Goal: Information Seeking & Learning: Understand process/instructions

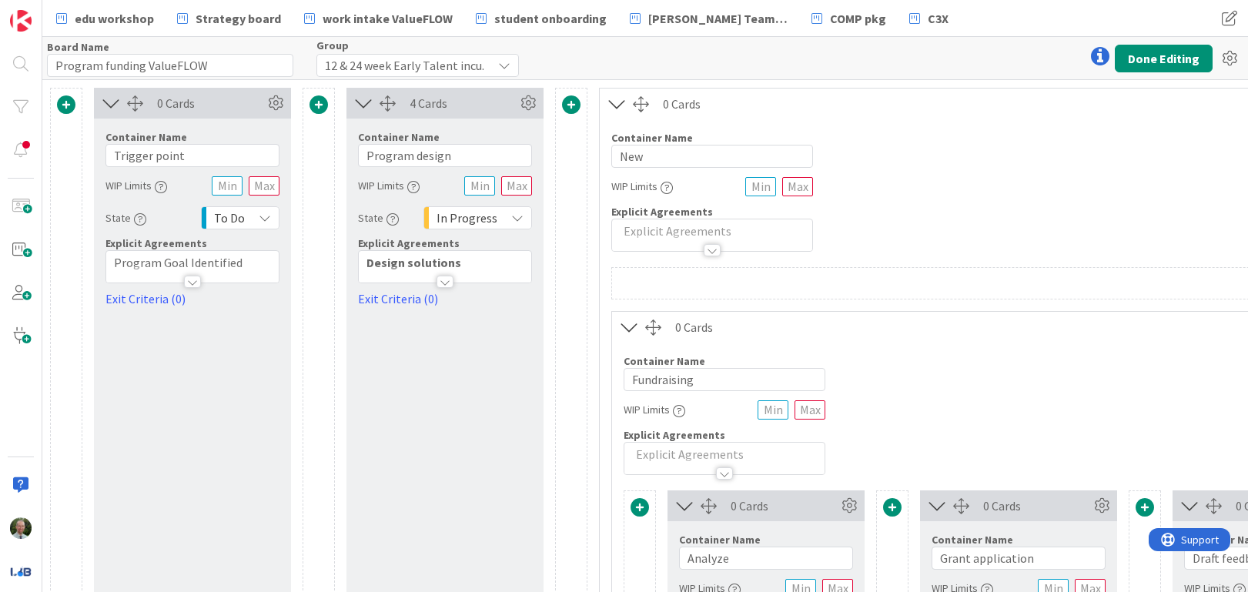
scroll to position [265, 536]
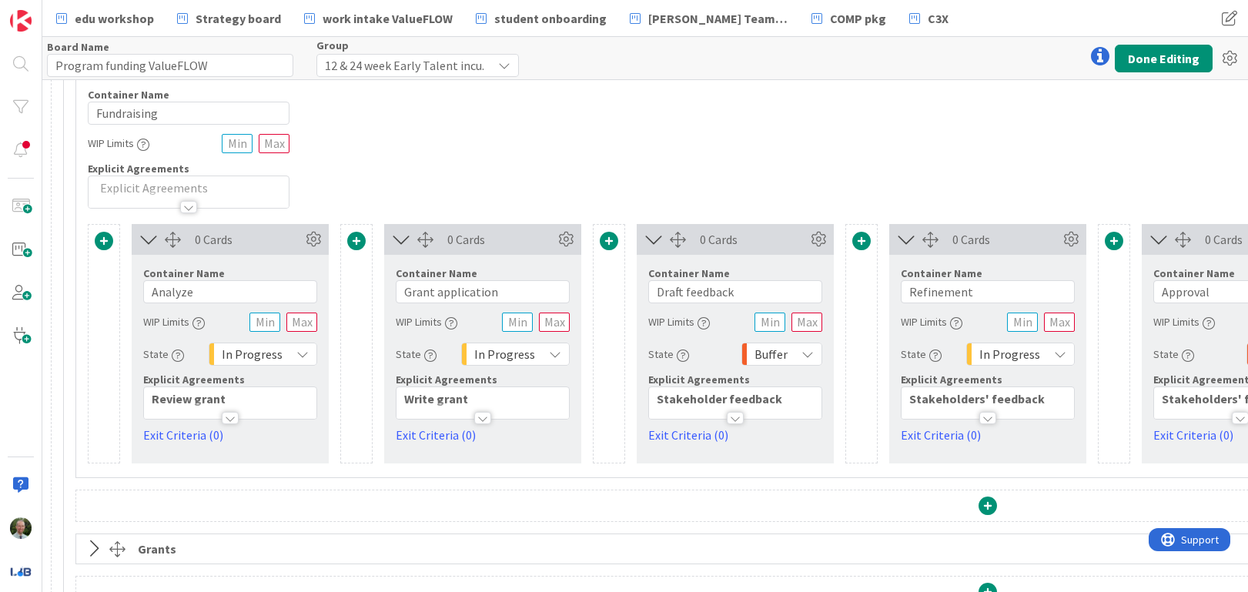
click at [233, 420] on div at bounding box center [230, 418] width 17 height 12
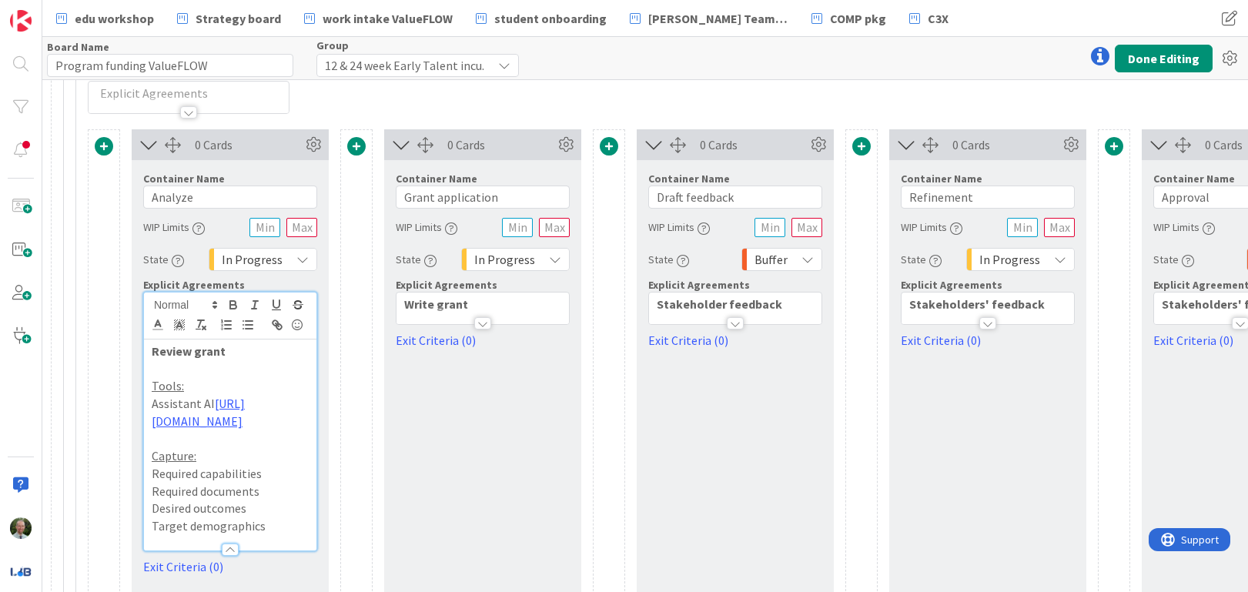
scroll to position [390, 536]
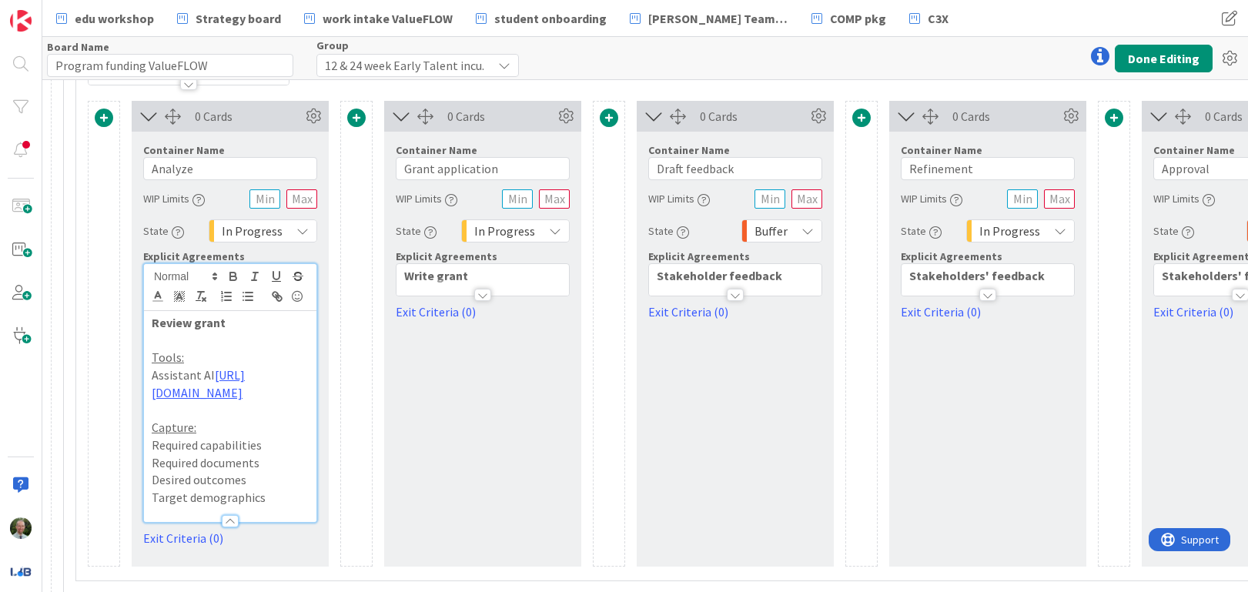
click at [206, 341] on p at bounding box center [230, 341] width 157 height 18
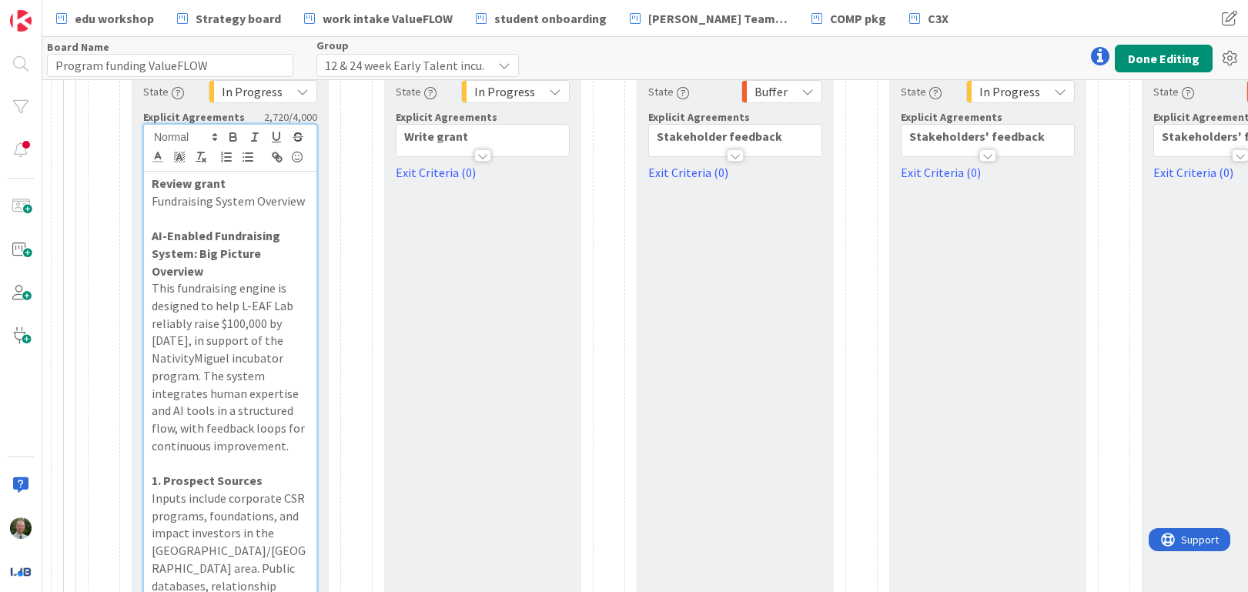
scroll to position [522, 536]
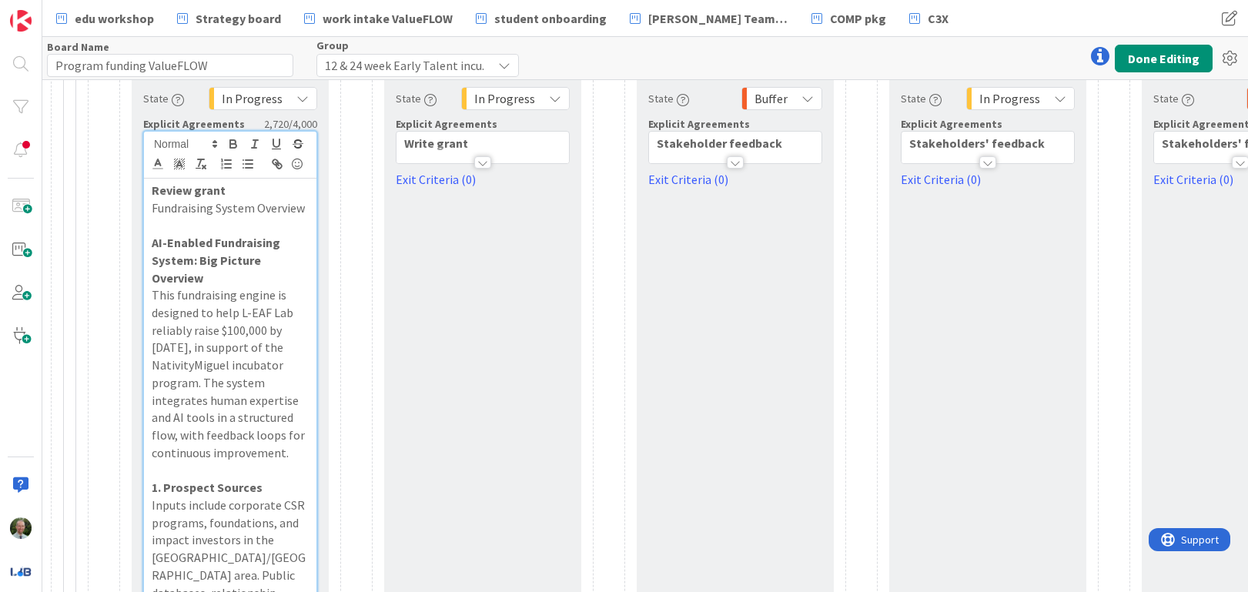
drag, startPoint x: 238, startPoint y: 473, endPoint x: 147, endPoint y: 244, distance: 246.1
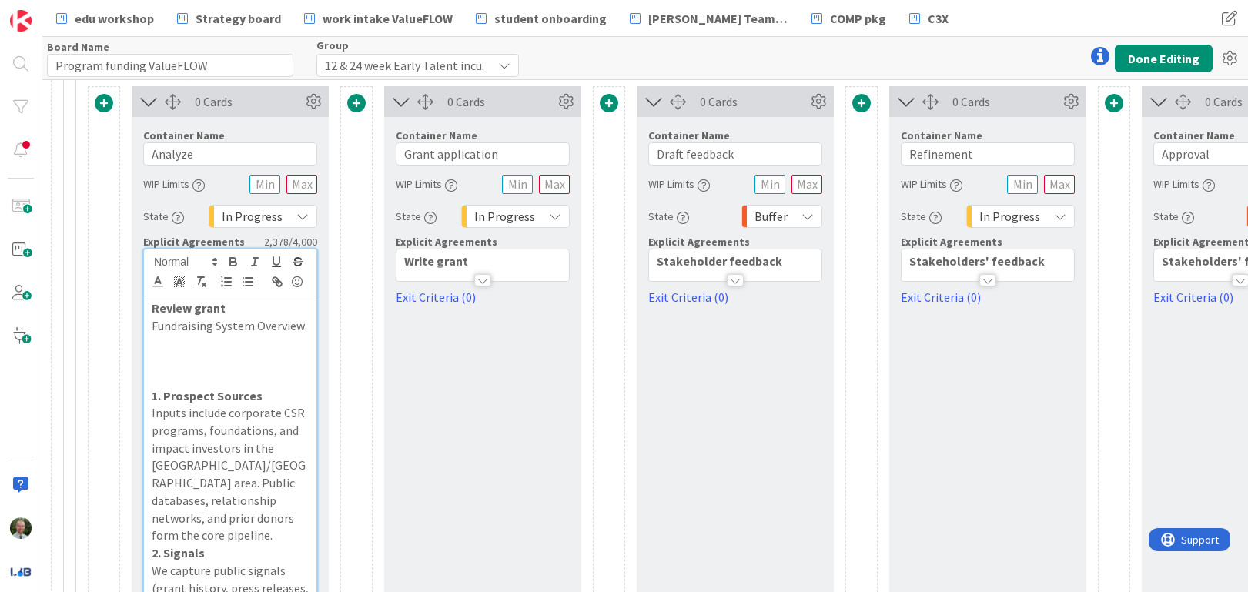
scroll to position [400, 536]
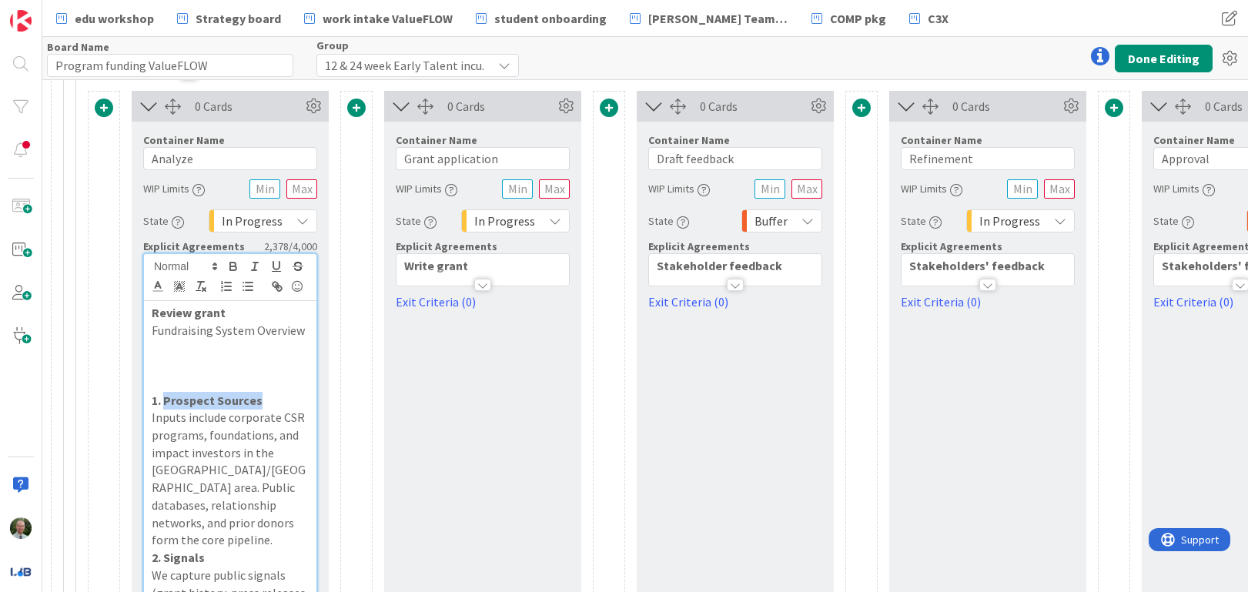
drag, startPoint x: 269, startPoint y: 400, endPoint x: 163, endPoint y: 401, distance: 106.3
click at [163, 401] on p "1. Prospect Sources" at bounding box center [230, 401] width 157 height 18
click at [202, 161] on input "Analyze" at bounding box center [230, 158] width 174 height 23
paste input "Prospect Sources"
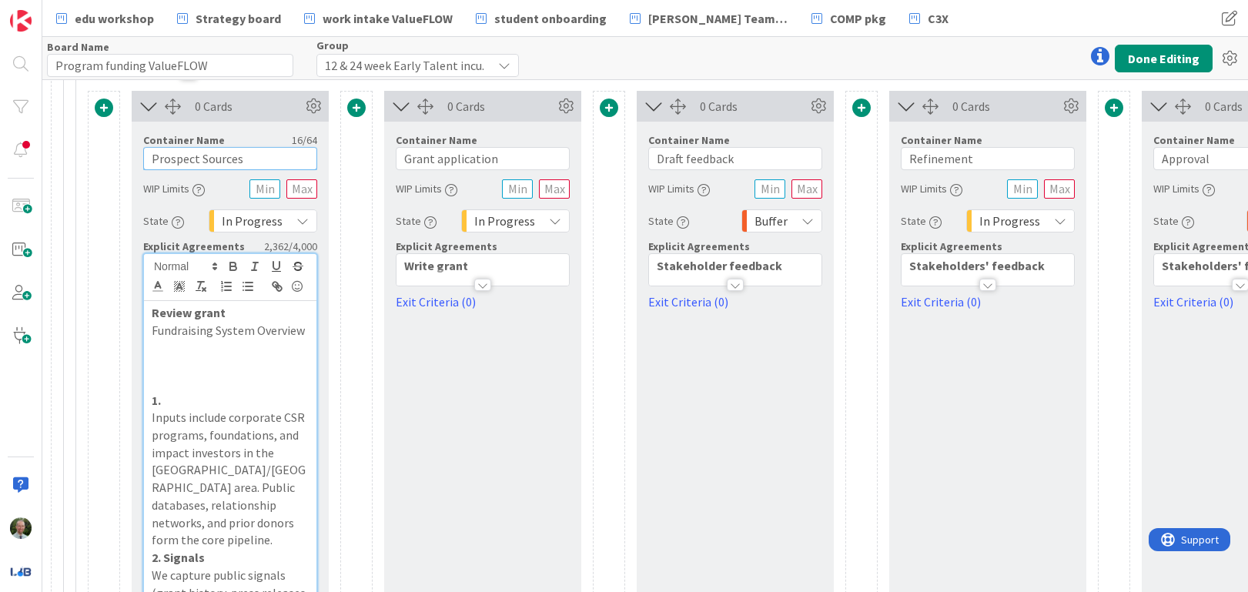
type input "Prospect Sources"
drag, startPoint x: 186, startPoint y: 402, endPoint x: 144, endPoint y: 313, distance: 98.5
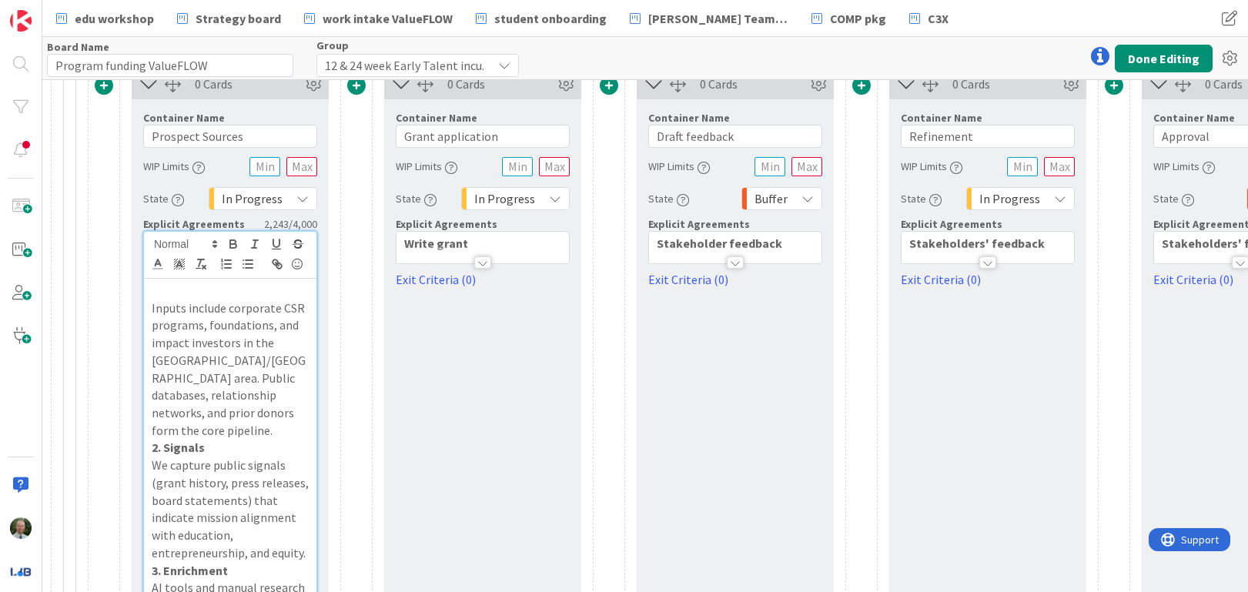
scroll to position [420, 536]
drag, startPoint x: 162, startPoint y: 433, endPoint x: 219, endPoint y: 433, distance: 57.0
click at [219, 440] on p "2. Signals" at bounding box center [230, 449] width 157 height 18
drag, startPoint x: 216, startPoint y: 433, endPoint x: 166, endPoint y: 437, distance: 50.1
click at [166, 440] on p "2. Signals" at bounding box center [230, 449] width 157 height 18
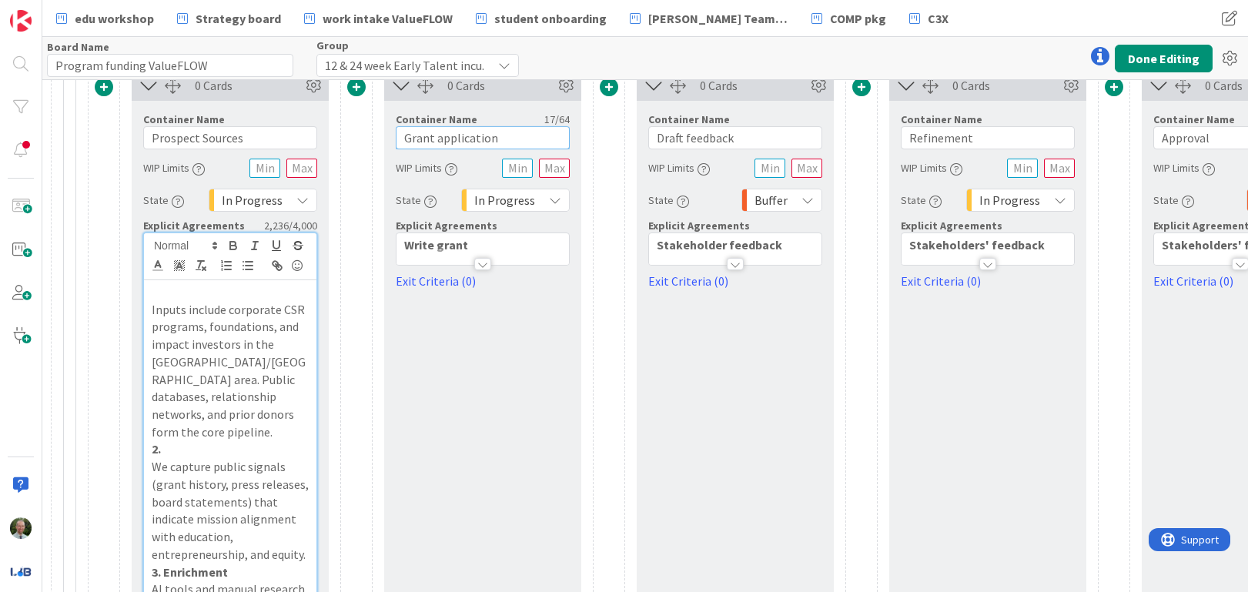
click at [437, 140] on input "Grant application" at bounding box center [483, 137] width 174 height 23
click at [437, 141] on input "Grant application" at bounding box center [483, 137] width 174 height 23
paste input "Signals"
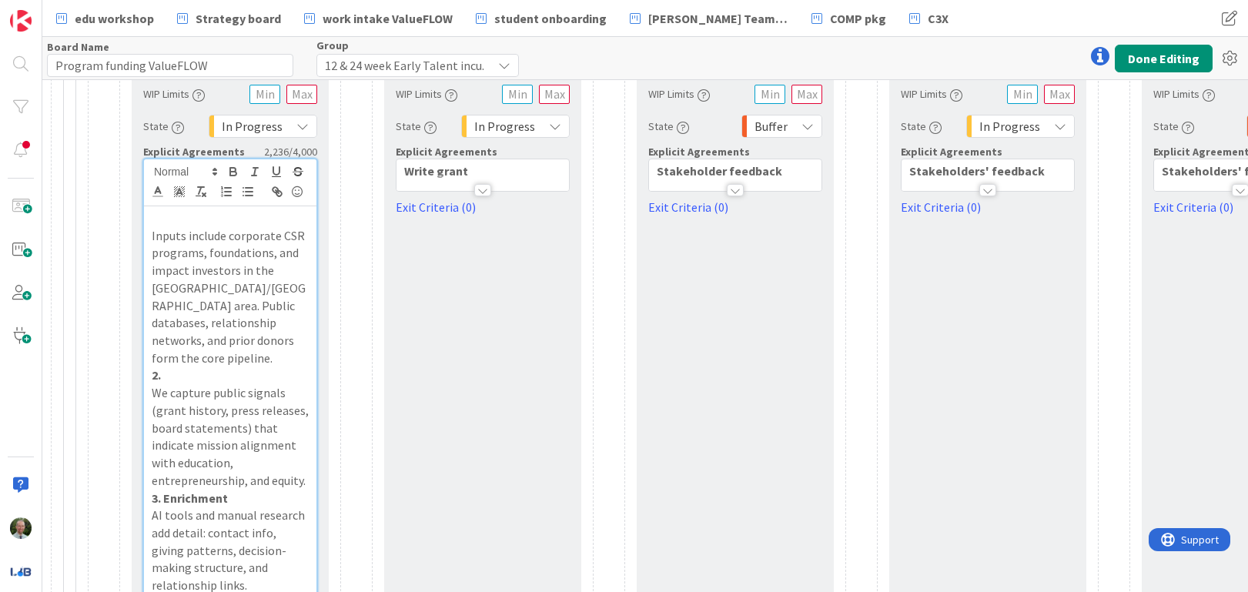
scroll to position [498, 536]
type input "Signals"
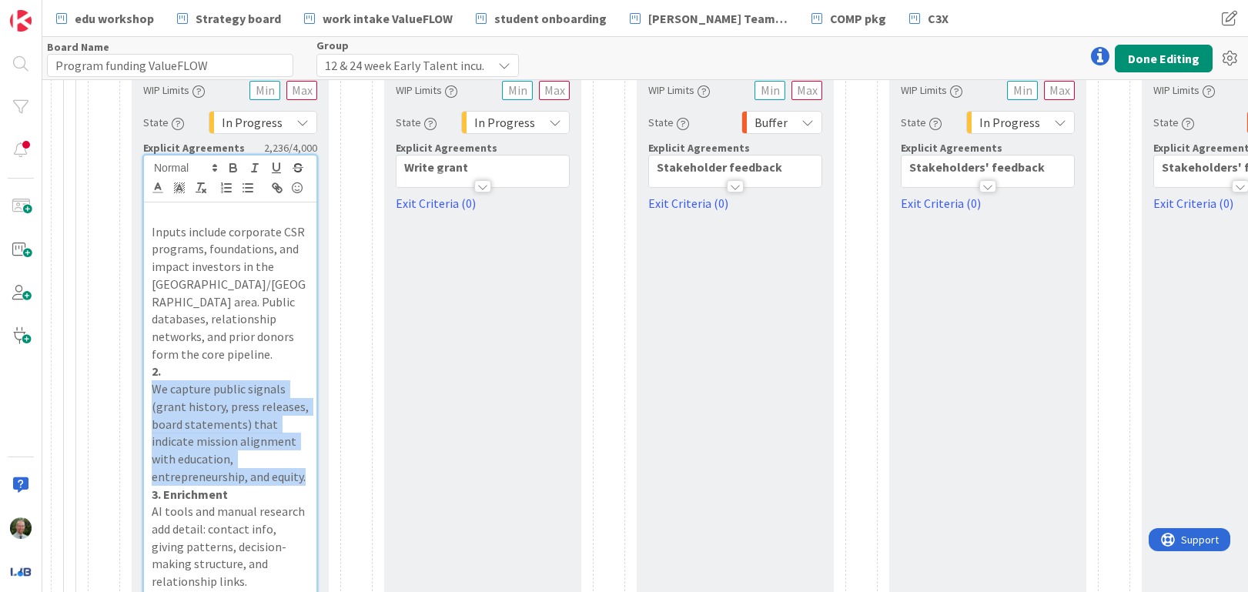
drag, startPoint x: 306, startPoint y: 461, endPoint x: 131, endPoint y: 370, distance: 197.0
copy p "We capture public signals (grant history, press releases, board statements) tha…"
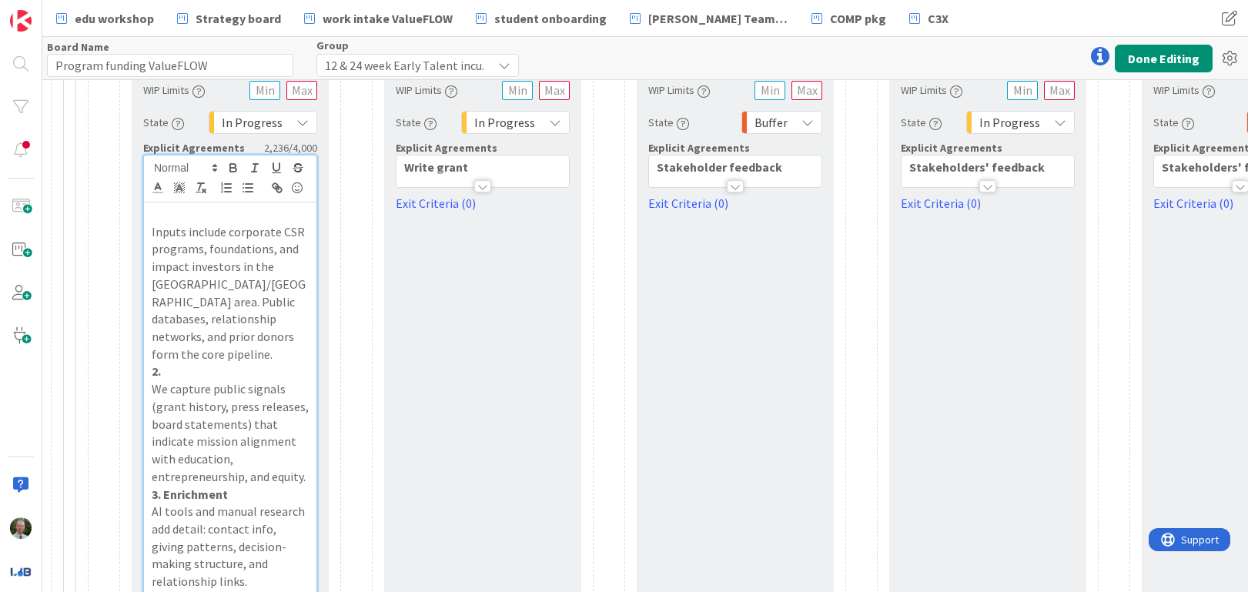
click at [477, 163] on p "Write grant" at bounding box center [482, 168] width 157 height 18
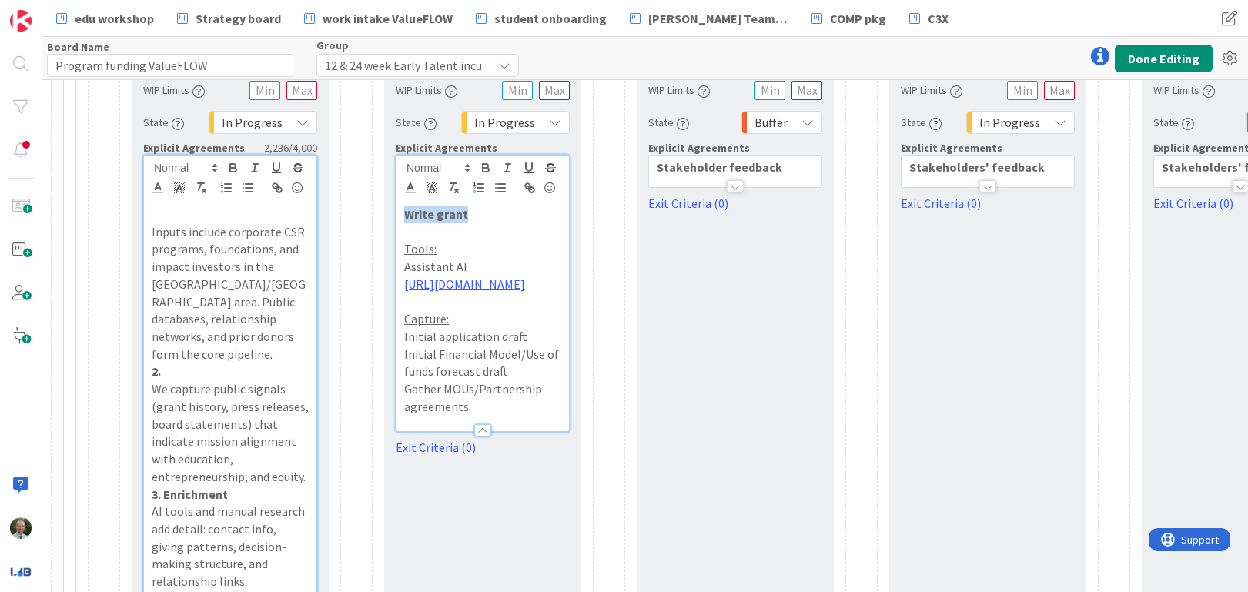
drag, startPoint x: 470, startPoint y: 216, endPoint x: 376, endPoint y: 215, distance: 93.9
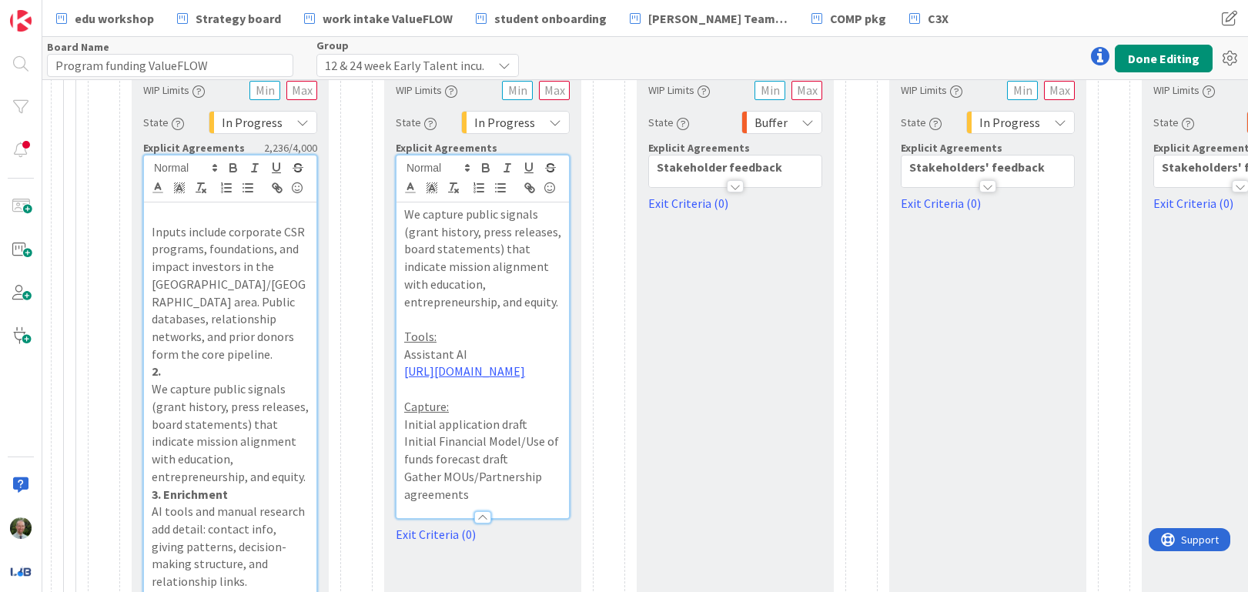
scroll to position [494, 536]
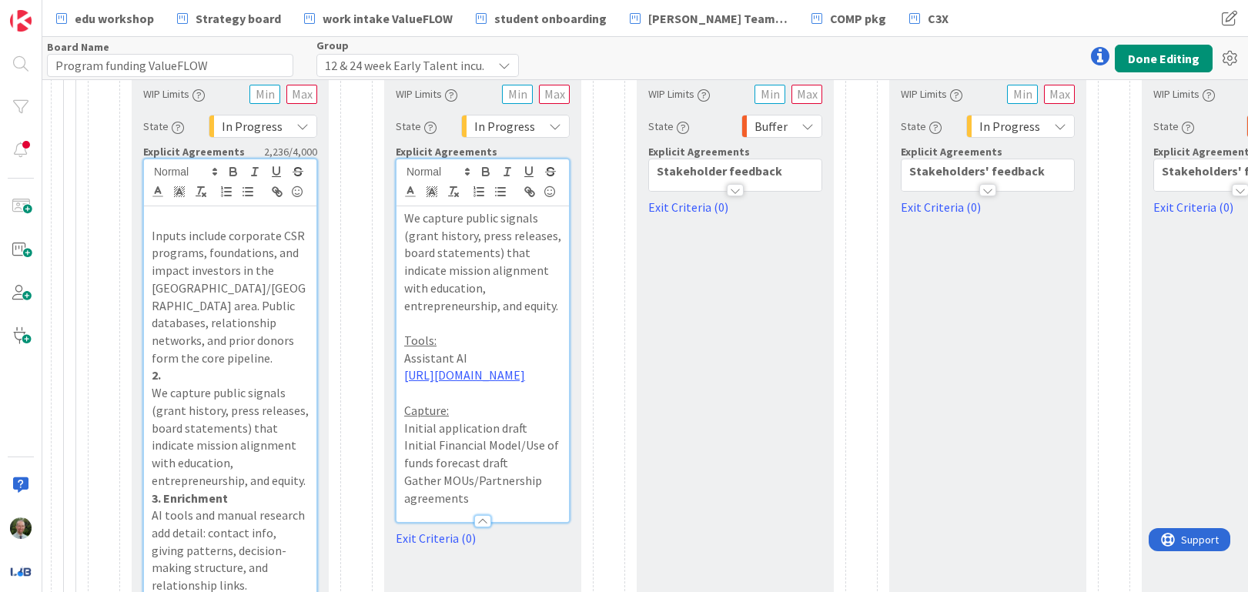
drag, startPoint x: 465, startPoint y: 410, endPoint x: 387, endPoint y: 348, distance: 99.8
click at [387, 348] on div "Container Name 7 / 64 Signals WIP Limits State In Progress Explicit Agreements …" at bounding box center [482, 287] width 197 height 520
click at [399, 351] on div "We capture public signals (grant history, press releases, board statements) tha…" at bounding box center [483, 364] width 172 height 316
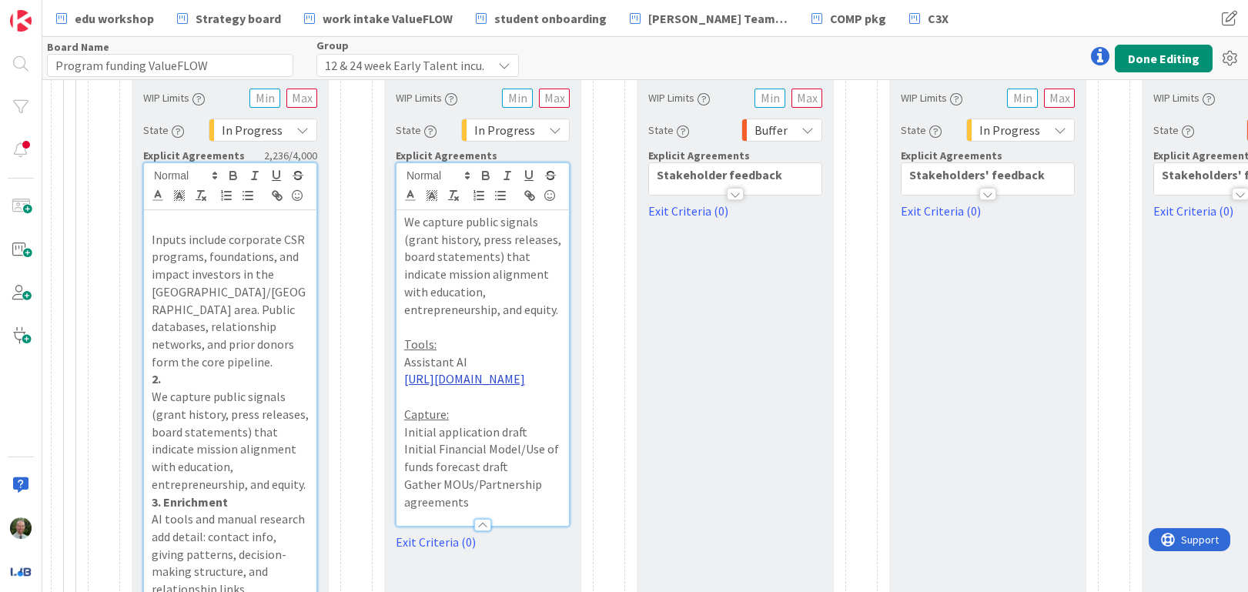
scroll to position [490, 535]
drag, startPoint x: 460, startPoint y: 415, endPoint x: 390, endPoint y: 365, distance: 86.1
click at [390, 365] on div "Container Name 7 / 64 Signals WIP Limits State In Progress Explicit Agreements …" at bounding box center [483, 291] width 197 height 520
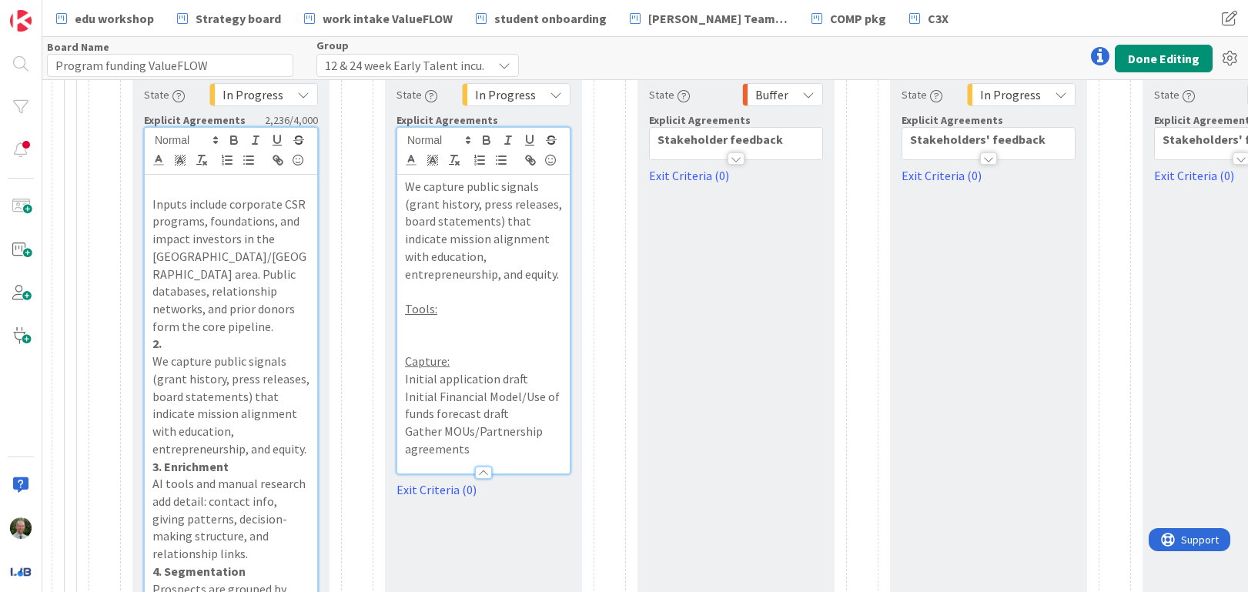
scroll to position [525, 535]
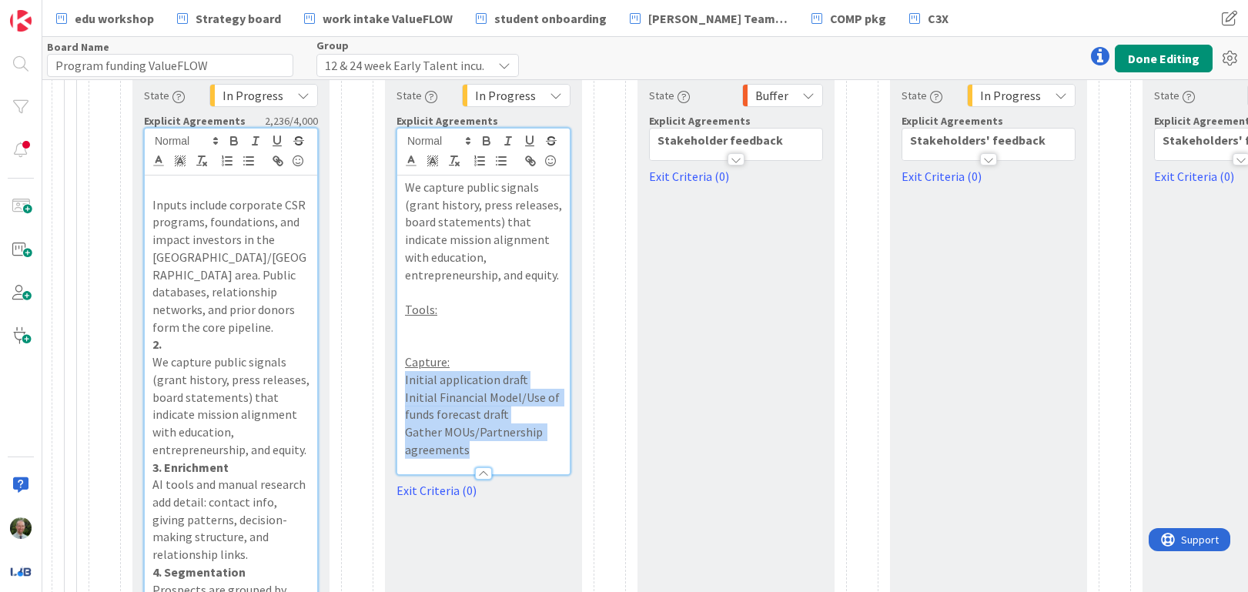
drag, startPoint x: 482, startPoint y: 445, endPoint x: 397, endPoint y: 386, distance: 104.0
click at [397, 386] on div "We capture public signals (grant history, press releases, board statements) tha…" at bounding box center [483, 325] width 172 height 299
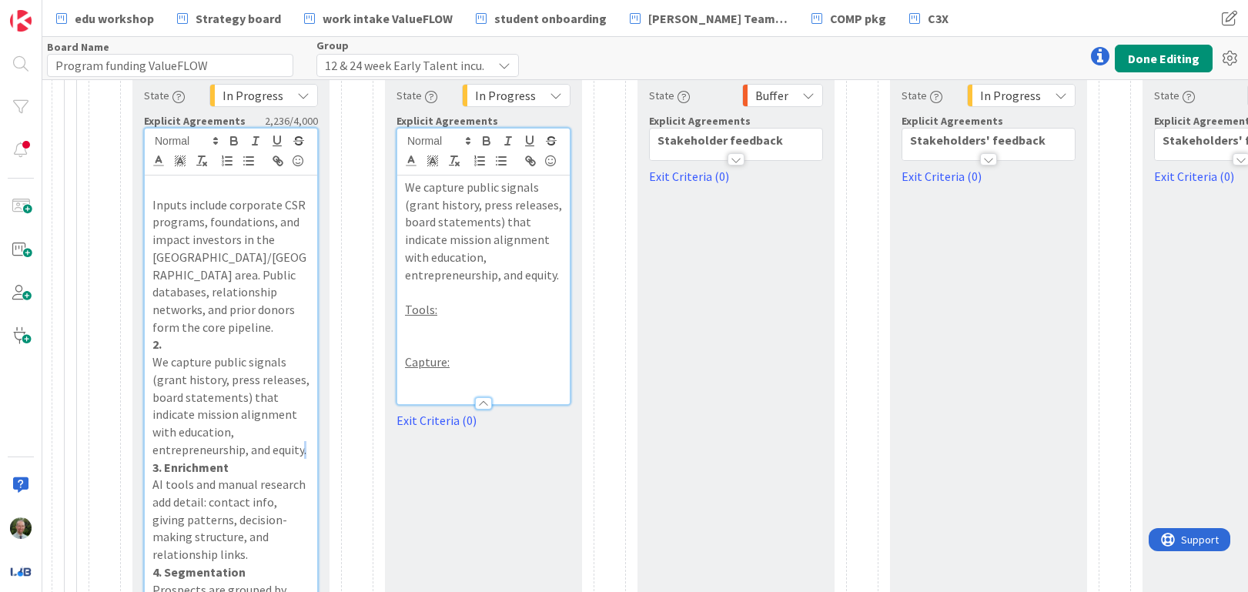
scroll to position [534, 535]
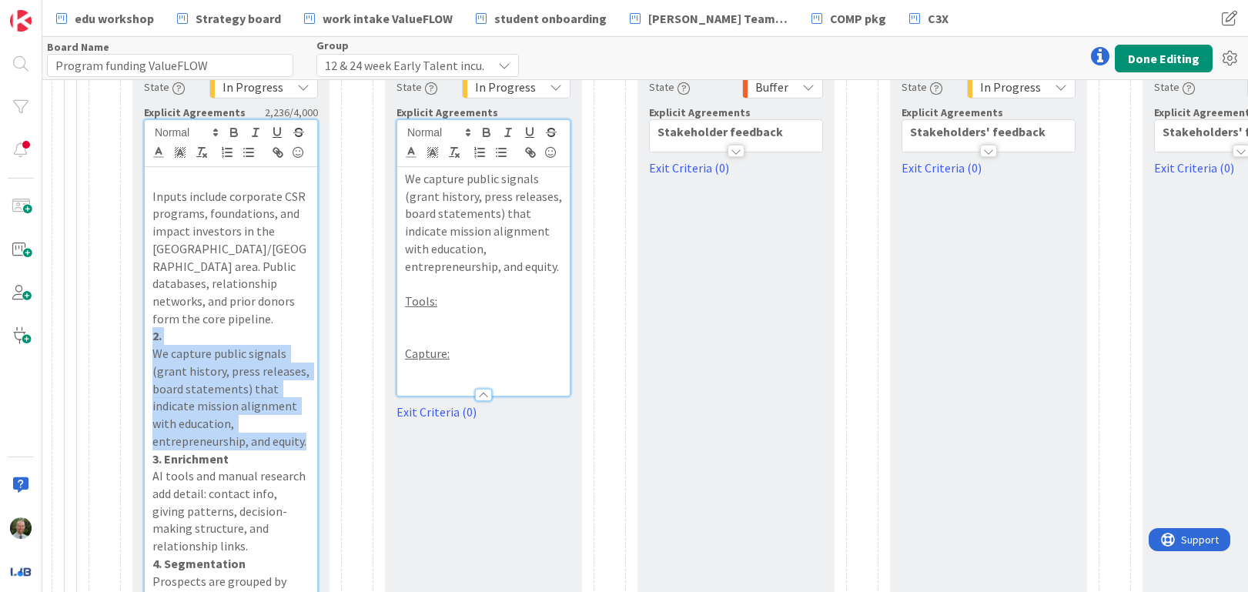
drag, startPoint x: 306, startPoint y: 430, endPoint x: 142, endPoint y: 323, distance: 196.2
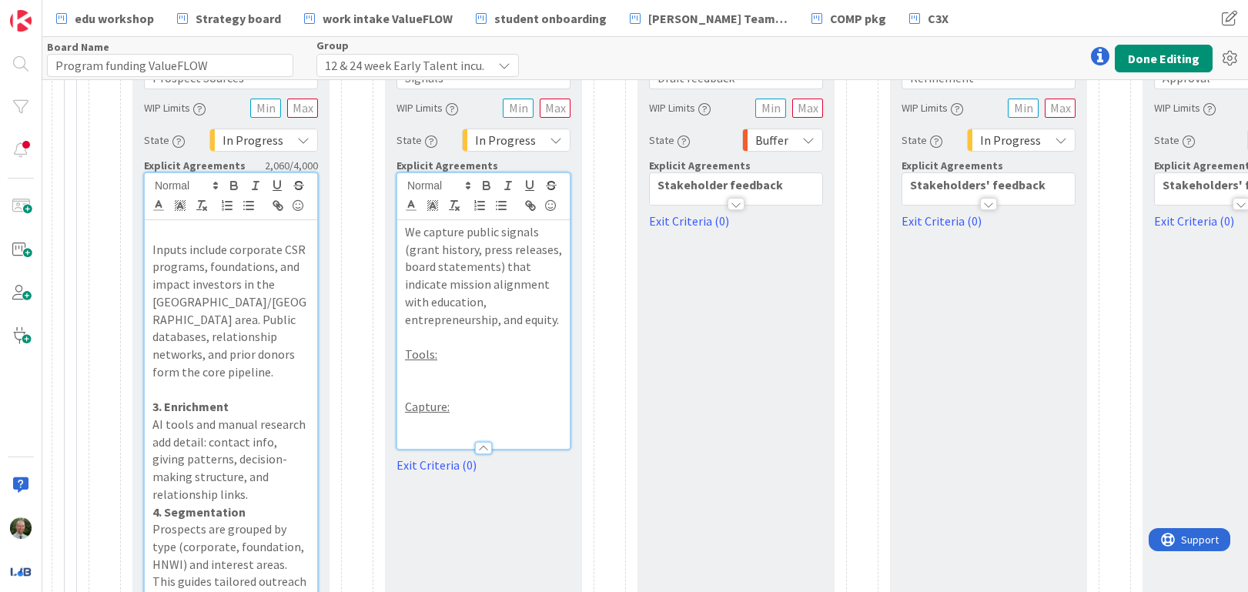
scroll to position [480, 535]
click at [688, 188] on strong "Stakeholder feedback" at bounding box center [720, 185] width 125 height 15
click at [0, 0] on span at bounding box center [0, 0] width 0 height 0
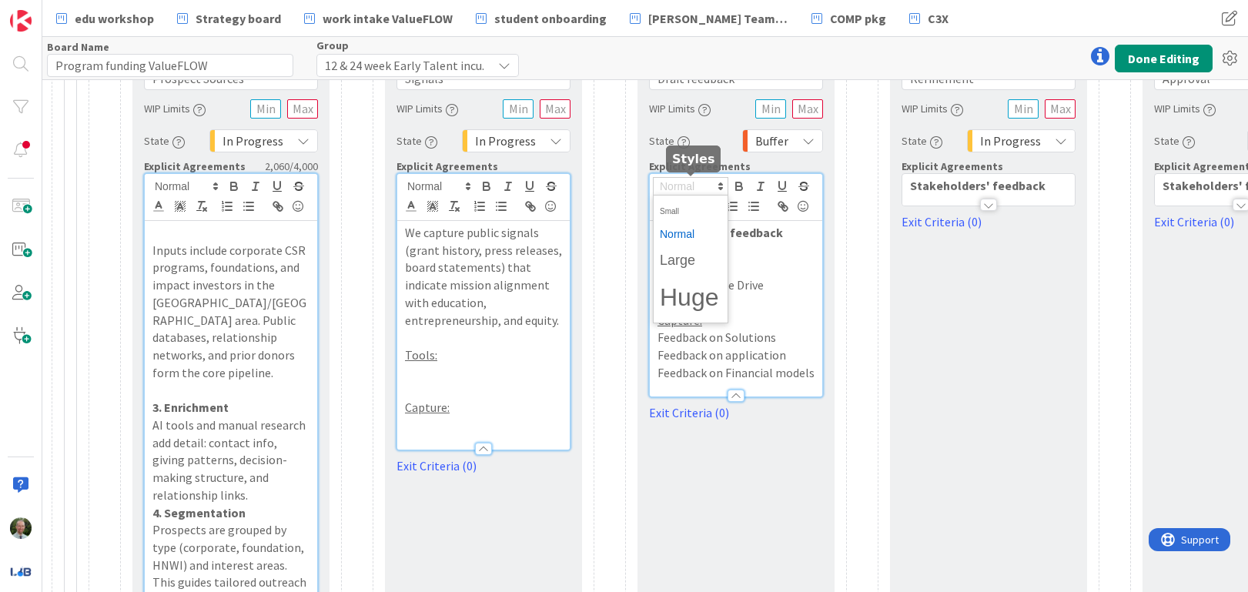
click at [688, 188] on span at bounding box center [690, 186] width 75 height 18
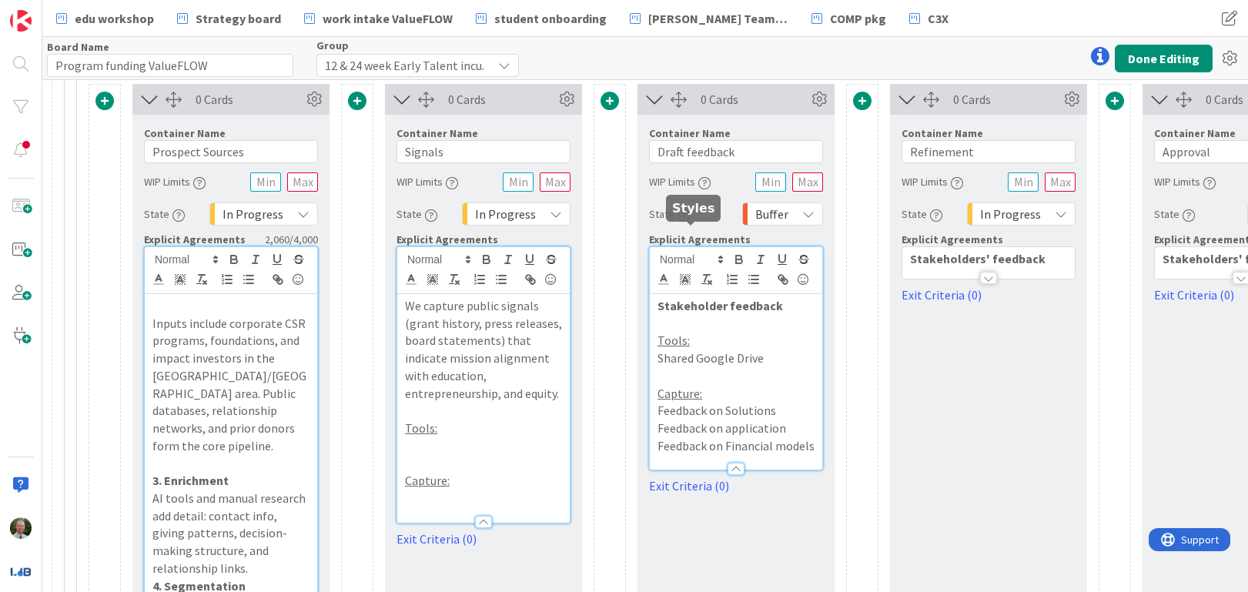
scroll to position [405, 535]
drag, startPoint x: 233, startPoint y: 469, endPoint x: 169, endPoint y: 465, distance: 63.3
click at [167, 474] on p "3. Enrichment" at bounding box center [230, 483] width 157 height 18
click at [702, 157] on input "Draft feedback" at bounding box center [736, 153] width 174 height 23
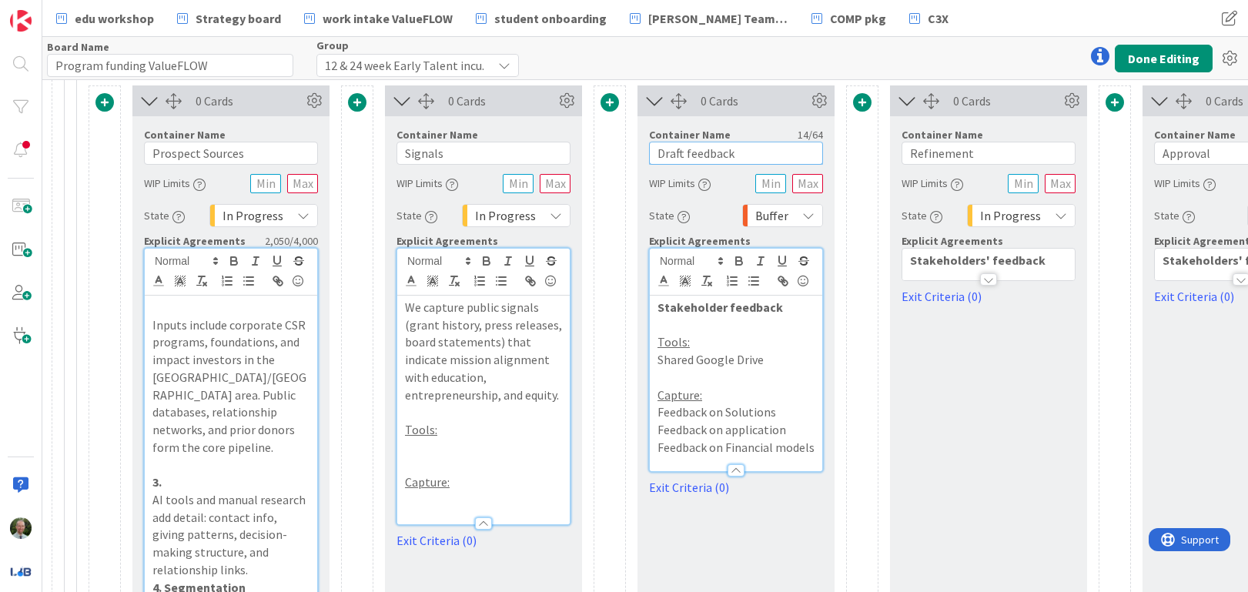
click at [702, 157] on input "Draft feedback" at bounding box center [736, 153] width 174 height 23
paste input "Enrichment"
type input "Enrichment"
drag, startPoint x: 760, startPoint y: 362, endPoint x: 643, endPoint y: 365, distance: 117.1
click at [643, 365] on div "Container Name 10 / 64 Enrichment WIP Limits State Buffer Explicit Agreements S…" at bounding box center [736, 306] width 197 height 380
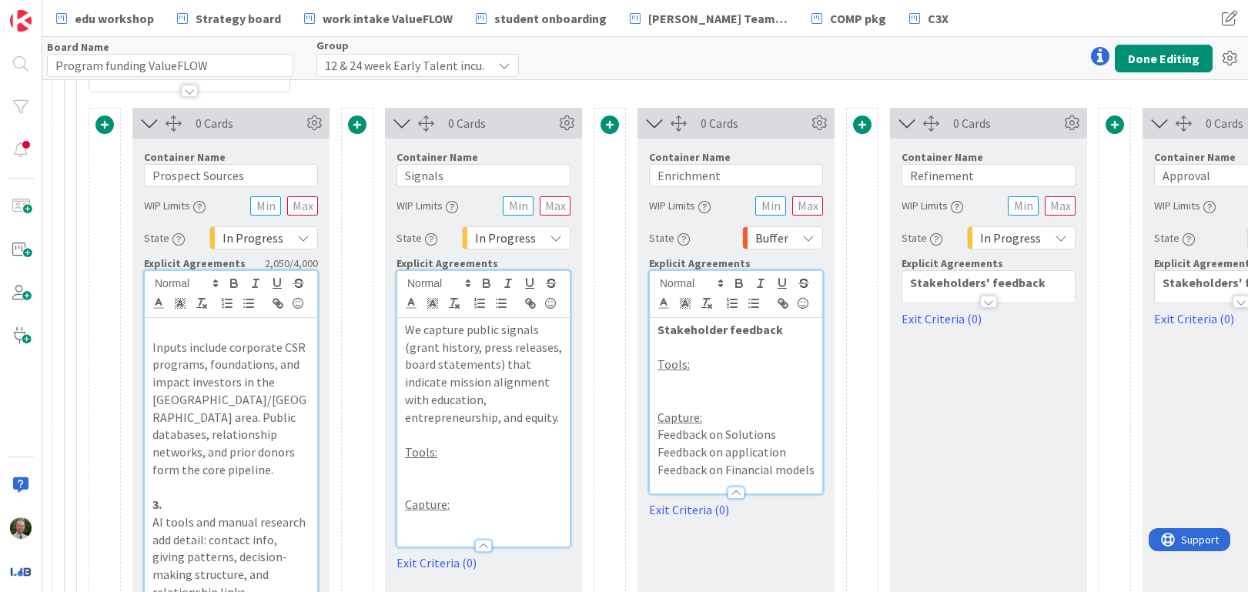
scroll to position [396, 535]
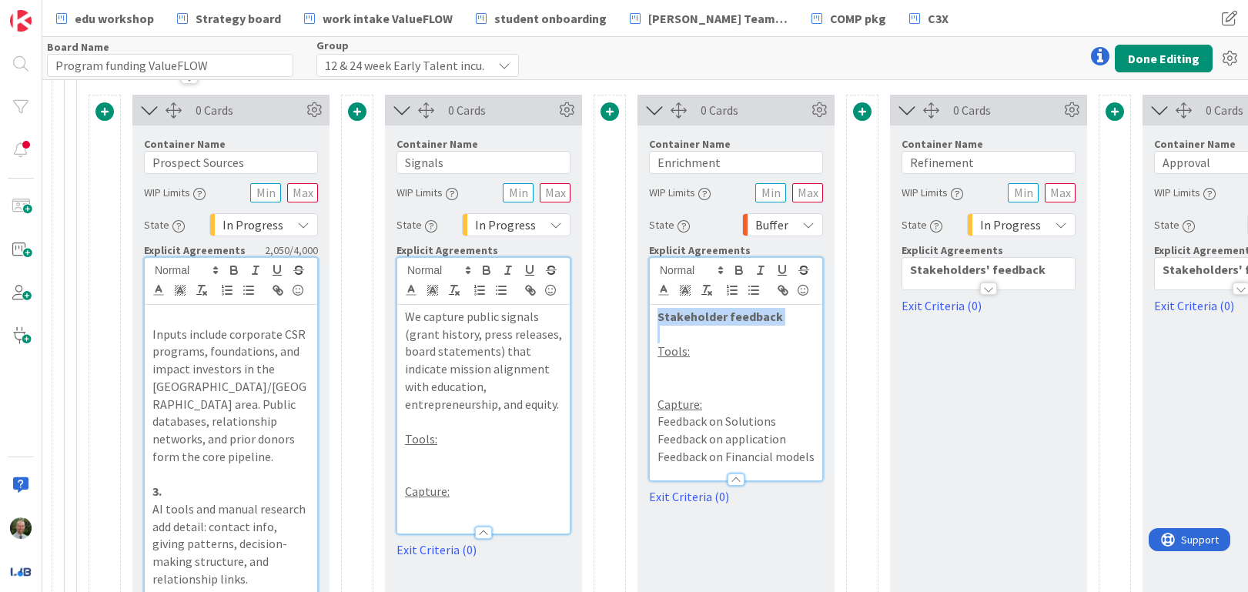
drag, startPoint x: 786, startPoint y: 328, endPoint x: 631, endPoint y: 318, distance: 155.1
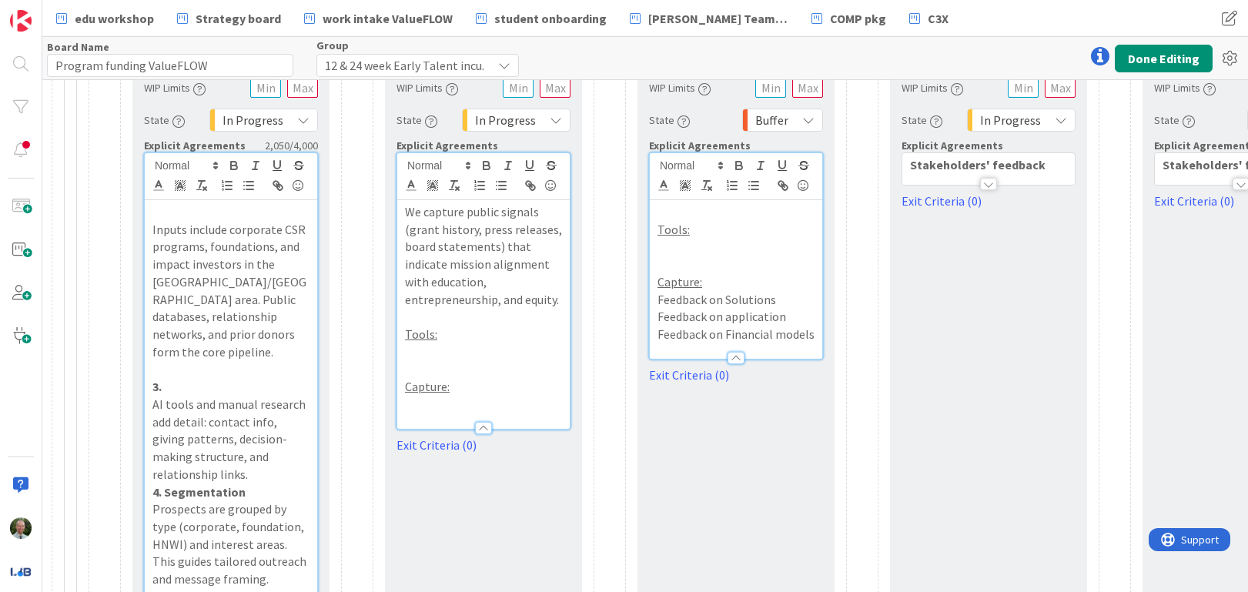
scroll to position [506, 535]
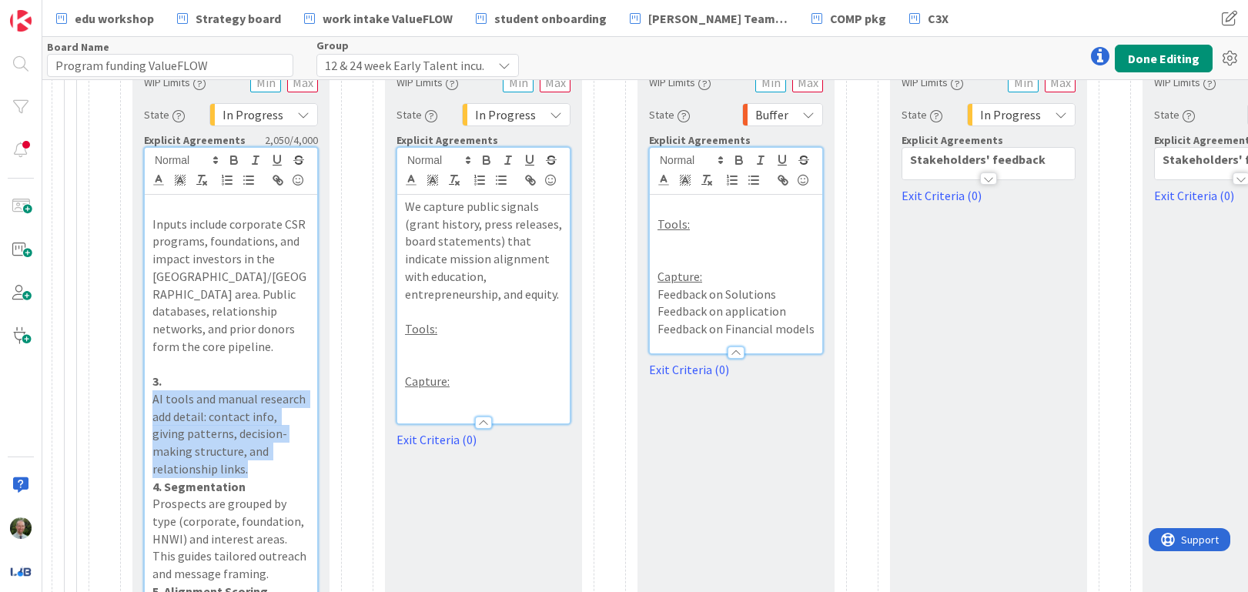
drag, startPoint x: 202, startPoint y: 452, endPoint x: 149, endPoint y: 387, distance: 83.7
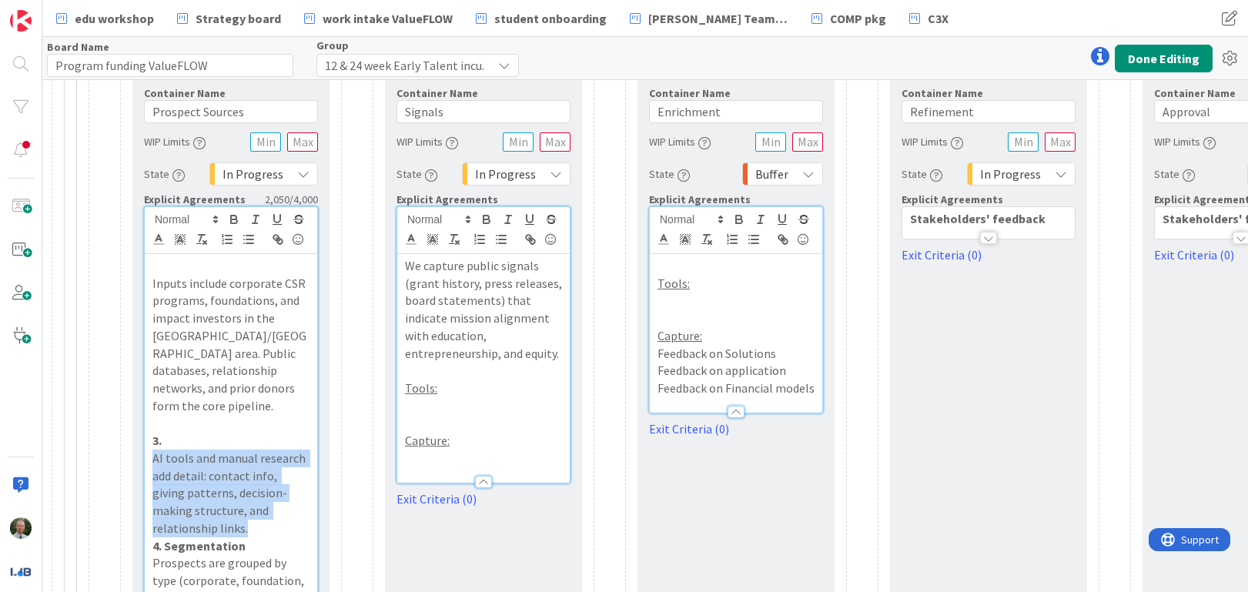
scroll to position [435, 535]
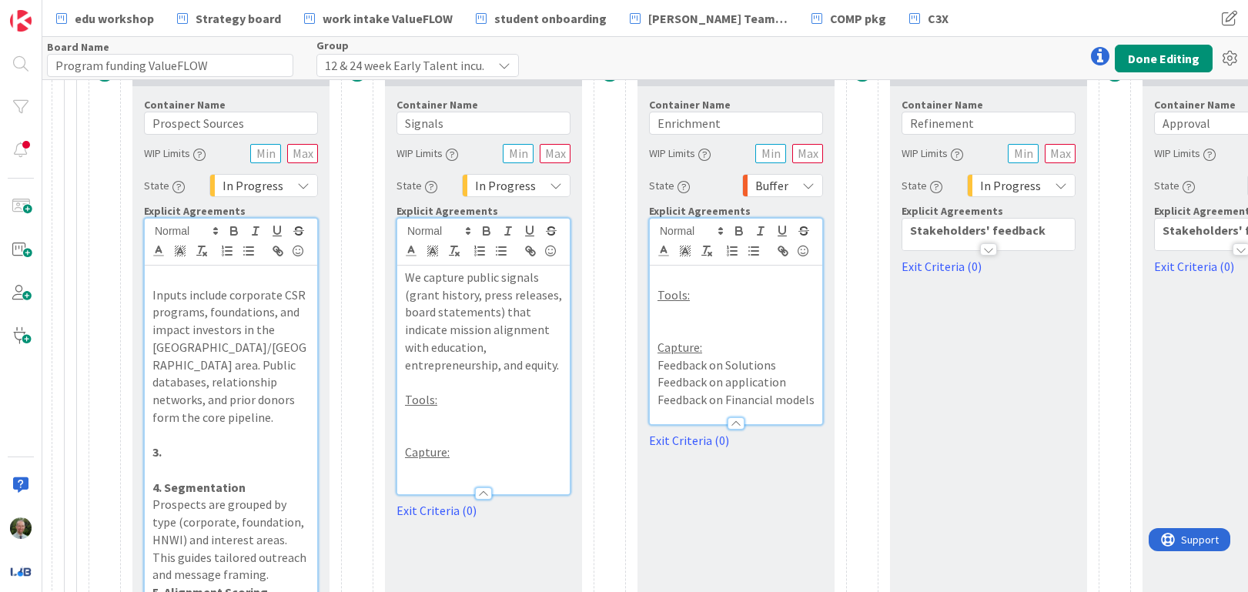
click at [705, 278] on p at bounding box center [736, 278] width 157 height 18
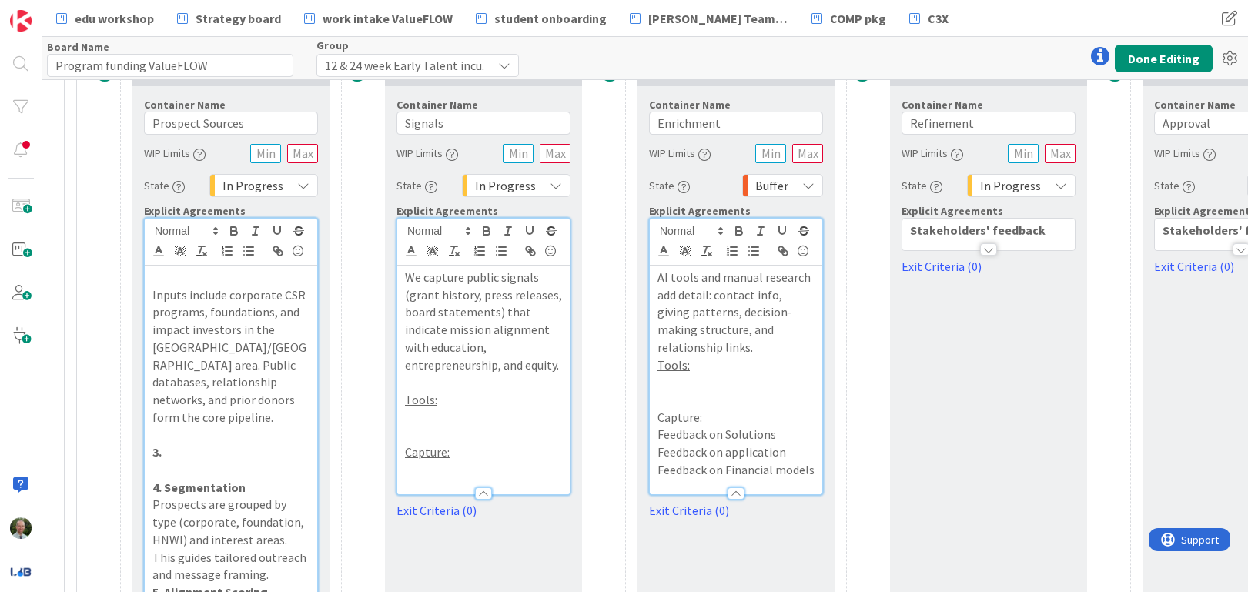
click at [193, 443] on p "3." at bounding box center [230, 452] width 157 height 18
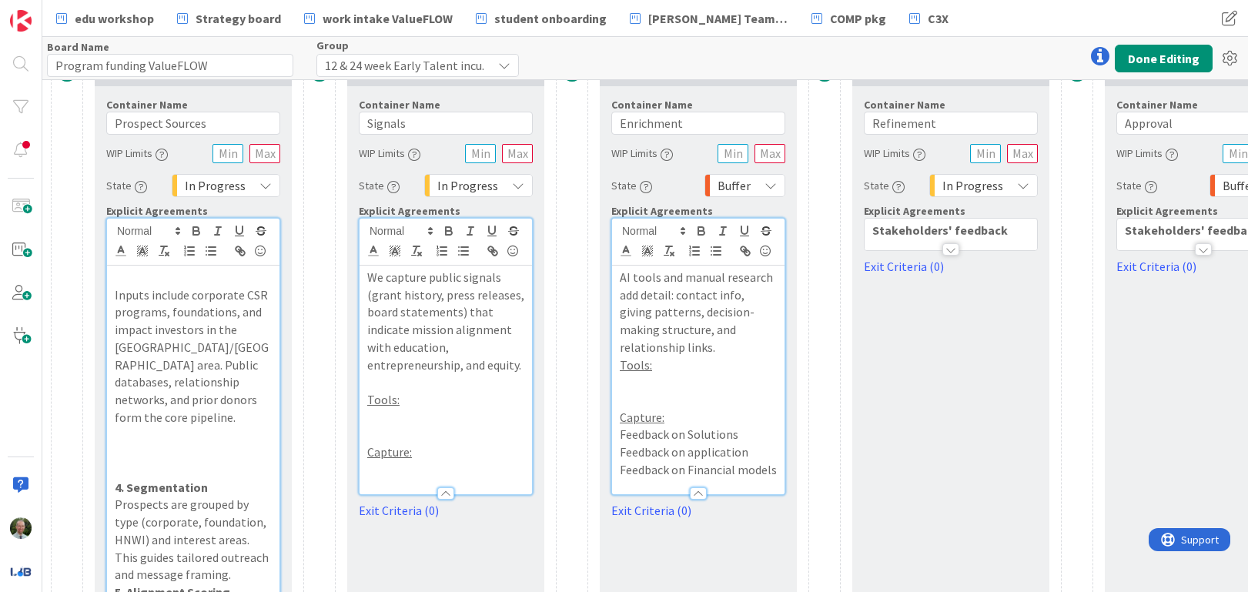
scroll to position [435, 595]
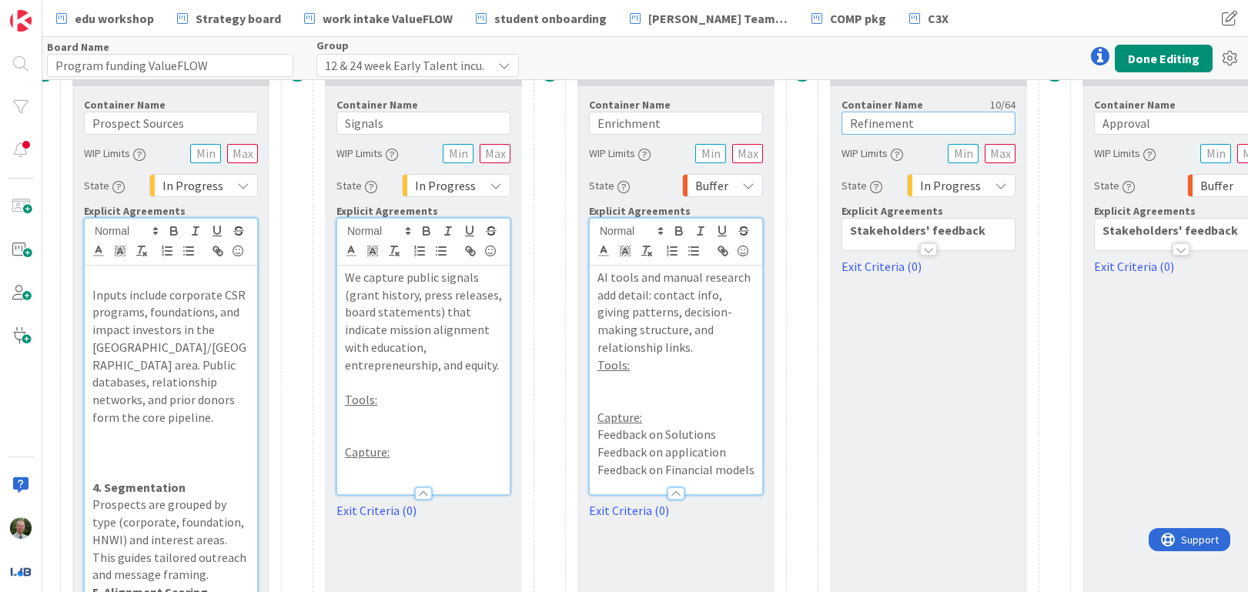
click at [894, 129] on input "Refinement" at bounding box center [929, 123] width 174 height 23
type input "s"
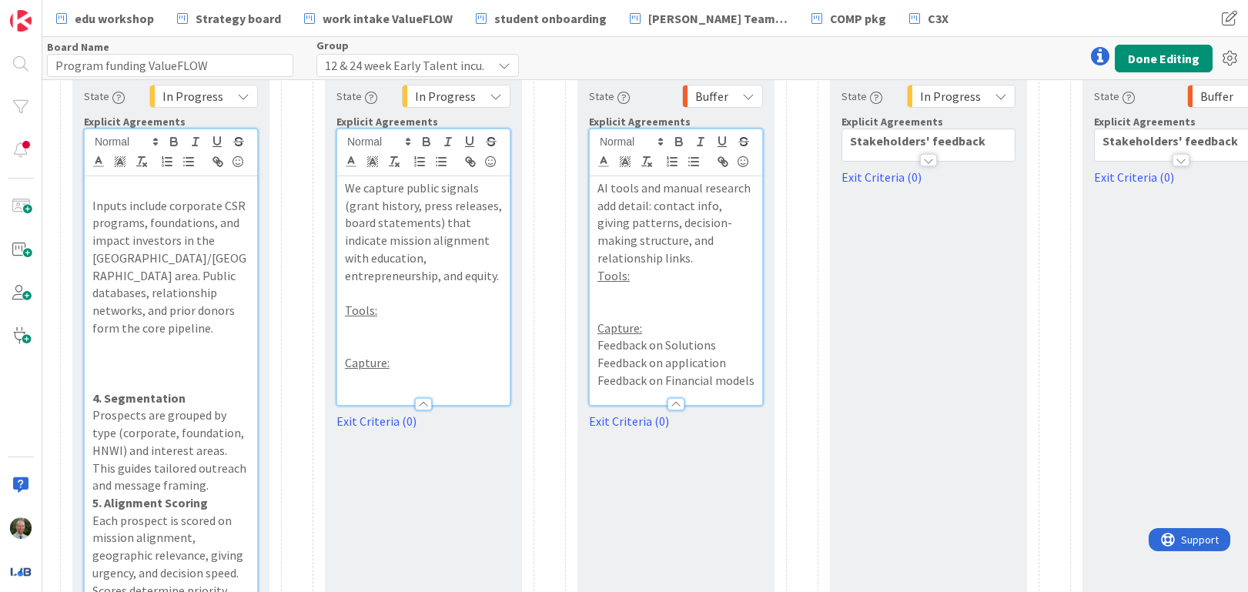
scroll to position [528, 595]
type input "Segmentation"
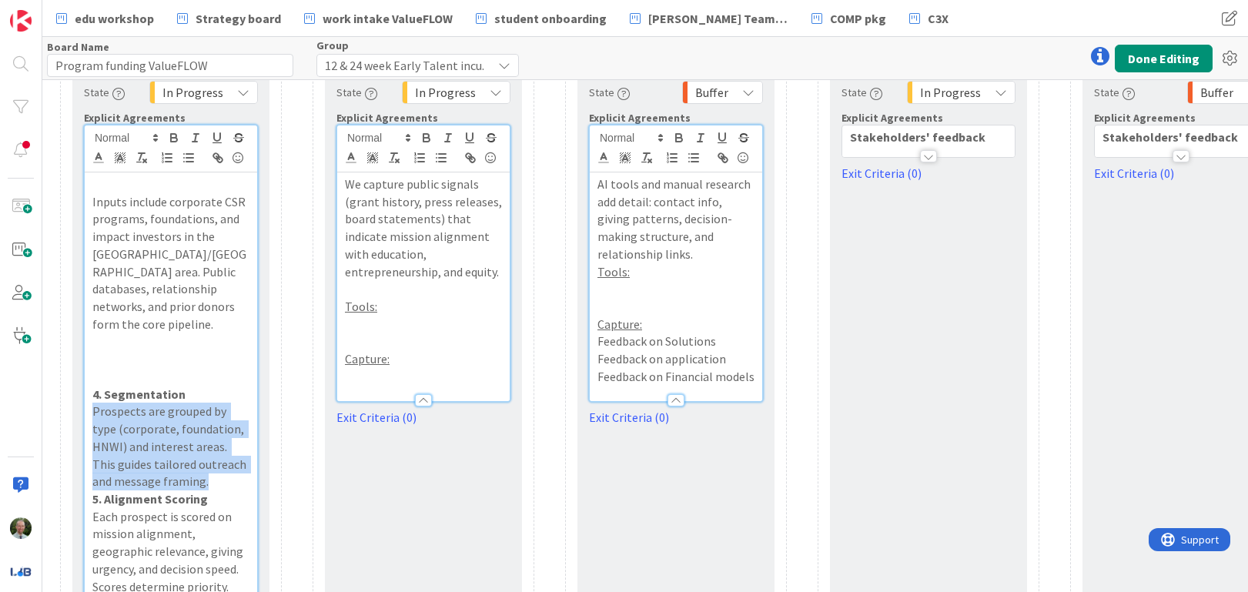
drag, startPoint x: 186, startPoint y: 466, endPoint x: 42, endPoint y: 363, distance: 177.8
copy p "Prospects are grouped by type (corporate, foundation, HNWI) and interest areas.…"
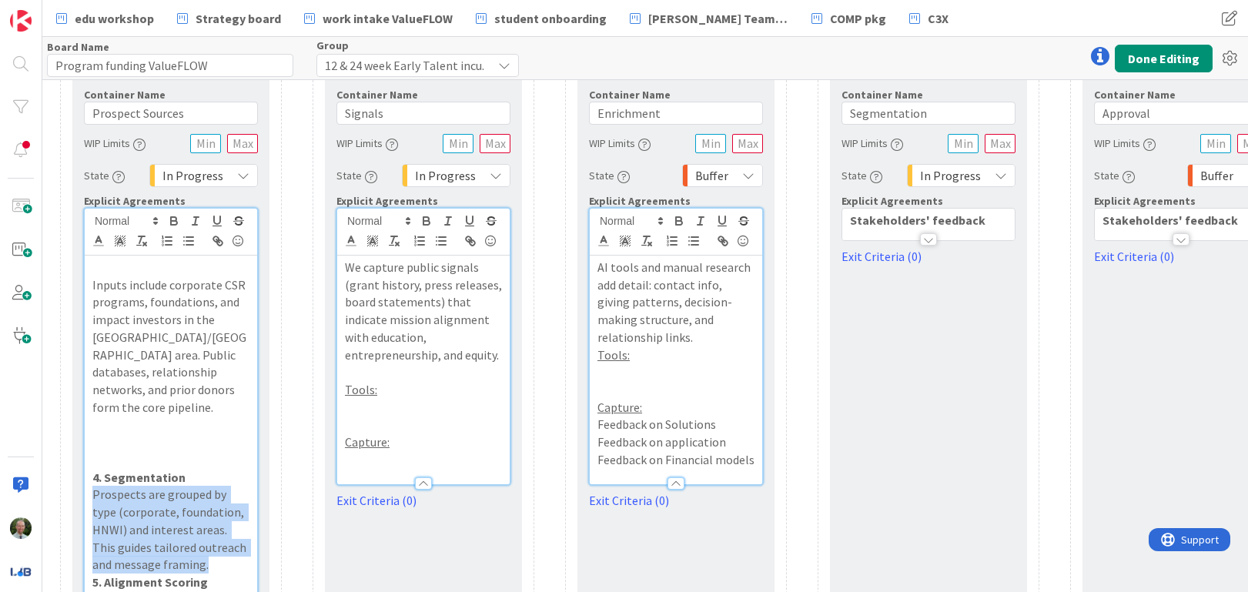
scroll to position [442, 595]
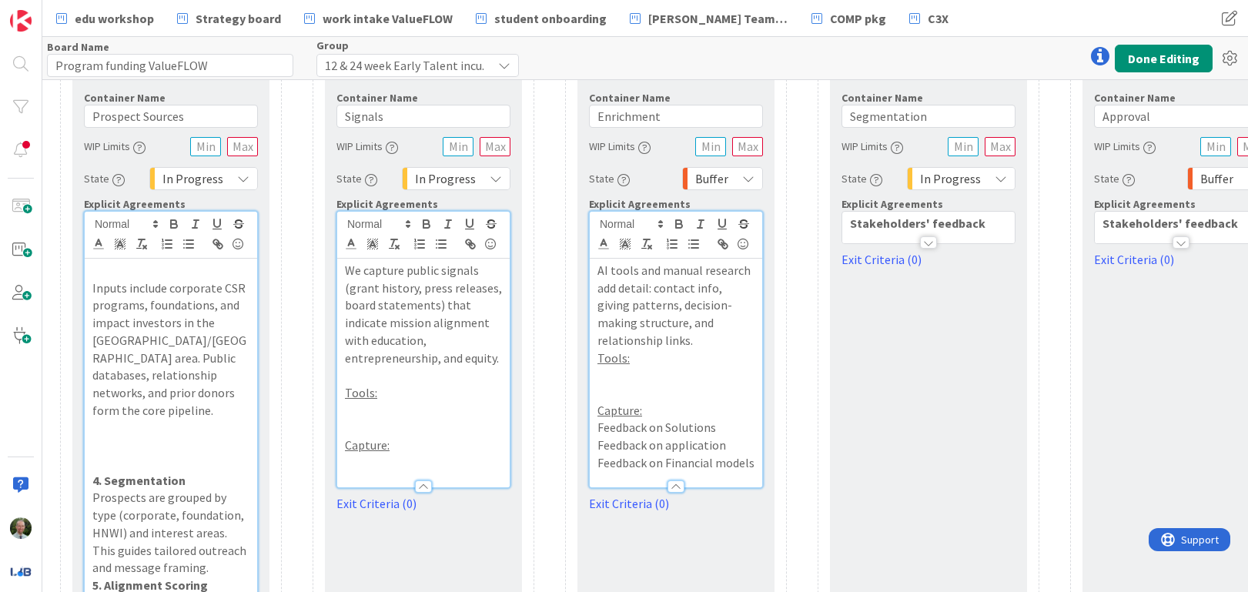
click at [934, 240] on div at bounding box center [928, 242] width 17 height 12
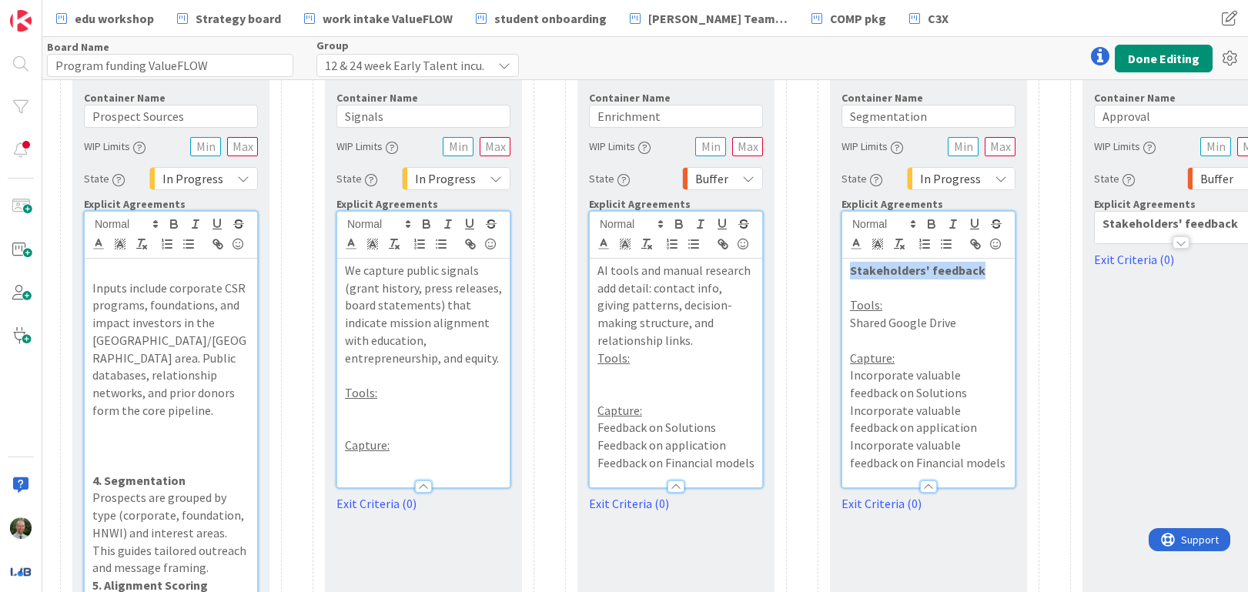
drag, startPoint x: 892, startPoint y: 272, endPoint x: 812, endPoint y: 278, distance: 80.3
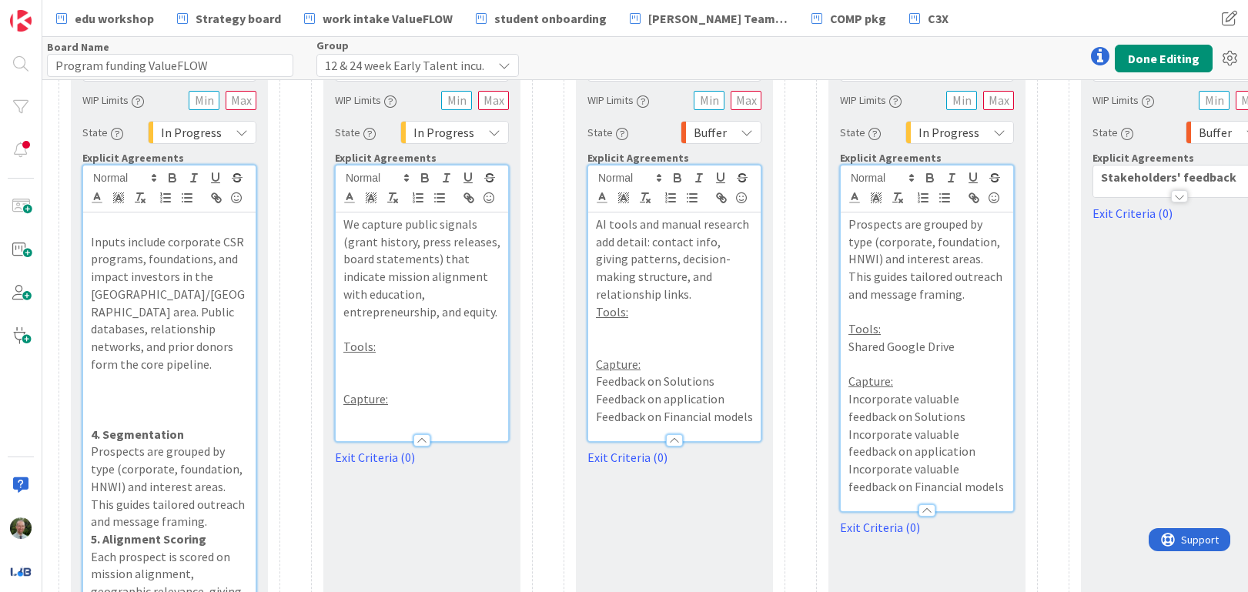
scroll to position [515, 597]
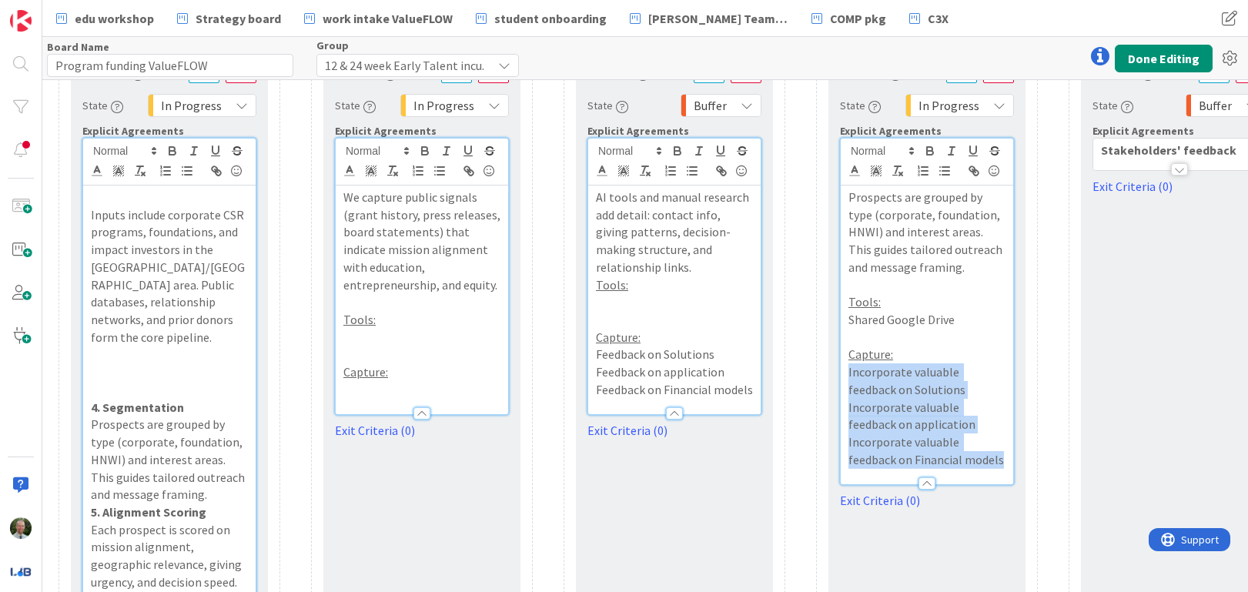
drag, startPoint x: 961, startPoint y: 460, endPoint x: 832, endPoint y: 375, distance: 155.0
click at [832, 375] on div "Container Name 12 / 64 Segmentation WIP Limits State In Progress Explicit Agree…" at bounding box center [926, 258] width 197 height 504
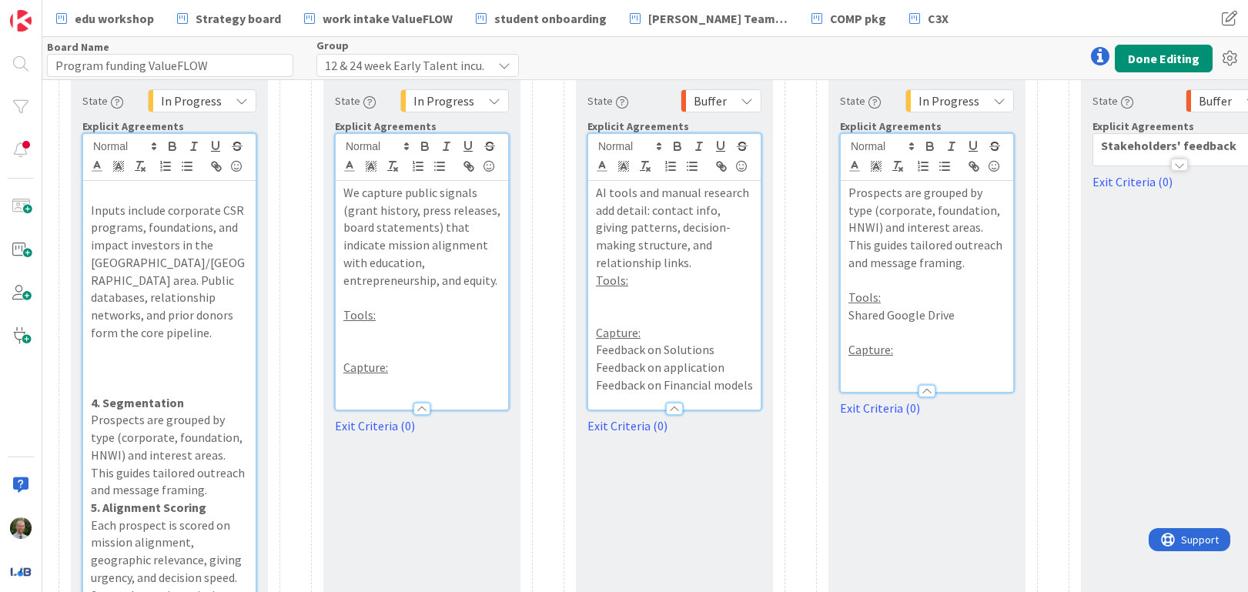
scroll to position [524, 597]
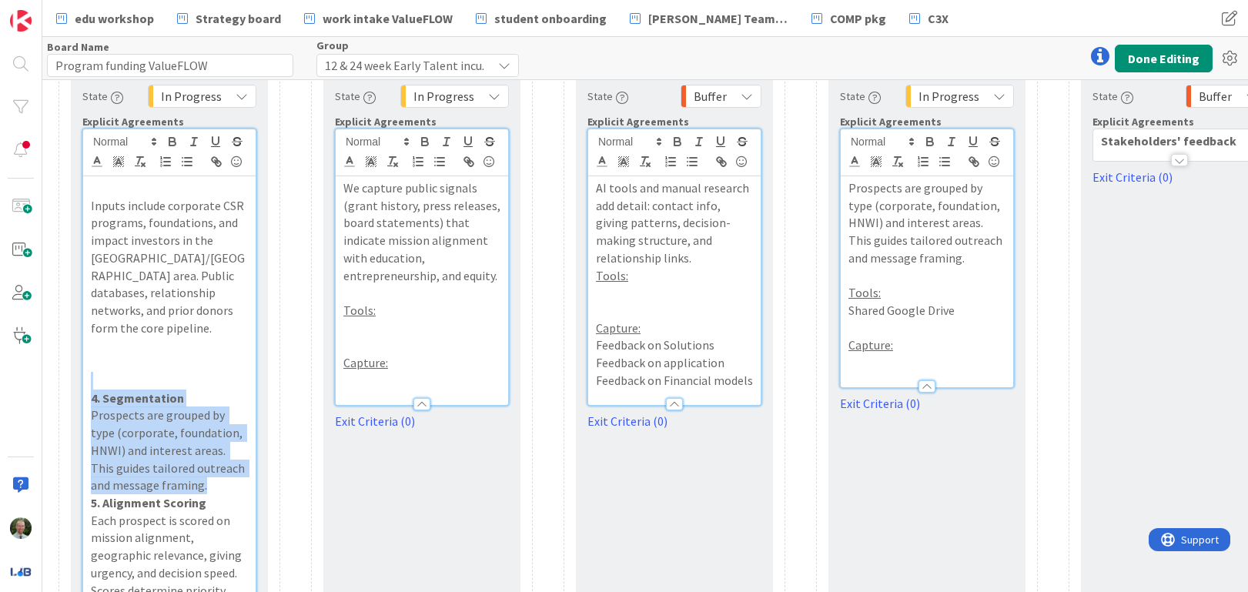
drag, startPoint x: 180, startPoint y: 452, endPoint x: 75, endPoint y: 357, distance: 141.8
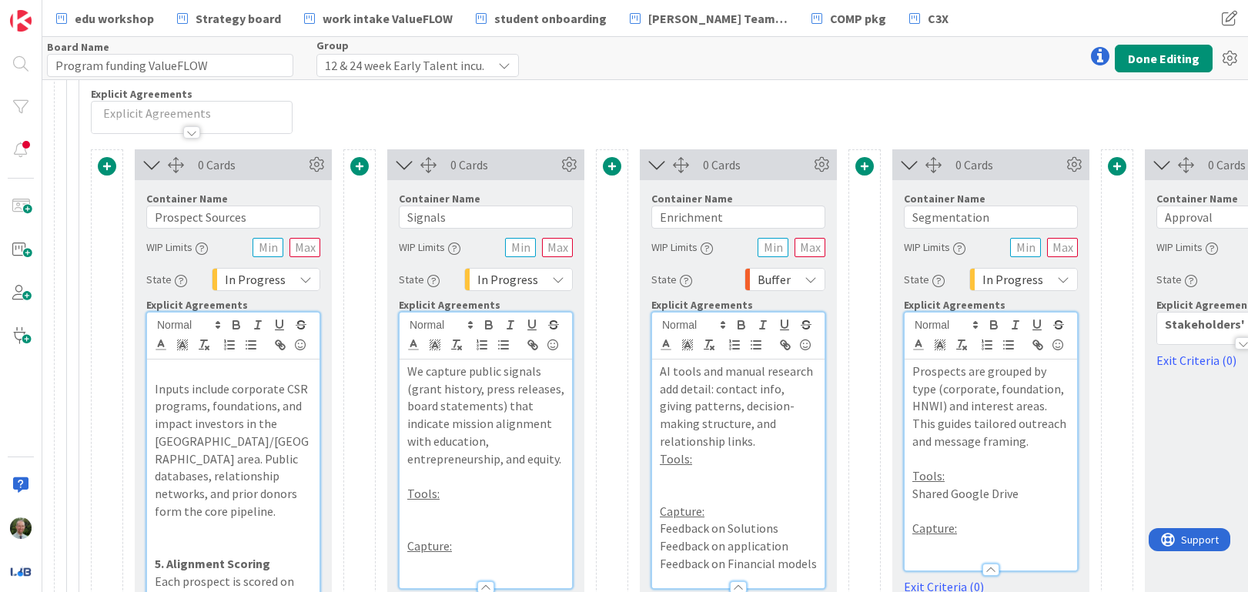
scroll to position [341, 520]
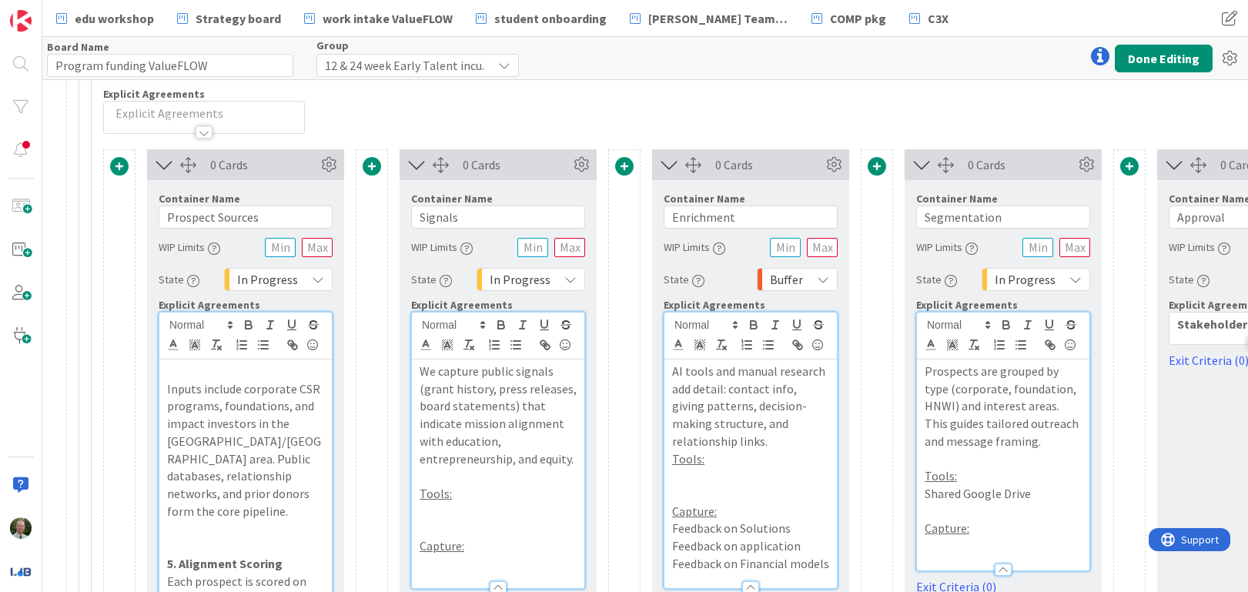
click at [415, 166] on icon at bounding box center [416, 165] width 25 height 20
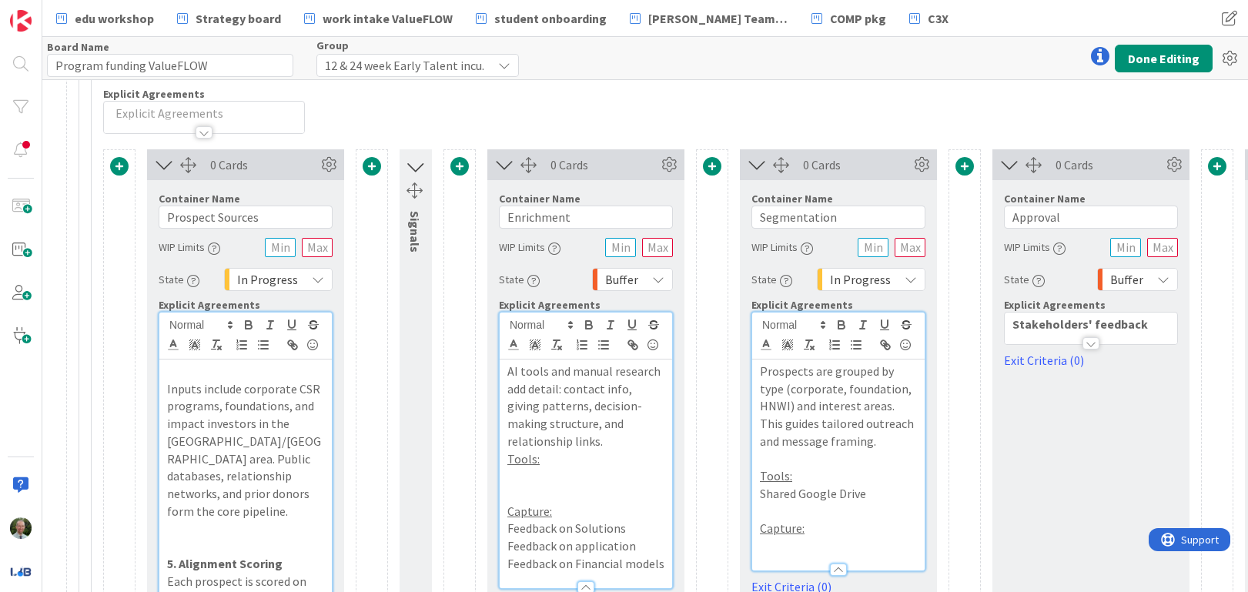
click at [504, 163] on icon at bounding box center [504, 165] width 25 height 20
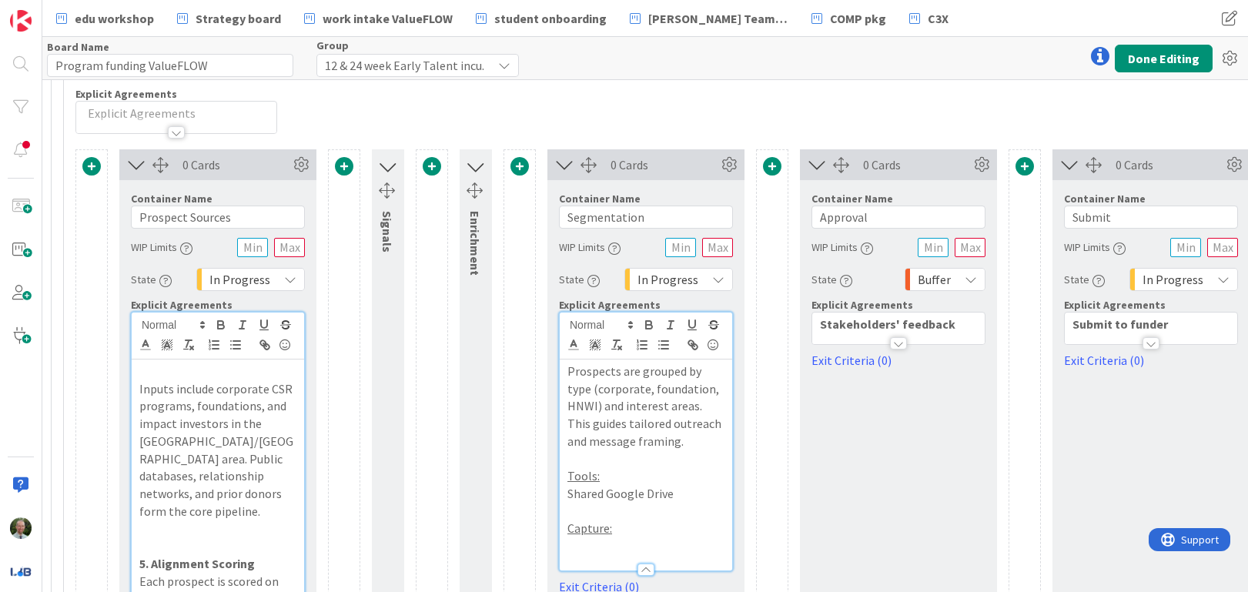
scroll to position [341, 531]
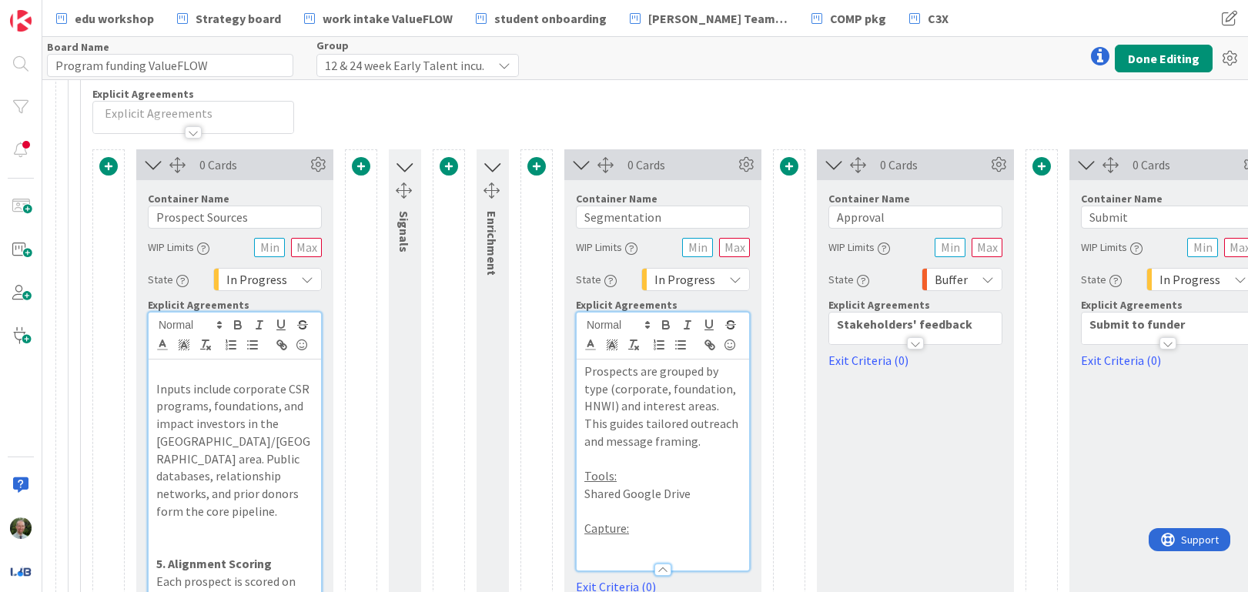
click at [583, 167] on icon at bounding box center [581, 165] width 25 height 20
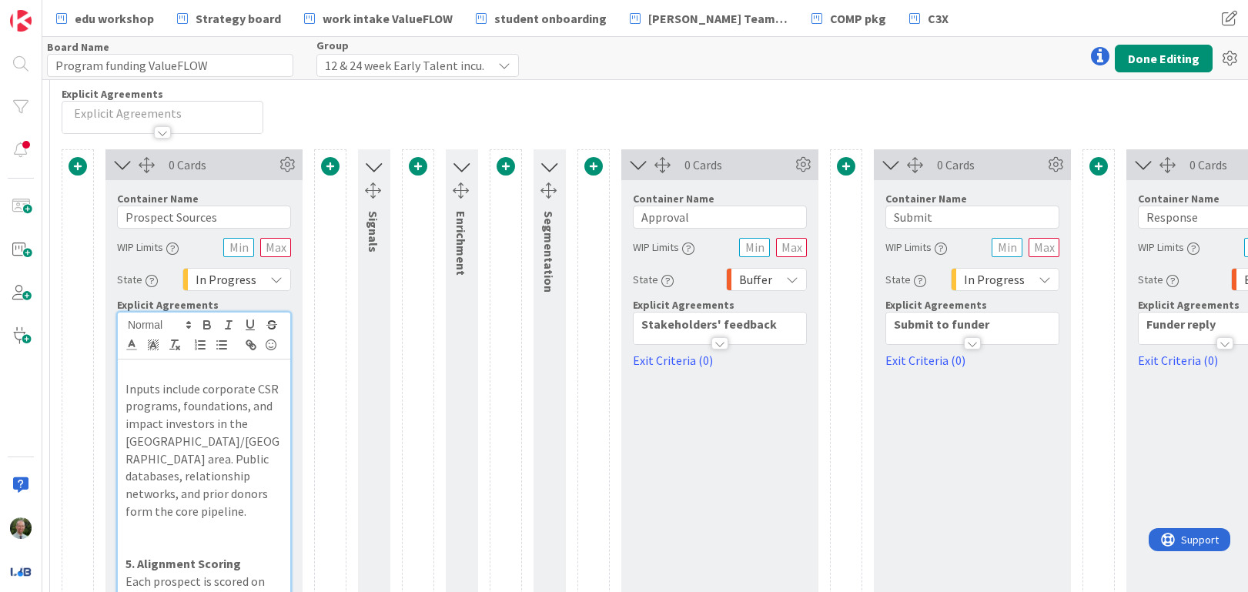
scroll to position [341, 564]
click at [549, 166] on icon at bounding box center [547, 166] width 20 height 25
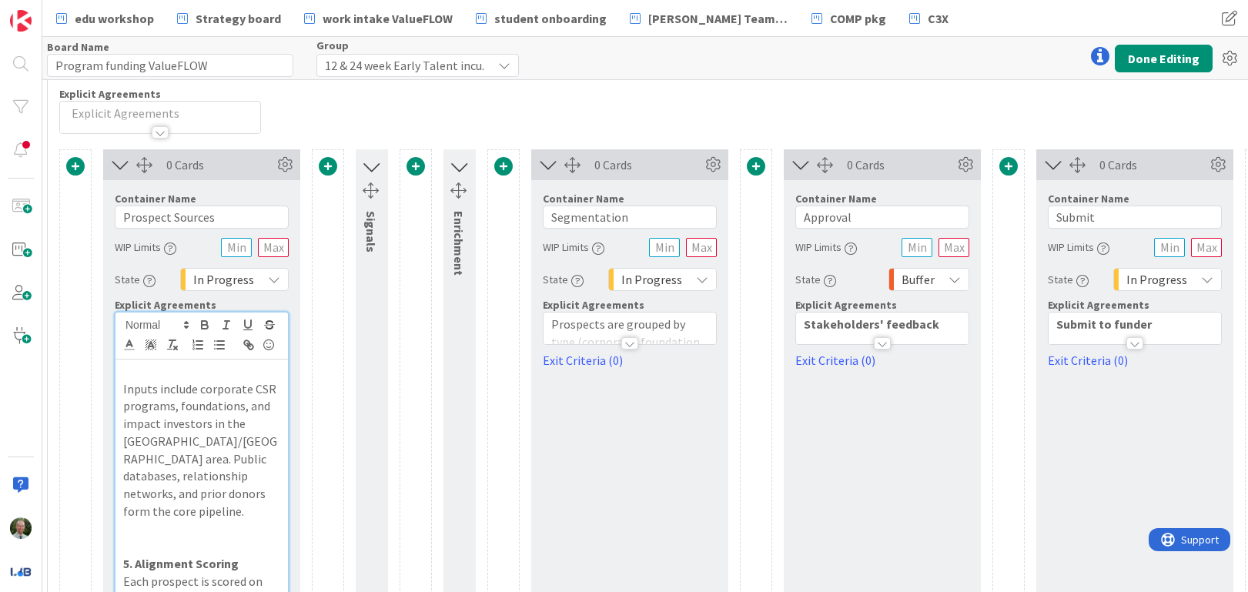
click at [636, 340] on div at bounding box center [629, 343] width 17 height 12
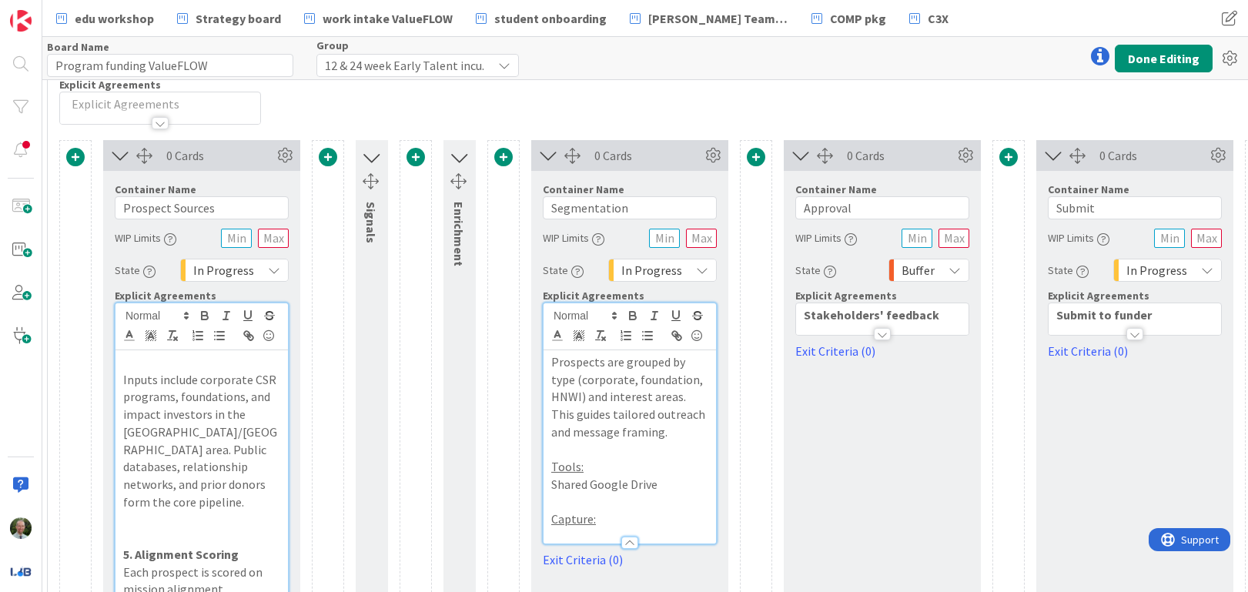
scroll to position [350, 564]
click at [545, 156] on icon at bounding box center [548, 156] width 25 height 20
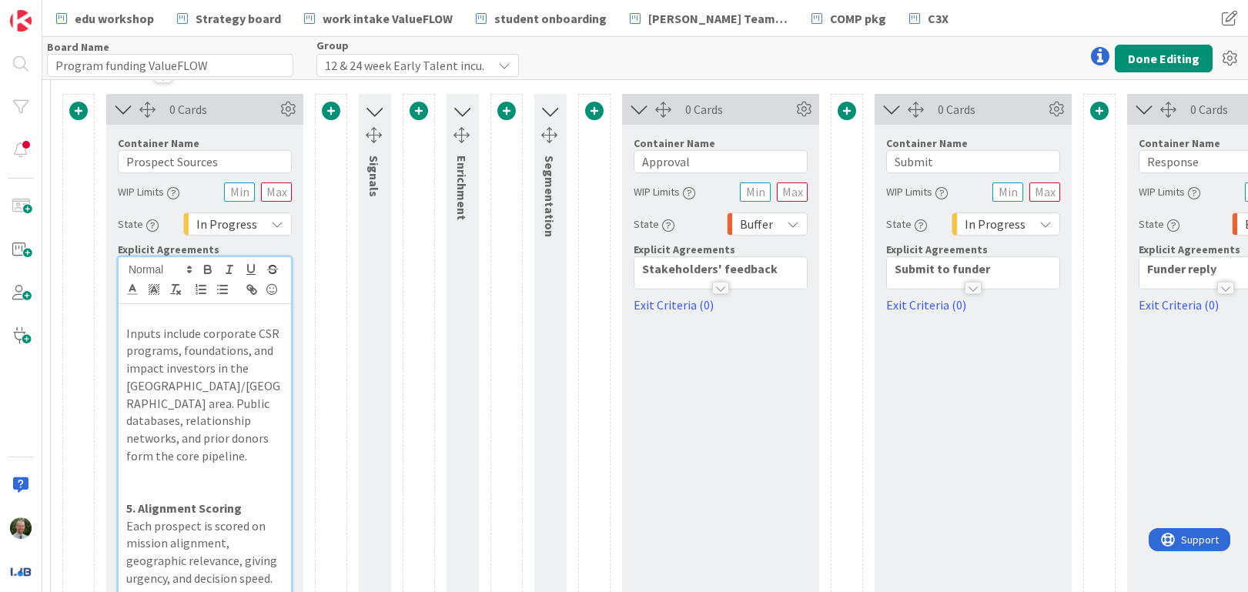
scroll to position [399, 561]
drag, startPoint x: 245, startPoint y: 492, endPoint x: 141, endPoint y: 492, distance: 103.9
click at [141, 497] on p "5. Alignment Scoring" at bounding box center [204, 506] width 157 height 18
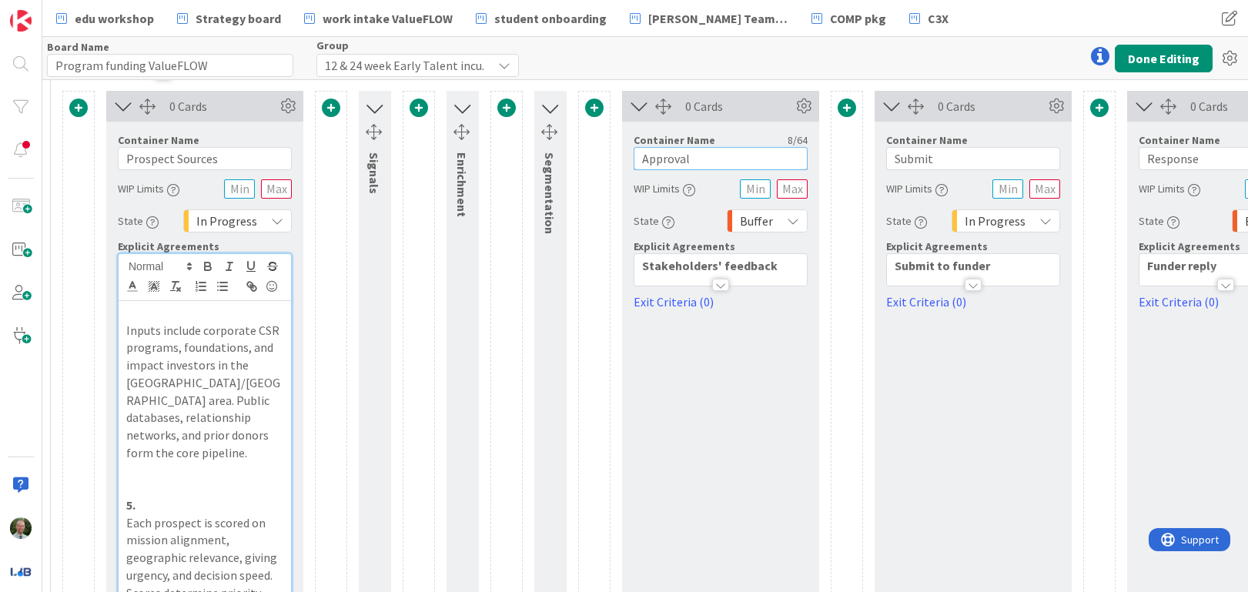
click at [683, 160] on input "Approval" at bounding box center [721, 158] width 174 height 23
paste input "lignment Scoring"
type input "Alignment Scoring"
click at [719, 284] on div at bounding box center [720, 285] width 17 height 12
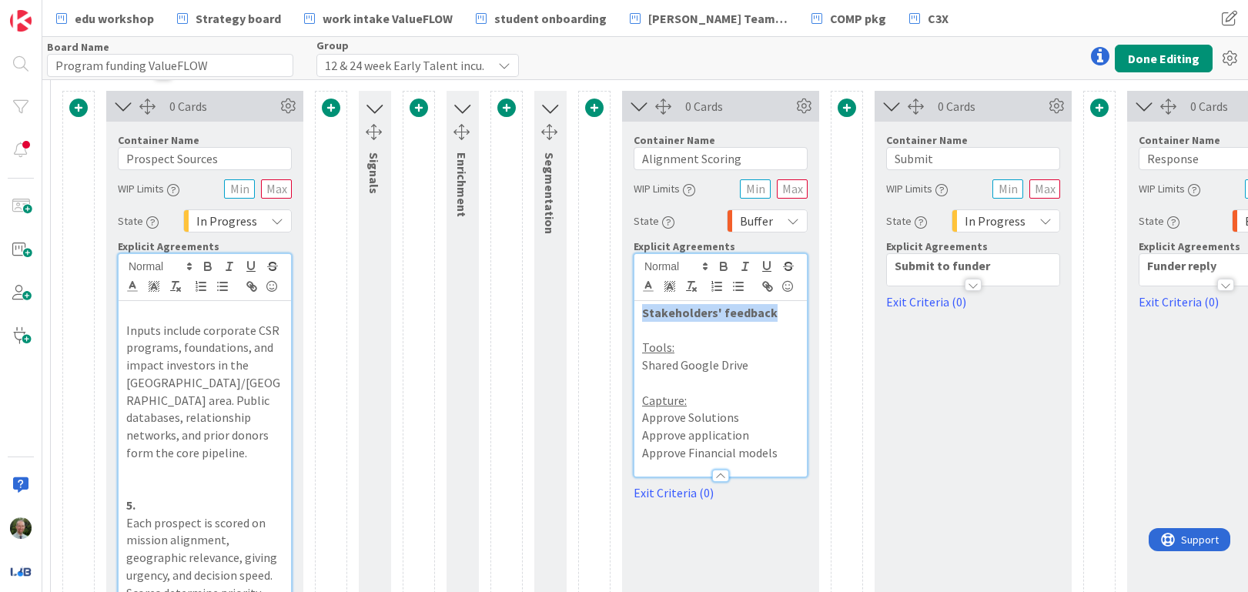
drag, startPoint x: 780, startPoint y: 315, endPoint x: 619, endPoint y: 314, distance: 160.9
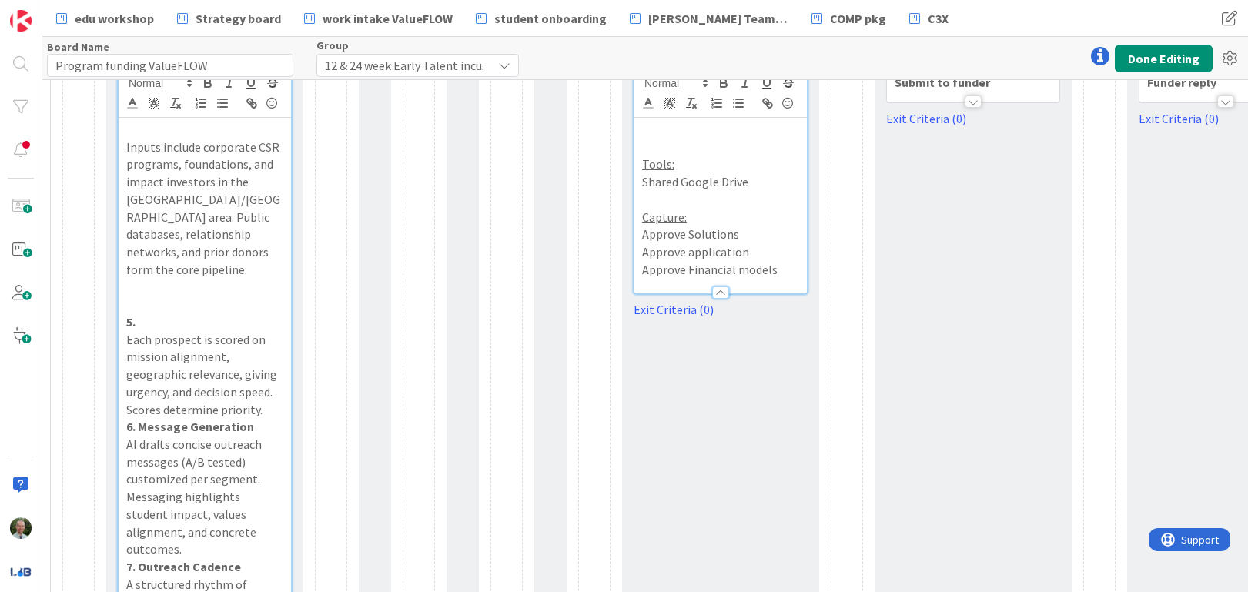
scroll to position [580, 561]
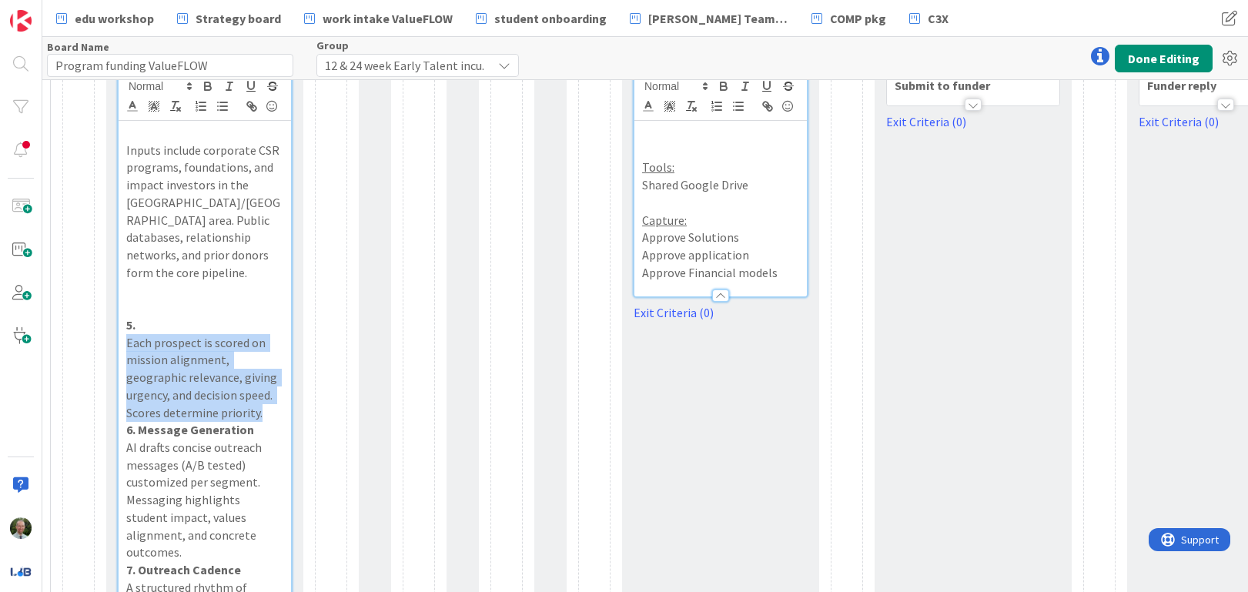
drag, startPoint x: 262, startPoint y: 399, endPoint x: 104, endPoint y: 327, distance: 173.3
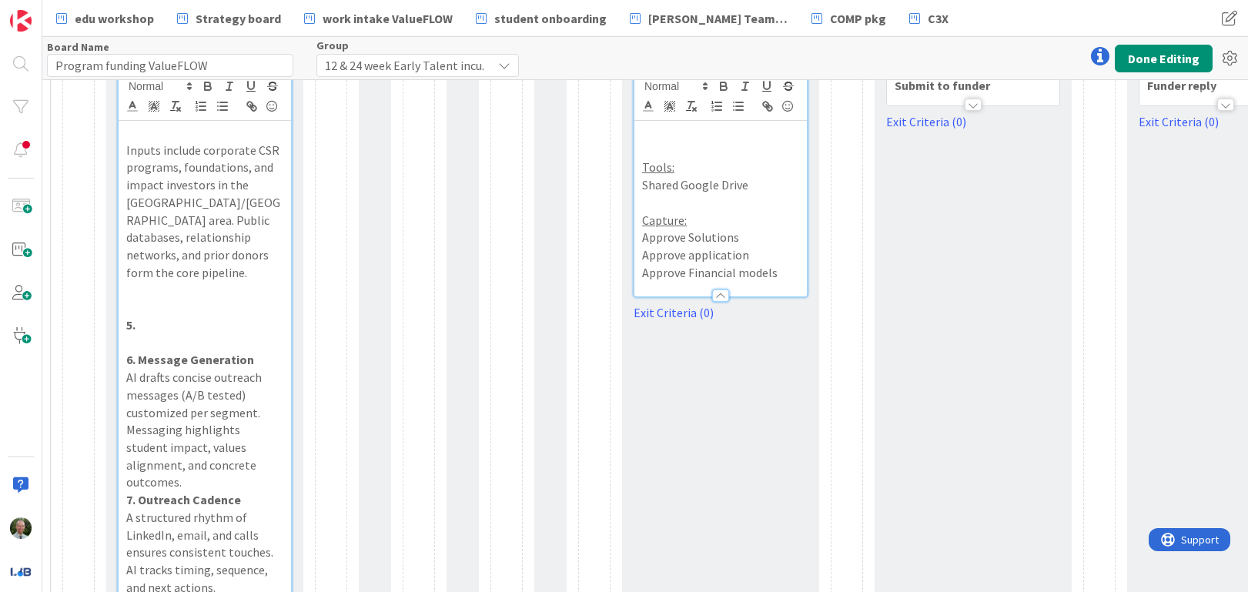
click at [663, 137] on p at bounding box center [720, 133] width 157 height 18
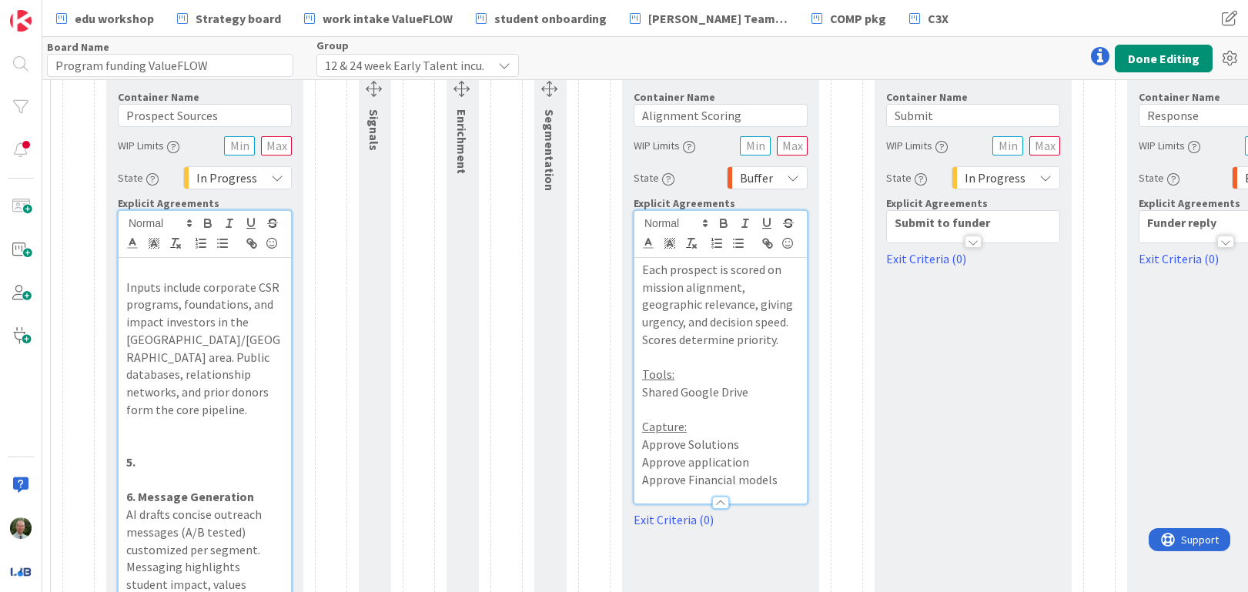
scroll to position [442, 561]
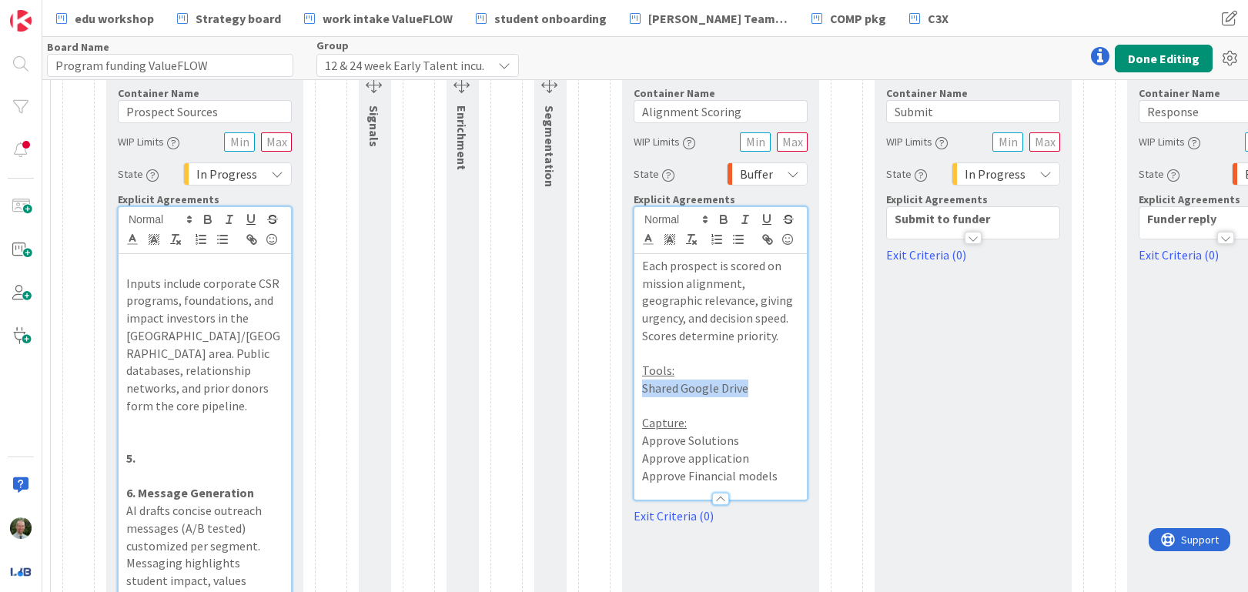
drag, startPoint x: 758, startPoint y: 390, endPoint x: 624, endPoint y: 393, distance: 134.0
click at [624, 393] on div "Container Name 17 / 64 Alignment Scoring WIP Limits State Buffer Explicit Agree…" at bounding box center [720, 300] width 197 height 450
drag, startPoint x: 785, startPoint y: 483, endPoint x: 633, endPoint y: 443, distance: 156.9
click at [630, 448] on div "Container Name 17 / 64 Alignment Scoring WIP Limits State Buffer Explicit Agree…" at bounding box center [720, 301] width 197 height 450
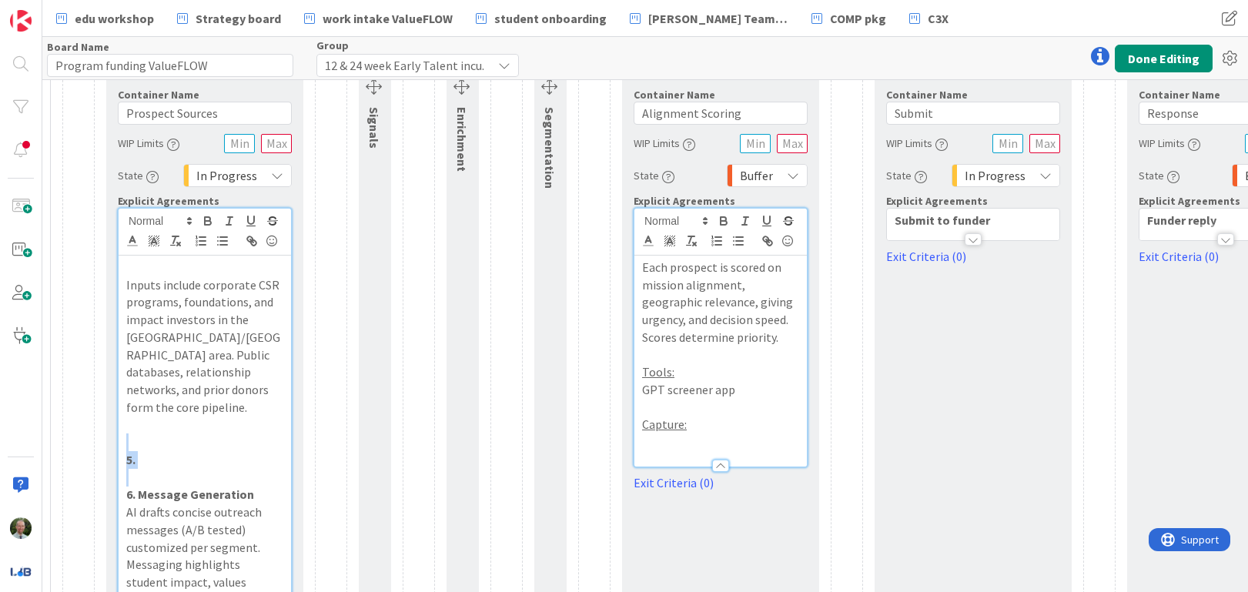
drag, startPoint x: 173, startPoint y: 443, endPoint x: 169, endPoint y: 420, distance: 24.2
drag, startPoint x: 245, startPoint y: 440, endPoint x: 142, endPoint y: 437, distance: 103.2
click at [142, 451] on p "6. Message Generation" at bounding box center [204, 460] width 157 height 18
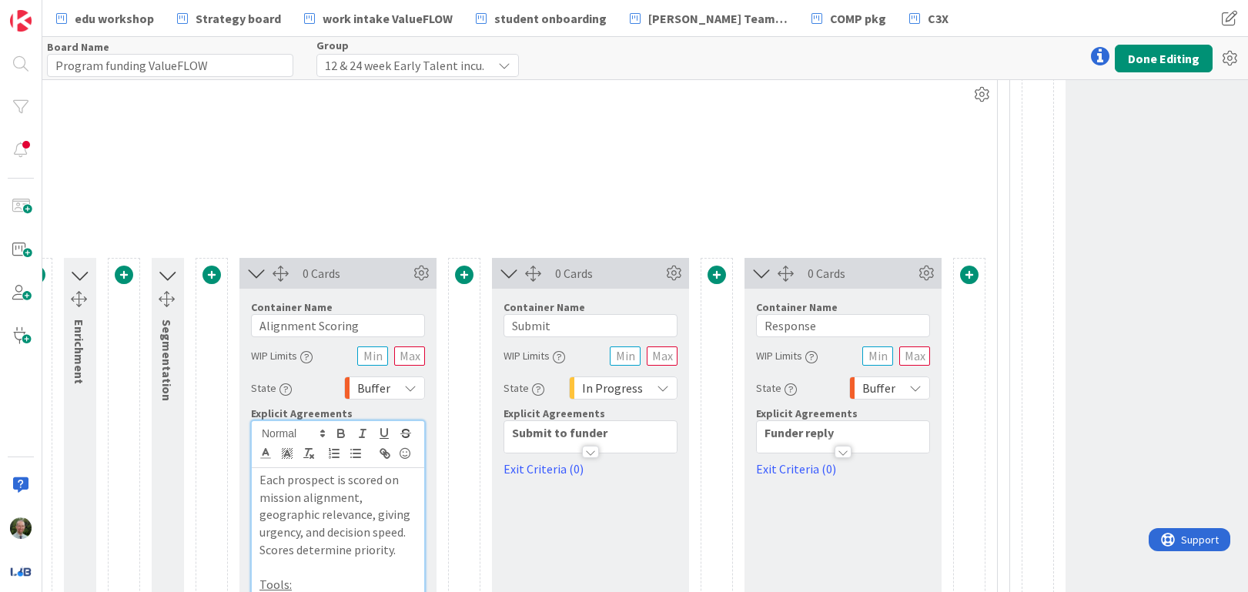
scroll to position [236, 944]
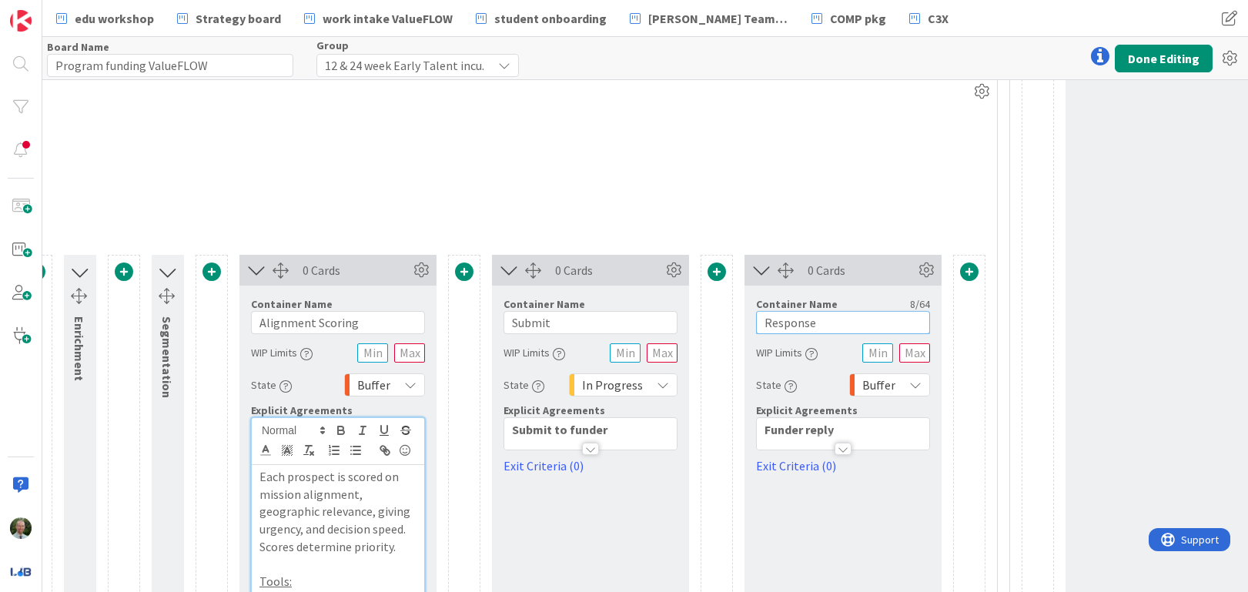
click at [822, 323] on input "Response" at bounding box center [843, 322] width 174 height 23
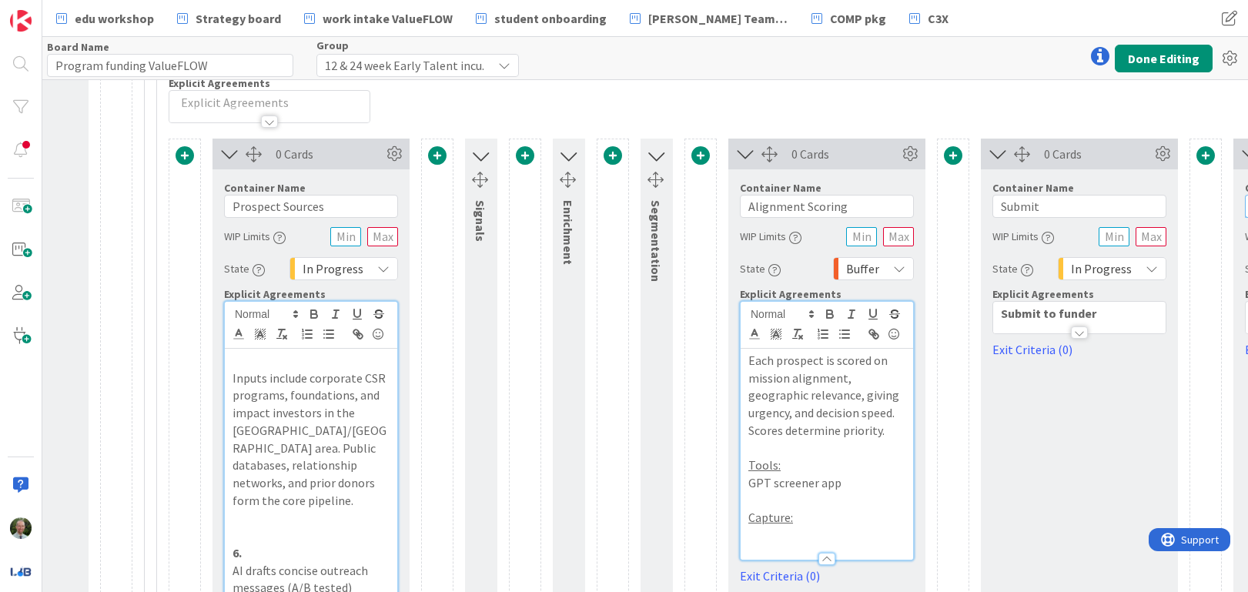
scroll to position [351, 455]
click at [745, 156] on icon at bounding box center [745, 155] width 25 height 20
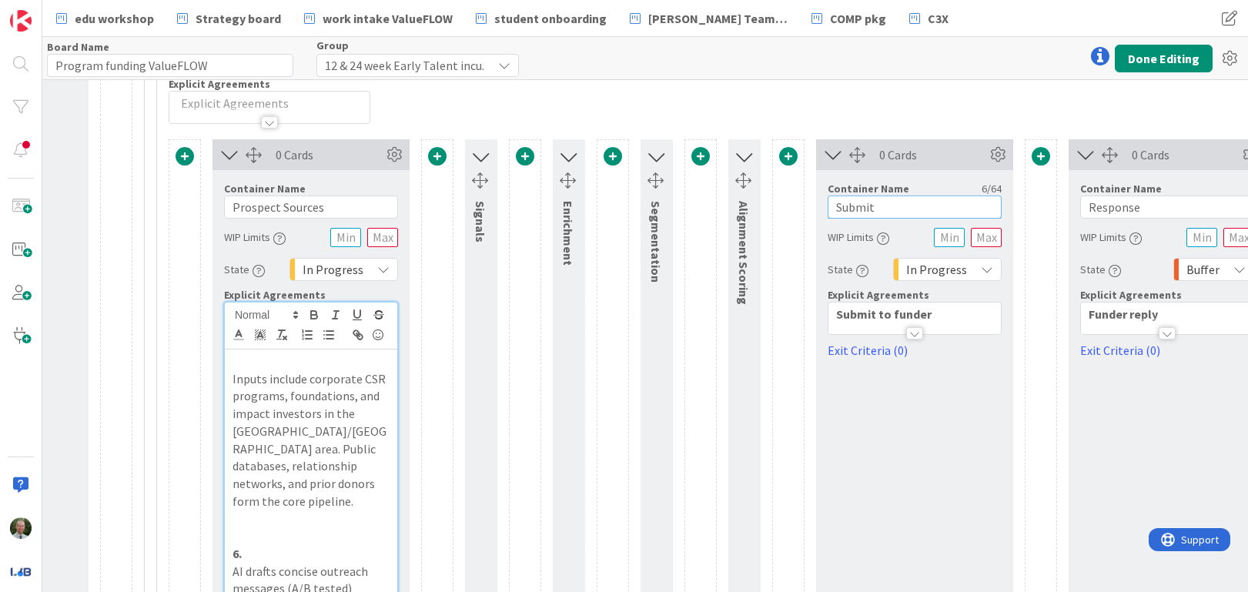
click at [866, 206] on input "Submit" at bounding box center [915, 207] width 174 height 23
paste input "Message Generation"
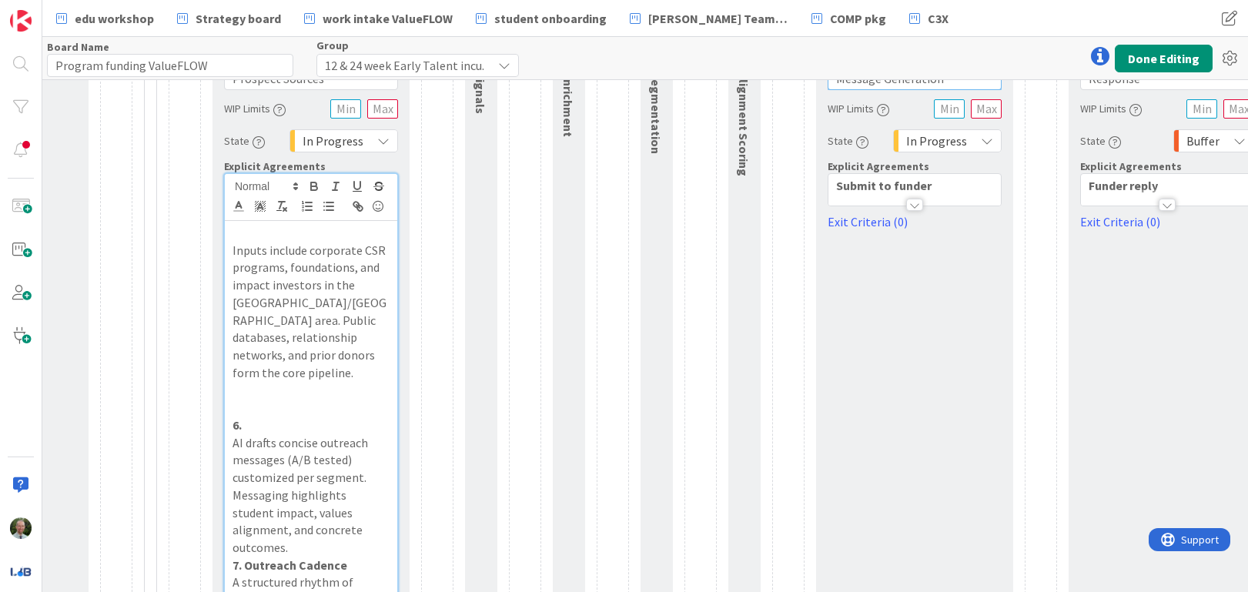
scroll to position [497, 455]
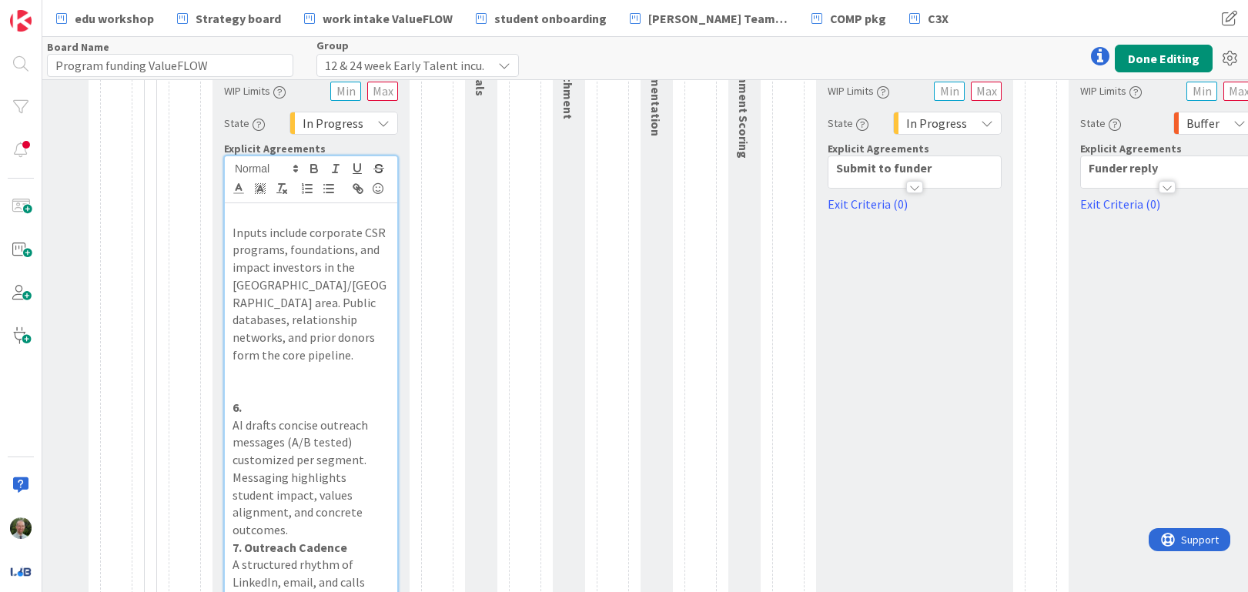
type input "Message Generation"
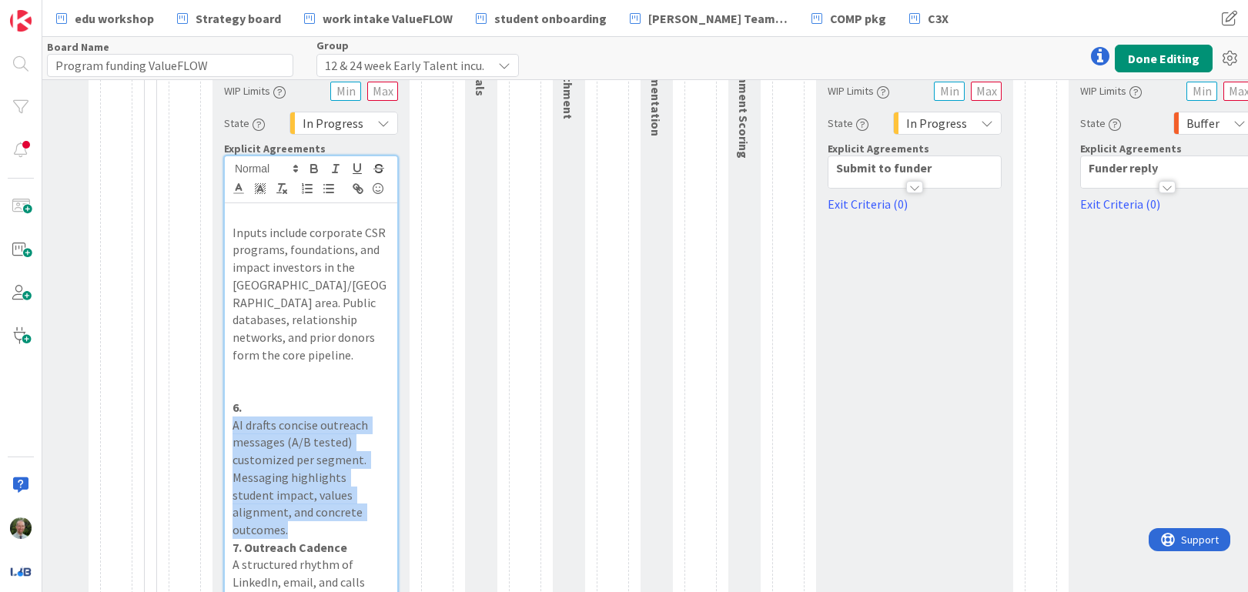
drag, startPoint x: 346, startPoint y: 498, endPoint x: 185, endPoint y: 399, distance: 189.8
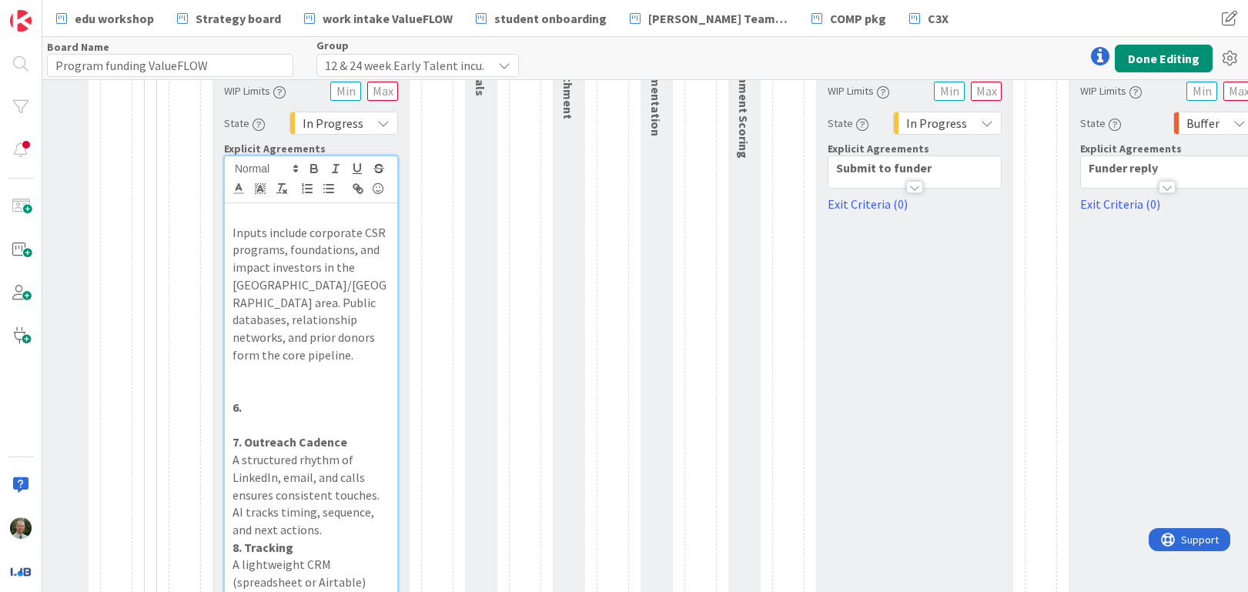
click at [919, 189] on div at bounding box center [914, 187] width 17 height 12
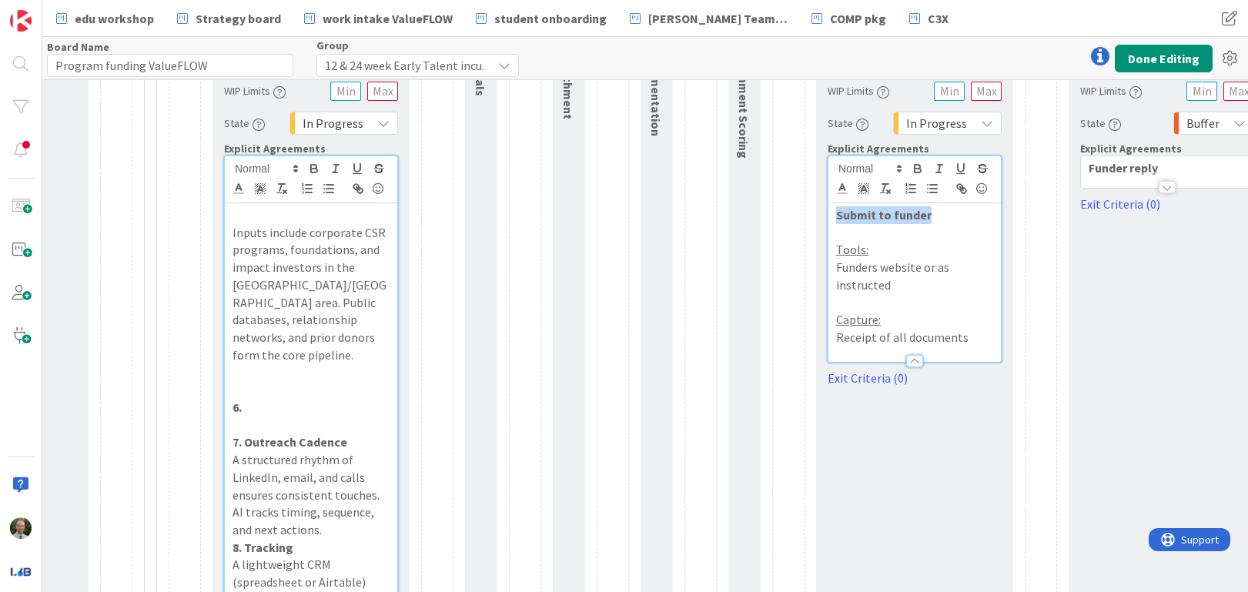
drag, startPoint x: 850, startPoint y: 214, endPoint x: 759, endPoint y: 214, distance: 90.9
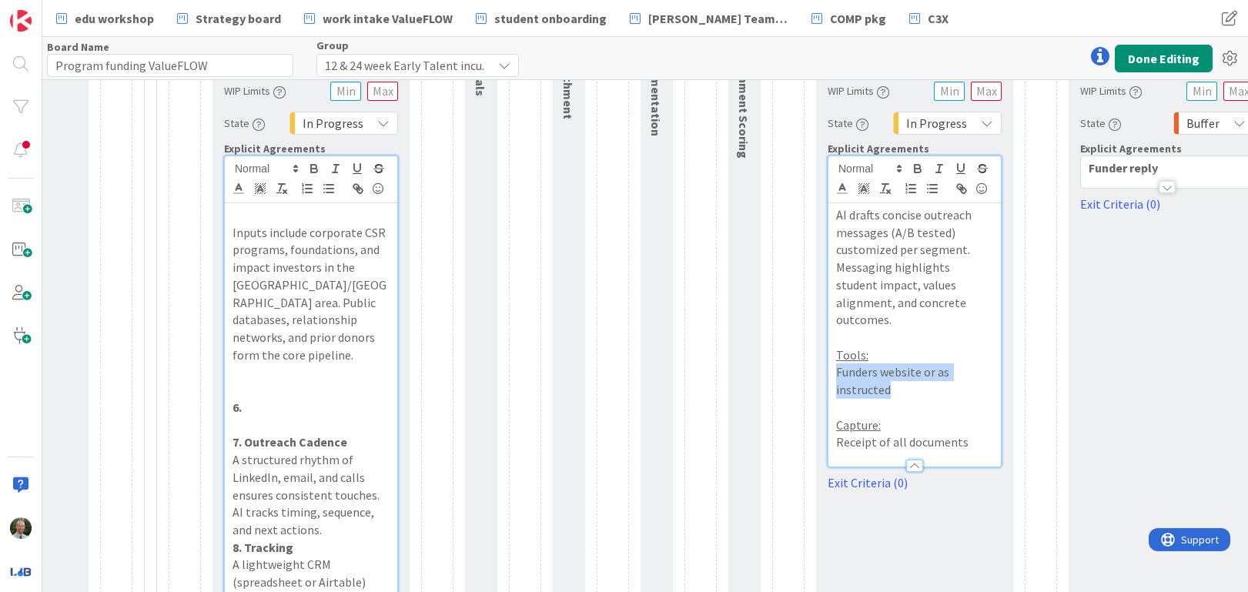
drag, startPoint x: 885, startPoint y: 374, endPoint x: 824, endPoint y: 360, distance: 63.3
click at [824, 360] on div "Container Name 18 / 64 Message Generation WIP Limits State In Progress Explicit…" at bounding box center [914, 258] width 197 height 468
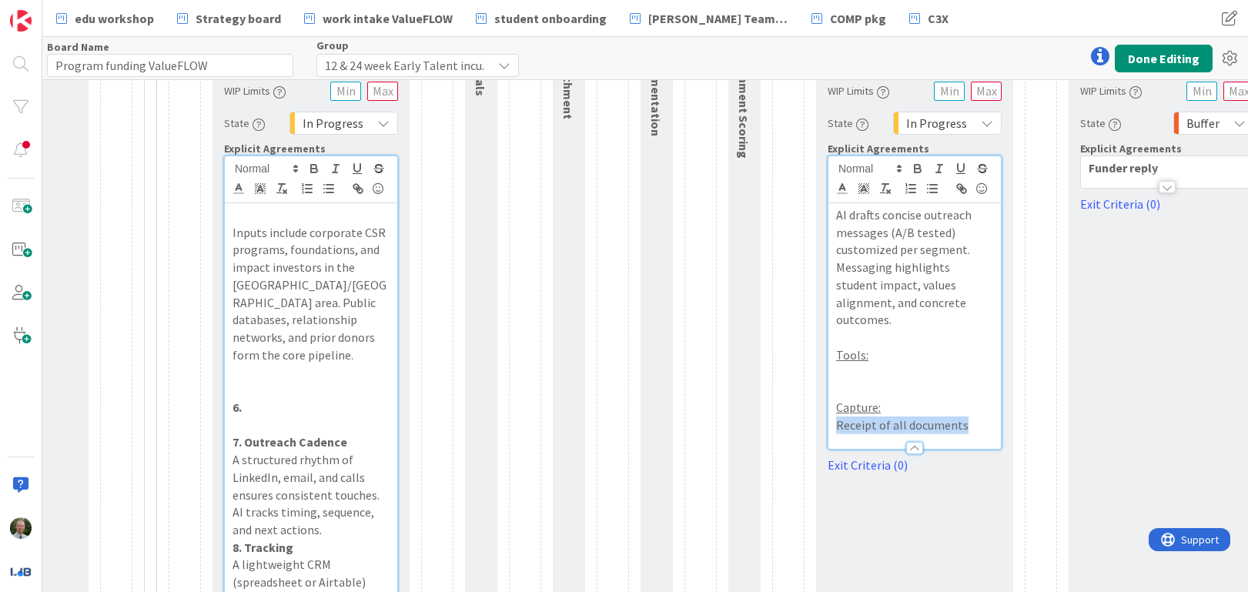
drag, startPoint x: 966, startPoint y: 408, endPoint x: 798, endPoint y: 407, distance: 167.9
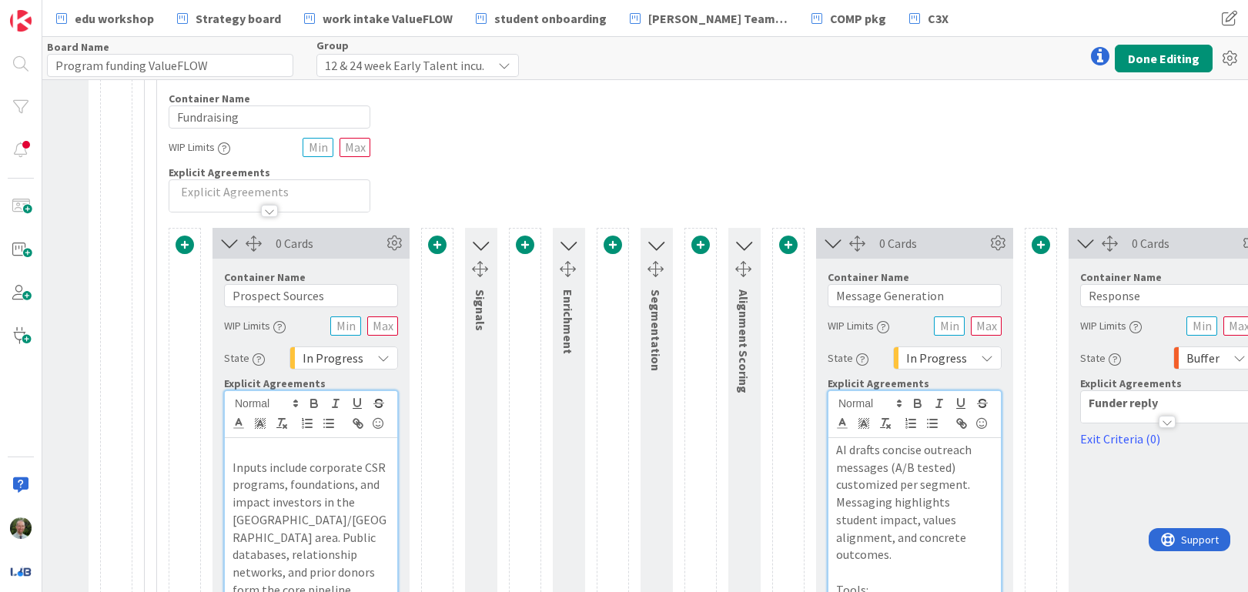
scroll to position [269, 455]
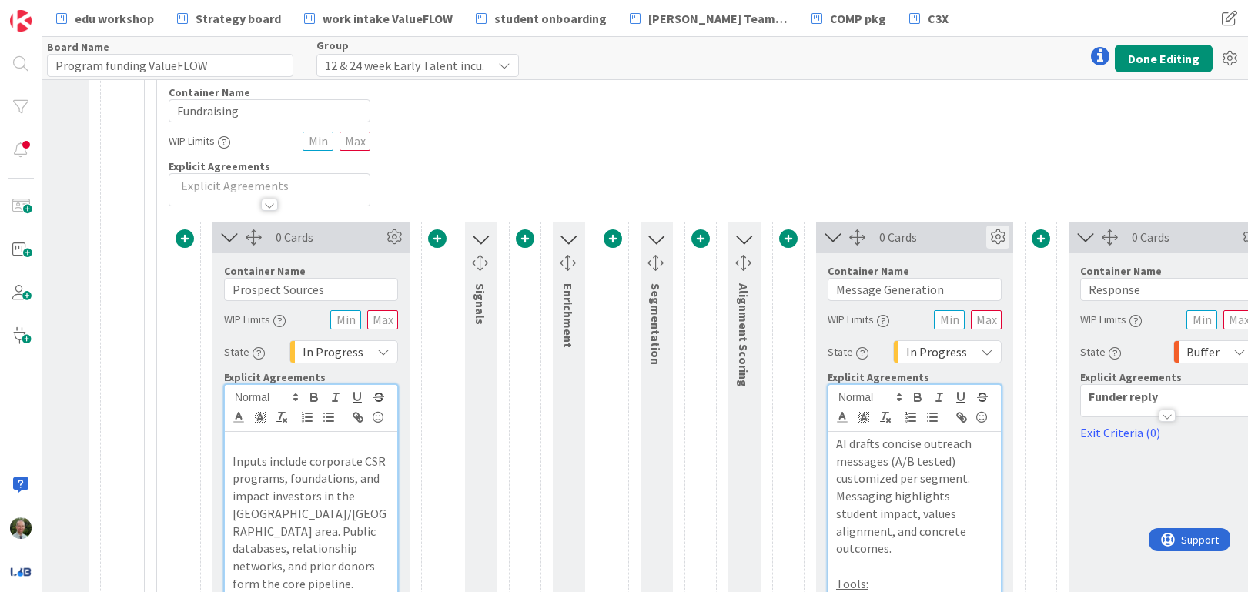
click at [1001, 241] on icon at bounding box center [997, 237] width 23 height 23
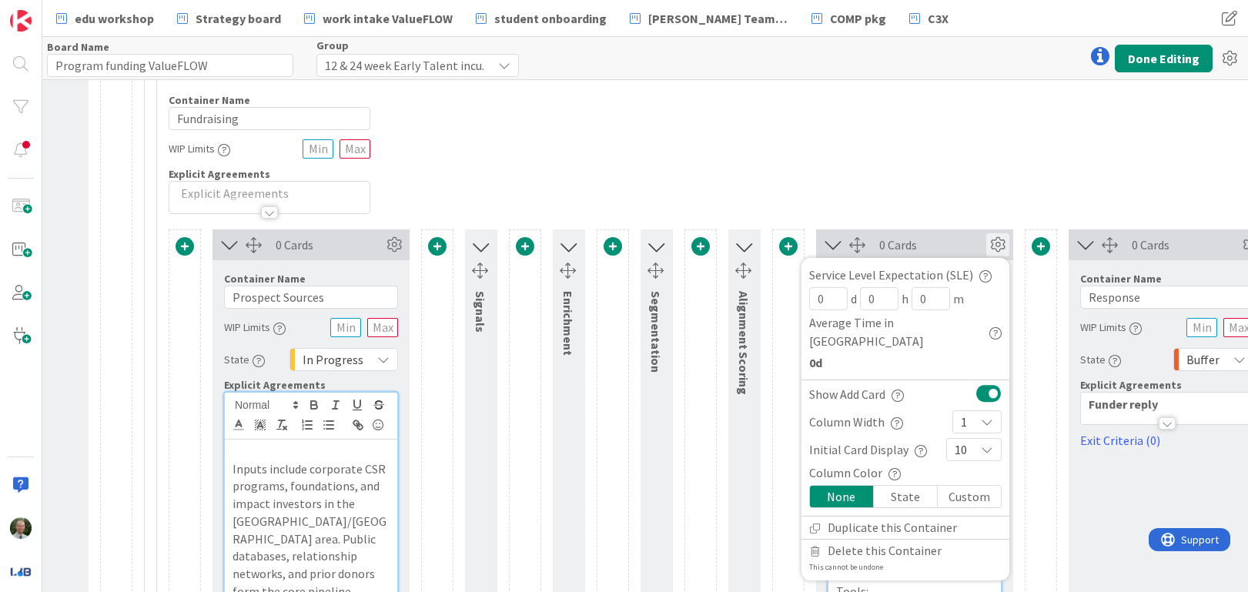
scroll to position [261, 460]
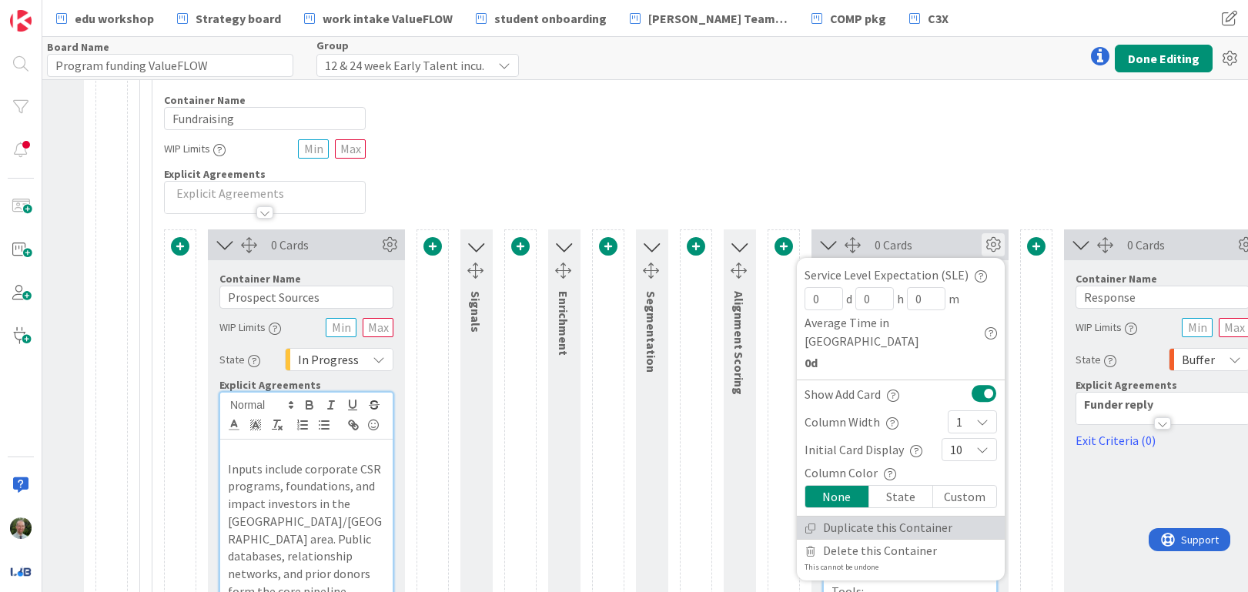
click at [868, 517] on link "Duplicate this Container" at bounding box center [901, 528] width 208 height 22
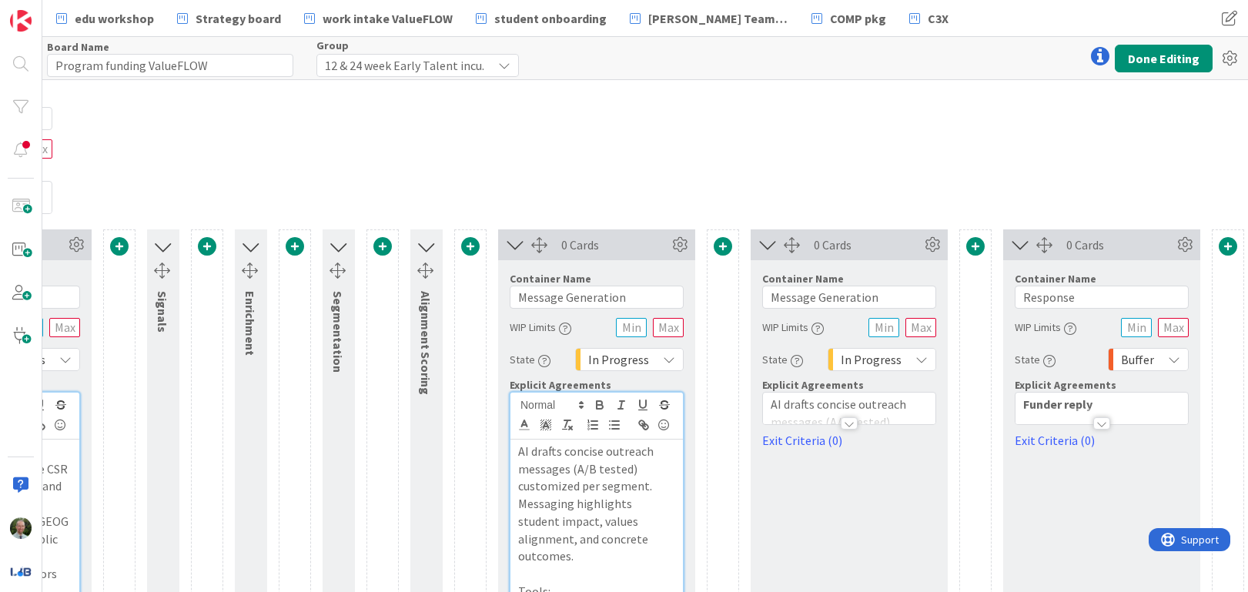
scroll to position [261, 775]
click at [930, 243] on icon at bounding box center [930, 244] width 23 height 23
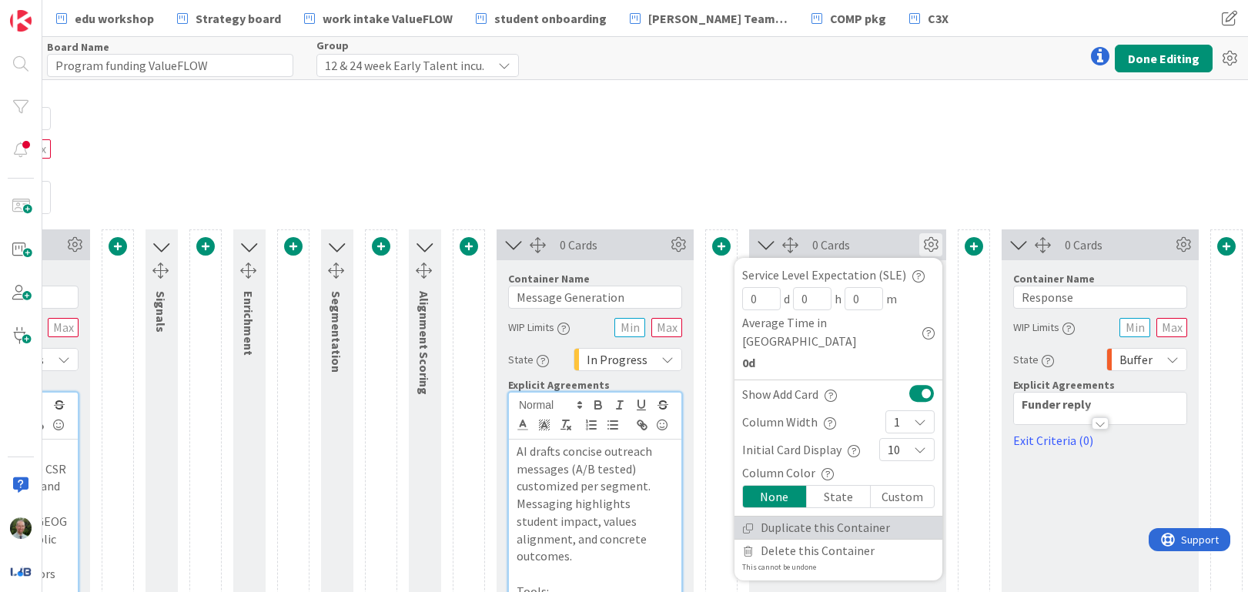
click at [818, 517] on link "Duplicate this Container" at bounding box center [839, 528] width 208 height 22
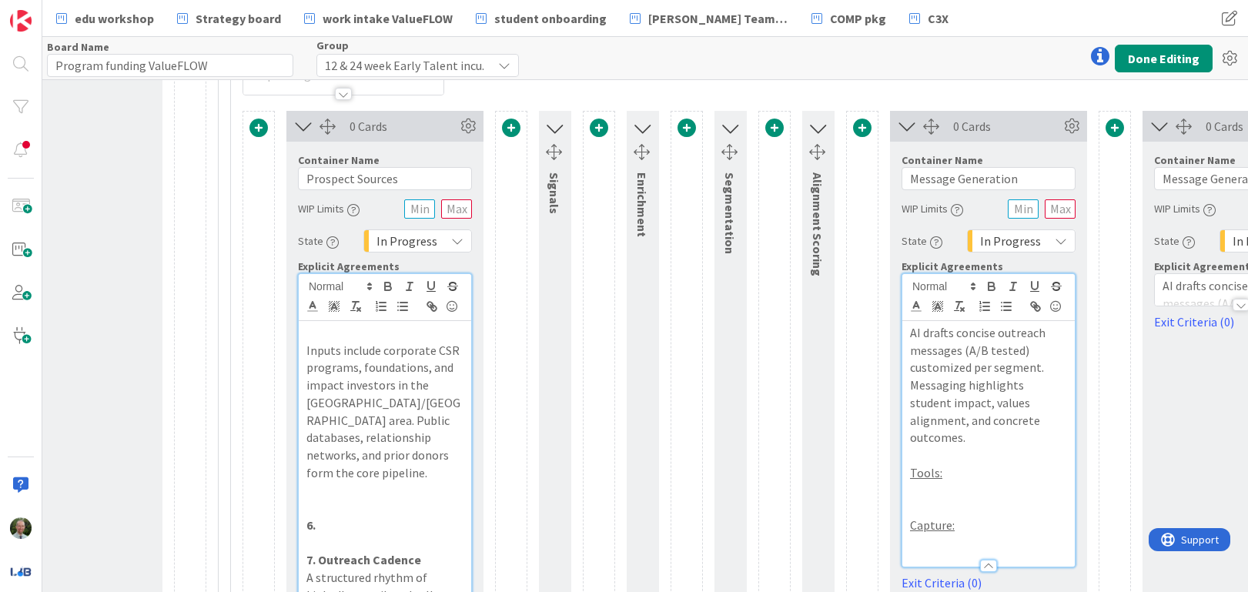
scroll to position [369, 381]
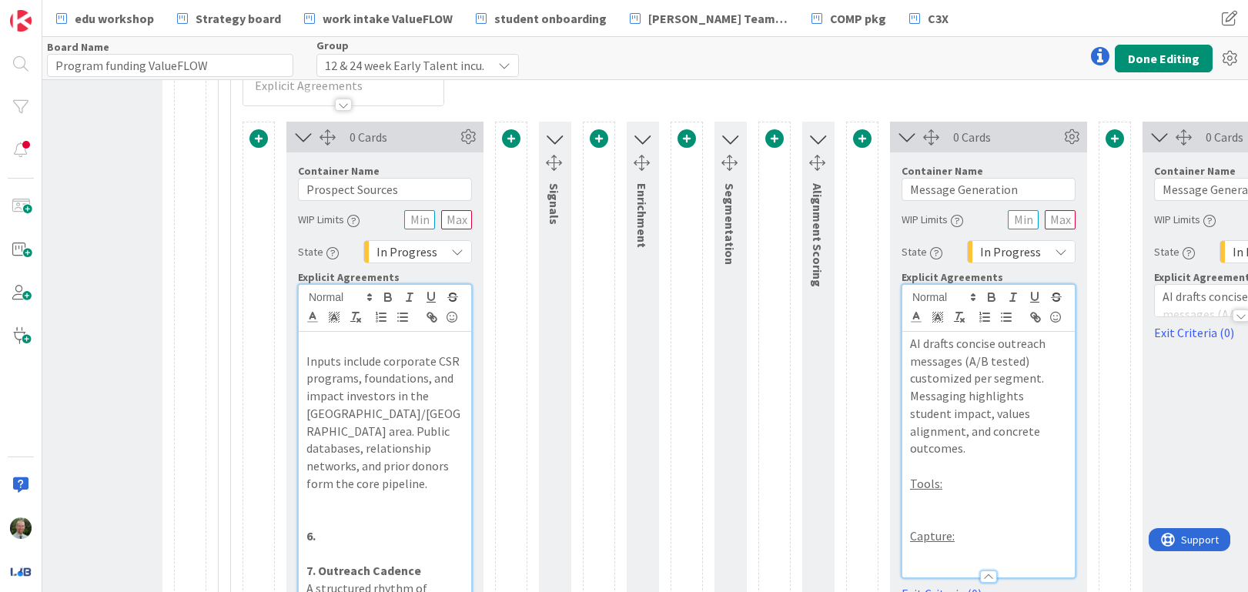
click at [908, 139] on icon at bounding box center [907, 137] width 25 height 20
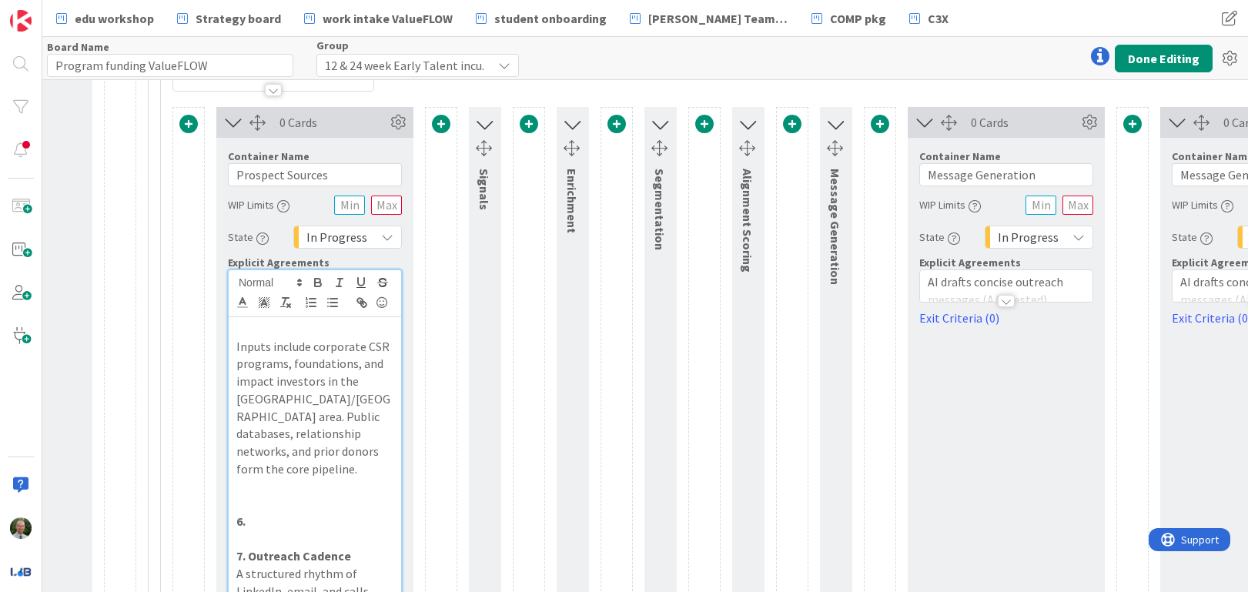
scroll to position [376, 451]
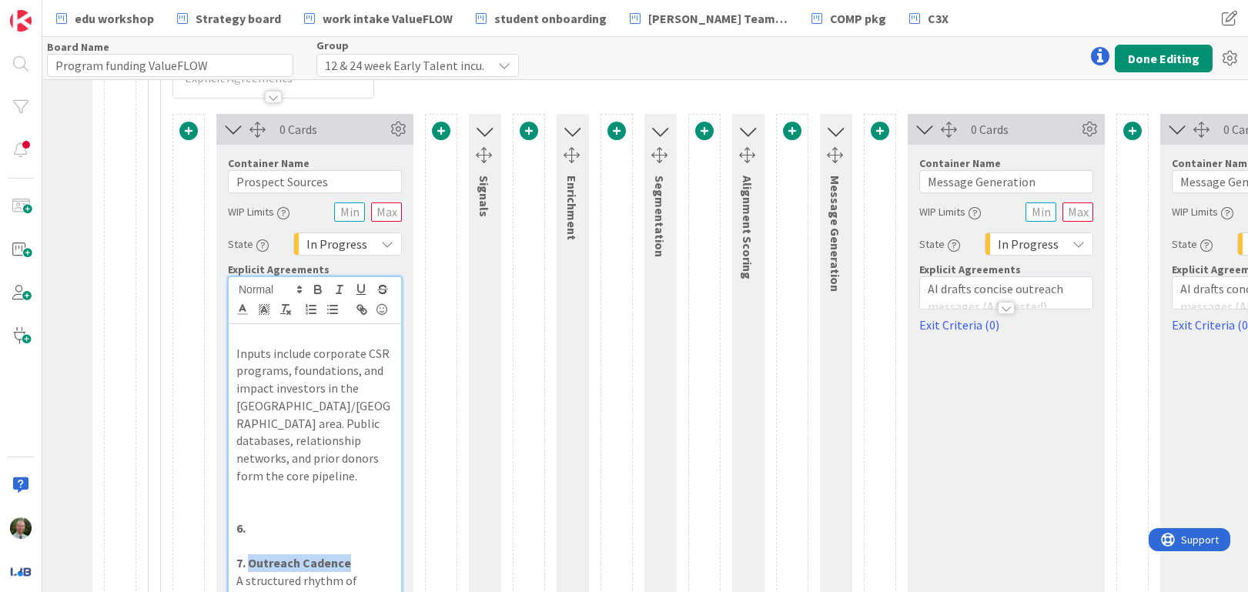
drag, startPoint x: 350, startPoint y: 550, endPoint x: 251, endPoint y: 550, distance: 98.6
click at [252, 554] on p "7. Outreach Cadence" at bounding box center [314, 563] width 157 height 18
click at [953, 185] on input "Message Generation" at bounding box center [1006, 181] width 174 height 23
click at [953, 185] on input "Message Generation" at bounding box center [1006, 182] width 174 height 23
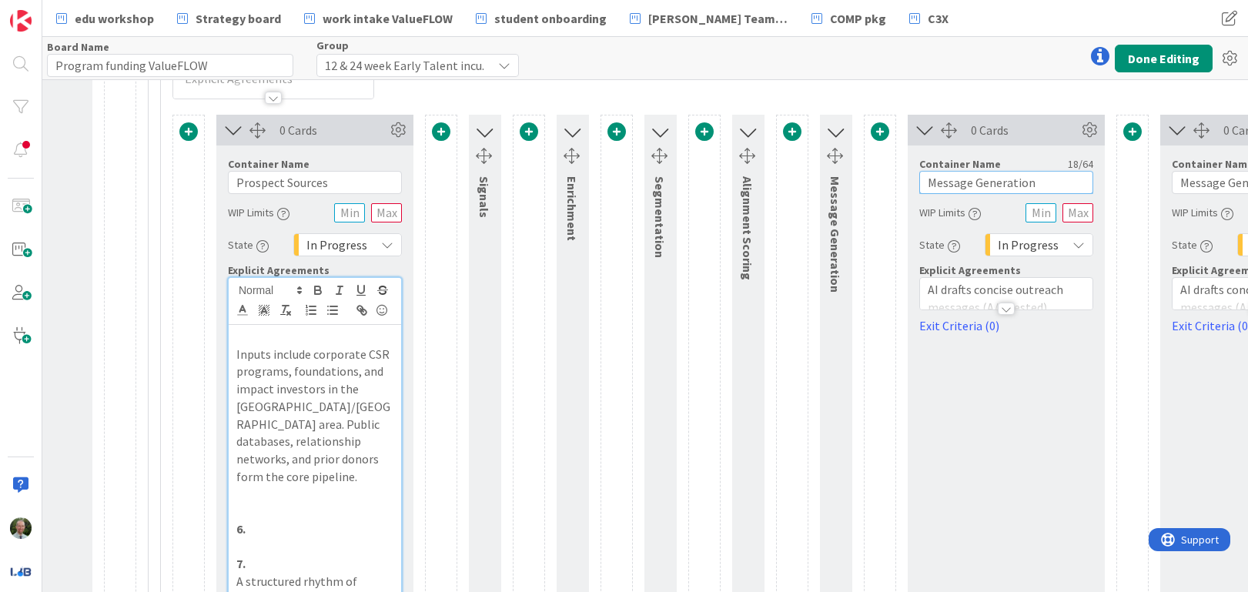
scroll to position [372, 451]
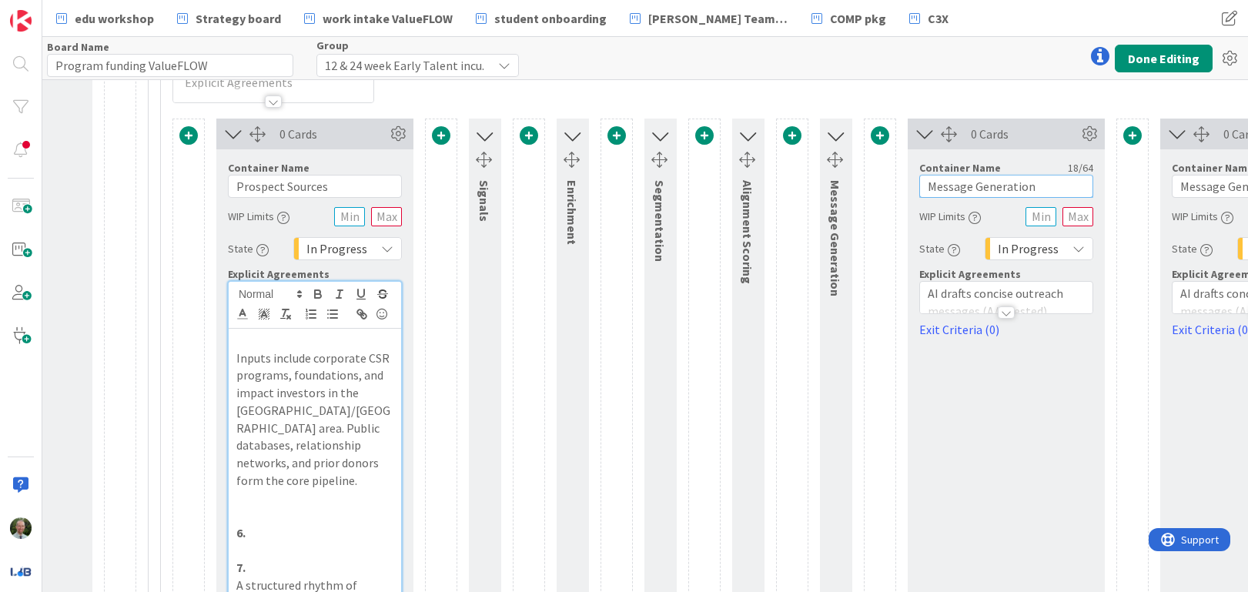
paste input "Outreach Cadence"
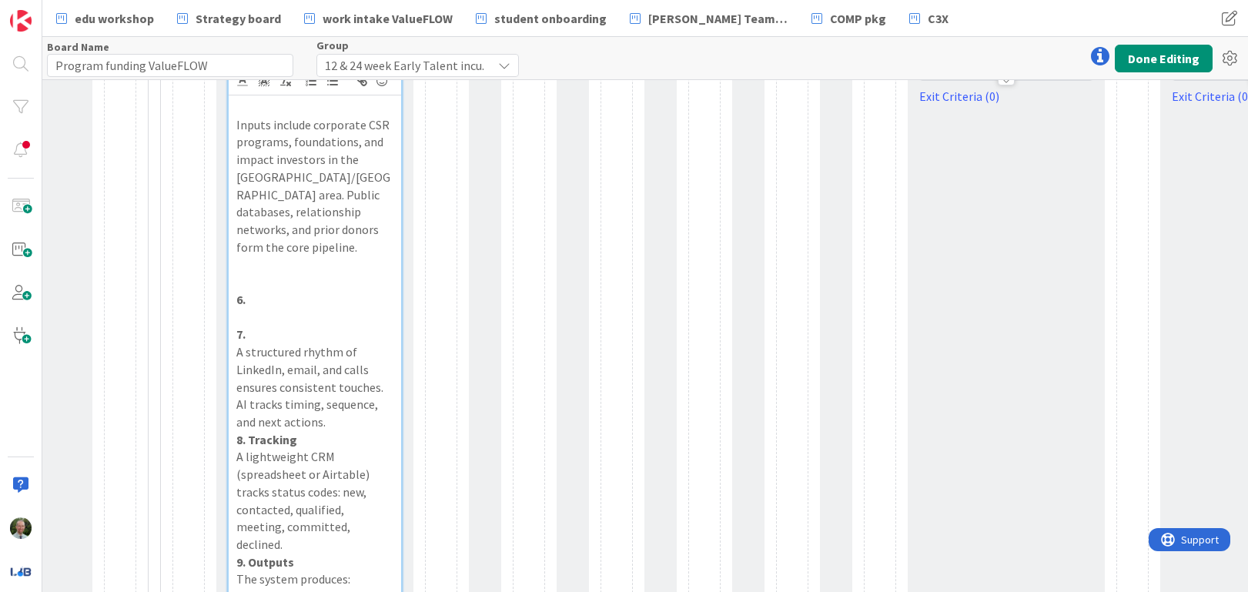
scroll to position [607, 451]
type input "Outreach Cadence"
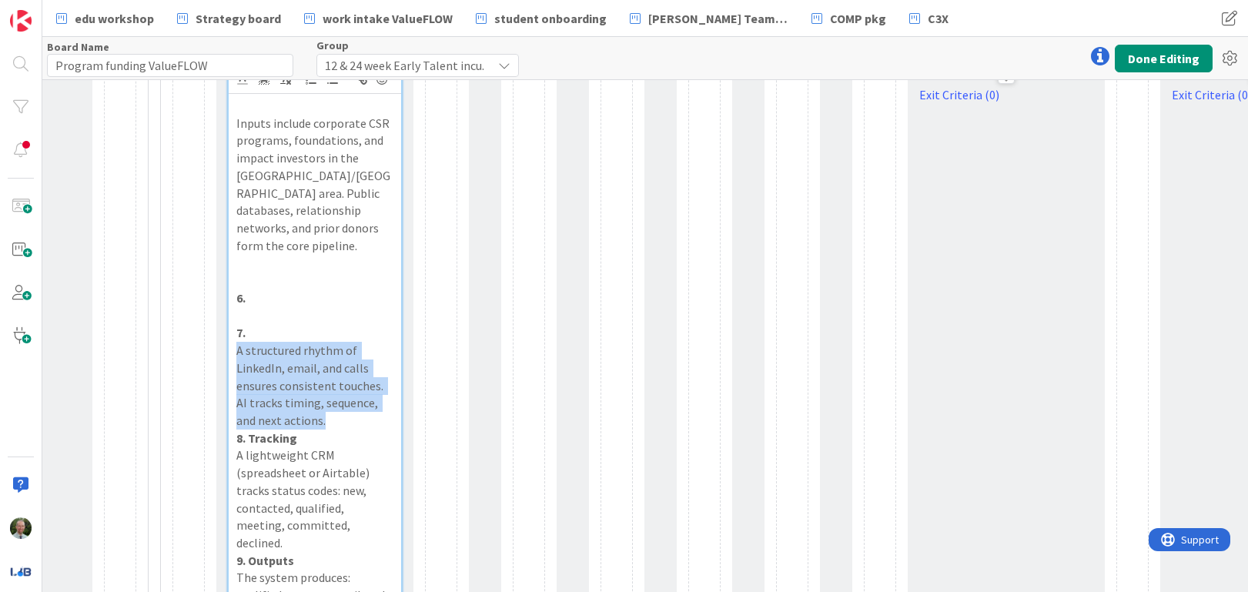
drag, startPoint x: 273, startPoint y: 378, endPoint x: 219, endPoint y: 292, distance: 102.1
click at [218, 333] on div "Container Name 16 / 64 Prospect Sources WIP Limits State In Progress Explicit A…" at bounding box center [314, 508] width 197 height 1186
copy p "A structured rhythm of LinkedIn, email, and calls ensures consistent touches. A…"
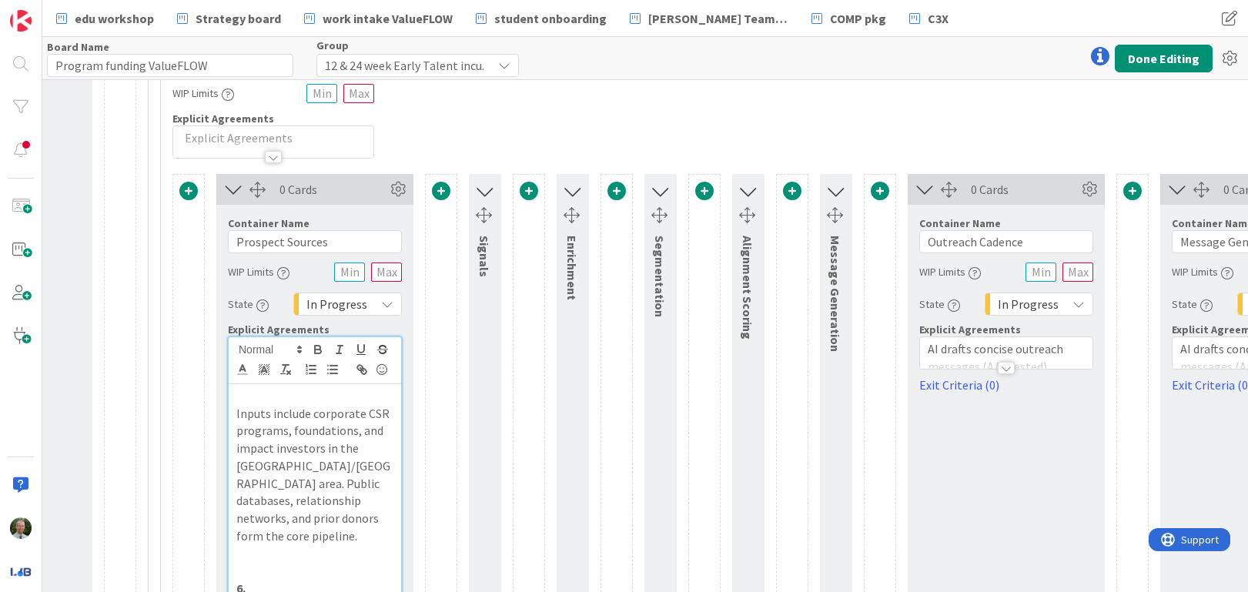
scroll to position [312, 451]
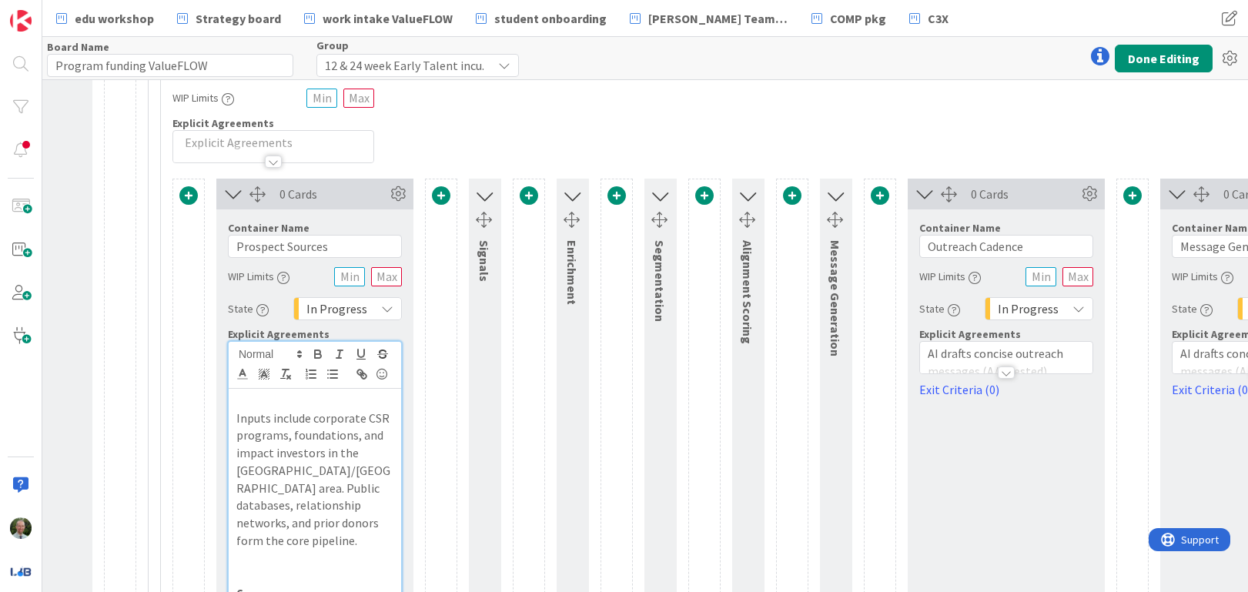
click at [1002, 370] on div at bounding box center [1006, 372] width 17 height 12
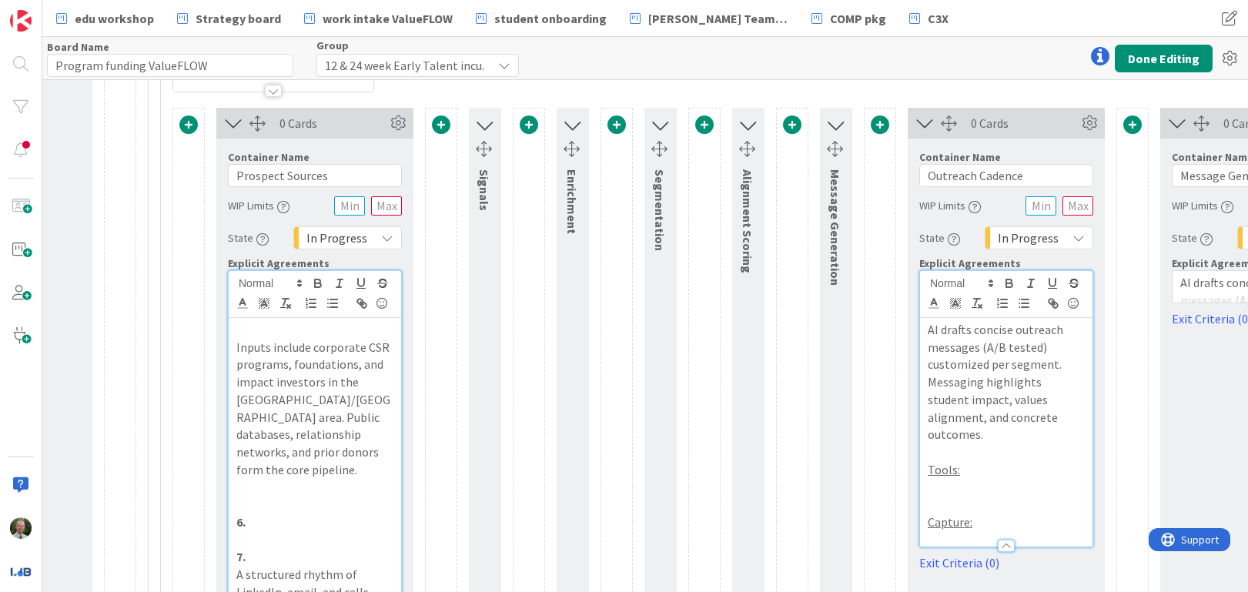
scroll to position [373, 451]
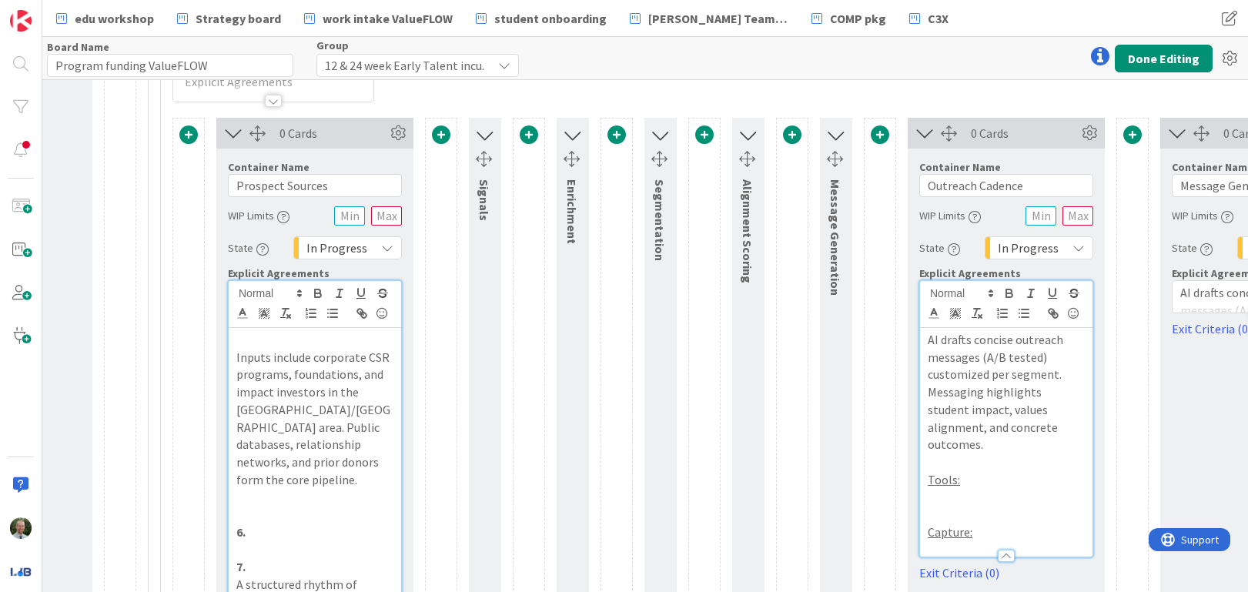
click at [835, 139] on icon at bounding box center [835, 134] width 20 height 25
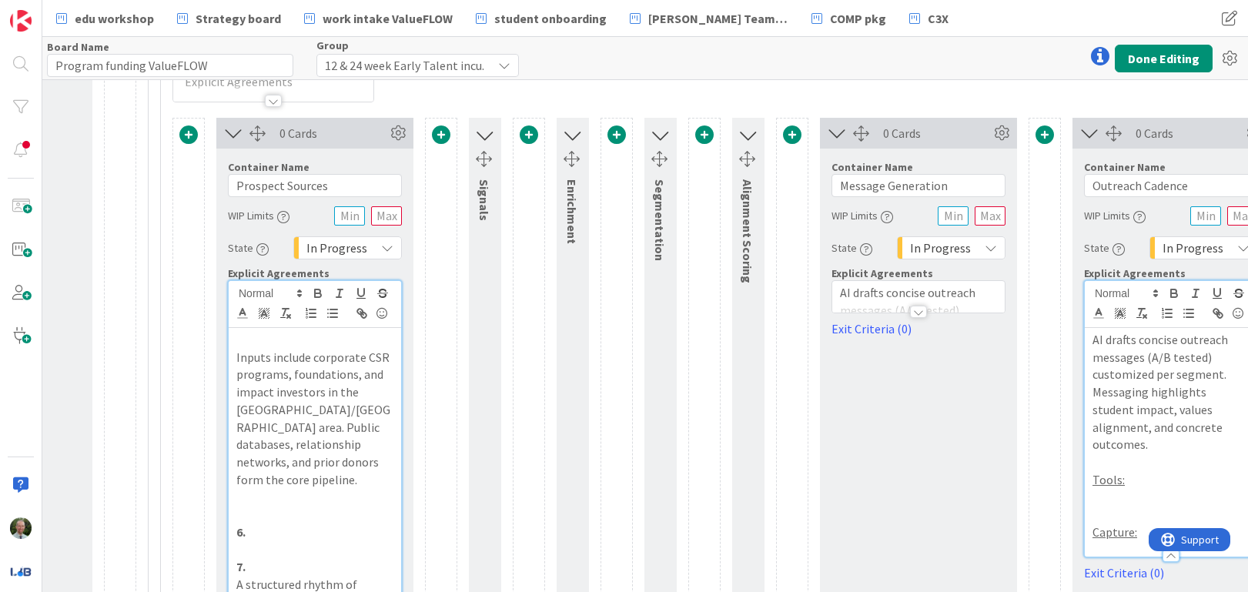
click at [834, 132] on icon at bounding box center [837, 133] width 25 height 20
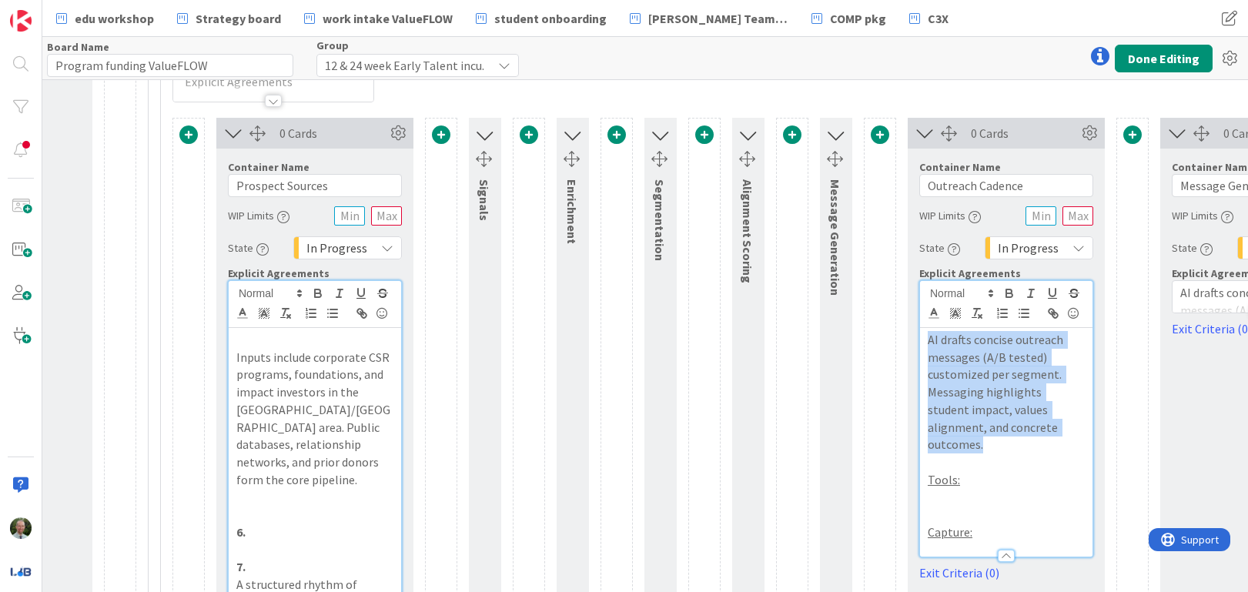
drag, startPoint x: 1044, startPoint y: 426, endPoint x: 866, endPoint y: 335, distance: 199.7
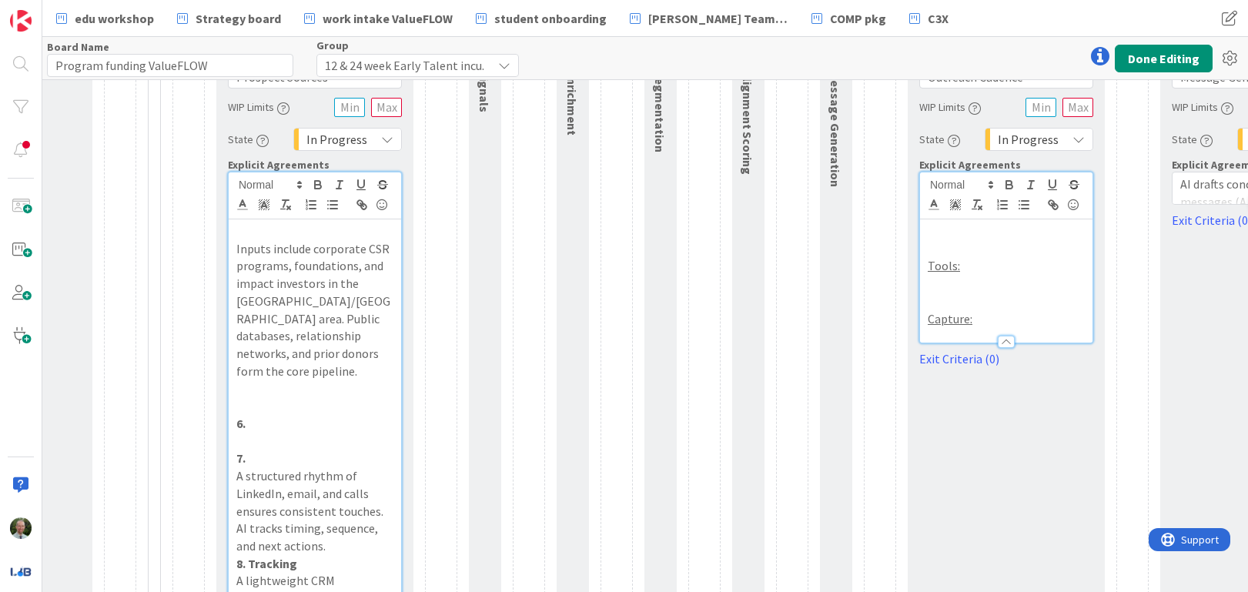
scroll to position [499, 451]
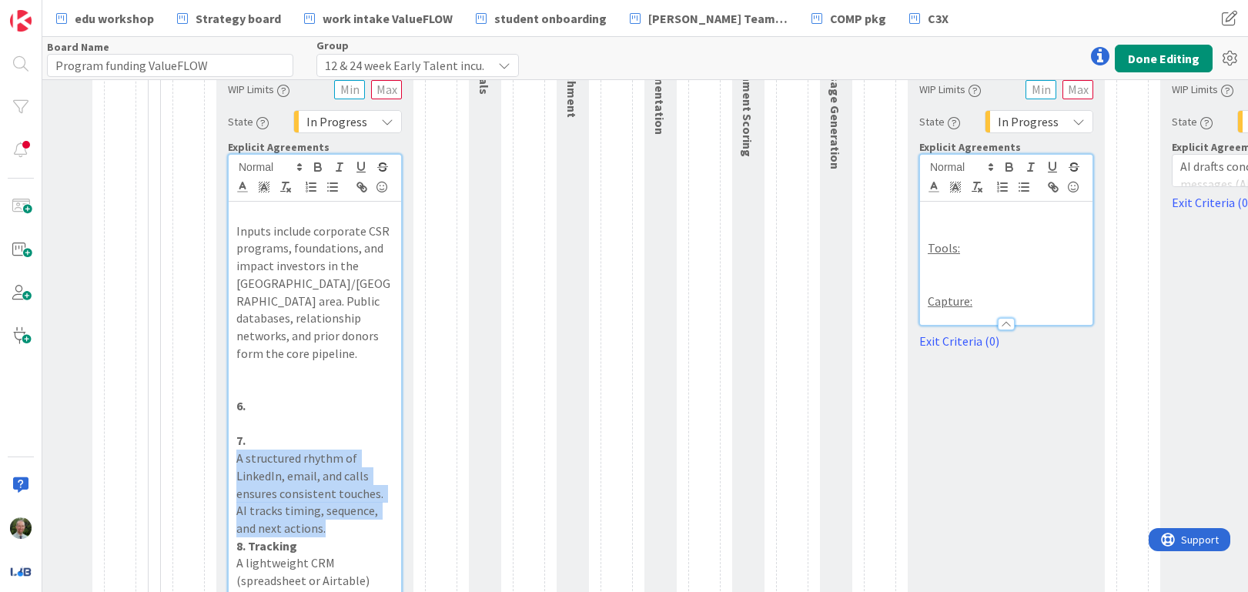
drag, startPoint x: 304, startPoint y: 512, endPoint x: 223, endPoint y: 424, distance: 119.9
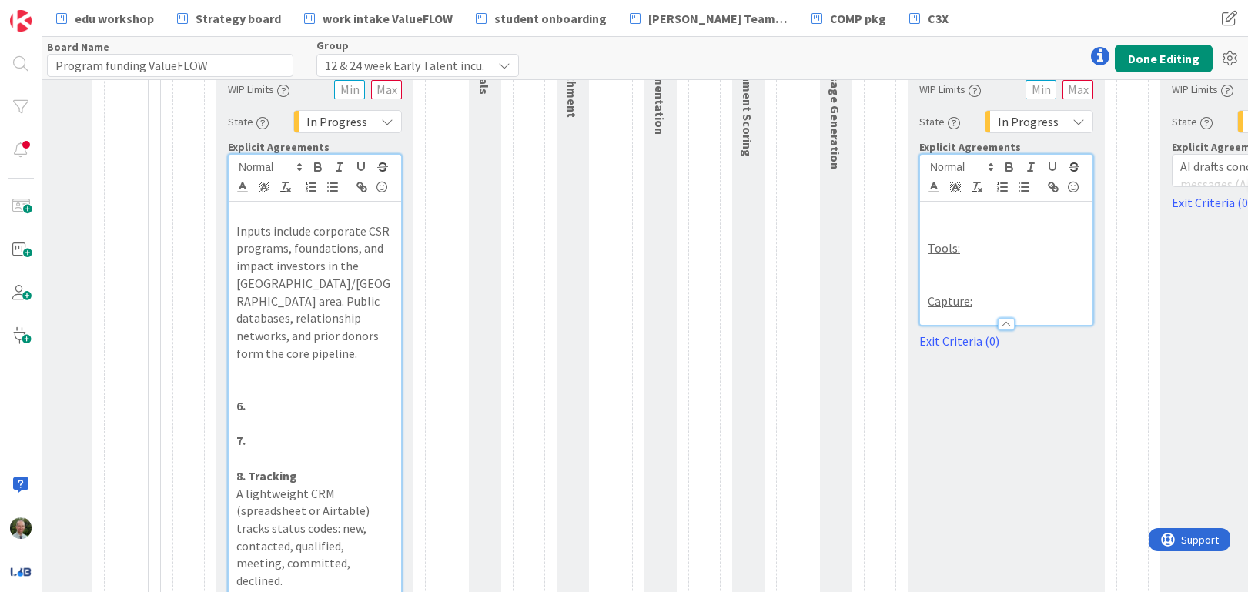
click at [969, 215] on p at bounding box center [1006, 214] width 157 height 18
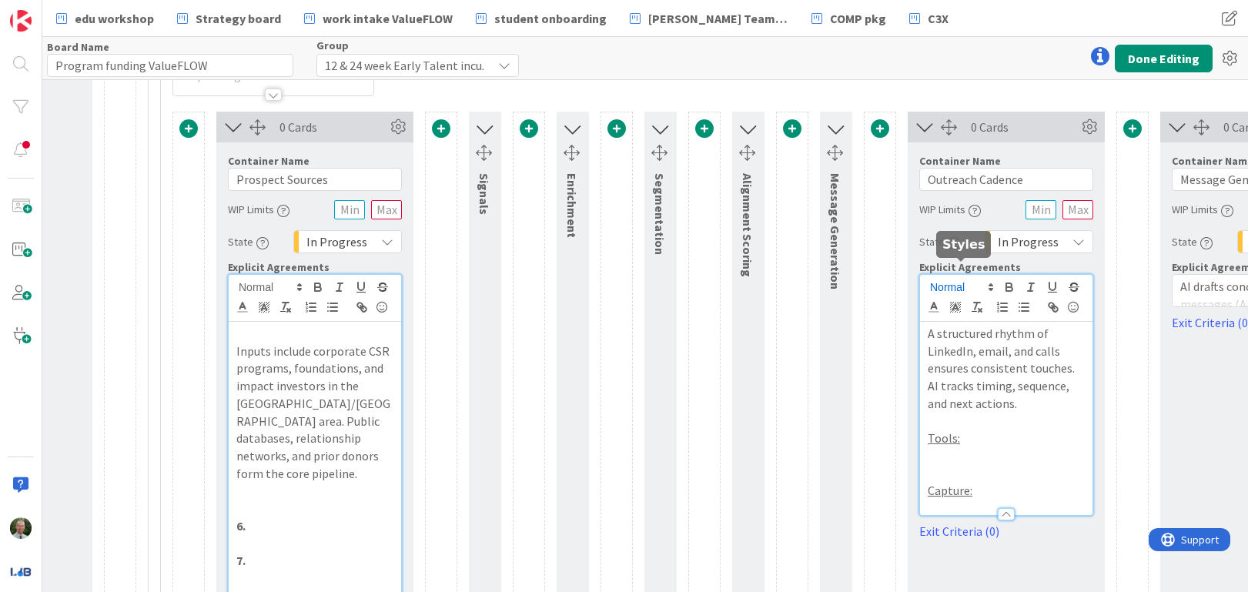
scroll to position [363, 451]
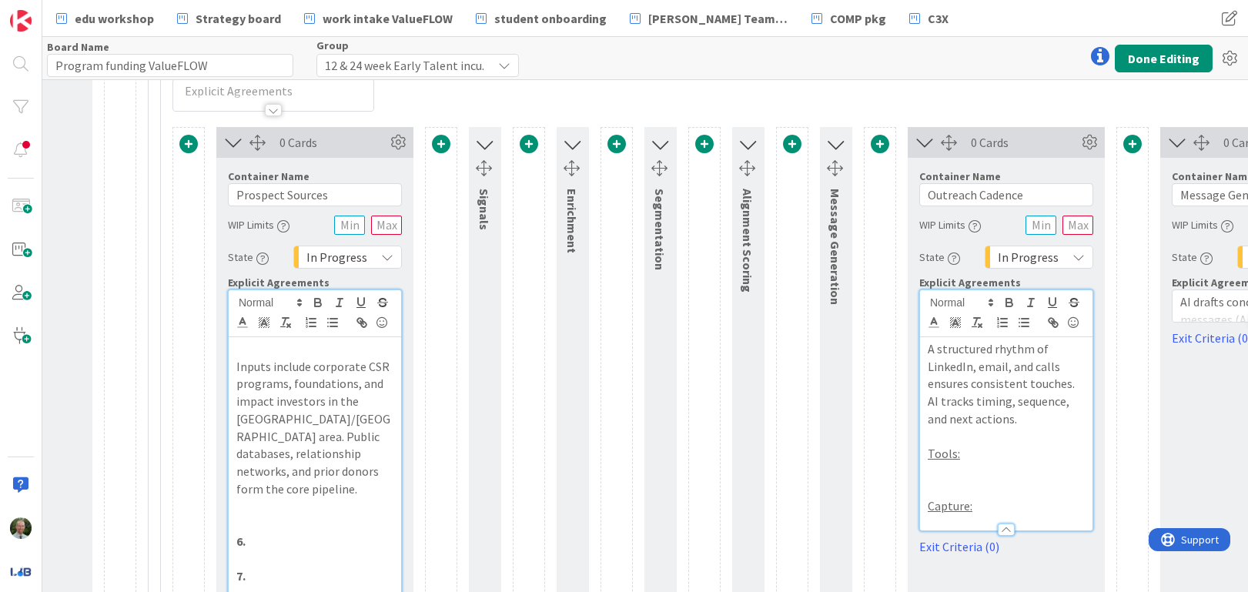
click at [921, 143] on icon at bounding box center [924, 142] width 25 height 20
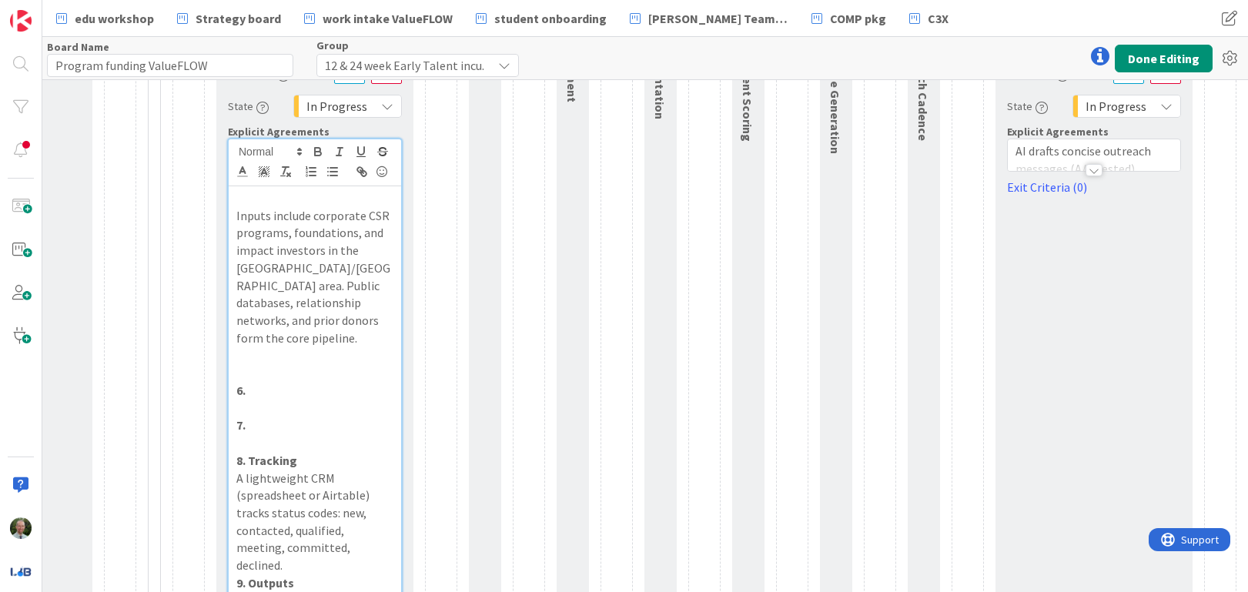
scroll to position [529, 451]
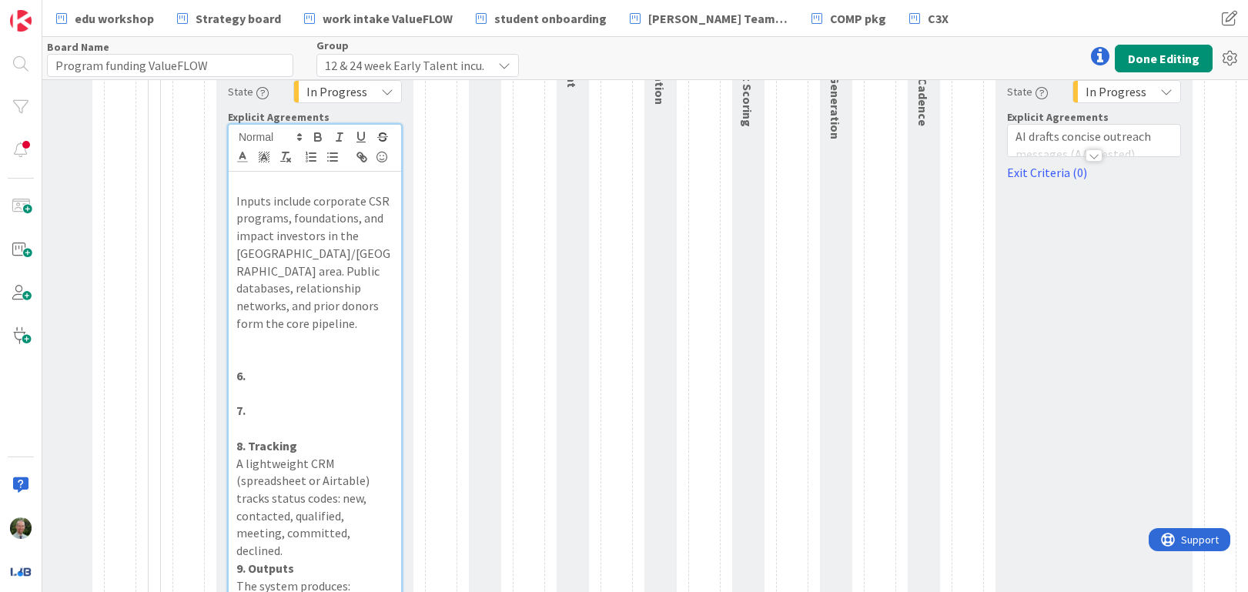
drag, startPoint x: 253, startPoint y: 387, endPoint x: 240, endPoint y: 338, distance: 50.0
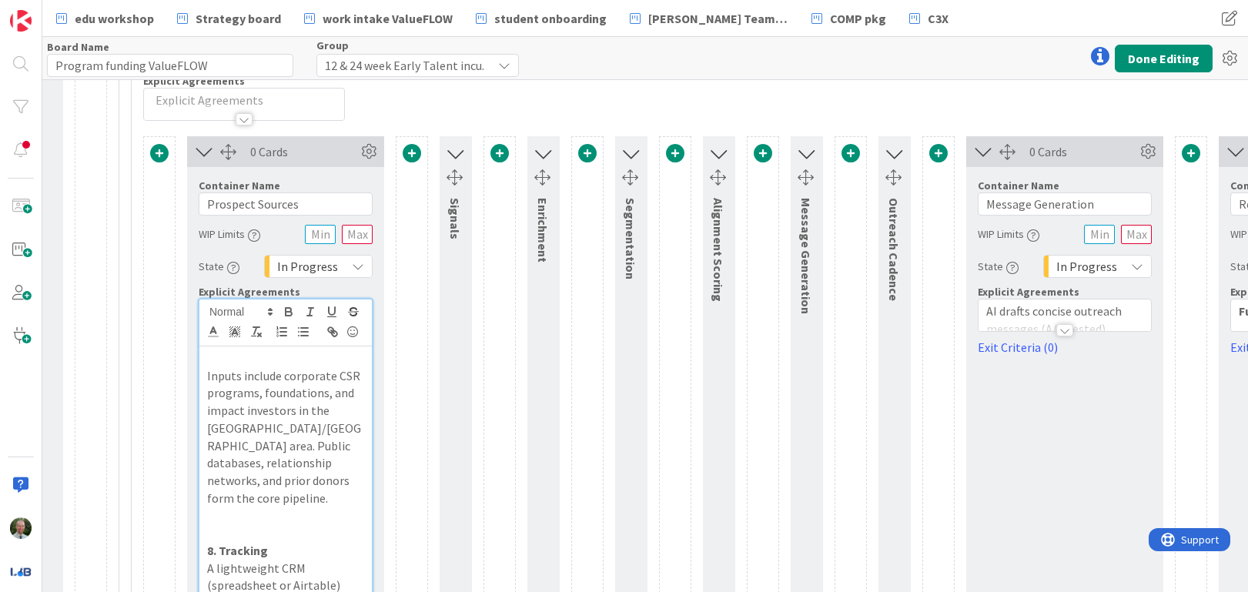
scroll to position [360, 480]
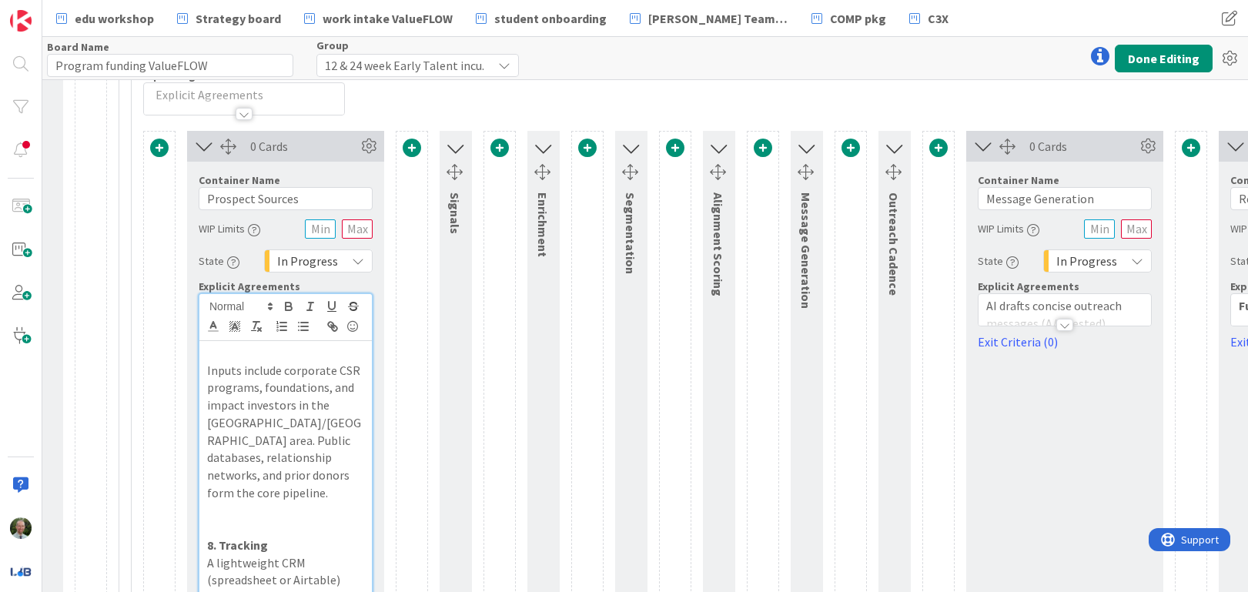
click at [985, 145] on icon at bounding box center [983, 146] width 25 height 20
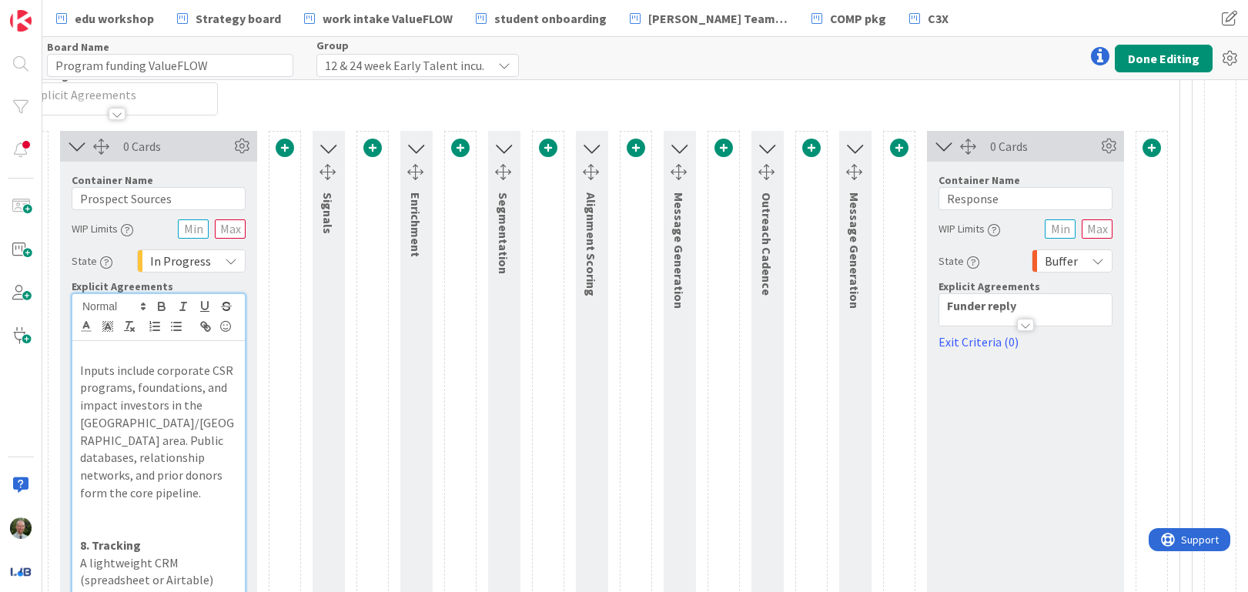
scroll to position [360, 607]
click at [856, 148] on icon at bounding box center [855, 148] width 20 height 25
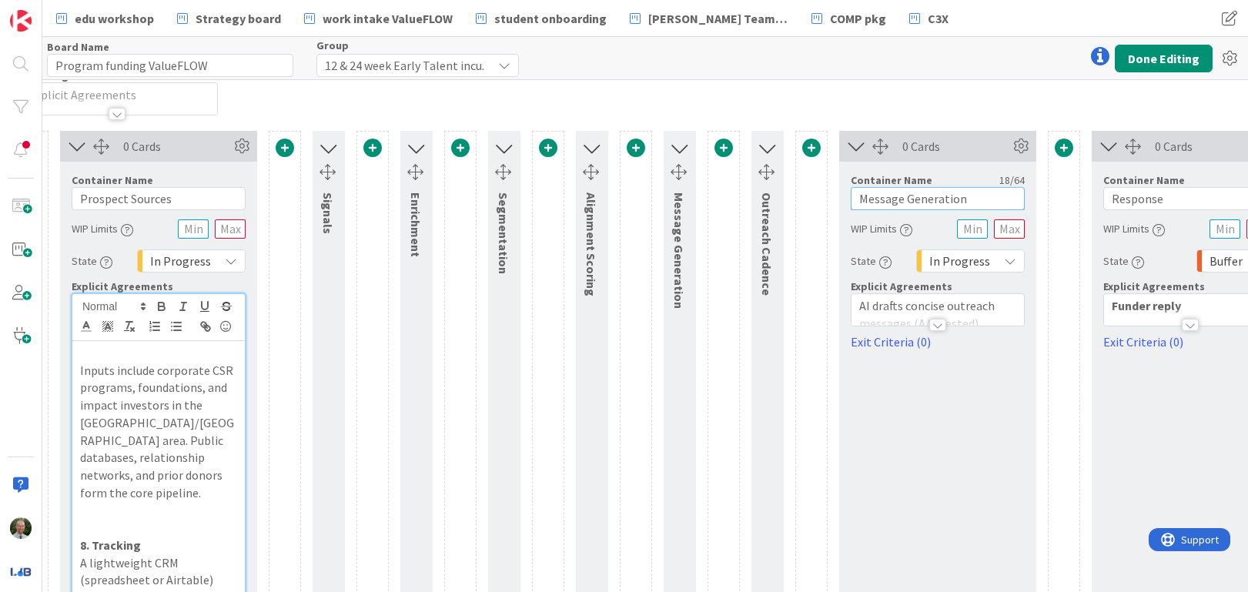
click at [884, 201] on input "Message Generation" at bounding box center [938, 198] width 174 height 23
type input "Tracking"
click at [942, 326] on div at bounding box center [937, 325] width 17 height 12
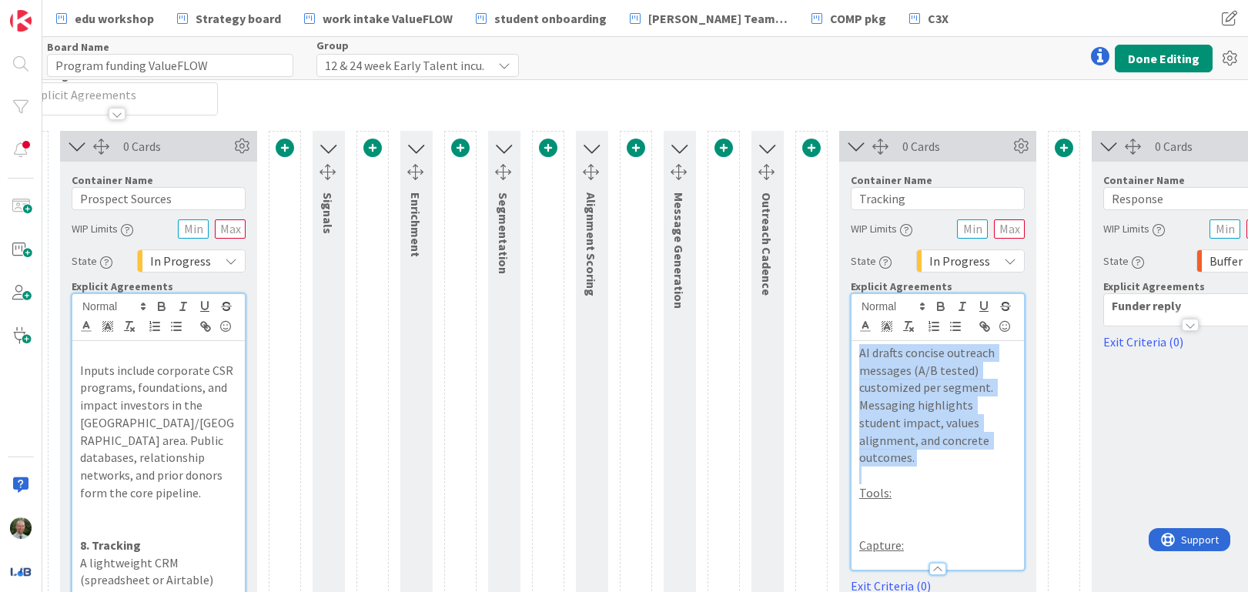
drag, startPoint x: 971, startPoint y: 459, endPoint x: 832, endPoint y: 345, distance: 179.4
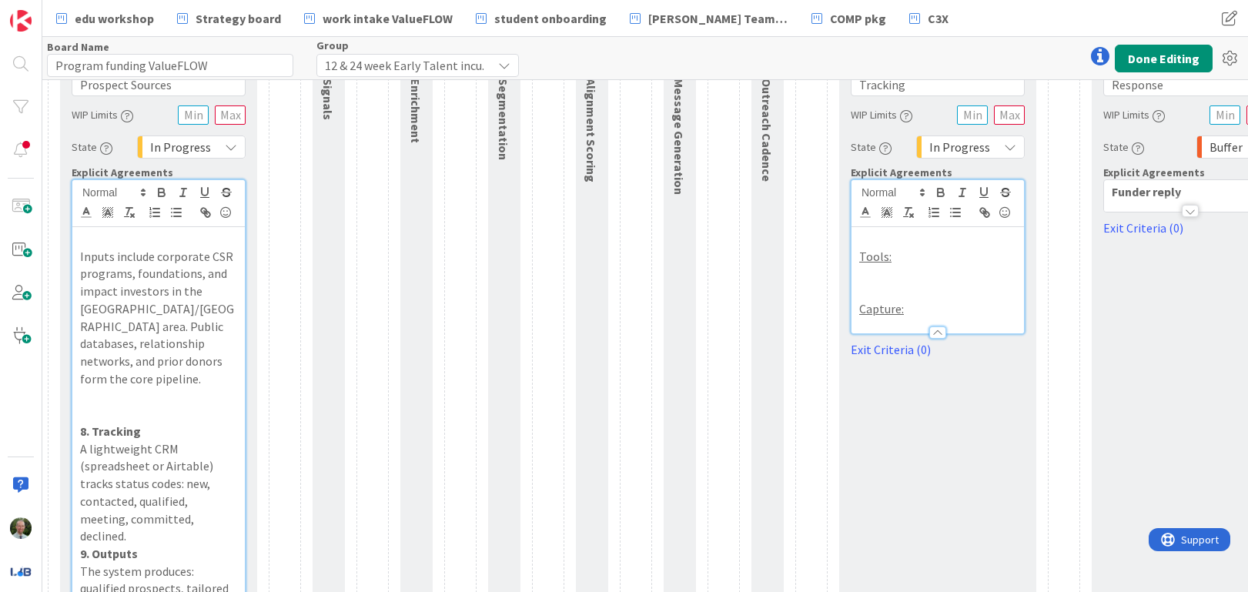
scroll to position [490, 607]
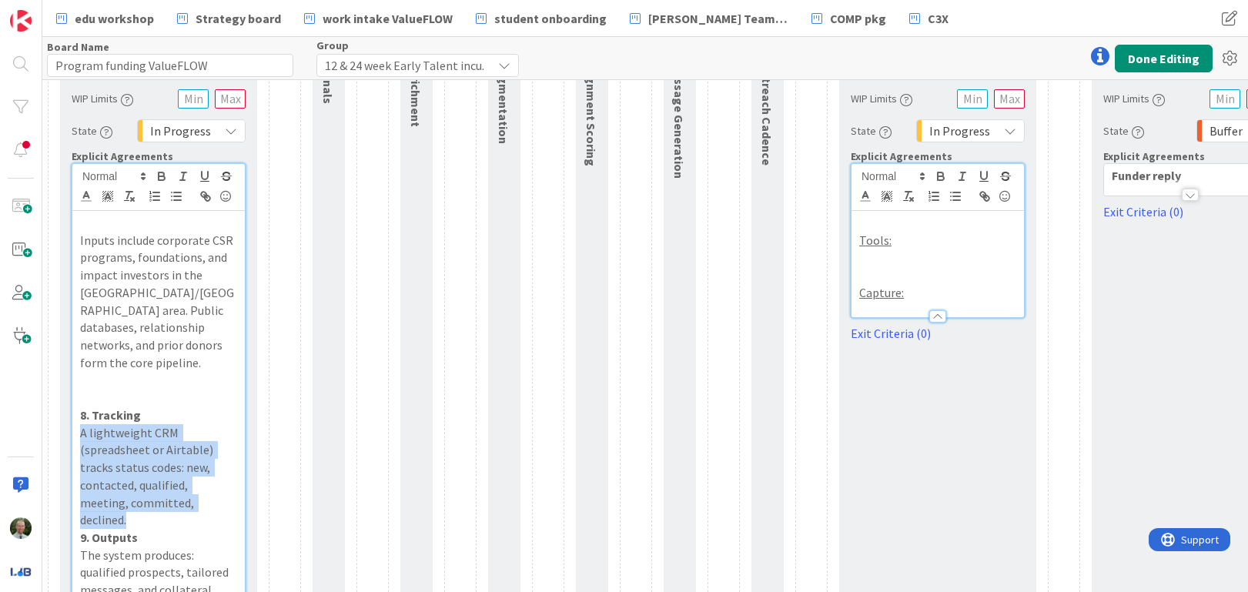
drag, startPoint x: 199, startPoint y: 489, endPoint x: 59, endPoint y: 418, distance: 157.0
click at [59, 419] on div "0 Cards Container Name 16 / 64 Prospect Sources WIP Limits State In Progress Ex…" at bounding box center [674, 549] width 1317 height 1096
copy p "A lightweight CRM (spreadsheet or Airtable) tracks status codes: new, contacted…"
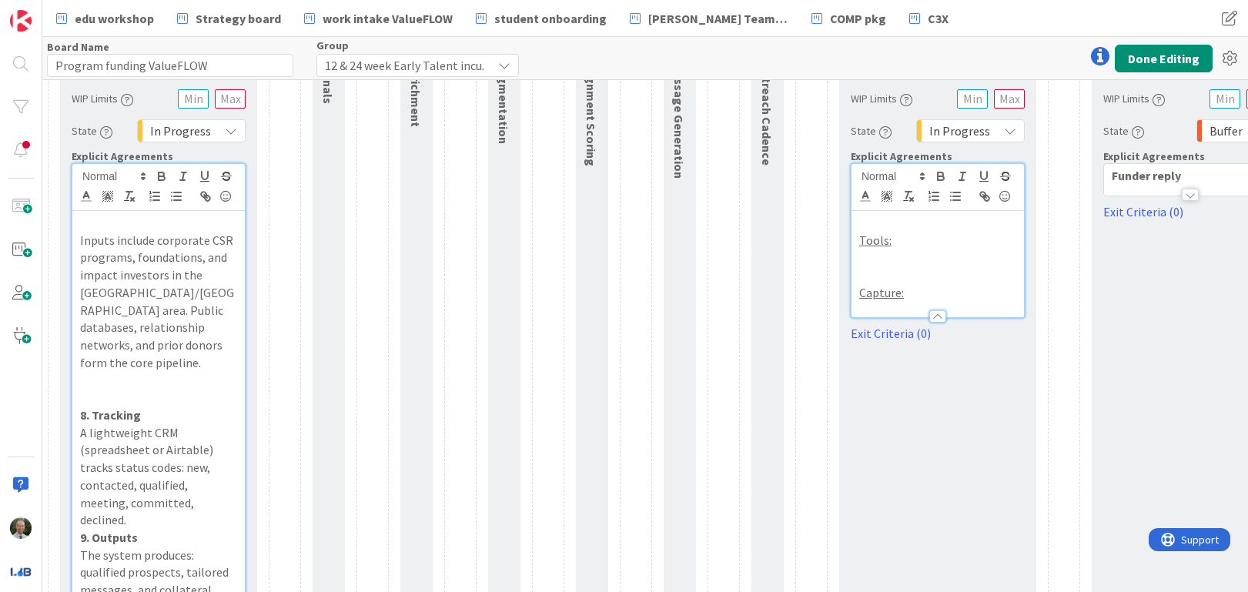
click at [867, 216] on p at bounding box center [937, 223] width 157 height 18
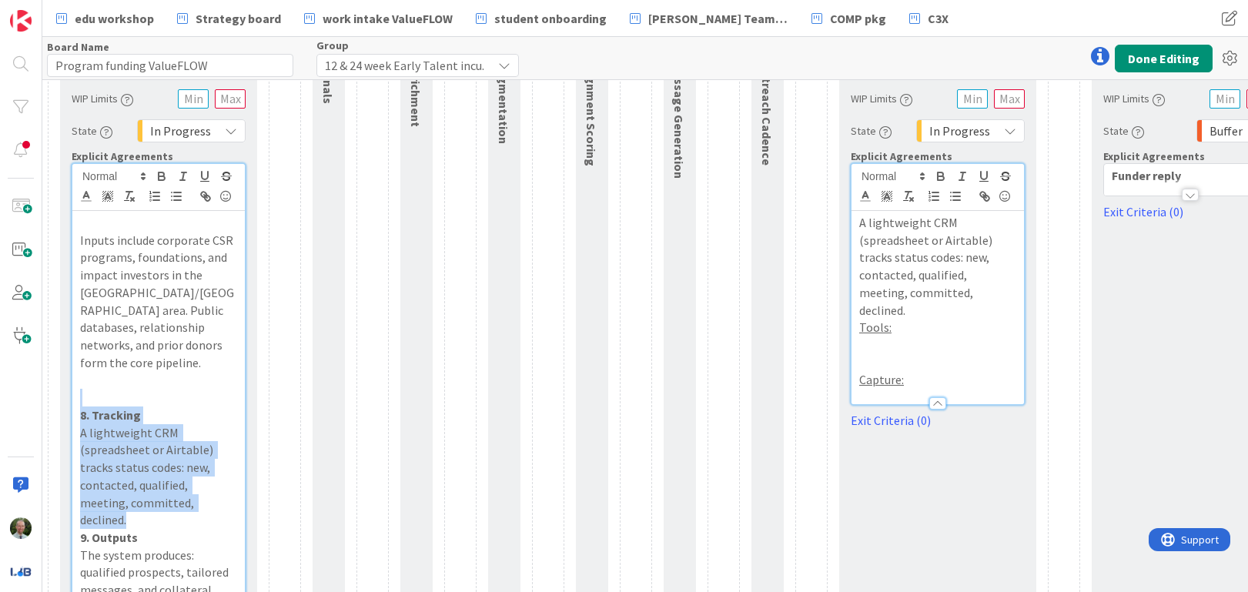
drag, startPoint x: 199, startPoint y: 490, endPoint x: 152, endPoint y: 366, distance: 133.6
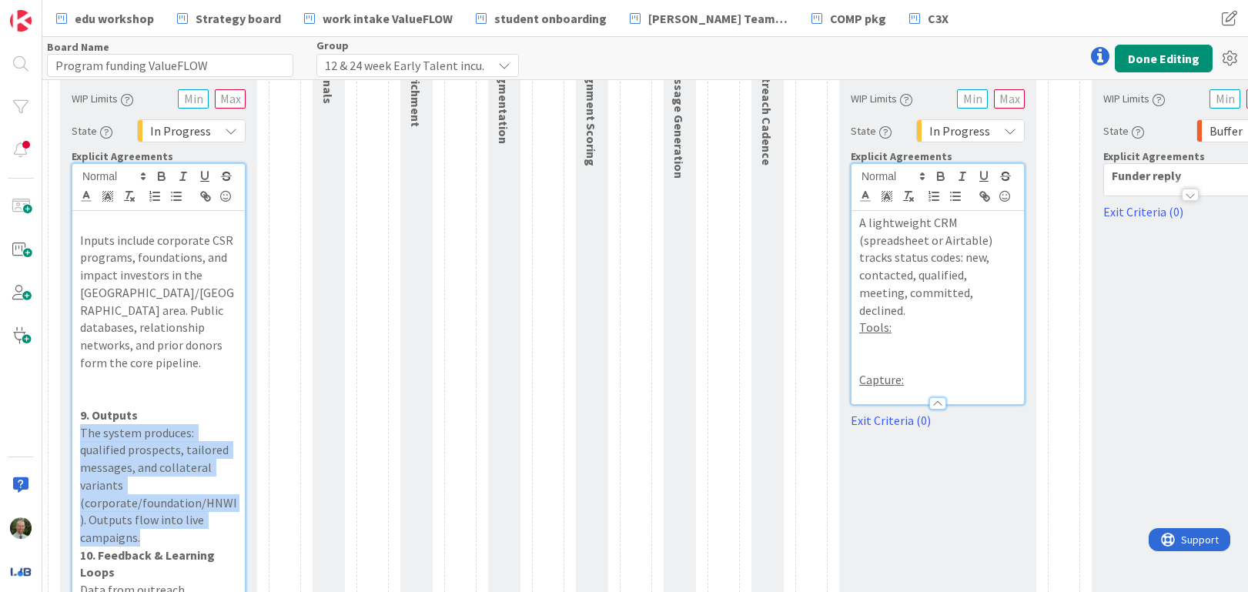
drag, startPoint x: 140, startPoint y: 493, endPoint x: 61, endPoint y: 410, distance: 114.3
click at [60, 410] on div "Container Name 16 / 64 Prospect Sources WIP Limits State In Progress Explicit A…" at bounding box center [158, 493] width 197 height 923
copy p "The system produces: qualified prospects, tailored messages, and collateral var…"
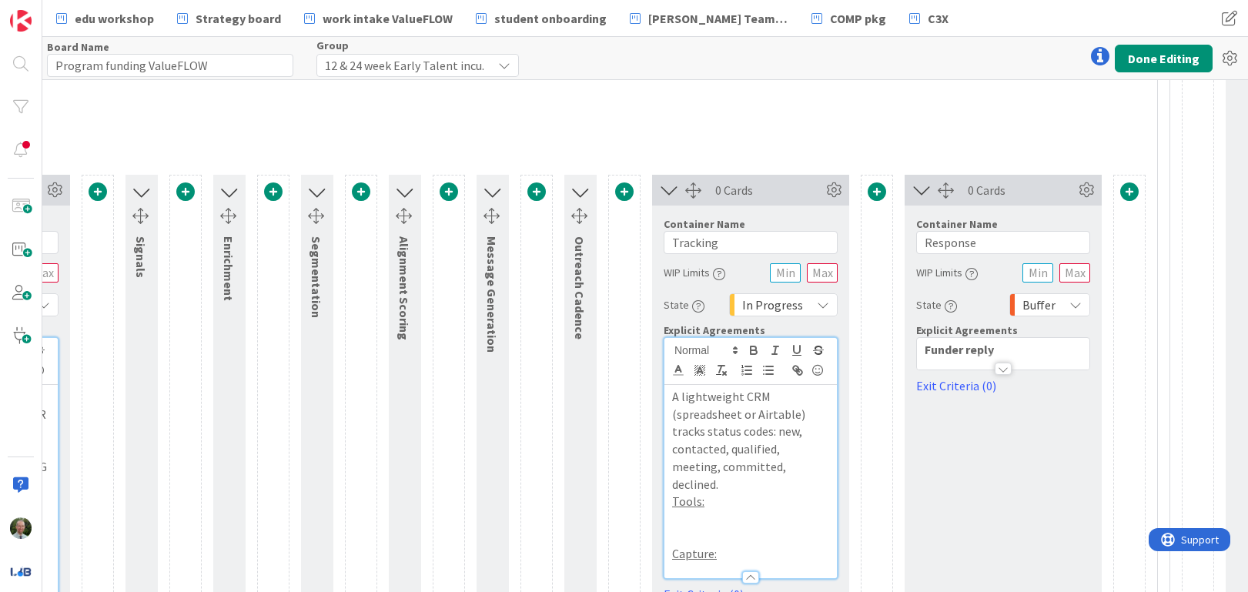
scroll to position [302, 795]
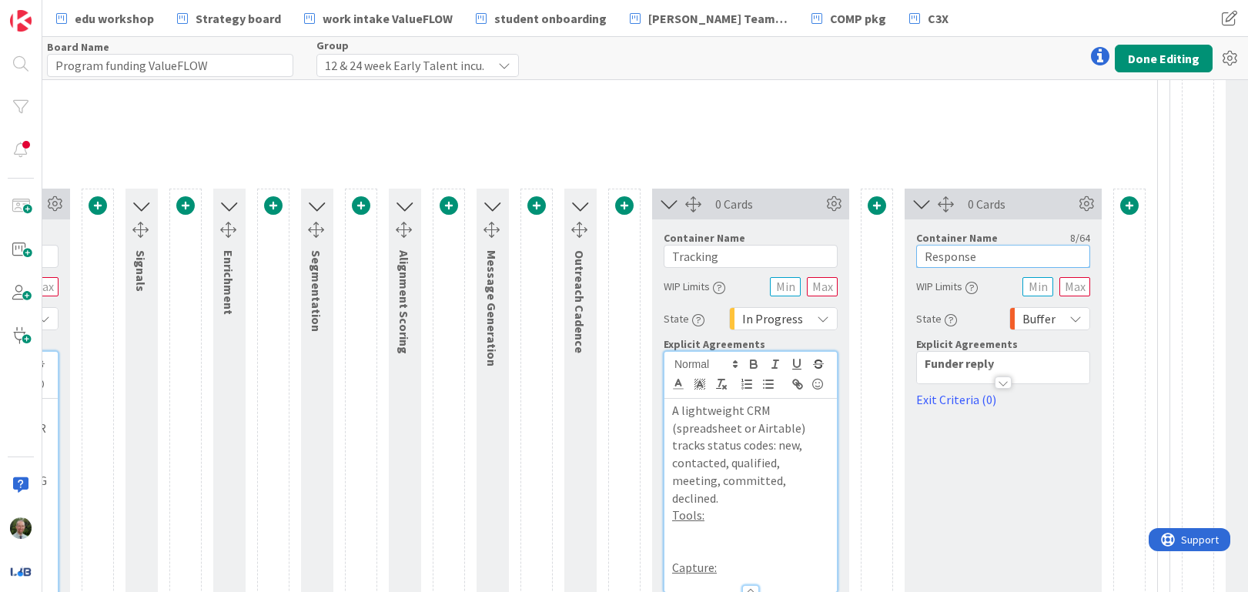
click at [952, 258] on input "Response" at bounding box center [1003, 256] width 174 height 23
type input "Outputs"
click at [981, 362] on strong "Funder reply" at bounding box center [959, 363] width 69 height 15
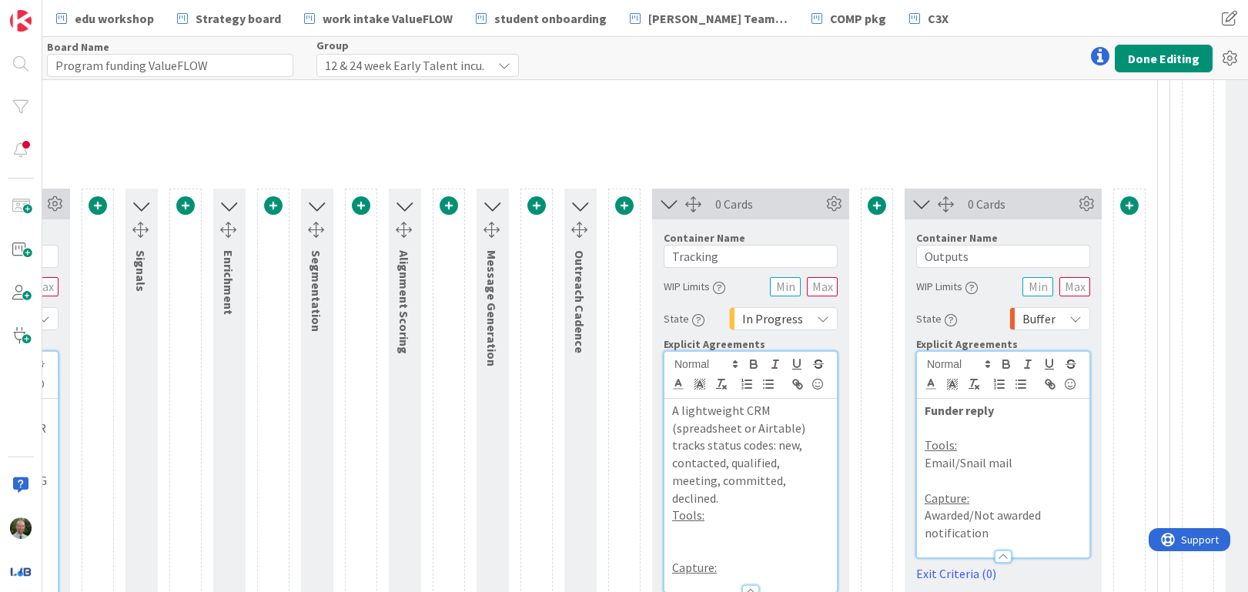
click at [976, 411] on strong "Funder reply" at bounding box center [959, 410] width 69 height 15
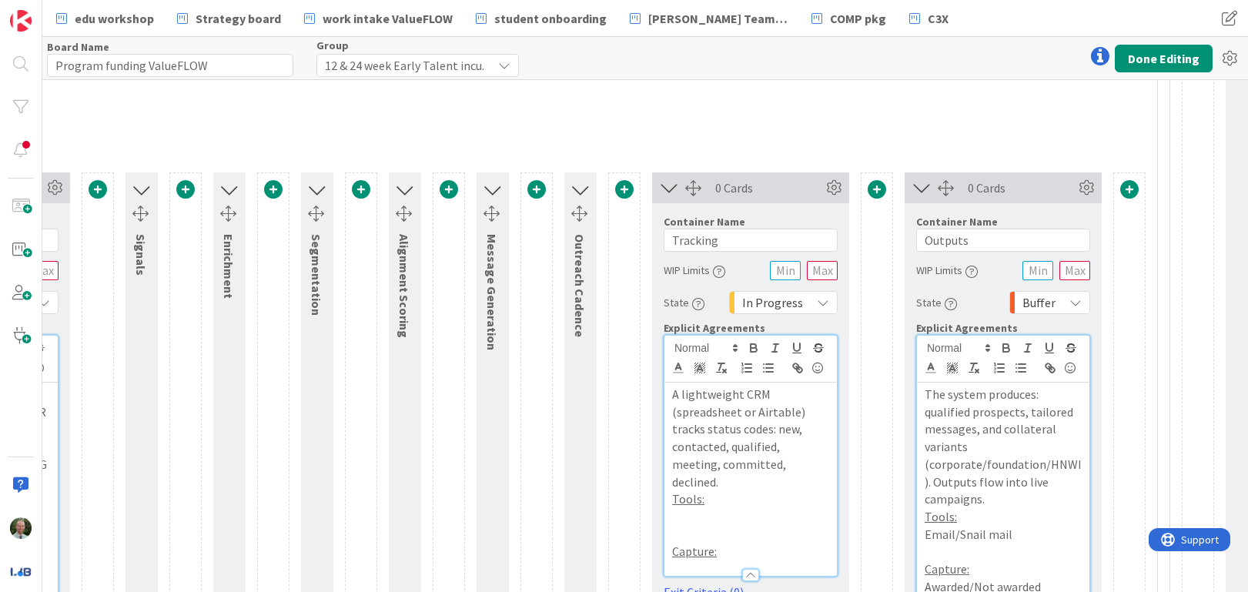
scroll to position [326, 795]
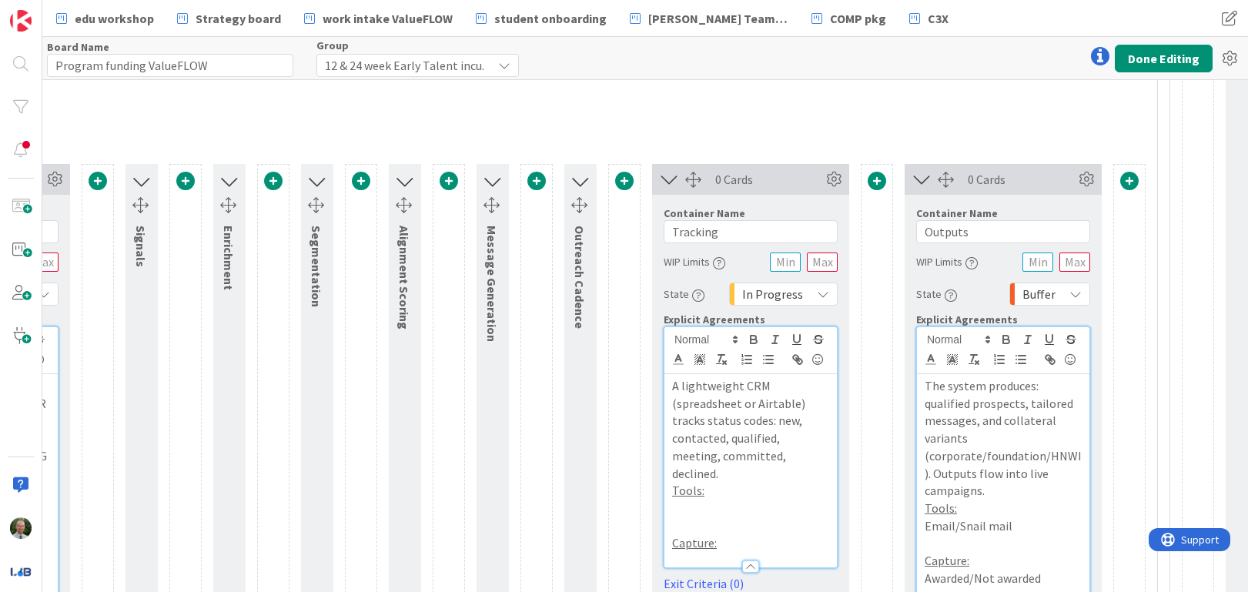
click at [670, 178] on icon at bounding box center [669, 179] width 25 height 20
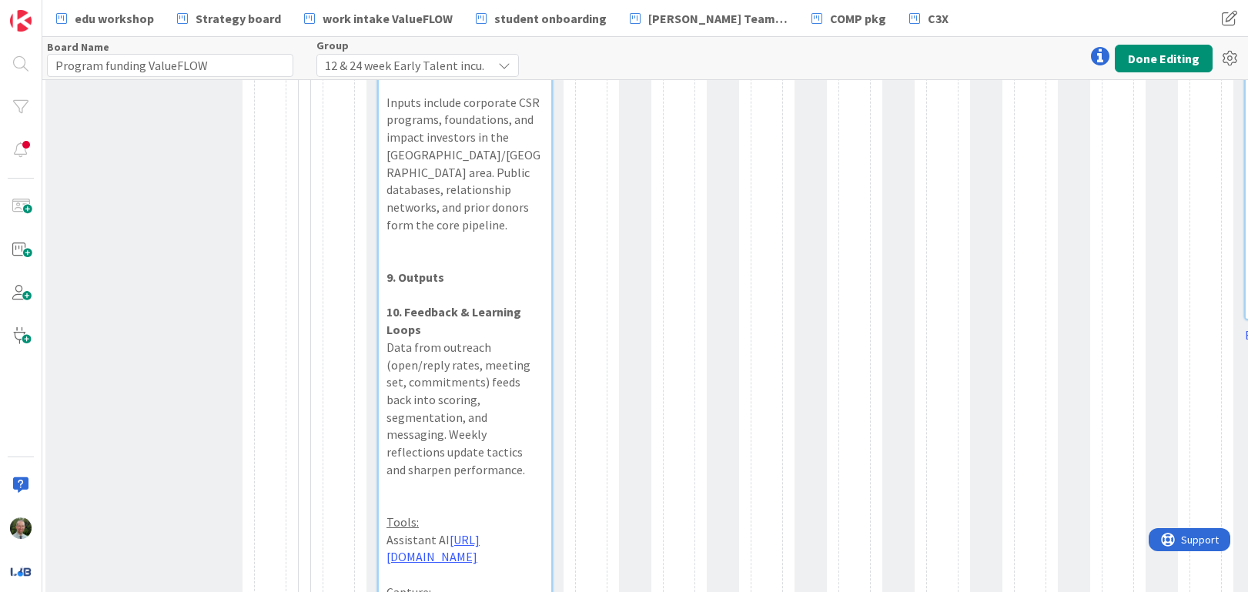
scroll to position [632, 301]
drag, startPoint x: 435, startPoint y: 273, endPoint x: 397, endPoint y: 218, distance: 66.4
click at [397, 218] on div "Inputs include corporate CSR programs, foundations, and impact investors in the…" at bounding box center [465, 375] width 172 height 613
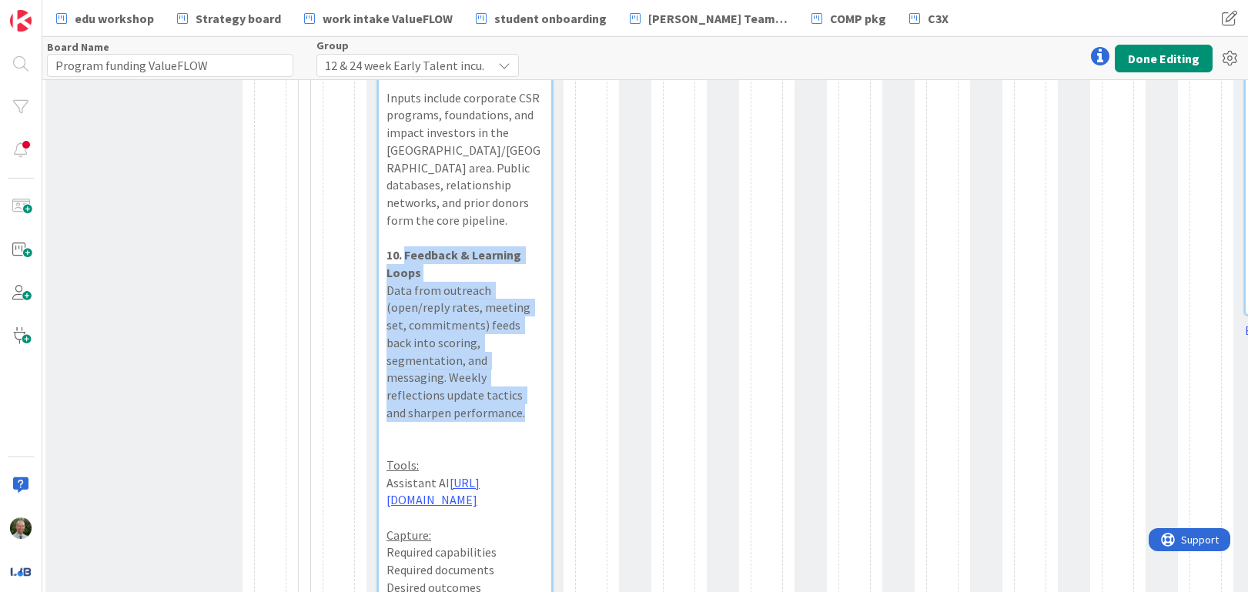
drag, startPoint x: 469, startPoint y: 380, endPoint x: 407, endPoint y: 240, distance: 153.4
click at [407, 240] on div "Inputs include corporate CSR programs, foundations, and impact investors in the…" at bounding box center [465, 349] width 172 height 561
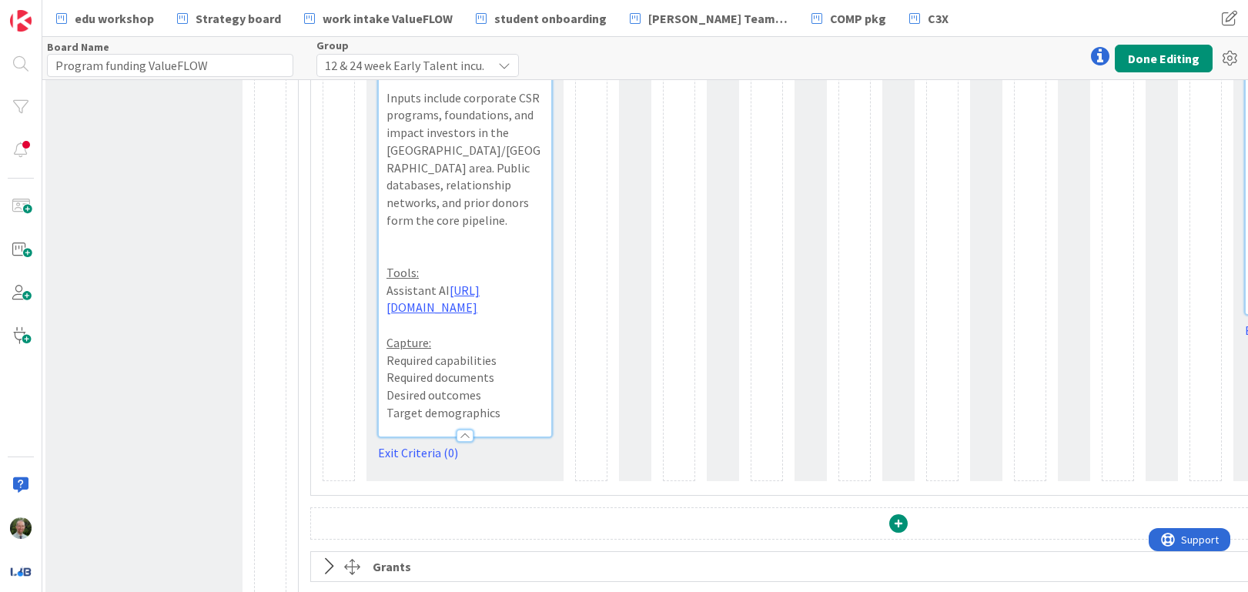
drag, startPoint x: 414, startPoint y: 312, endPoint x: 464, endPoint y: 332, distance: 53.9
click at [462, 316] on p "Assistant AI [URL][DOMAIN_NAME]" at bounding box center [465, 299] width 157 height 35
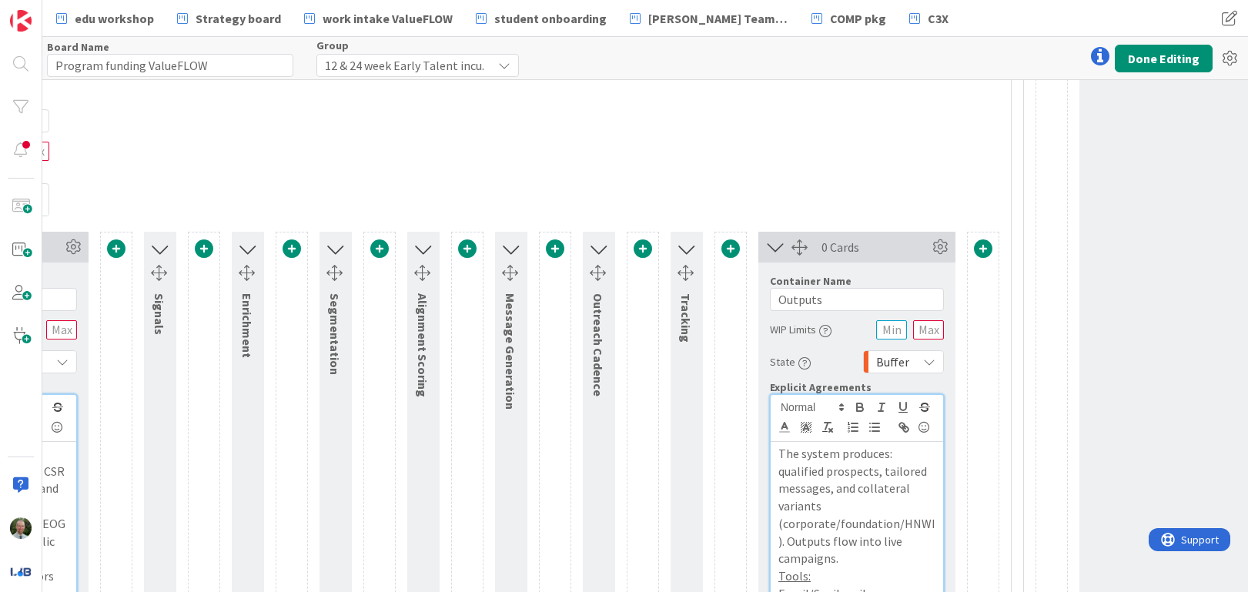
scroll to position [313, 776]
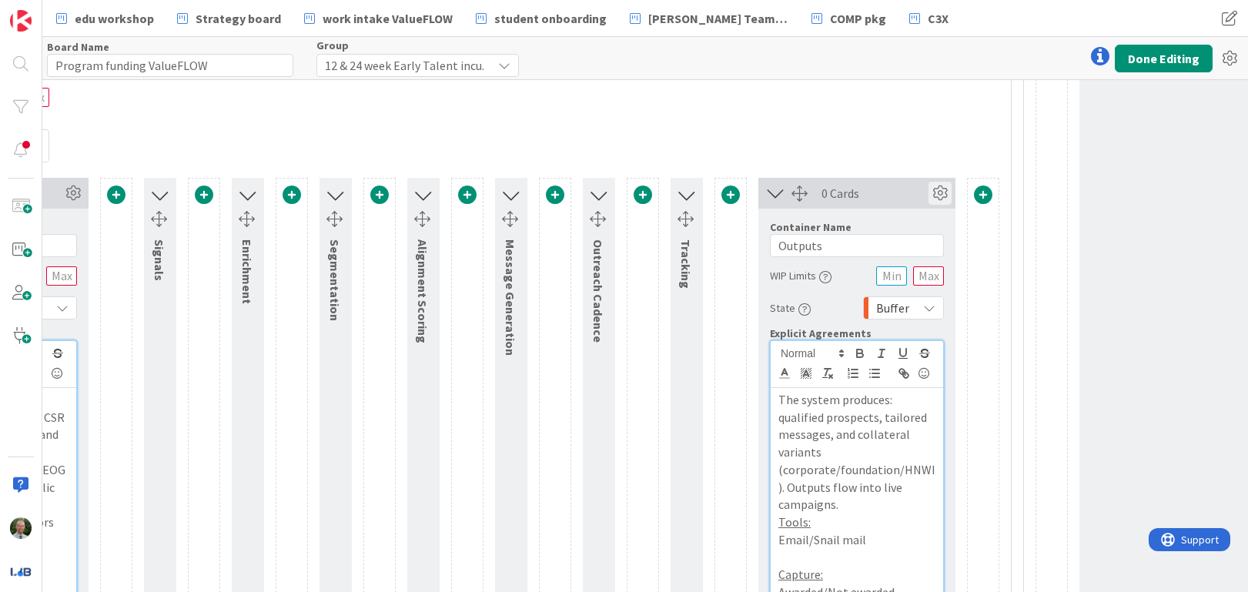
click at [937, 192] on icon at bounding box center [940, 193] width 23 height 23
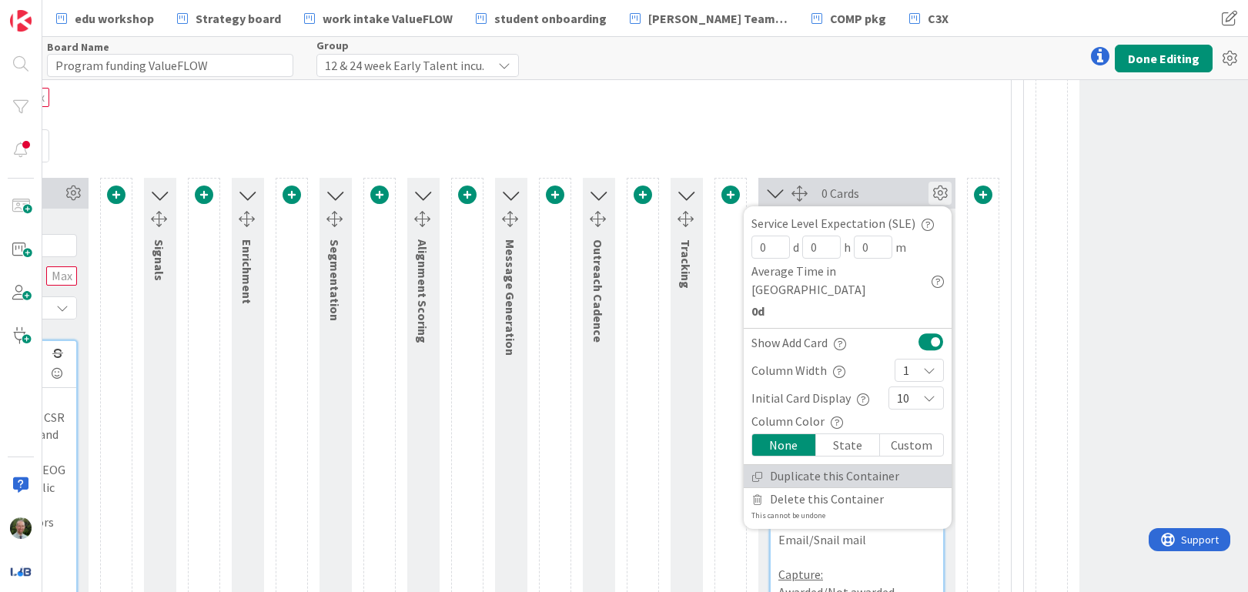
click at [826, 465] on link "Duplicate this Container" at bounding box center [848, 476] width 208 height 22
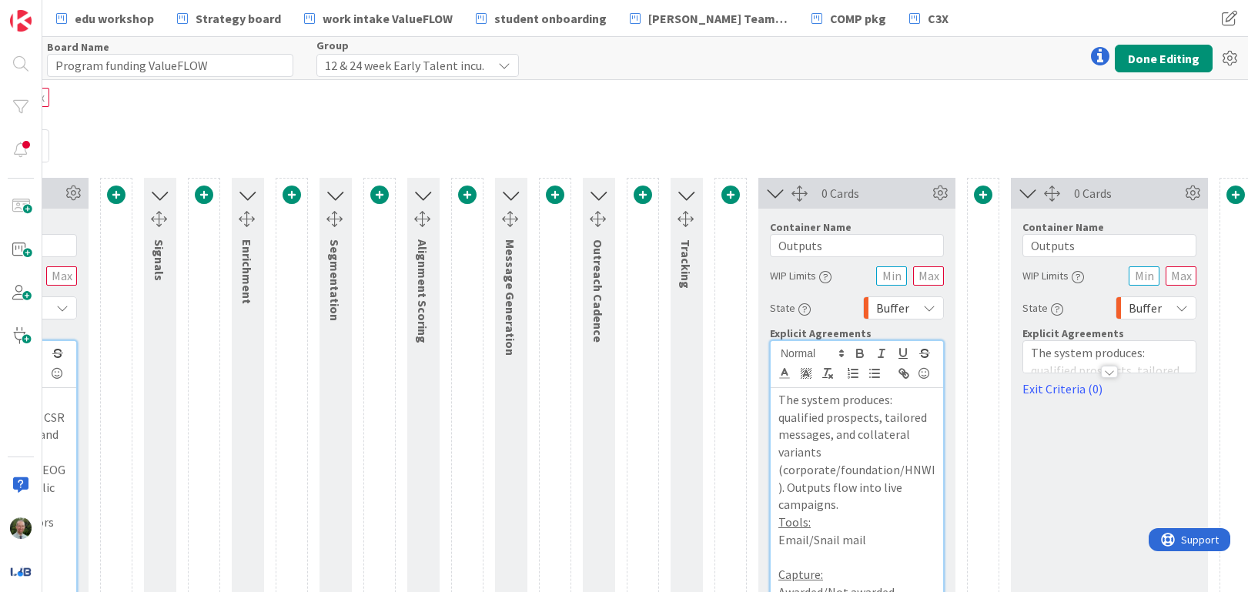
click at [1111, 370] on div at bounding box center [1109, 372] width 17 height 12
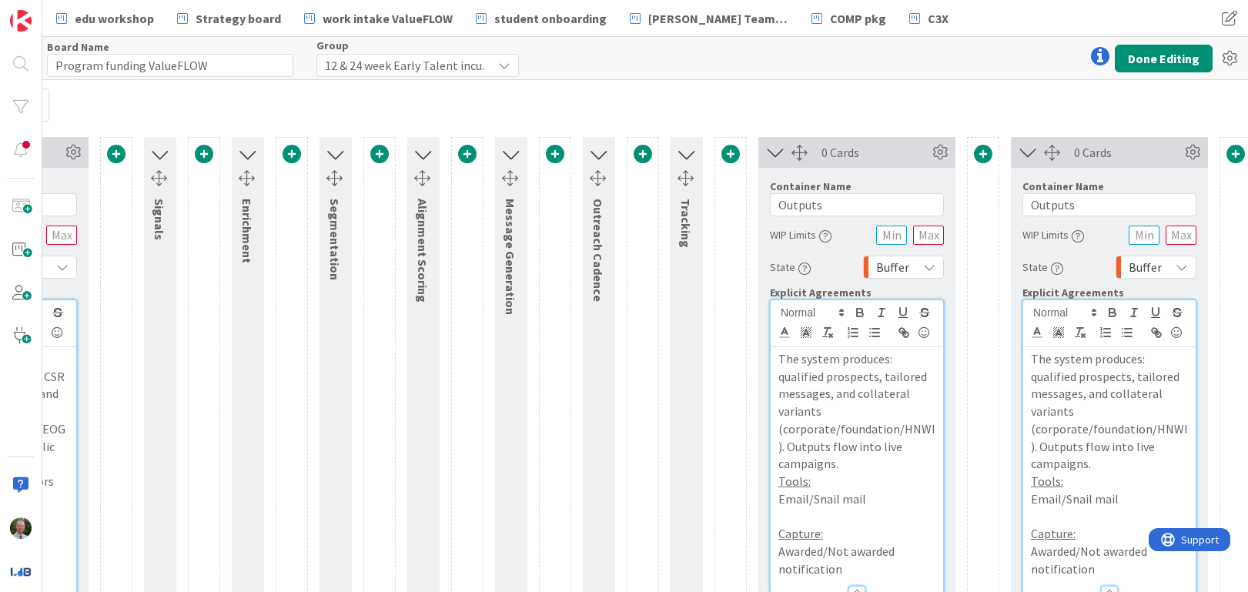
scroll to position [350, 776]
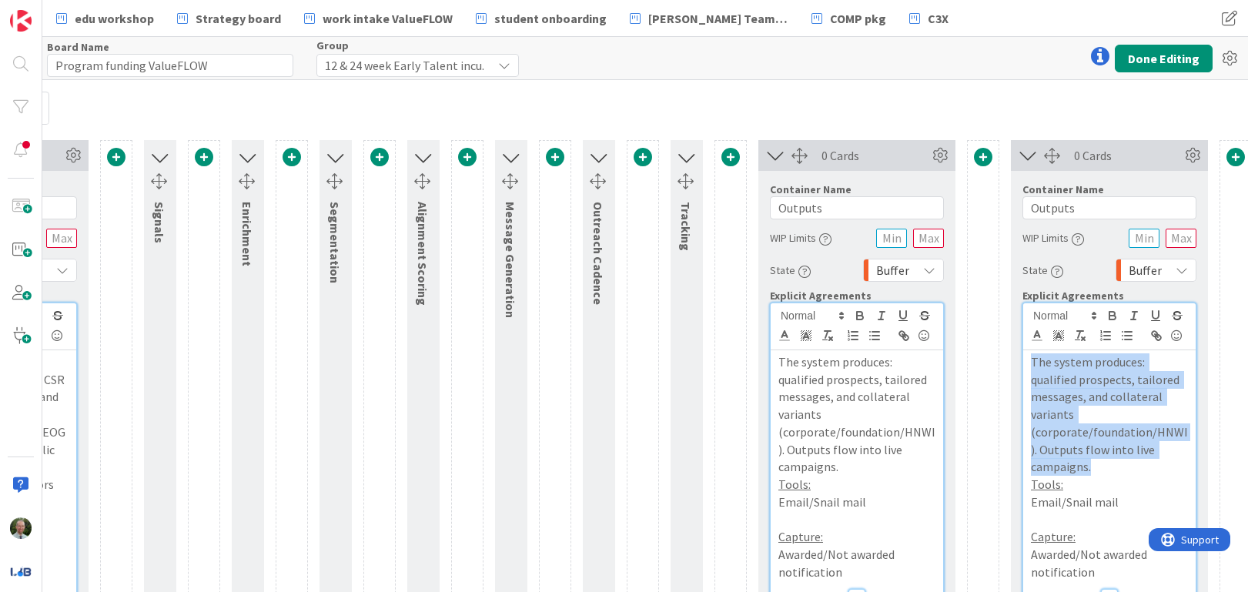
drag, startPoint x: 1118, startPoint y: 468, endPoint x: 982, endPoint y: 310, distance: 208.5
click at [983, 329] on div "0 Cards Container Name 16 / 64 Prospect Sources WIP Limits State In Progress Ex…" at bounding box center [550, 451] width 1404 height 623
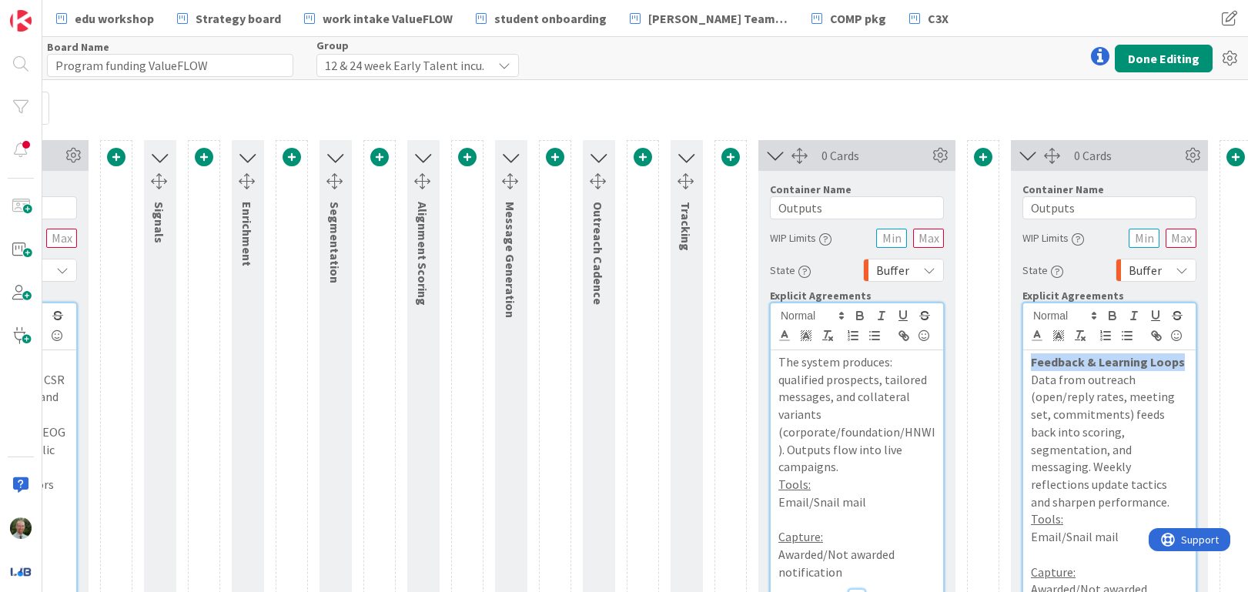
drag, startPoint x: 1179, startPoint y: 363, endPoint x: 1000, endPoint y: 361, distance: 178.6
click at [1000, 361] on div "0 Cards Container Name 16 / 64 Prospect Sources WIP Limits State In Progress Ex…" at bounding box center [550, 451] width 1404 height 623
click at [1103, 206] on input "Outputs" at bounding box center [1109, 207] width 174 height 23
click at [1102, 206] on input "Outputs" at bounding box center [1109, 207] width 174 height 23
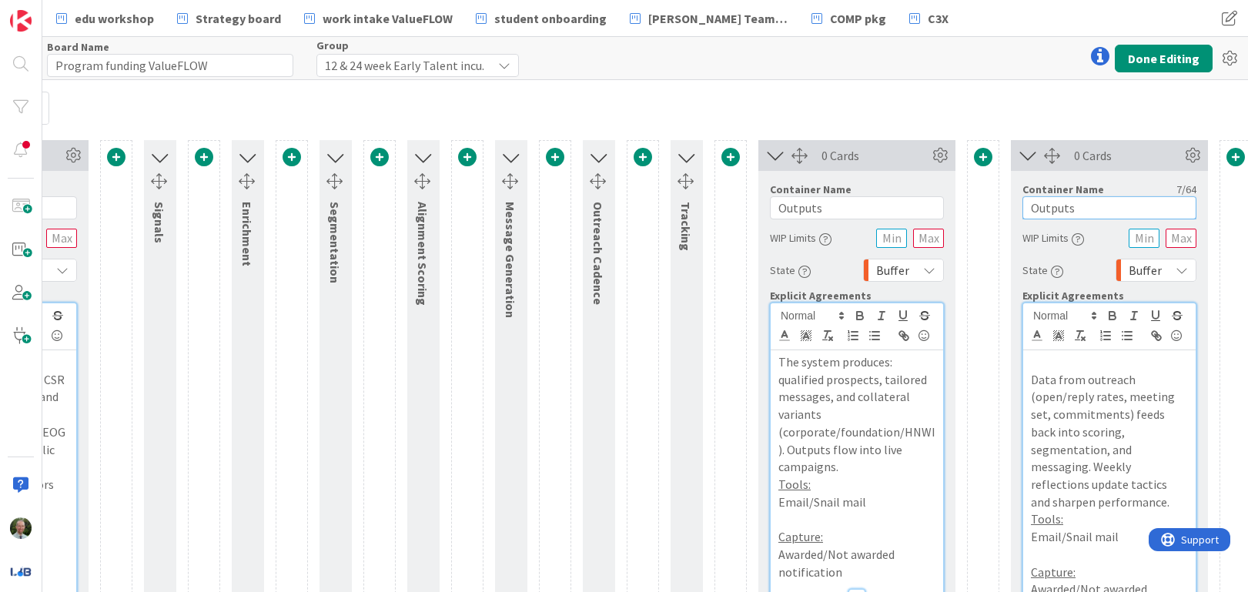
paste input "Feedback & Learning Loop"
type input "Feedback & Learning Loops"
click at [1129, 369] on p at bounding box center [1109, 362] width 157 height 18
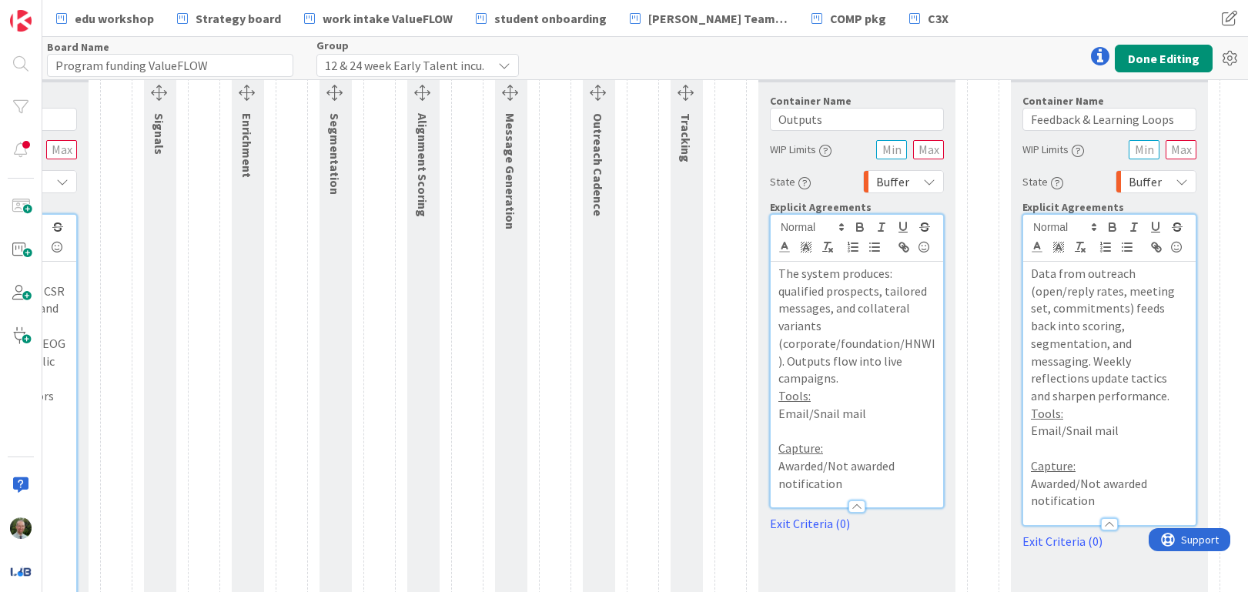
scroll to position [440, 776]
drag, startPoint x: 1123, startPoint y: 433, endPoint x: 1062, endPoint y: 420, distance: 62.4
click at [1062, 421] on p "Email/Snail mail" at bounding box center [1109, 430] width 157 height 18
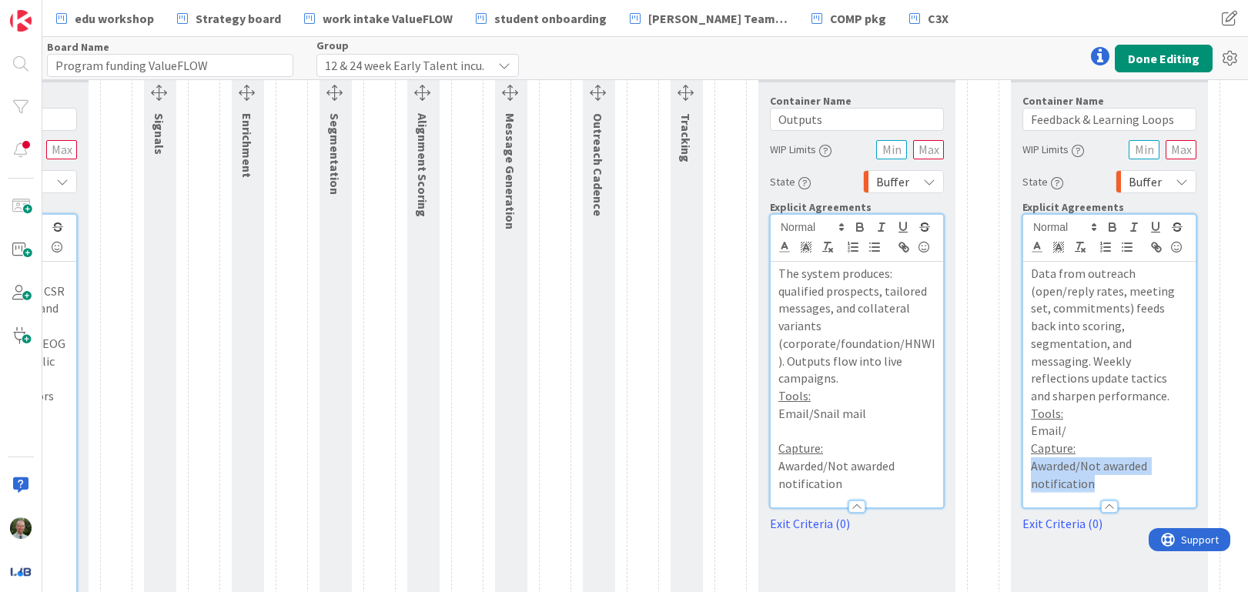
drag, startPoint x: 1099, startPoint y: 467, endPoint x: 1016, endPoint y: 453, distance: 84.4
click at [1016, 453] on div "Container Name 25 / 64 Feedback & Learning Loops WIP Limits State Buffer Explic…" at bounding box center [1109, 307] width 197 height 450
click at [1081, 422] on p "Email/" at bounding box center [1109, 431] width 157 height 18
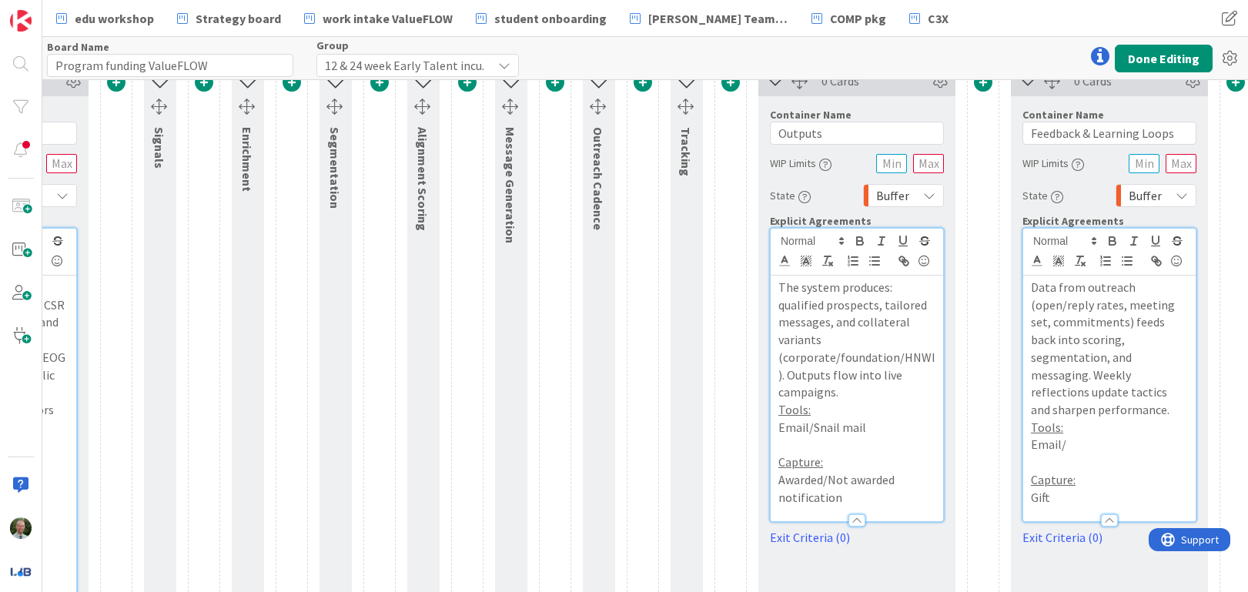
scroll to position [412, 776]
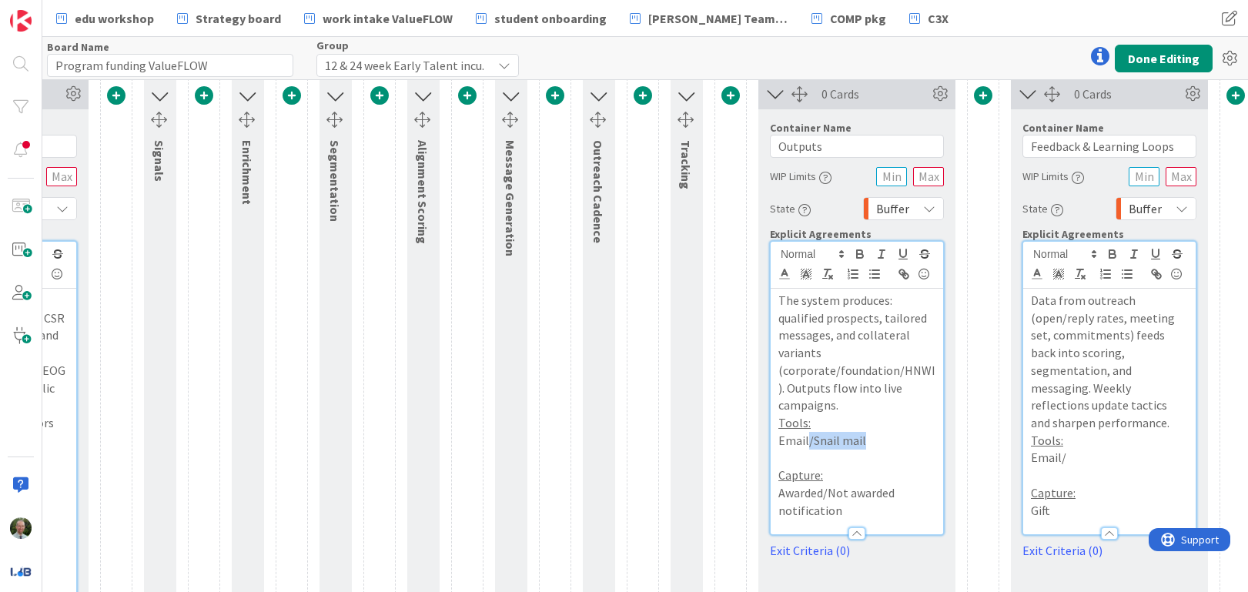
drag, startPoint x: 869, startPoint y: 441, endPoint x: 808, endPoint y: 443, distance: 61.6
click at [808, 443] on p "Email/Snail mail" at bounding box center [856, 441] width 157 height 18
drag, startPoint x: 828, startPoint y: 504, endPoint x: 767, endPoint y: 501, distance: 60.9
click at [767, 501] on div "Container Name 7 / 64 Outputs WIP Limits State Buffer Explicit Agreements The s…" at bounding box center [856, 334] width 197 height 450
click at [856, 507] on p "Awarded/Not awarded notification" at bounding box center [856, 501] width 157 height 35
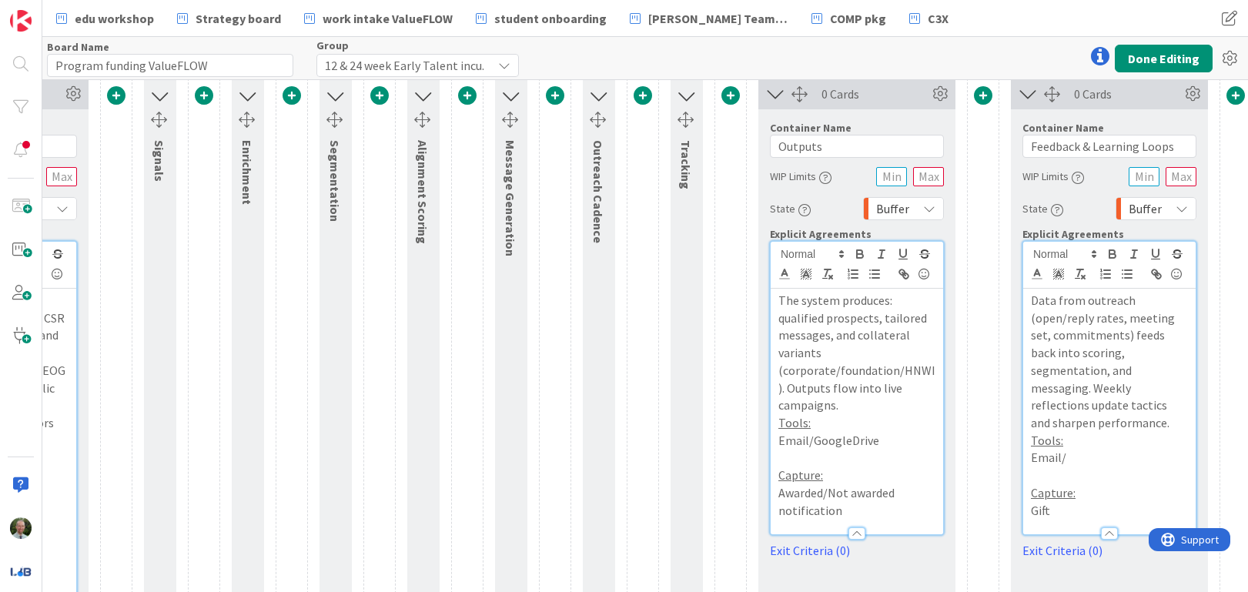
click at [1057, 502] on p "Gift" at bounding box center [1109, 511] width 157 height 18
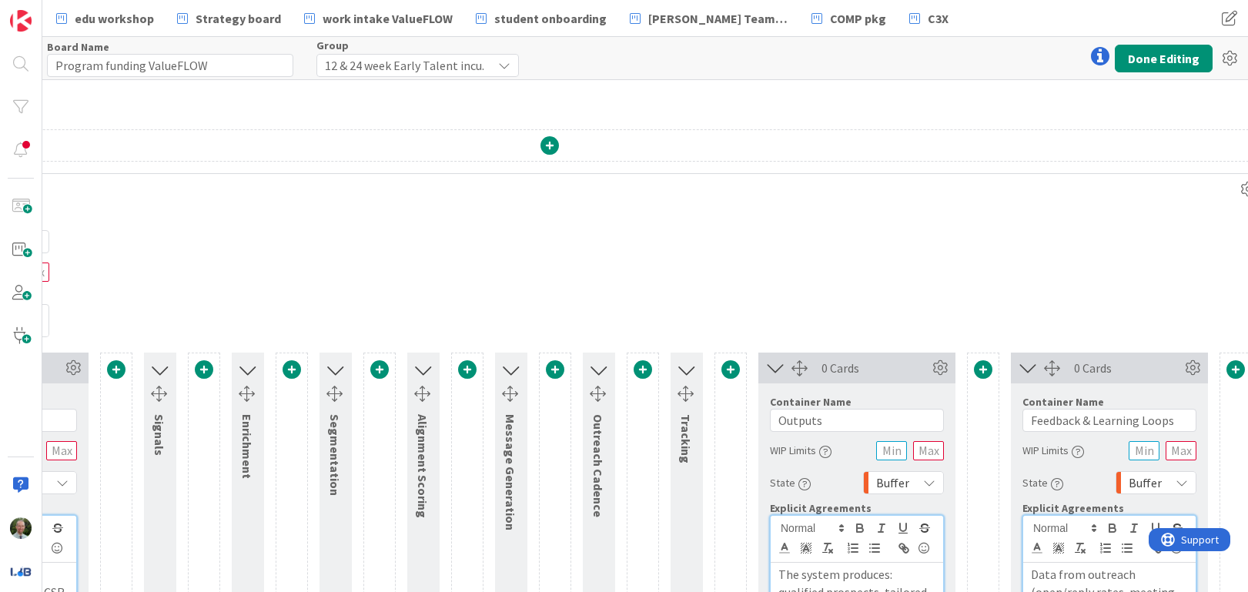
scroll to position [129, 776]
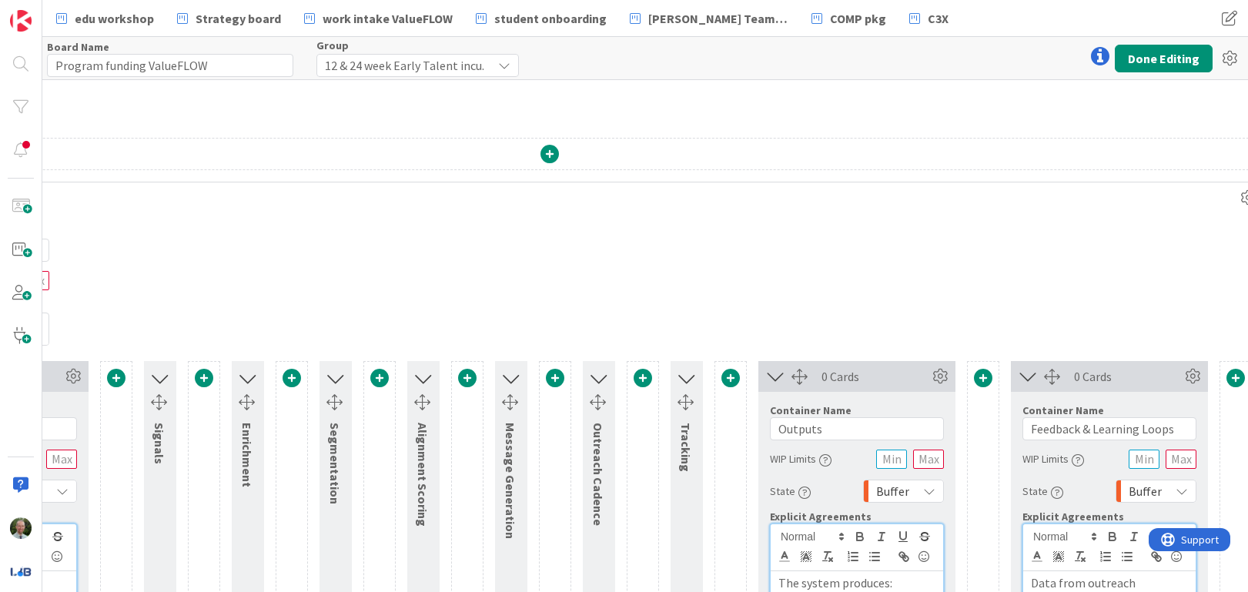
click at [775, 377] on icon at bounding box center [775, 376] width 25 height 20
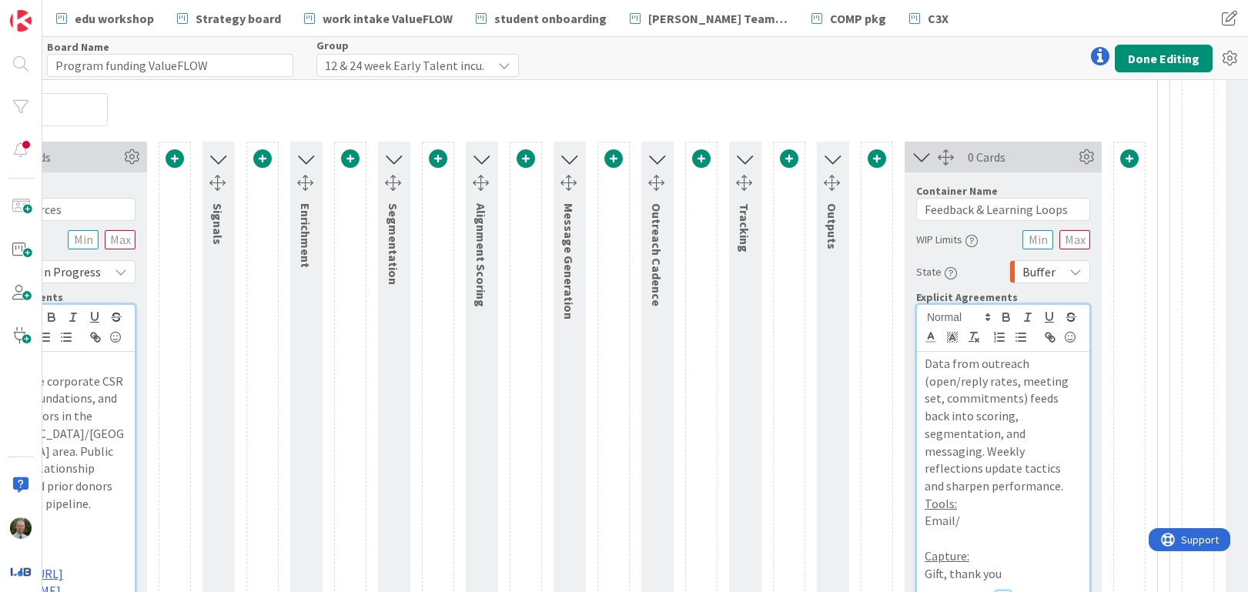
scroll to position [347, 718]
click at [1085, 162] on icon at bounding box center [1086, 158] width 23 height 23
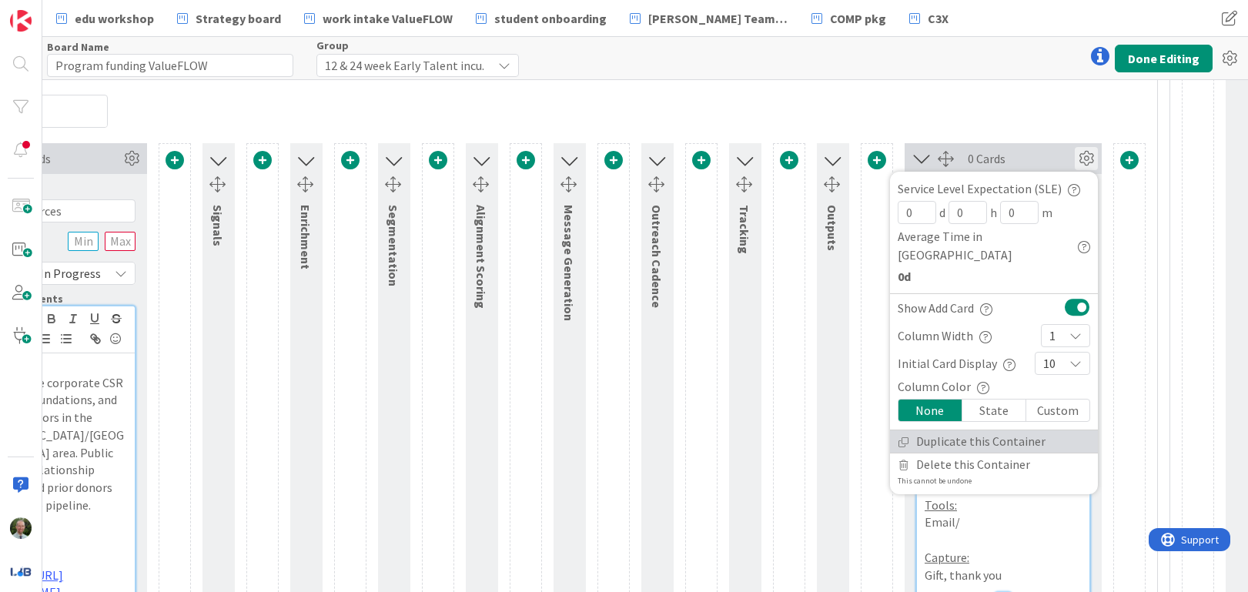
click at [987, 430] on link "Duplicate this Container" at bounding box center [994, 441] width 208 height 22
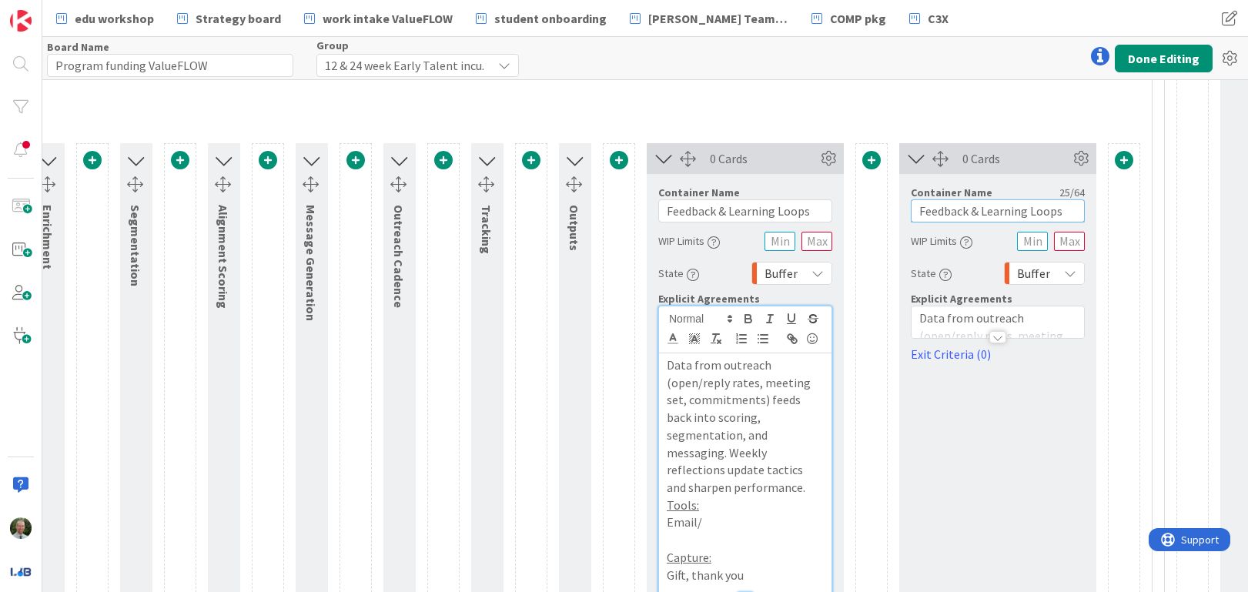
click at [993, 214] on input "Feedback & Learning Loops" at bounding box center [998, 210] width 174 height 23
click at [993, 213] on input "Feedback & Learning Loops" at bounding box center [998, 208] width 174 height 23
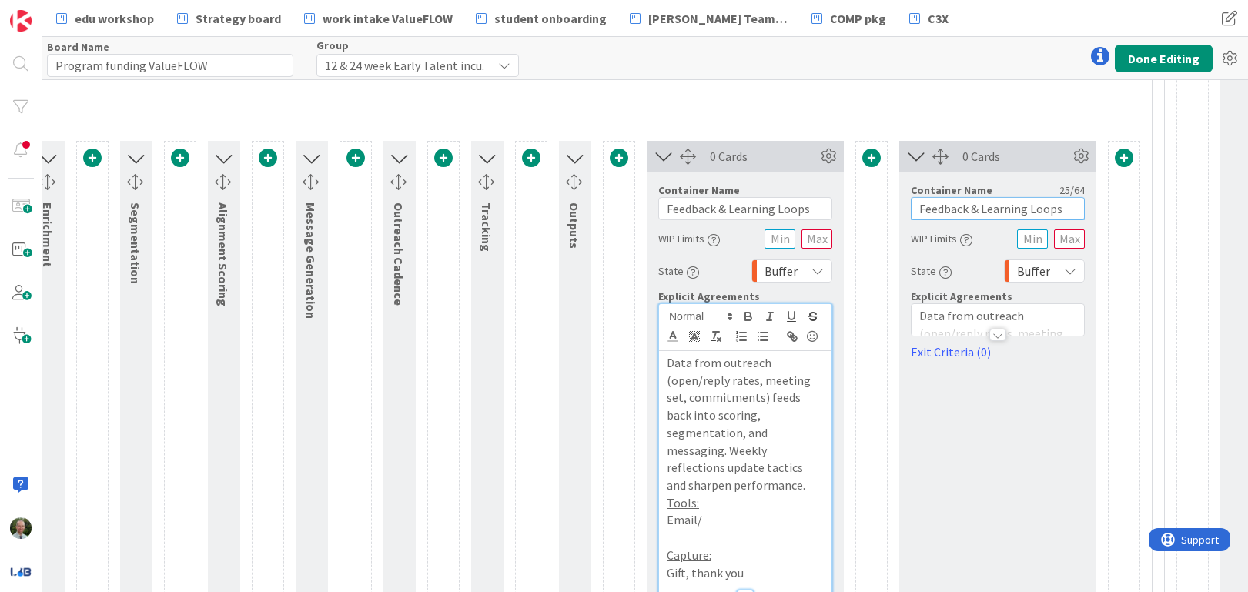
scroll to position [343, 975]
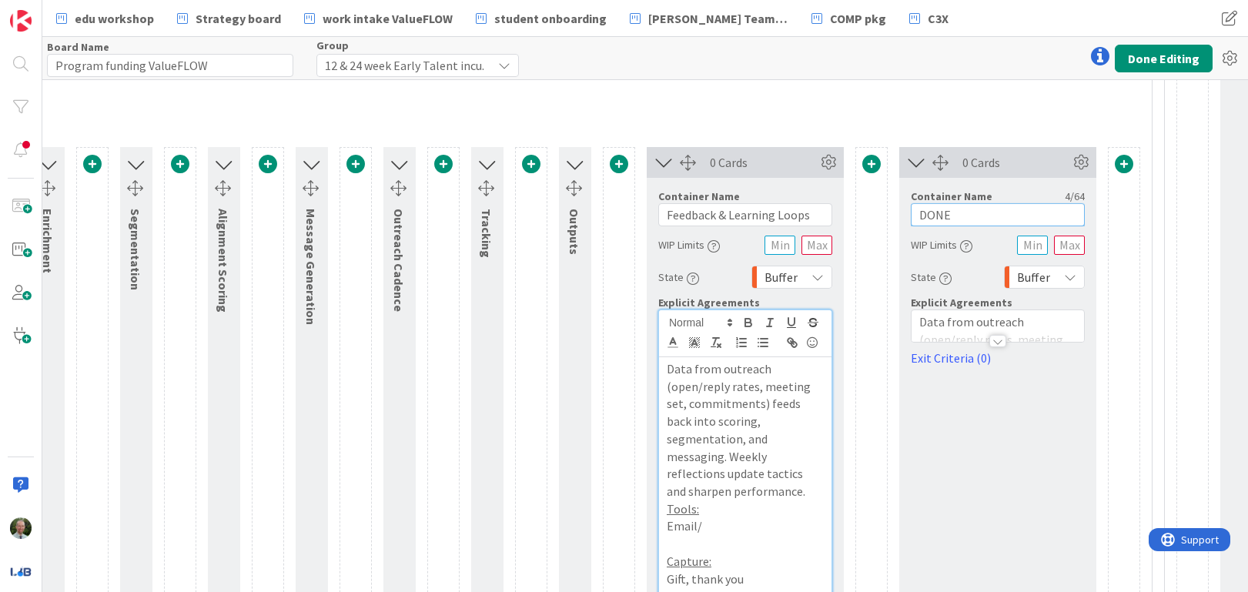
type input "DONE"
click at [999, 343] on div at bounding box center [997, 341] width 17 height 12
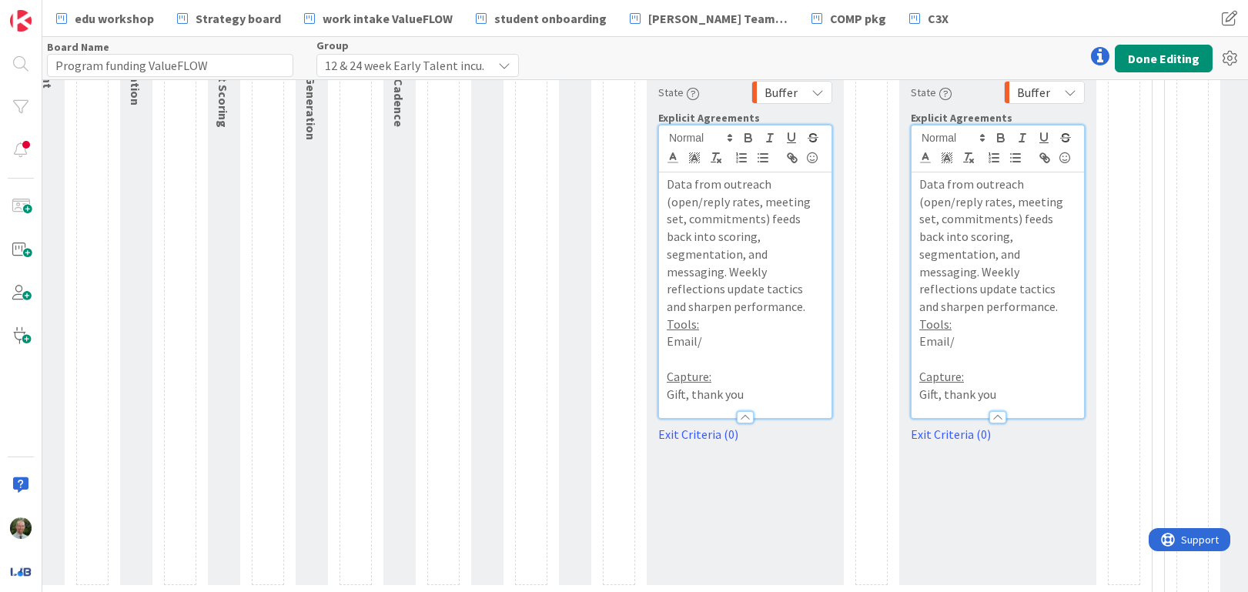
scroll to position [530, 975]
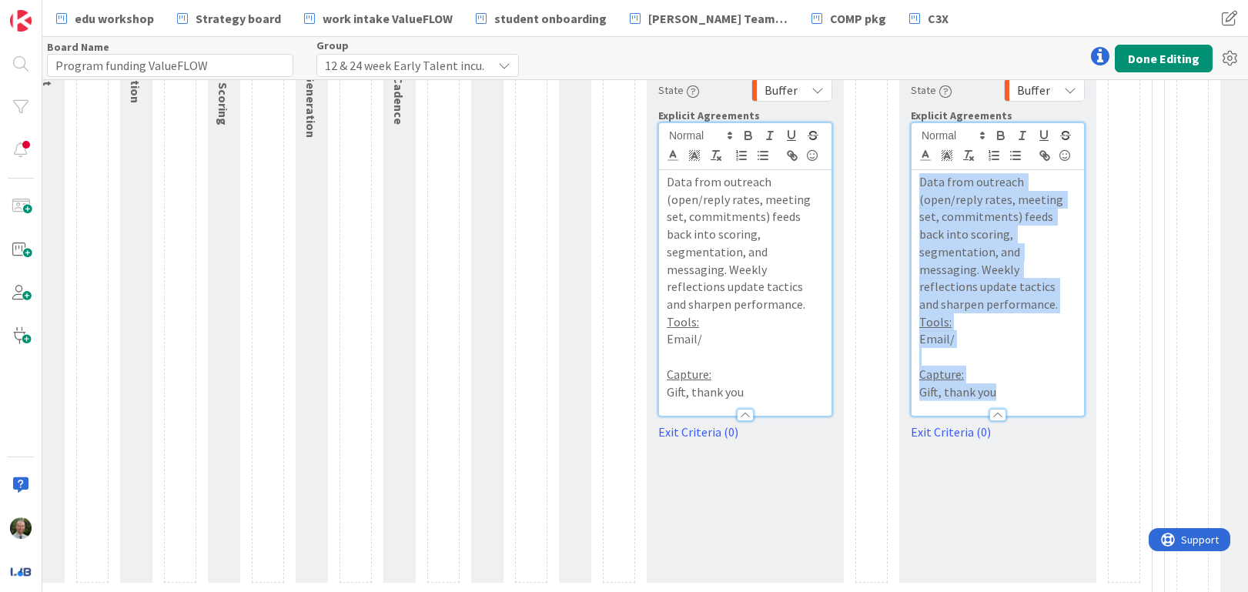
drag, startPoint x: 1002, startPoint y: 369, endPoint x: 912, endPoint y: 186, distance: 203.2
click at [912, 189] on div "Data from outreach (open/reply rates, meeting set, commitments) feeds back into…" at bounding box center [998, 293] width 172 height 246
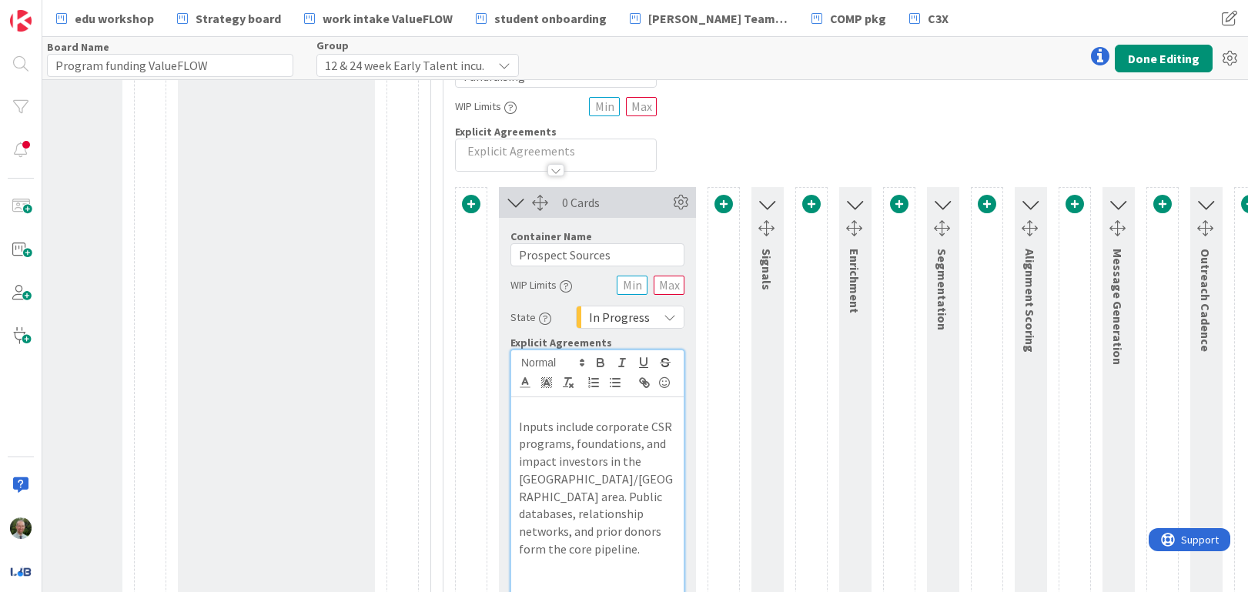
scroll to position [293, 169]
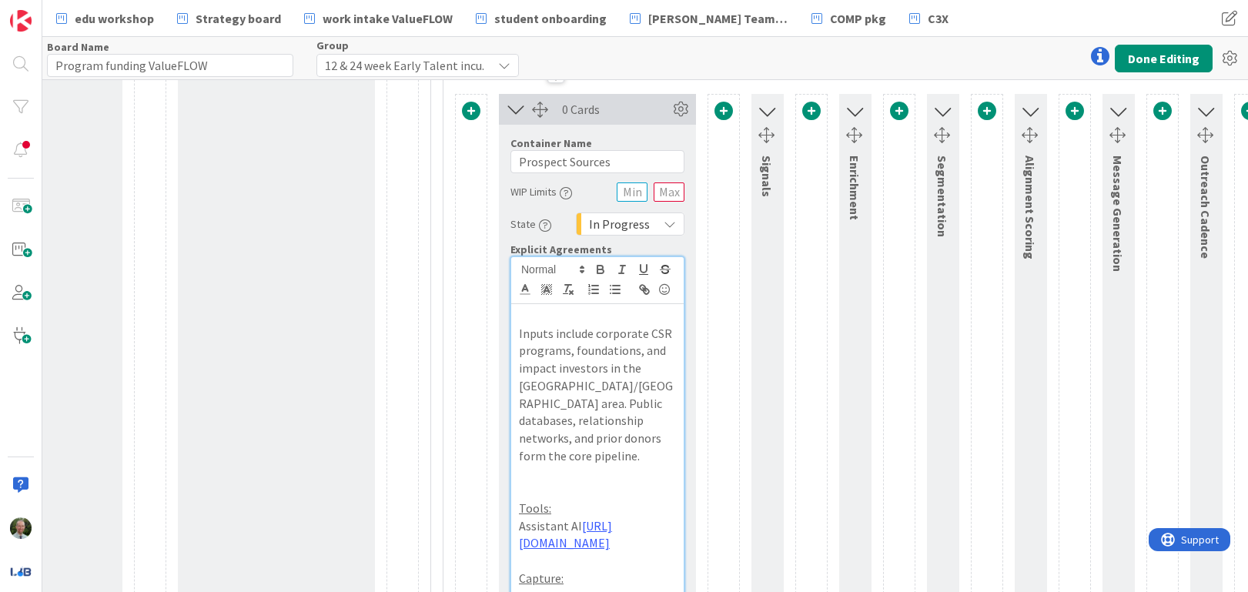
click at [582, 482] on p at bounding box center [597, 491] width 157 height 18
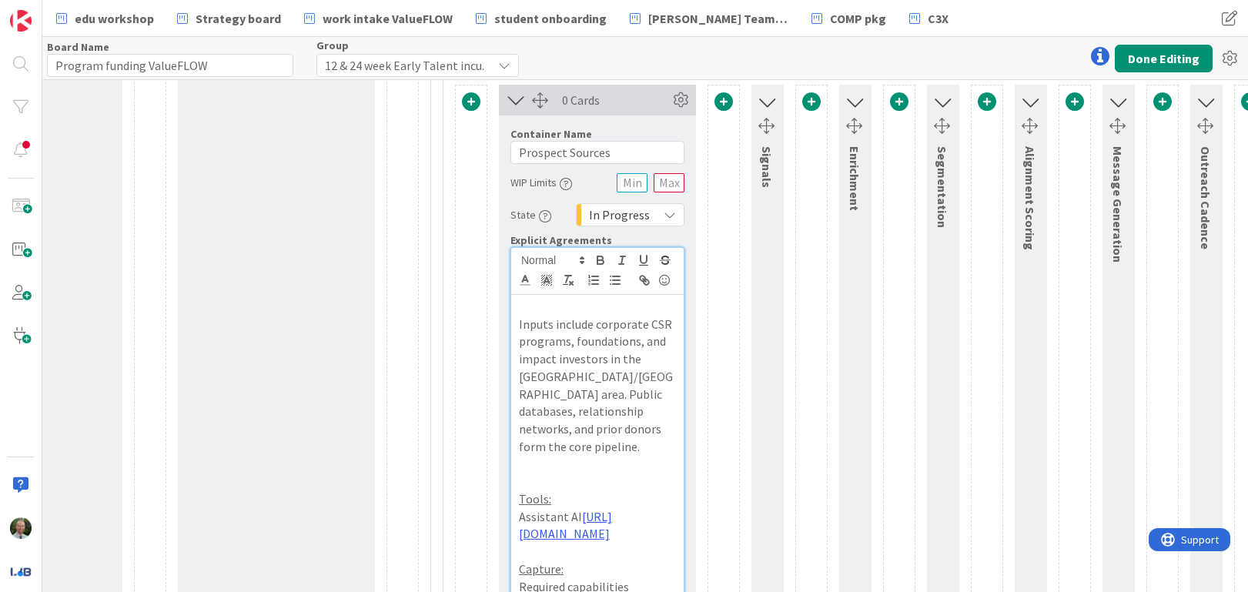
scroll to position [404, 169]
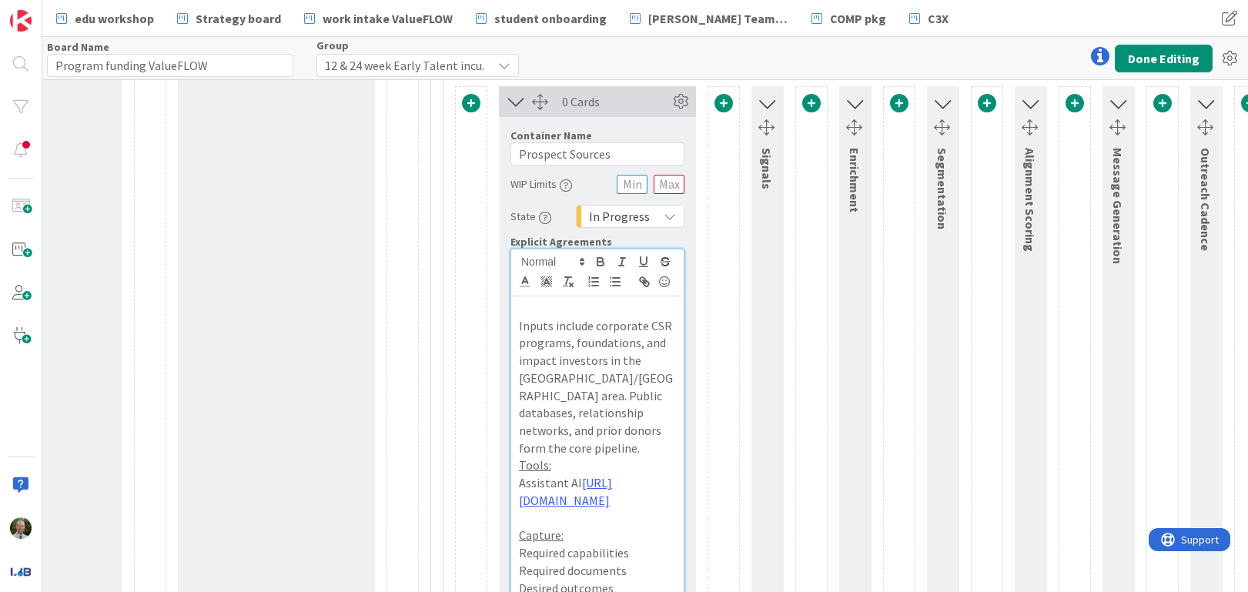
click at [520, 326] on p "Inputs include corporate CSR programs, foundations, and impact investors in the…" at bounding box center [597, 387] width 157 height 140
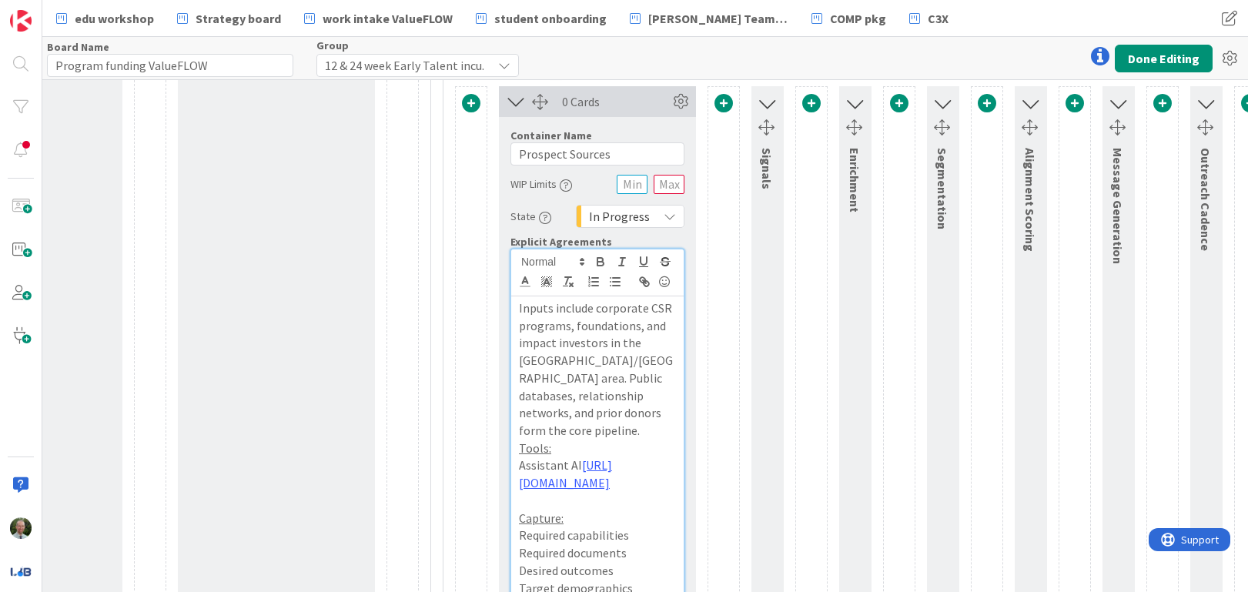
scroll to position [387, 169]
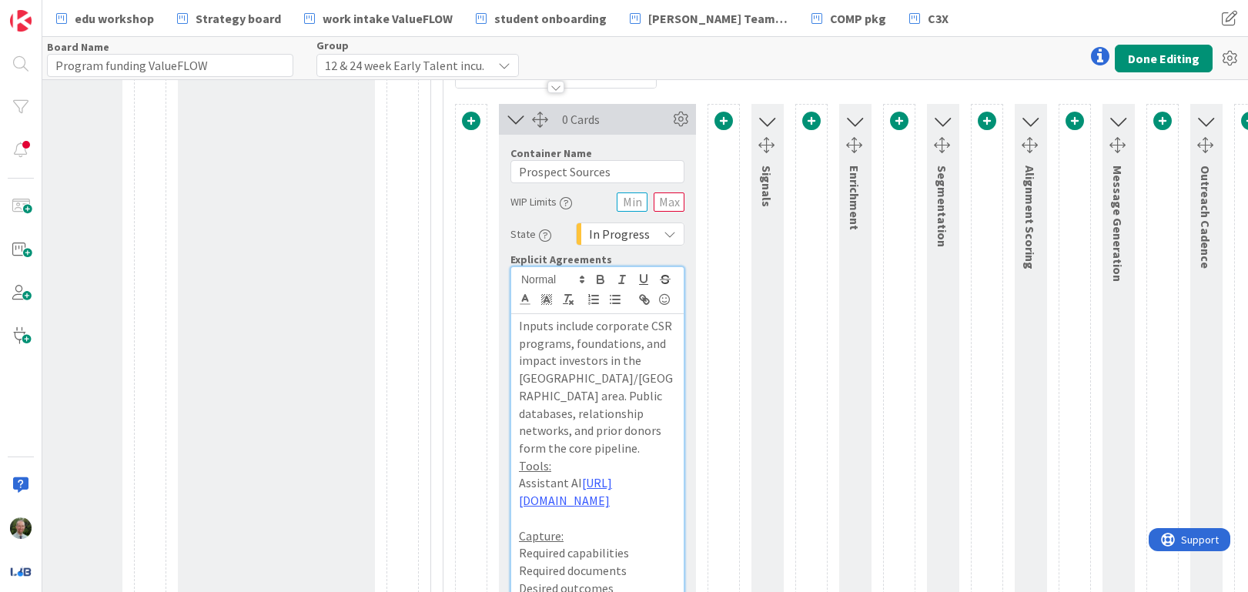
click at [643, 432] on p "Inputs include corporate CSR programs, foundations, and impact investors in the…" at bounding box center [597, 387] width 157 height 140
click at [1152, 65] on button "Done Editing" at bounding box center [1164, 59] width 98 height 28
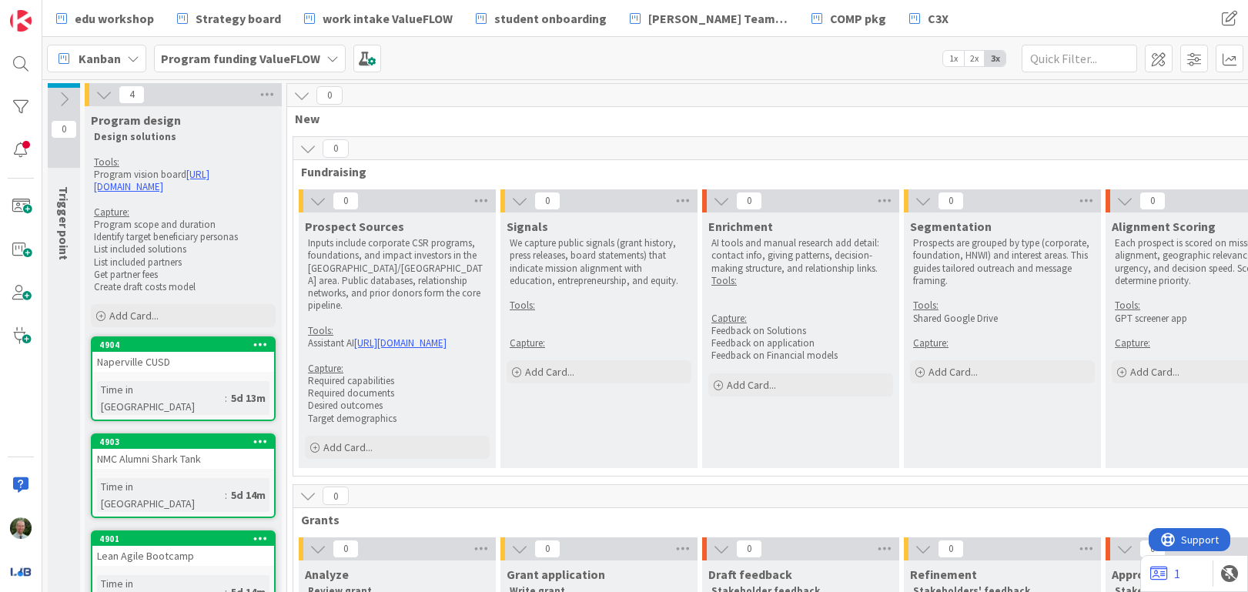
click at [310, 496] on icon at bounding box center [308, 495] width 17 height 17
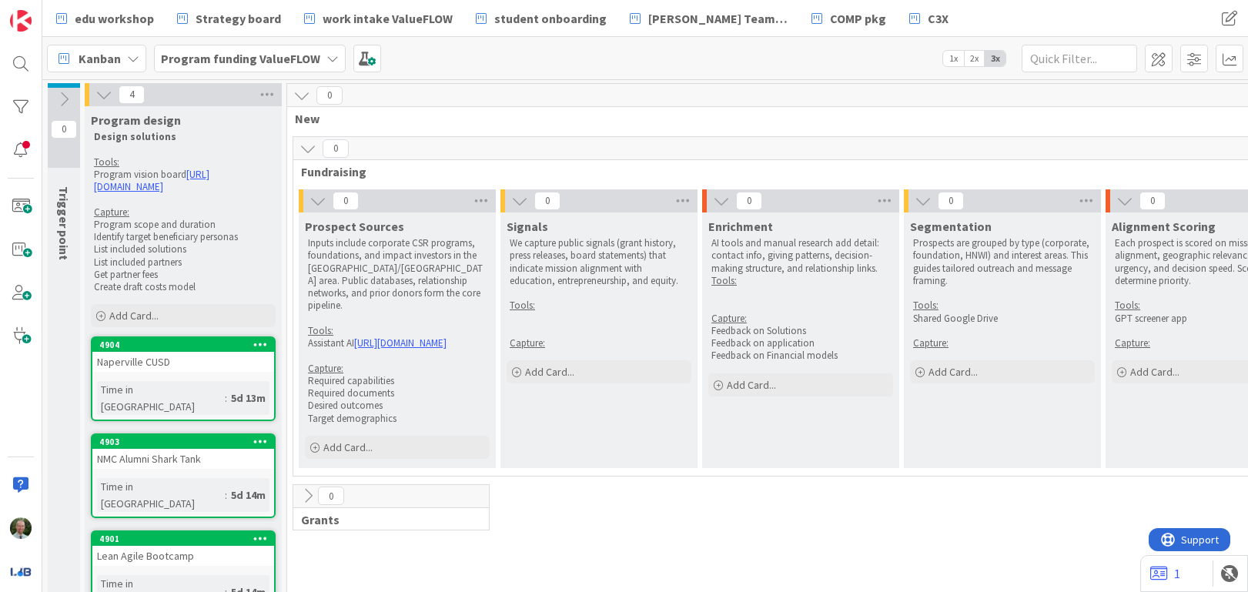
click at [320, 199] on icon at bounding box center [318, 200] width 17 height 17
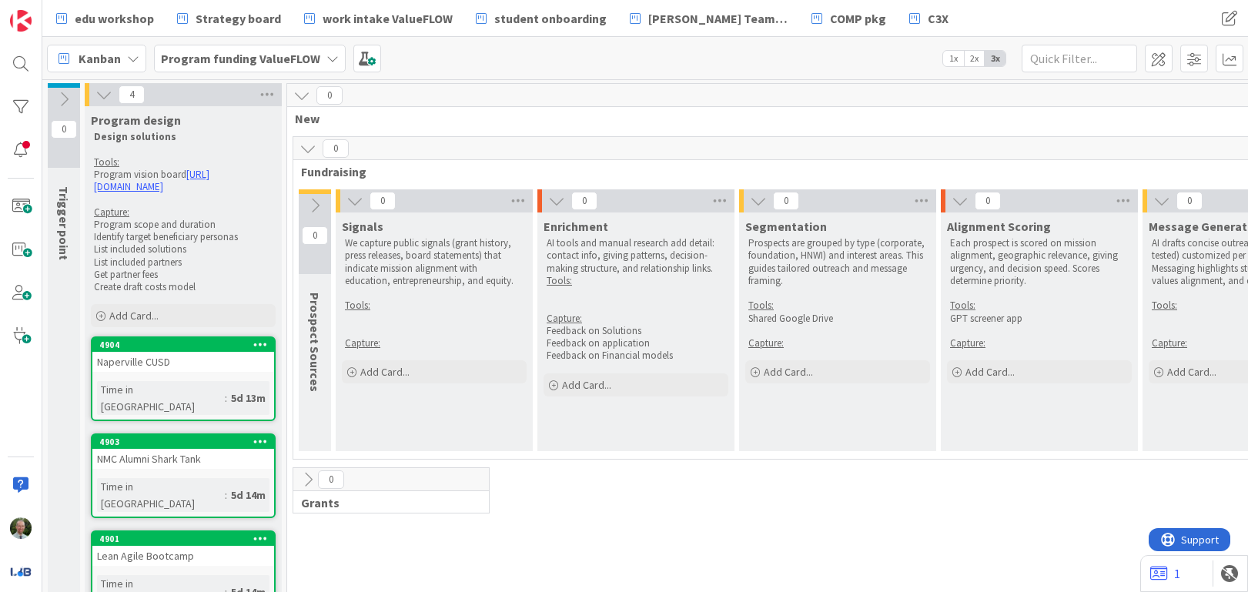
click at [356, 199] on icon at bounding box center [354, 200] width 17 height 17
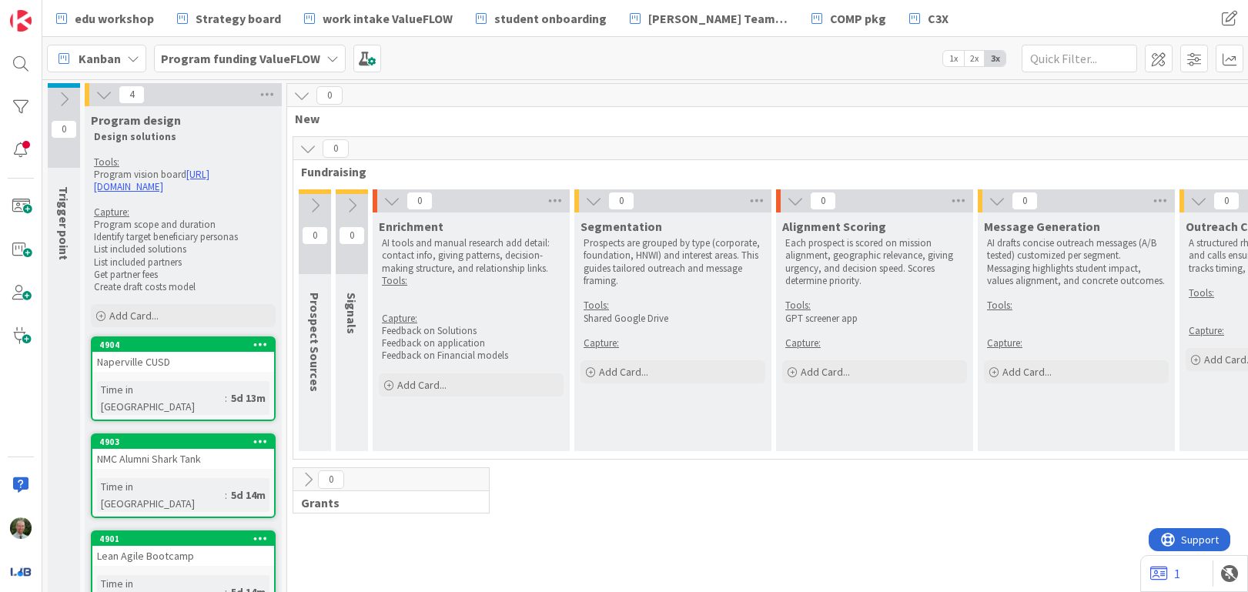
click at [389, 201] on icon at bounding box center [391, 200] width 17 height 17
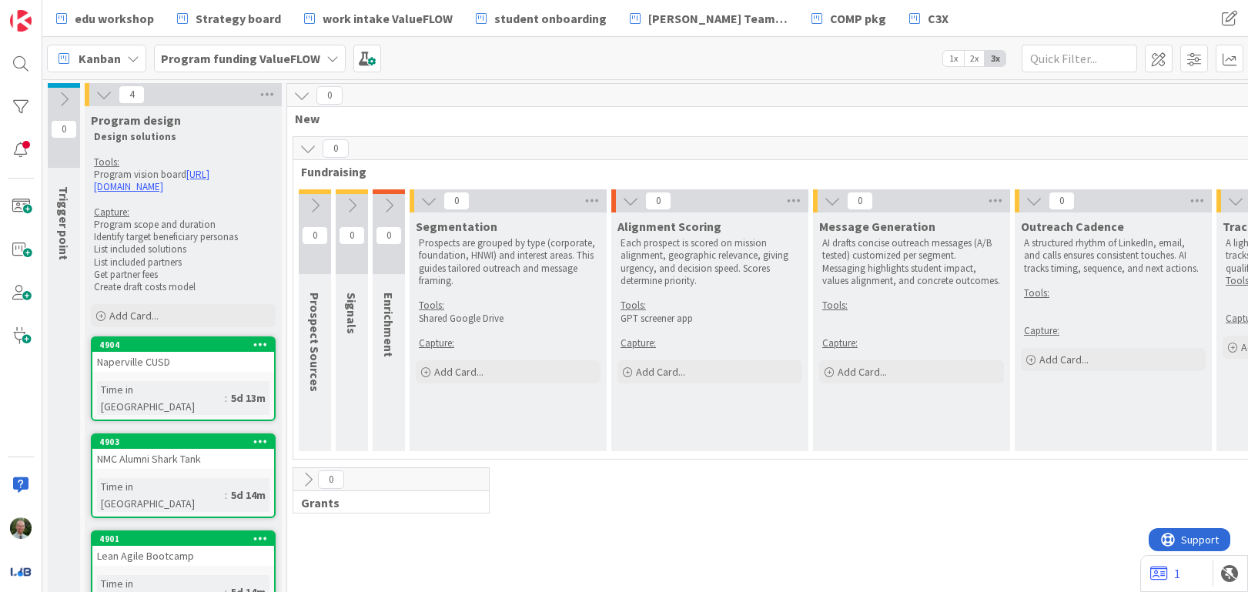
click at [410, 203] on div at bounding box center [412, 200] width 5 height 23
click at [429, 202] on icon at bounding box center [428, 200] width 17 height 17
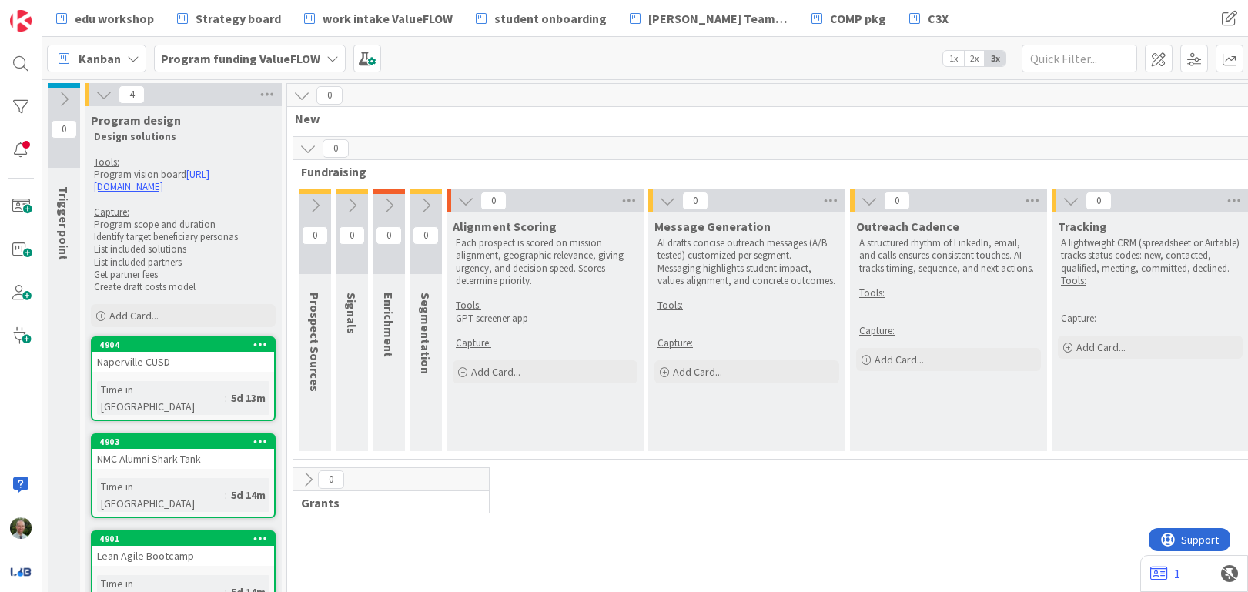
click at [464, 199] on icon at bounding box center [465, 200] width 17 height 17
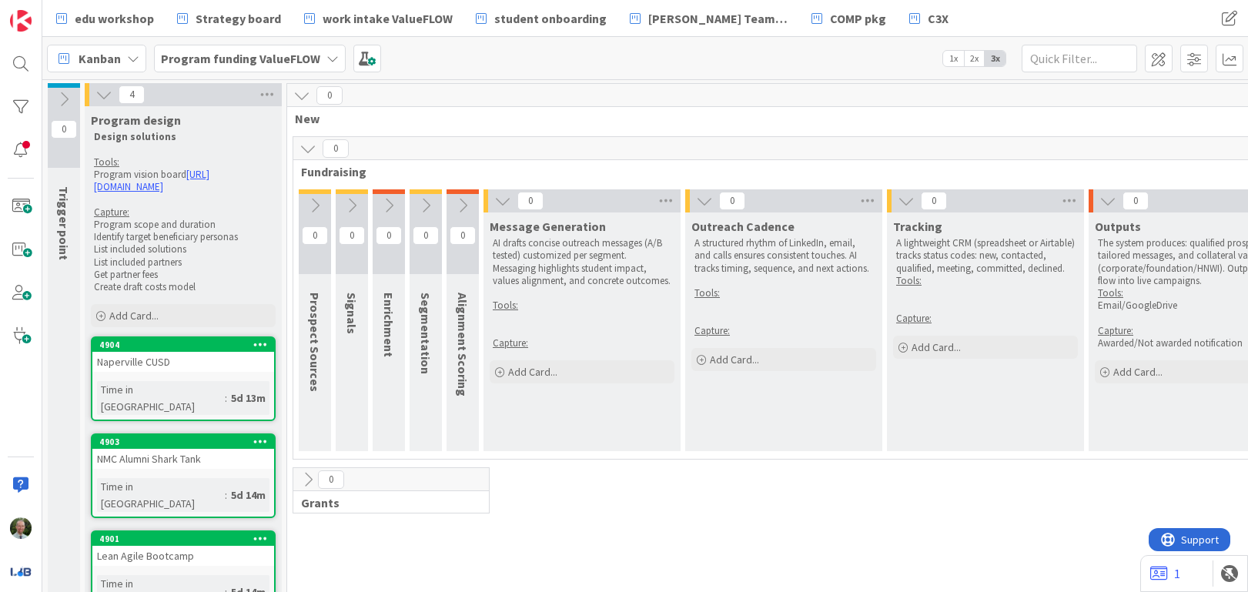
click at [504, 202] on icon at bounding box center [502, 200] width 17 height 17
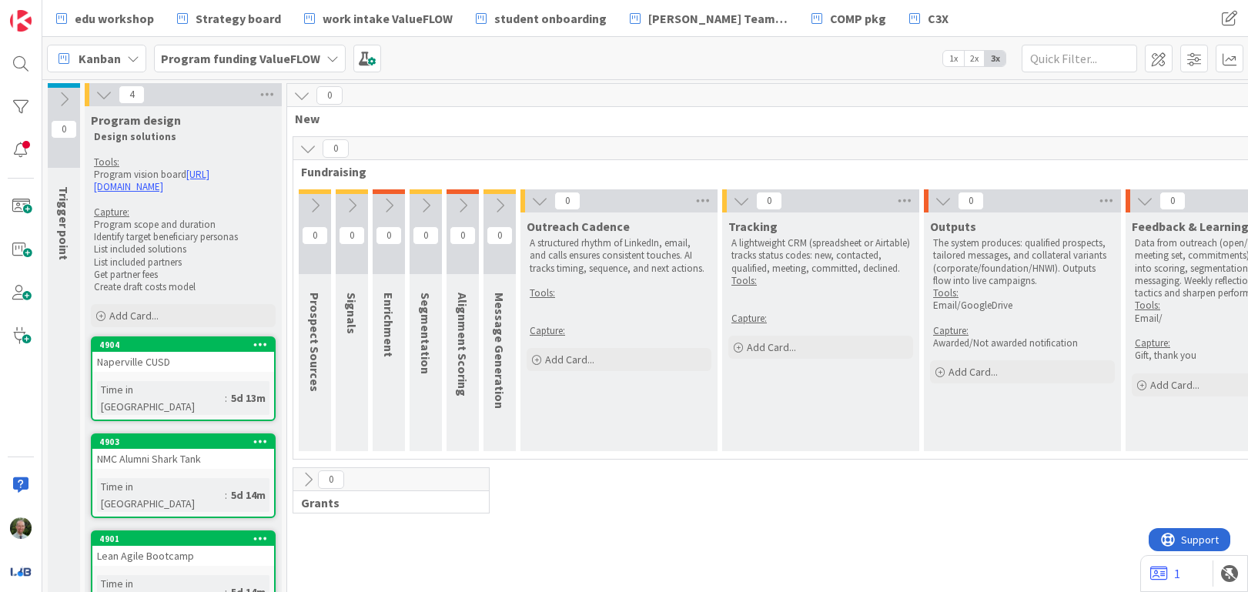
click at [537, 202] on icon at bounding box center [539, 200] width 17 height 17
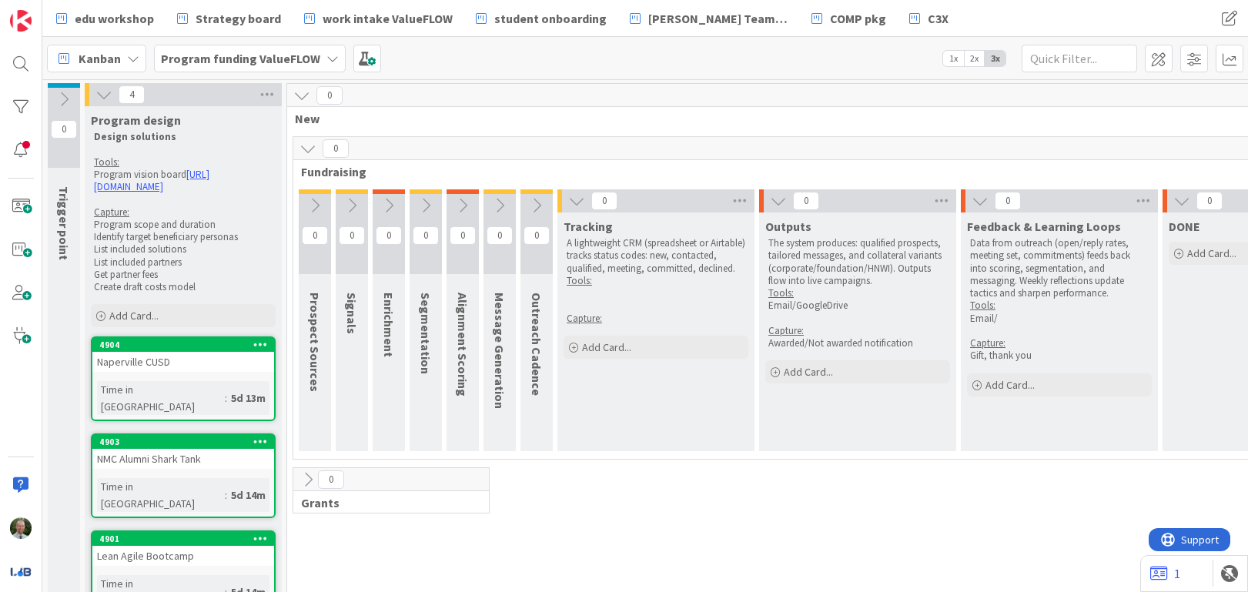
click at [570, 201] on icon at bounding box center [576, 200] width 17 height 17
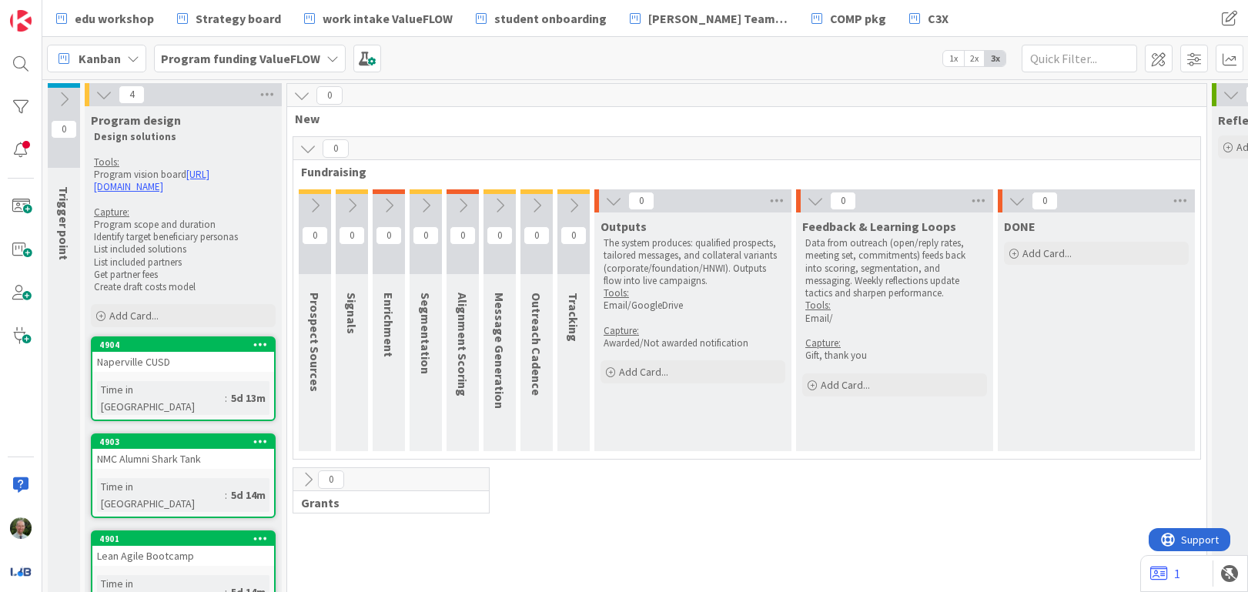
click at [614, 202] on icon at bounding box center [613, 200] width 17 height 17
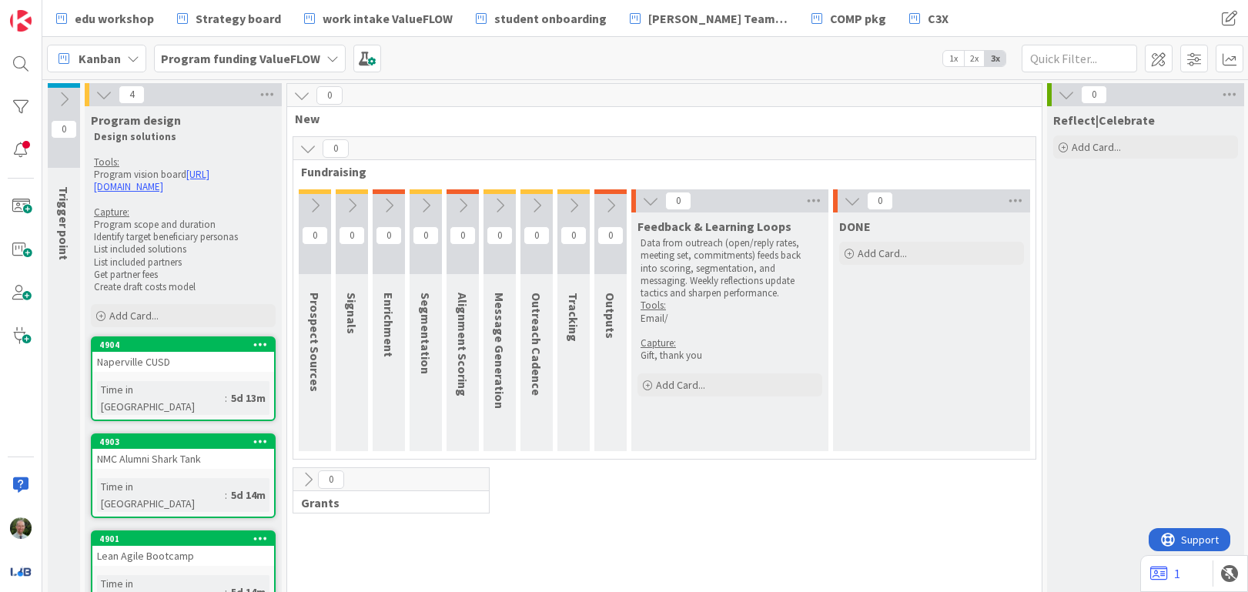
click at [661, 204] on div "0" at bounding box center [729, 200] width 197 height 23
click at [648, 204] on icon at bounding box center [650, 200] width 17 height 17
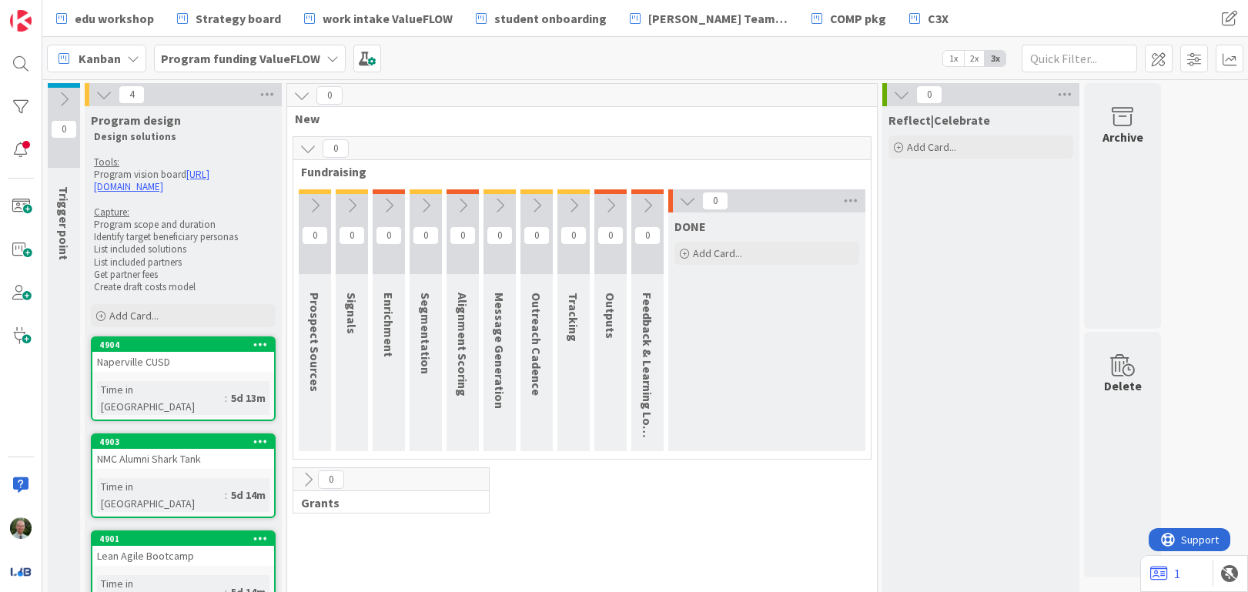
click at [686, 201] on icon at bounding box center [687, 200] width 17 height 17
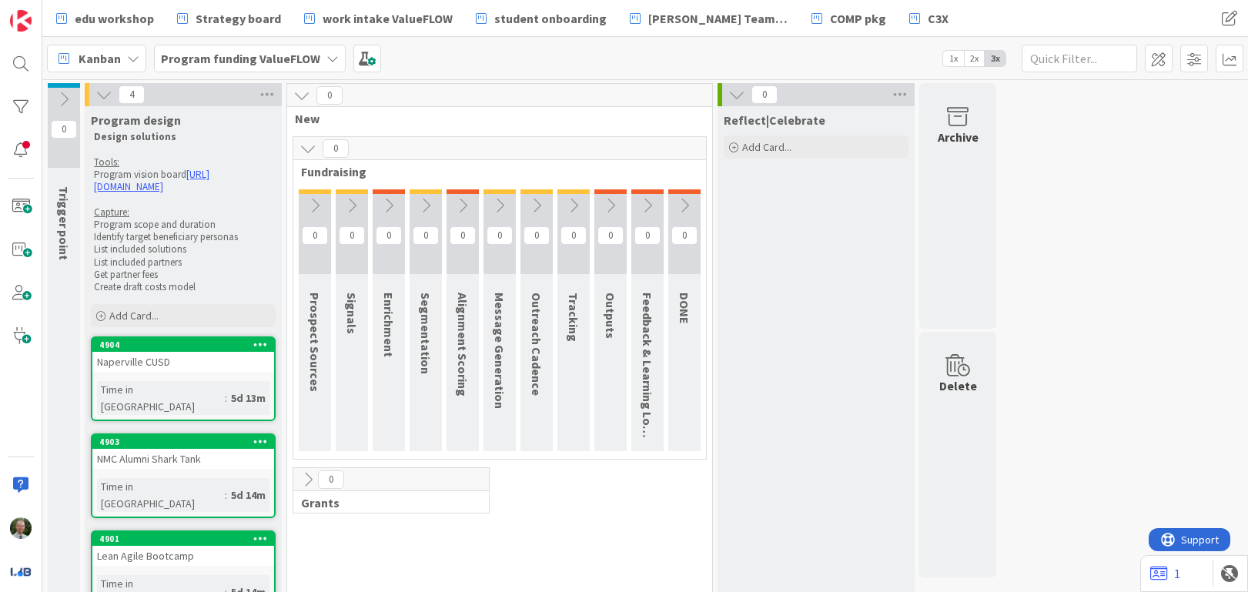
click at [309, 202] on icon at bounding box center [314, 205] width 17 height 17
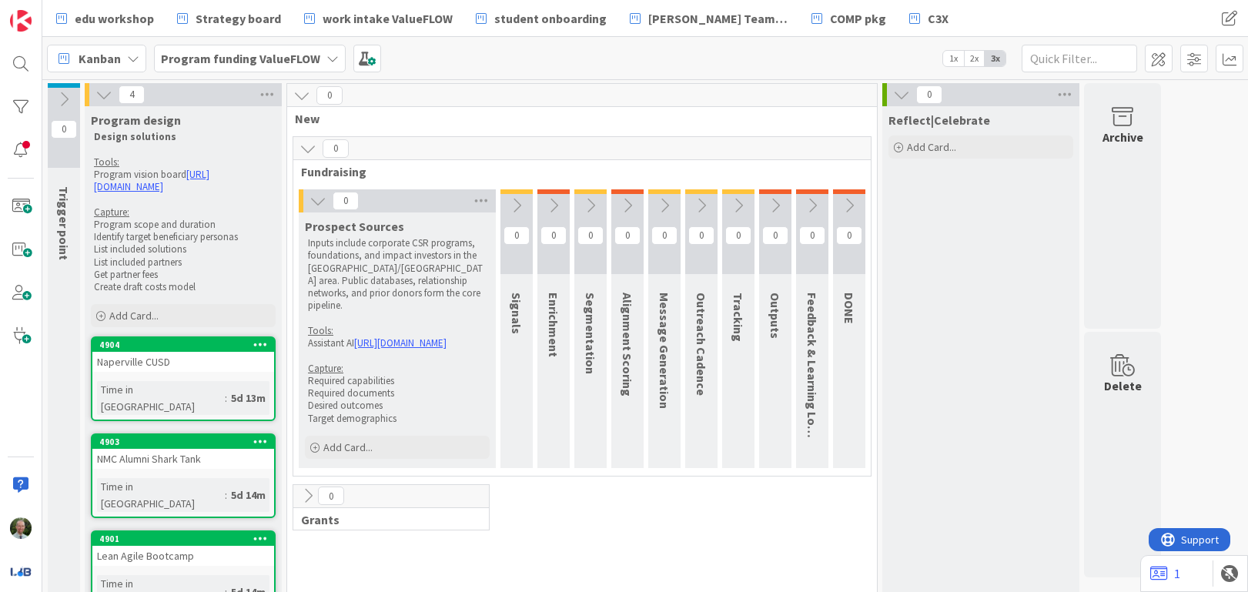
click at [522, 207] on icon at bounding box center [516, 205] width 17 height 17
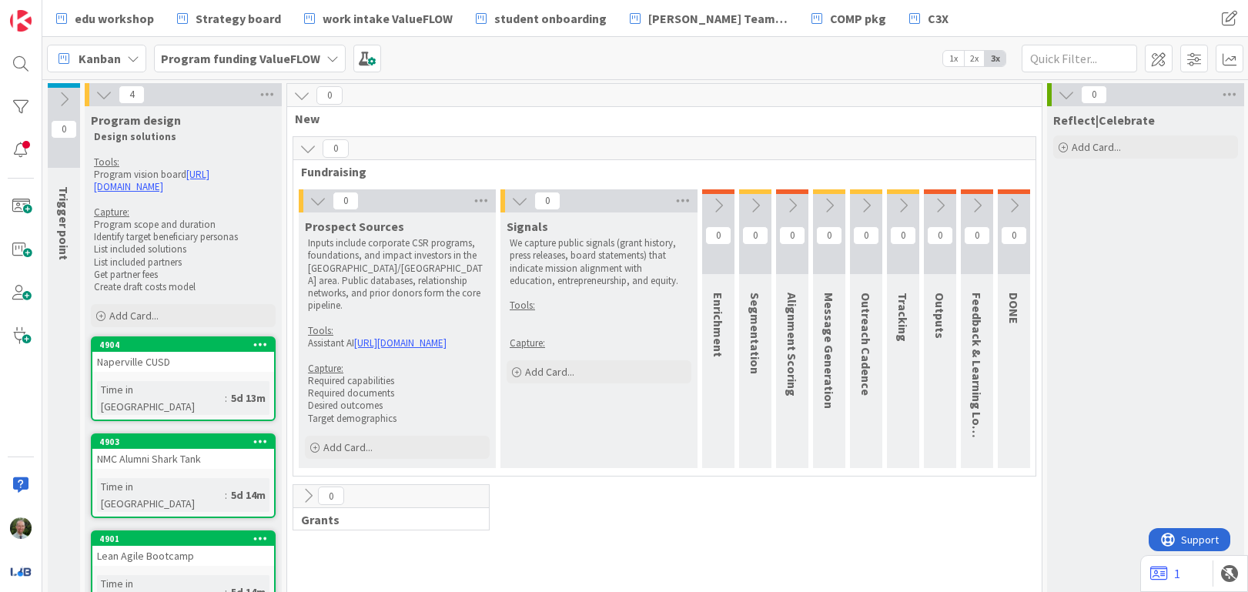
click at [727, 200] on button at bounding box center [718, 205] width 32 height 23
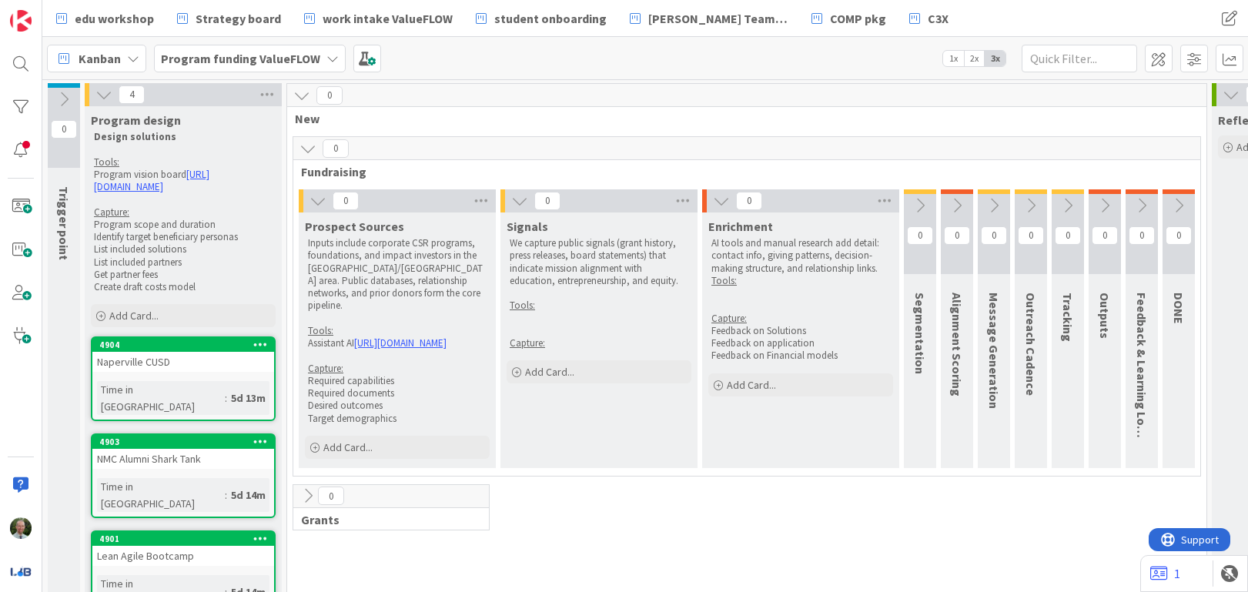
click at [923, 198] on icon at bounding box center [920, 205] width 17 height 17
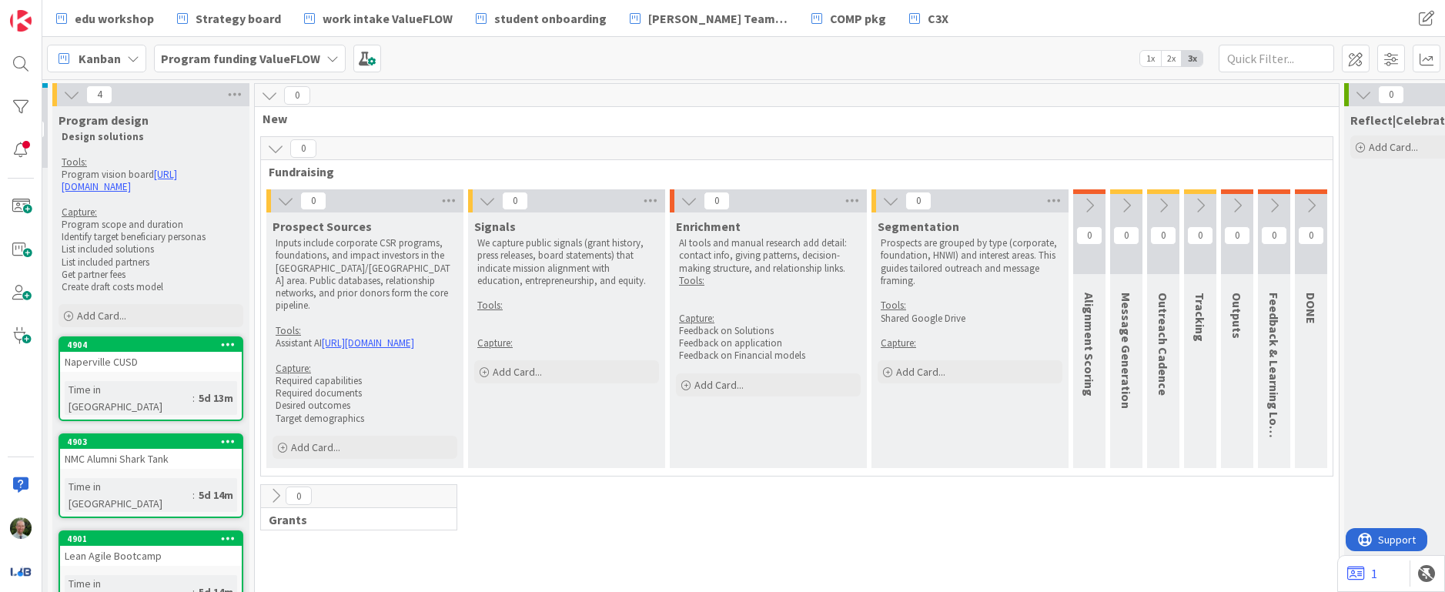
scroll to position [0, 37]
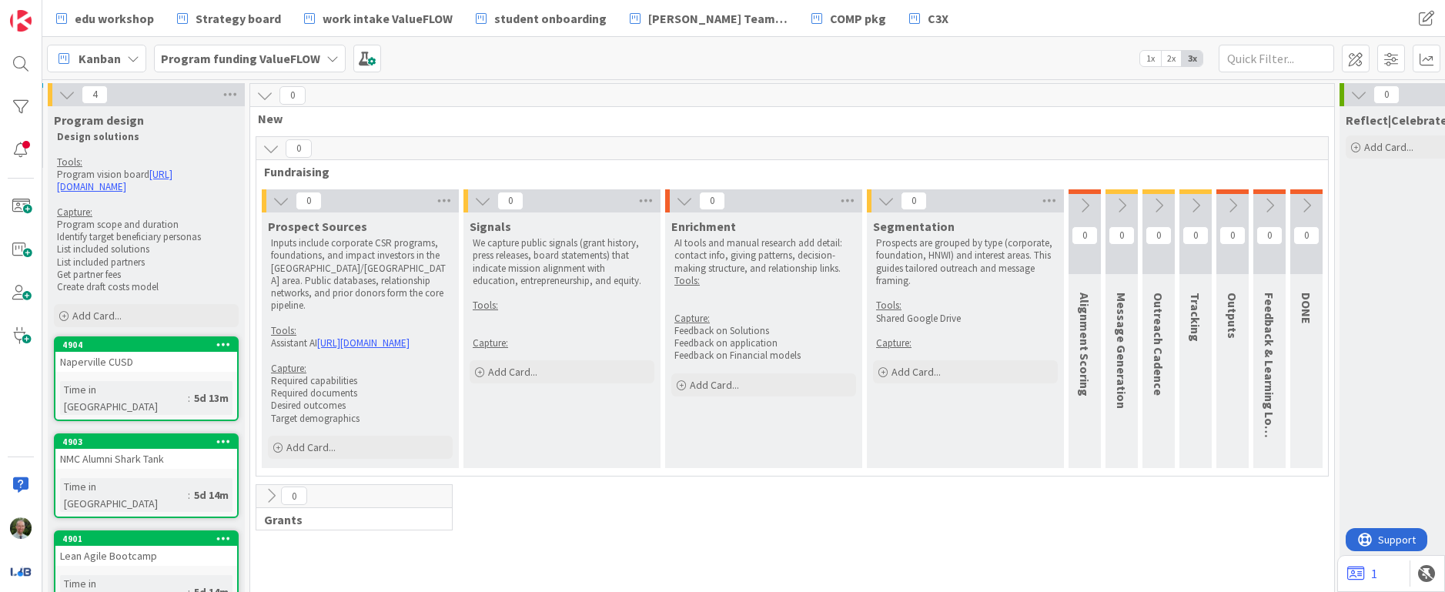
click at [1089, 206] on icon at bounding box center [1084, 205] width 17 height 17
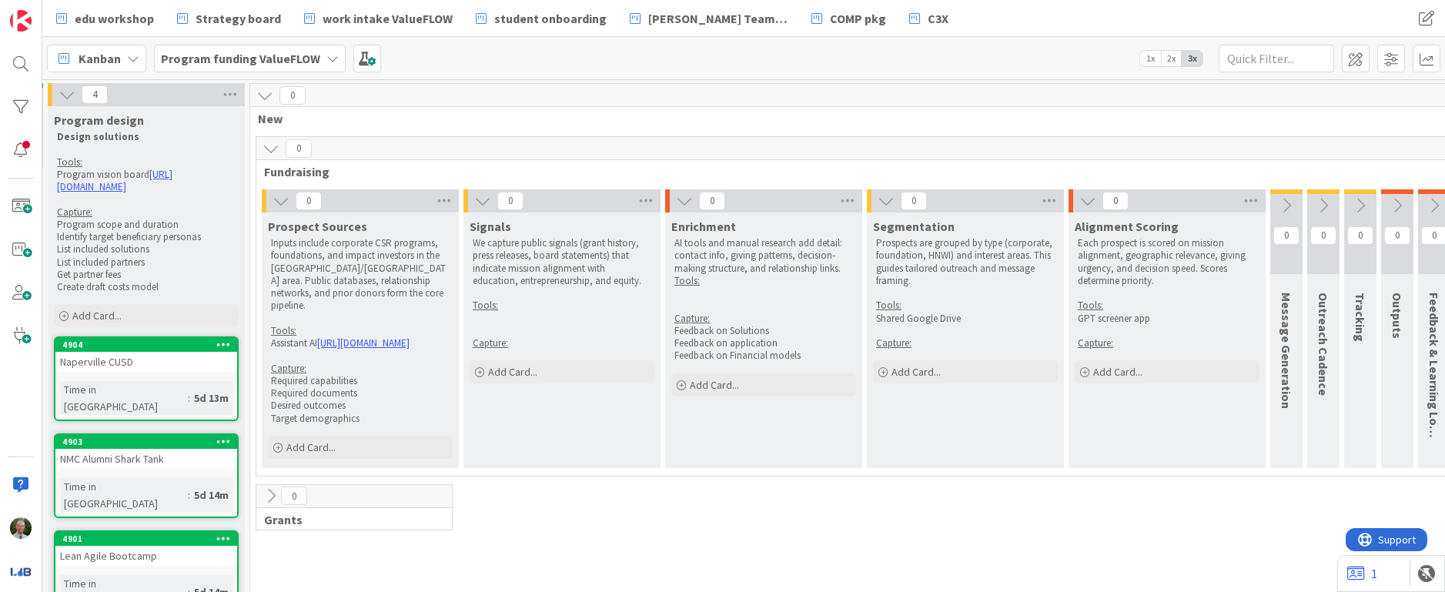
click at [1247, 211] on icon at bounding box center [1286, 205] width 17 height 17
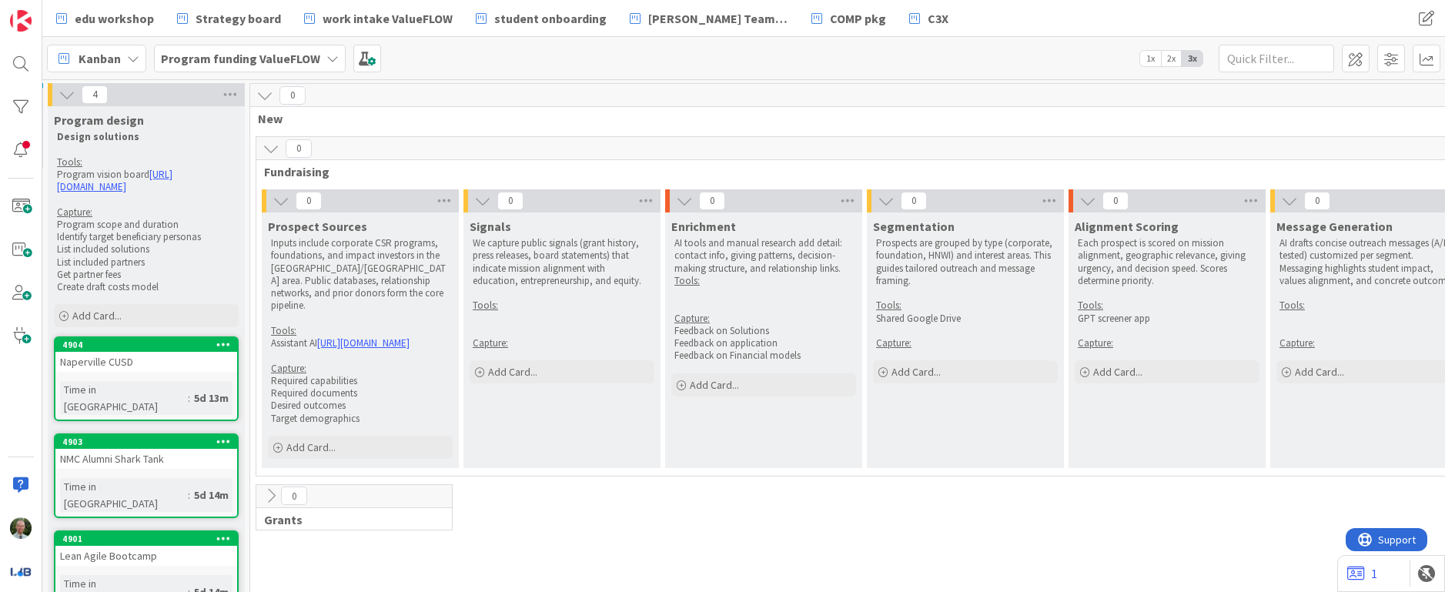
click at [483, 203] on icon at bounding box center [482, 200] width 17 height 17
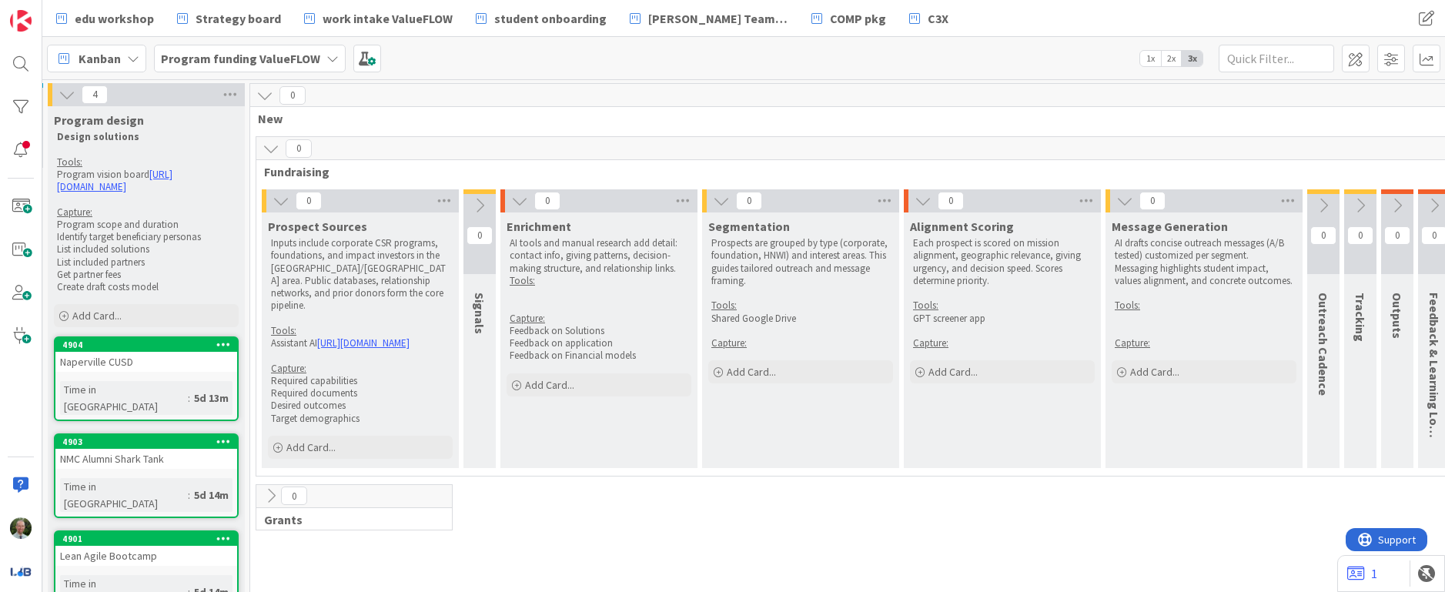
click at [520, 202] on icon at bounding box center [519, 200] width 17 height 17
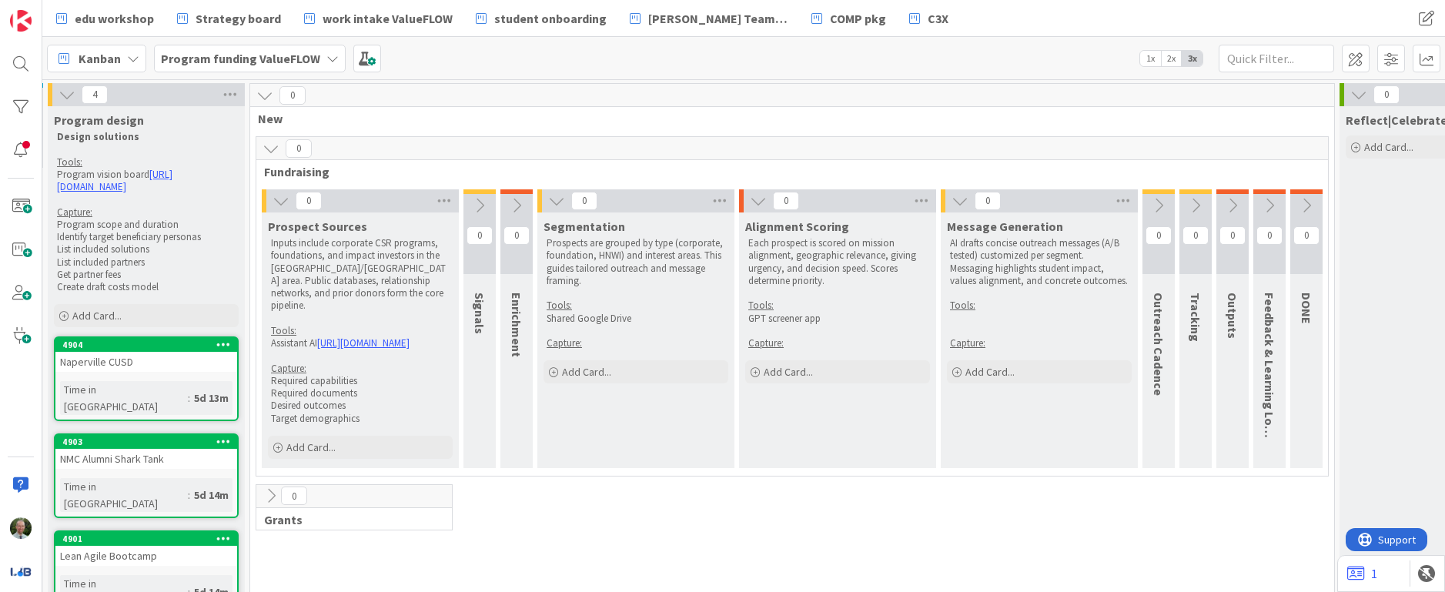
click at [554, 202] on icon at bounding box center [556, 200] width 17 height 17
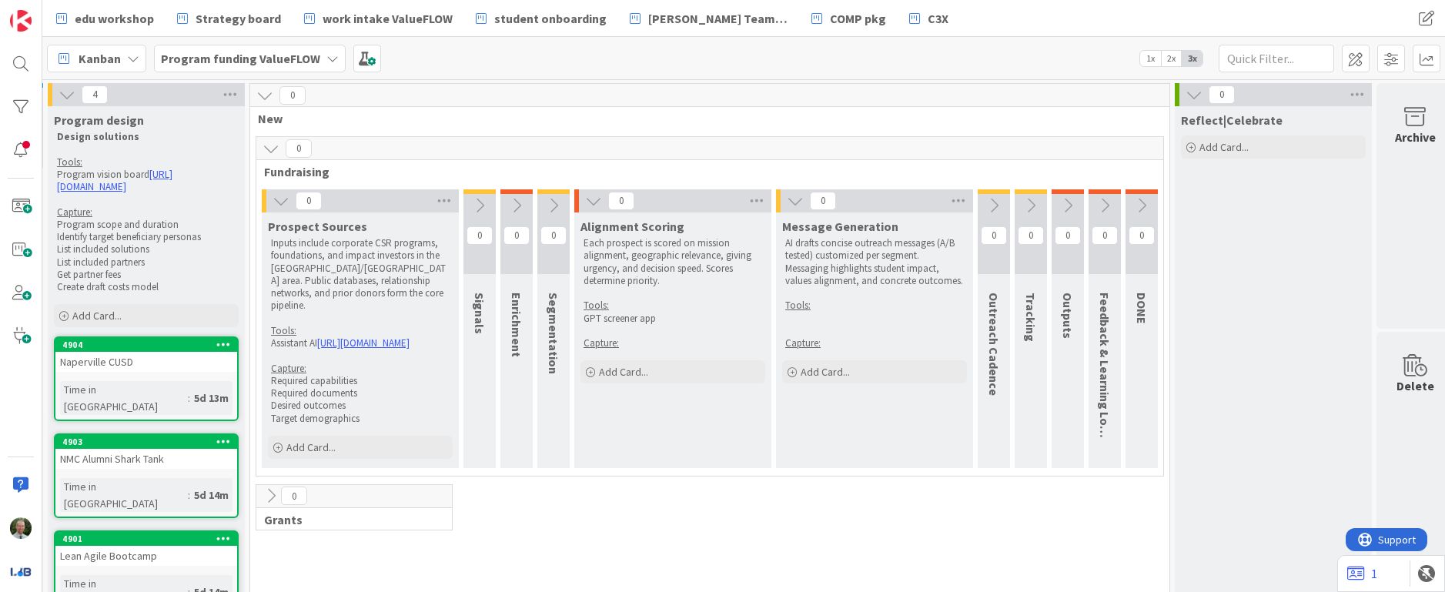
click at [597, 202] on icon at bounding box center [593, 200] width 17 height 17
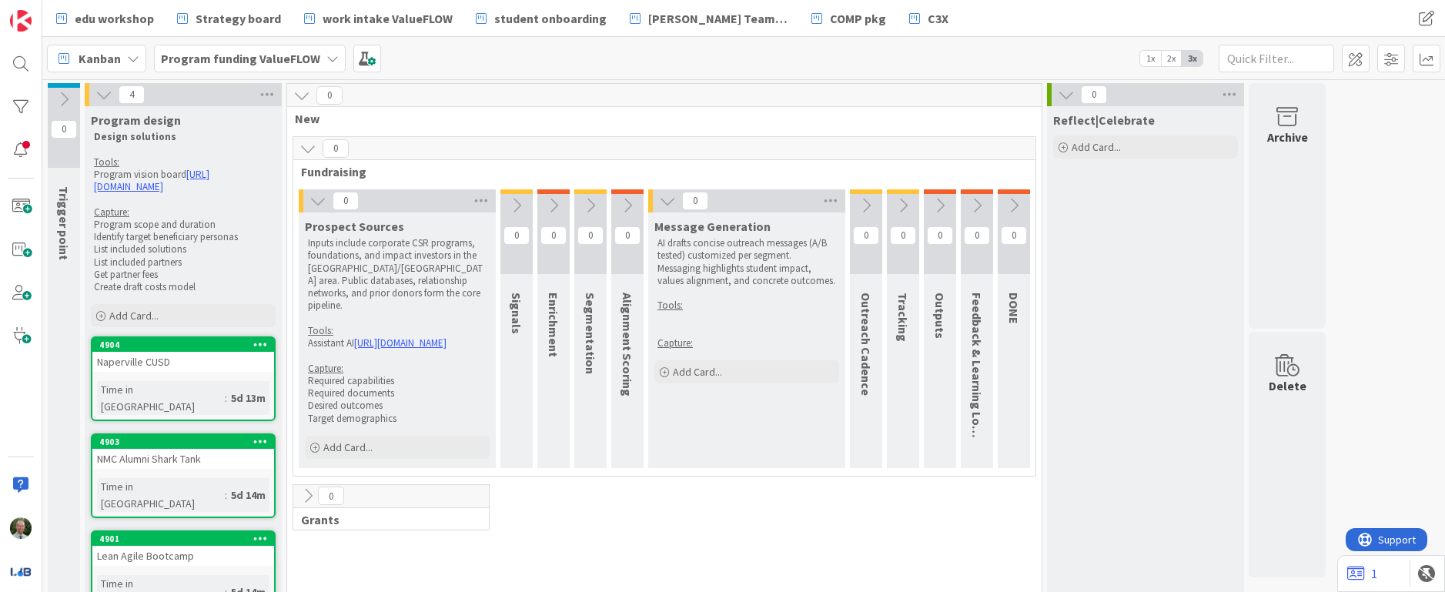
scroll to position [0, 0]
click at [668, 201] on icon at bounding box center [667, 200] width 17 height 17
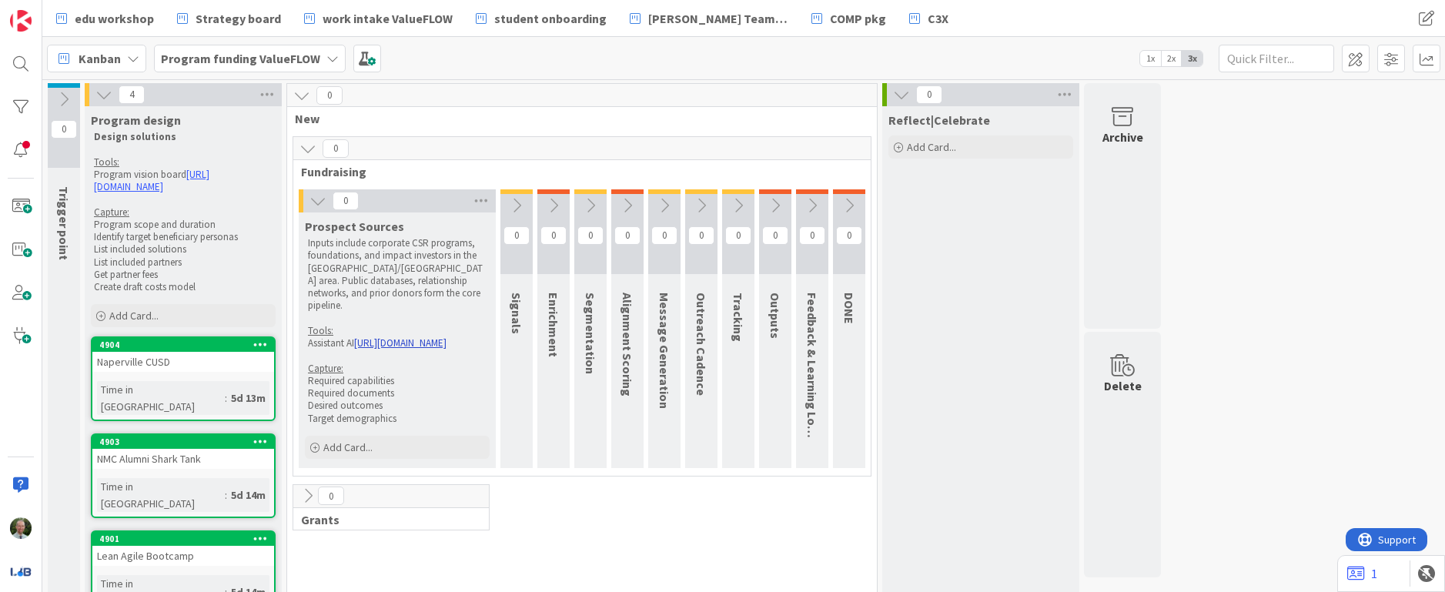
drag, startPoint x: 456, startPoint y: 348, endPoint x: 357, endPoint y: 336, distance: 99.3
click at [356, 337] on p "Assistant AI [URL][DOMAIN_NAME]" at bounding box center [397, 343] width 179 height 12
drag, startPoint x: 396, startPoint y: 356, endPoint x: 293, endPoint y: 332, distance: 105.1
click at [293, 332] on div "0 Fundraising 0 Prospect Sources Inputs include corporate CSR programs, foundat…" at bounding box center [582, 306] width 579 height 340
click at [1247, 57] on span at bounding box center [1356, 59] width 28 height 28
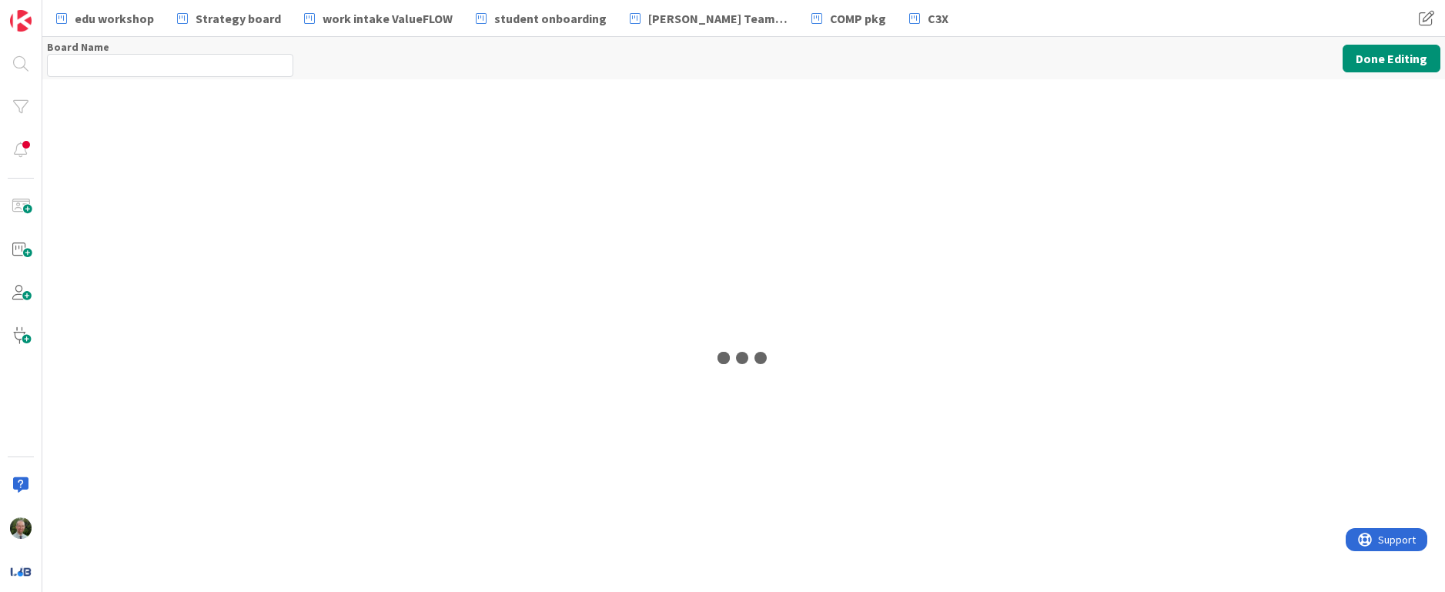
type input "Program funding ValueFLOW"
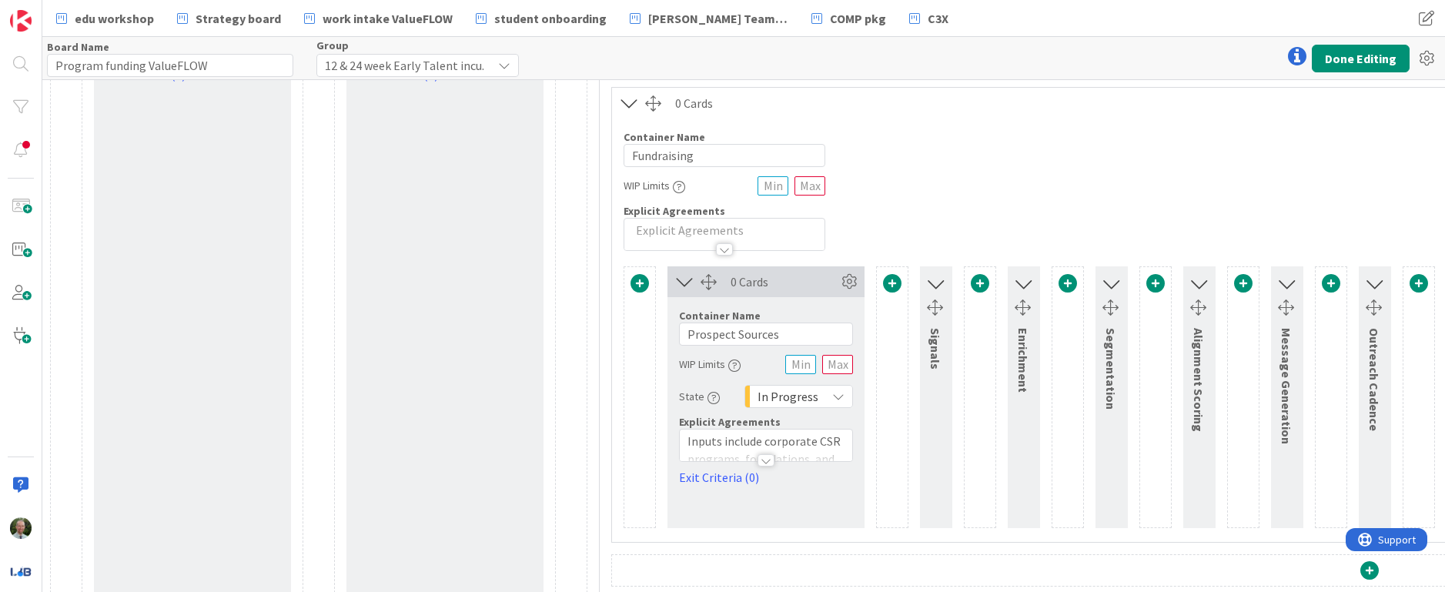
scroll to position [220, 0]
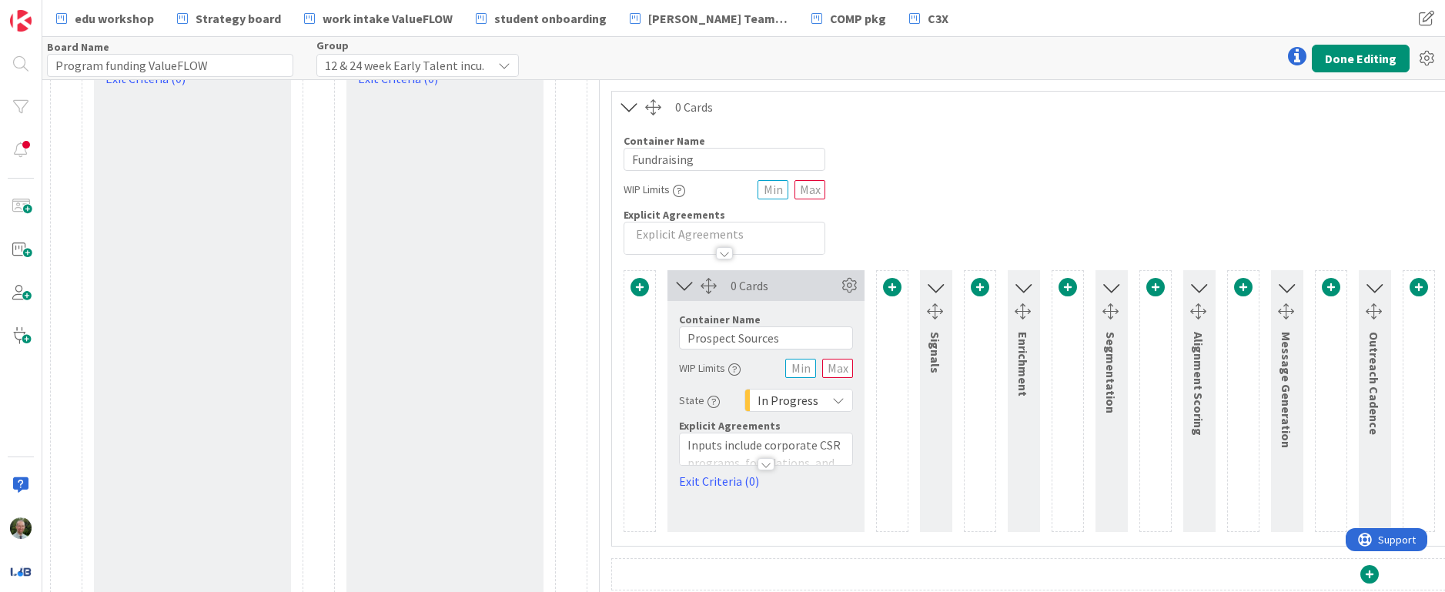
click at [768, 463] on div at bounding box center [766, 464] width 17 height 12
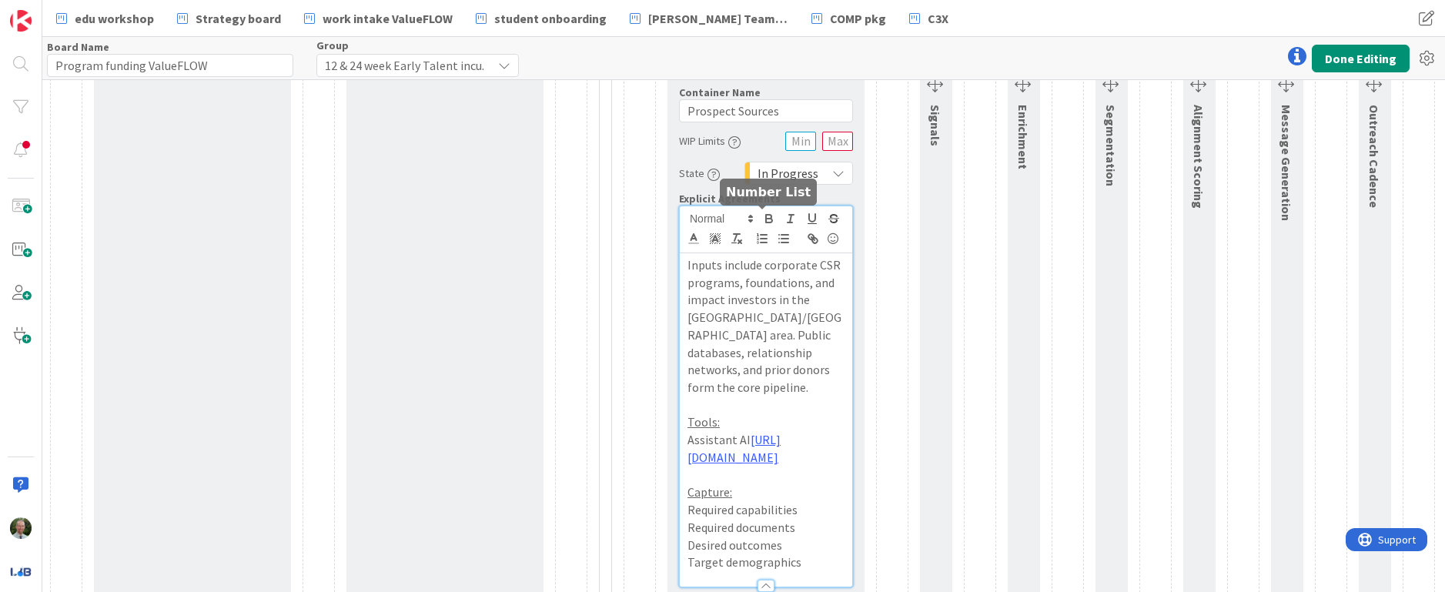
scroll to position [486, 0]
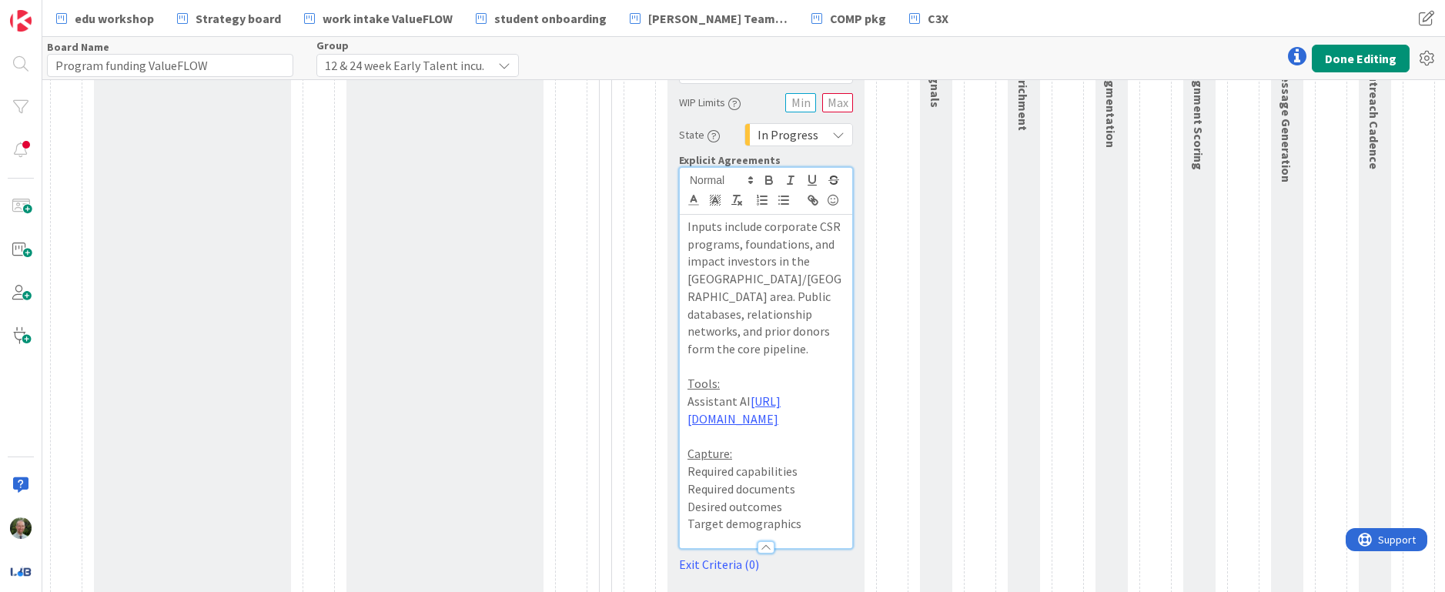
drag, startPoint x: 749, startPoint y: 441, endPoint x: 687, endPoint y: 379, distance: 88.2
click at [681, 383] on div "Inputs include corporate CSR programs, foundations, and impact investors in the…" at bounding box center [766, 381] width 172 height 333
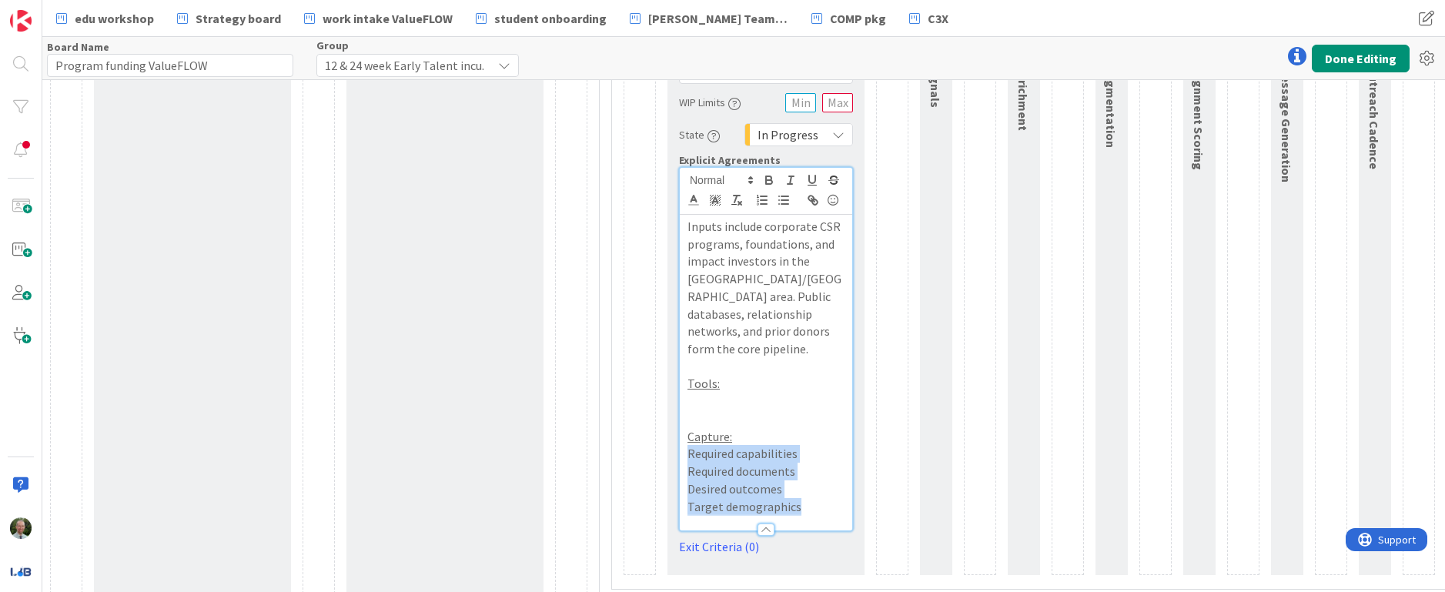
drag, startPoint x: 802, startPoint y: 490, endPoint x: 684, endPoint y: 444, distance: 127.3
click at [684, 444] on div "Inputs include corporate CSR programs, foundations, and impact investors in the…" at bounding box center [766, 373] width 172 height 316
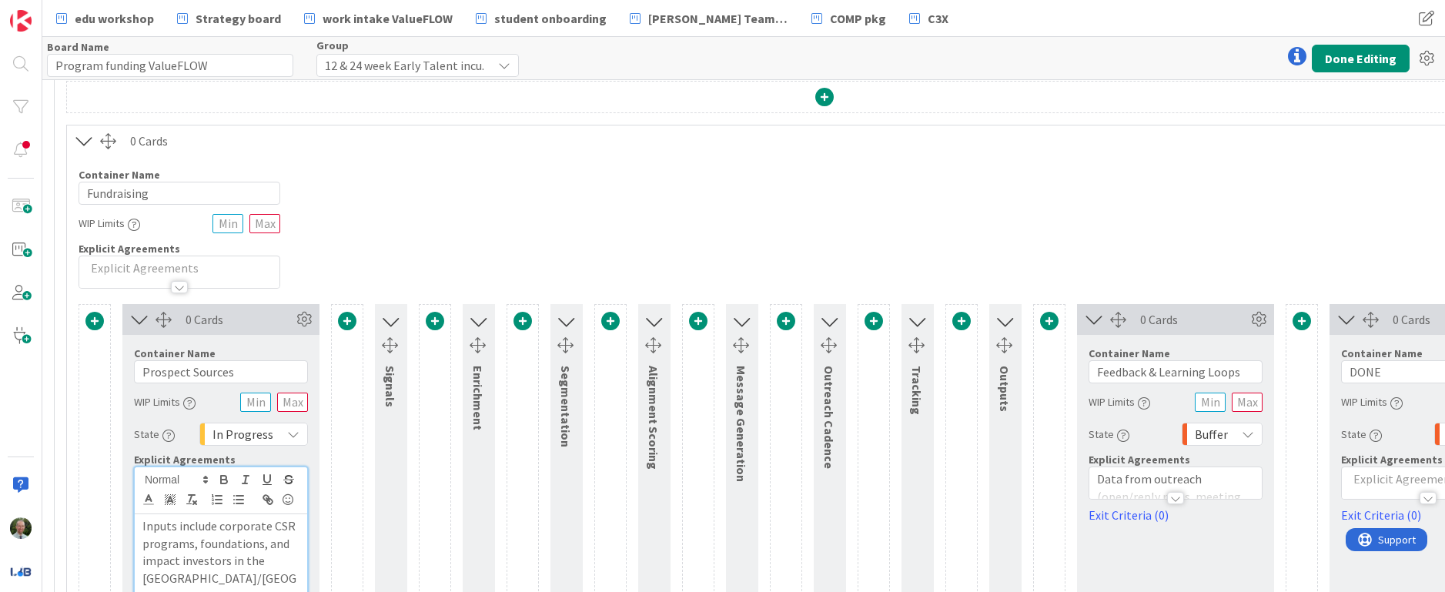
scroll to position [191, 545]
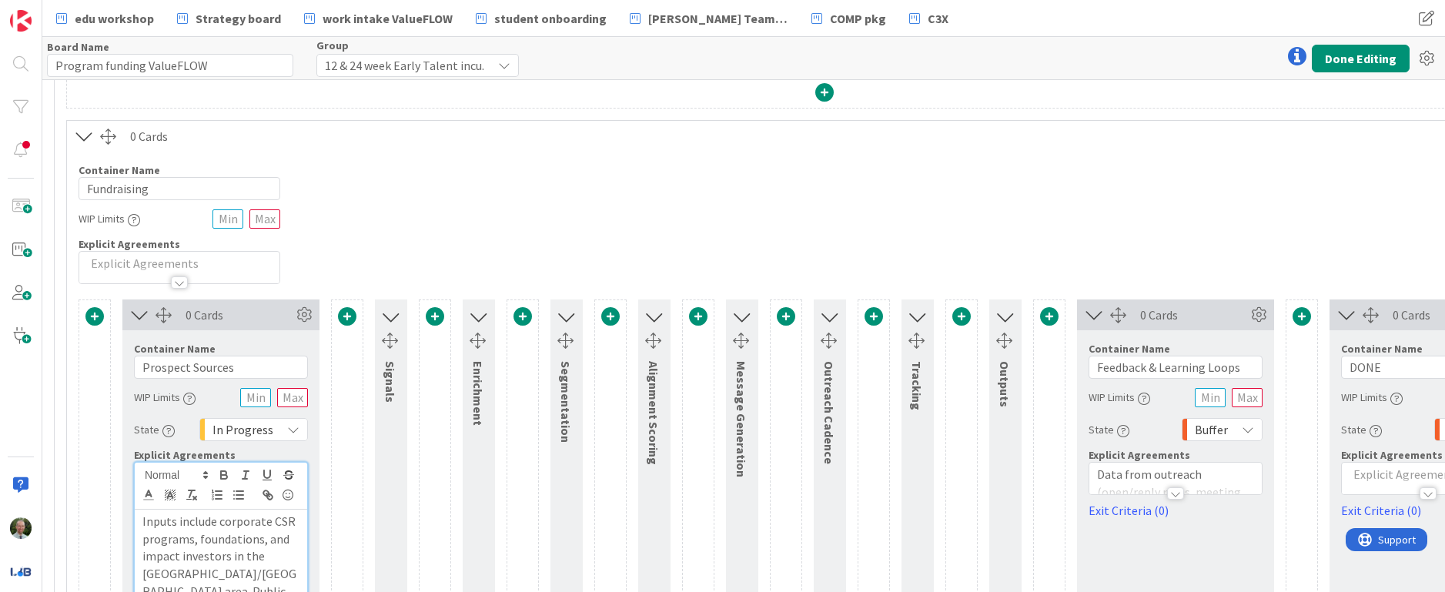
click at [394, 323] on icon at bounding box center [390, 316] width 20 height 25
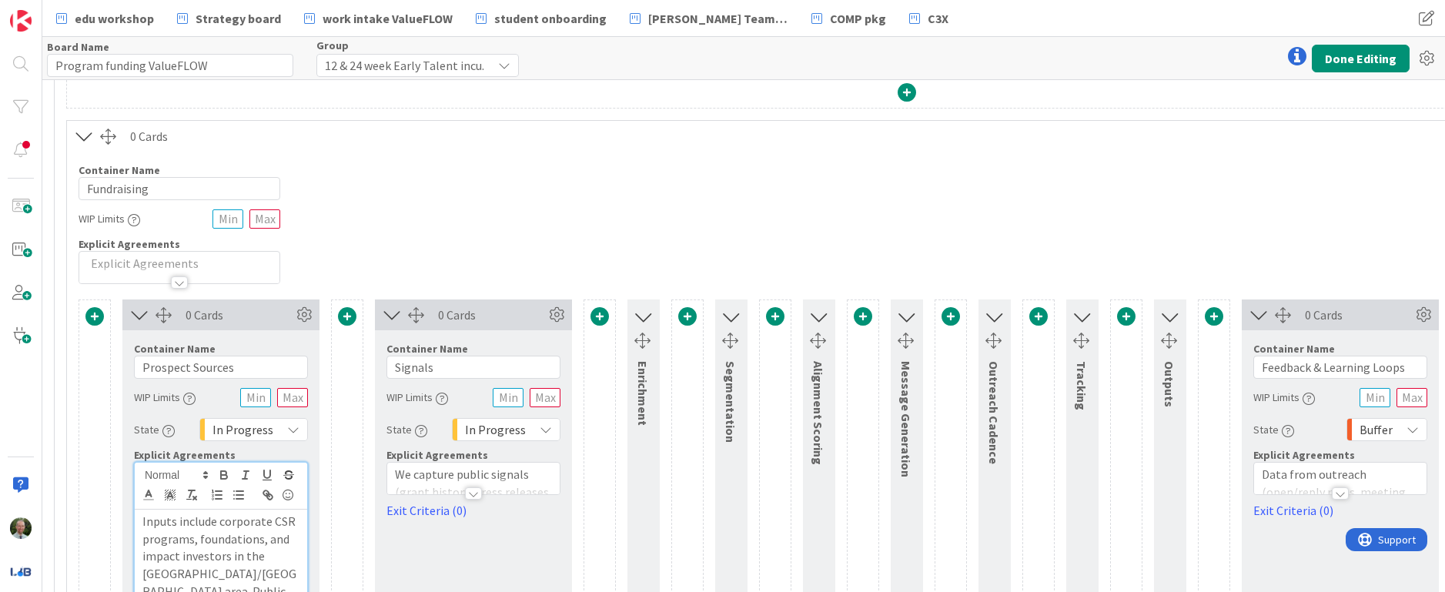
click at [474, 492] on div at bounding box center [473, 493] width 17 height 12
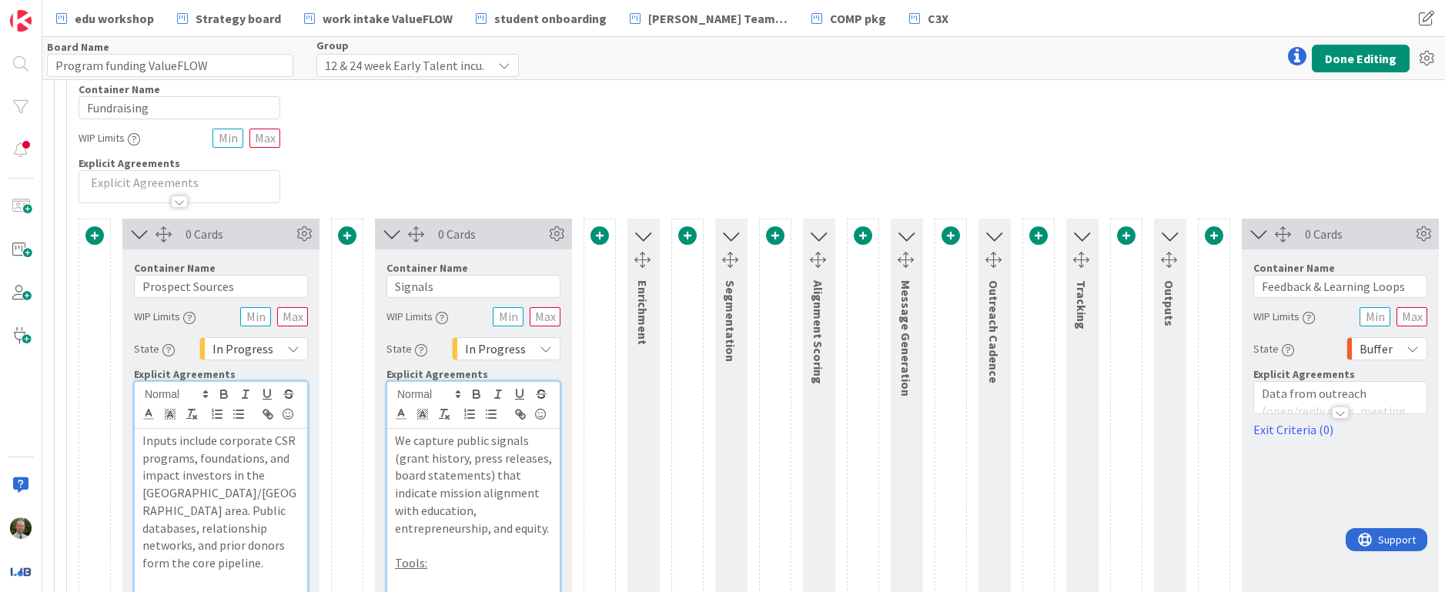
scroll to position [273, 545]
click at [1247, 236] on icon at bounding box center [1259, 233] width 25 height 20
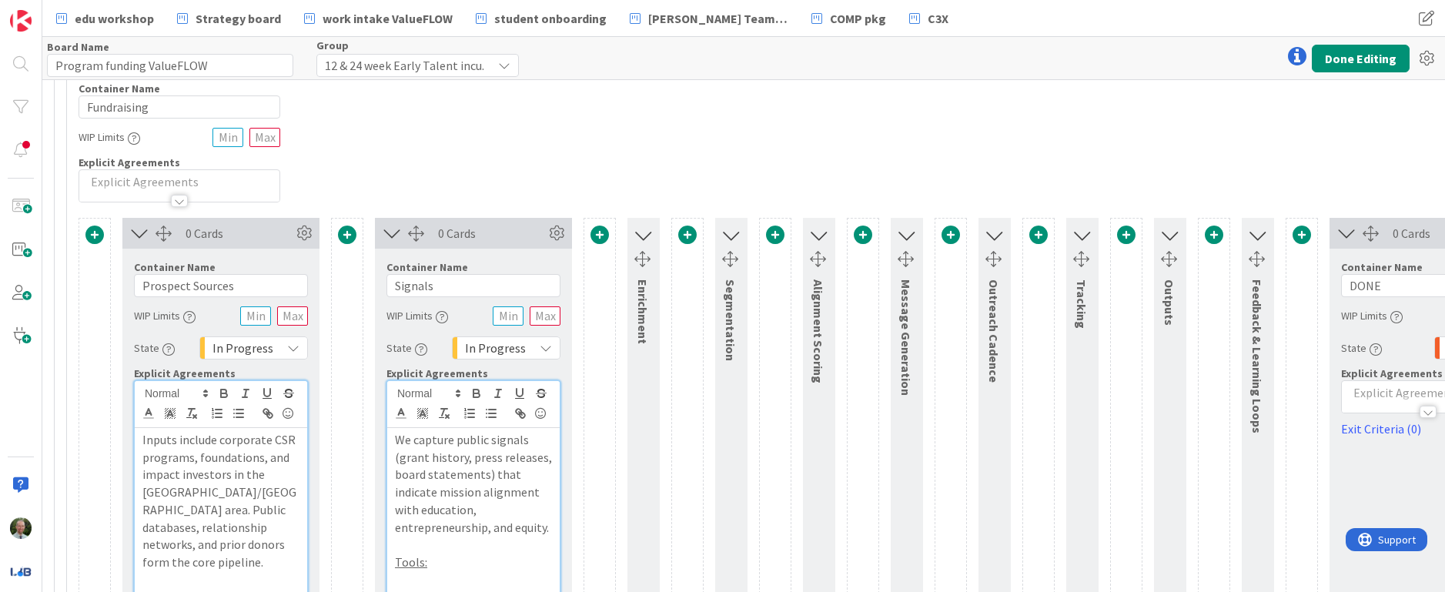
click at [1247, 230] on icon at bounding box center [1346, 233] width 25 height 20
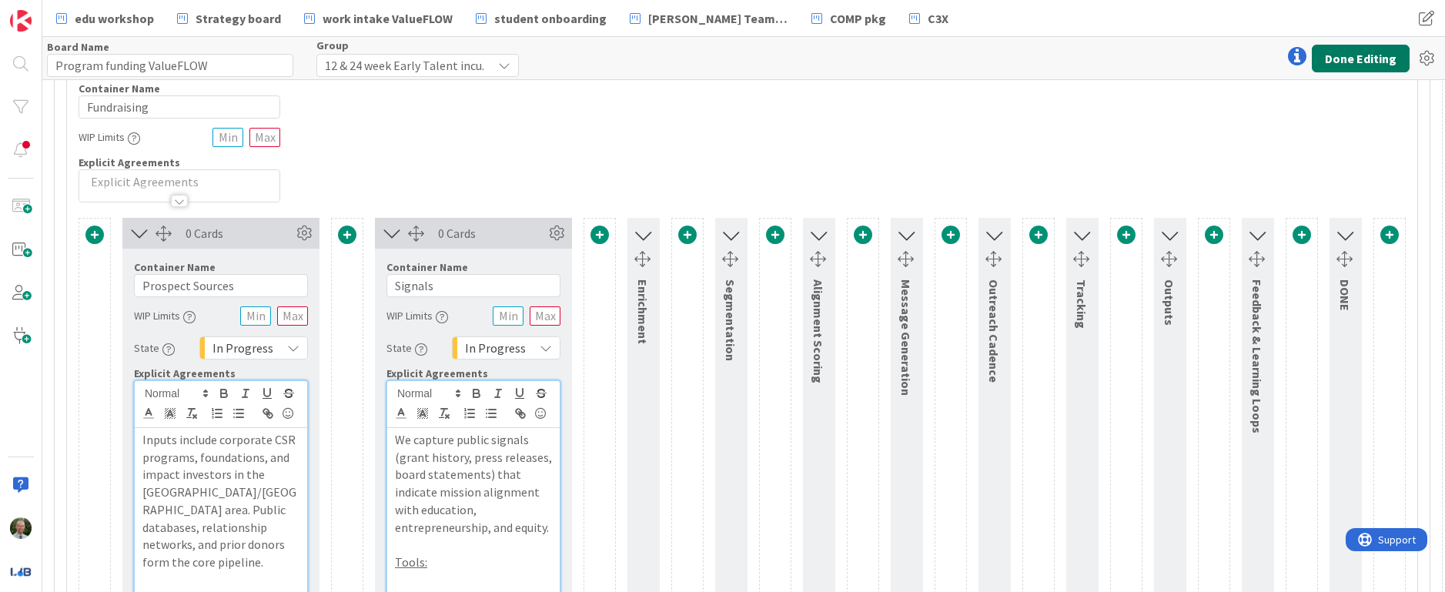
click at [1247, 58] on button "Done Editing" at bounding box center [1361, 59] width 98 height 28
